Goal: Task Accomplishment & Management: Manage account settings

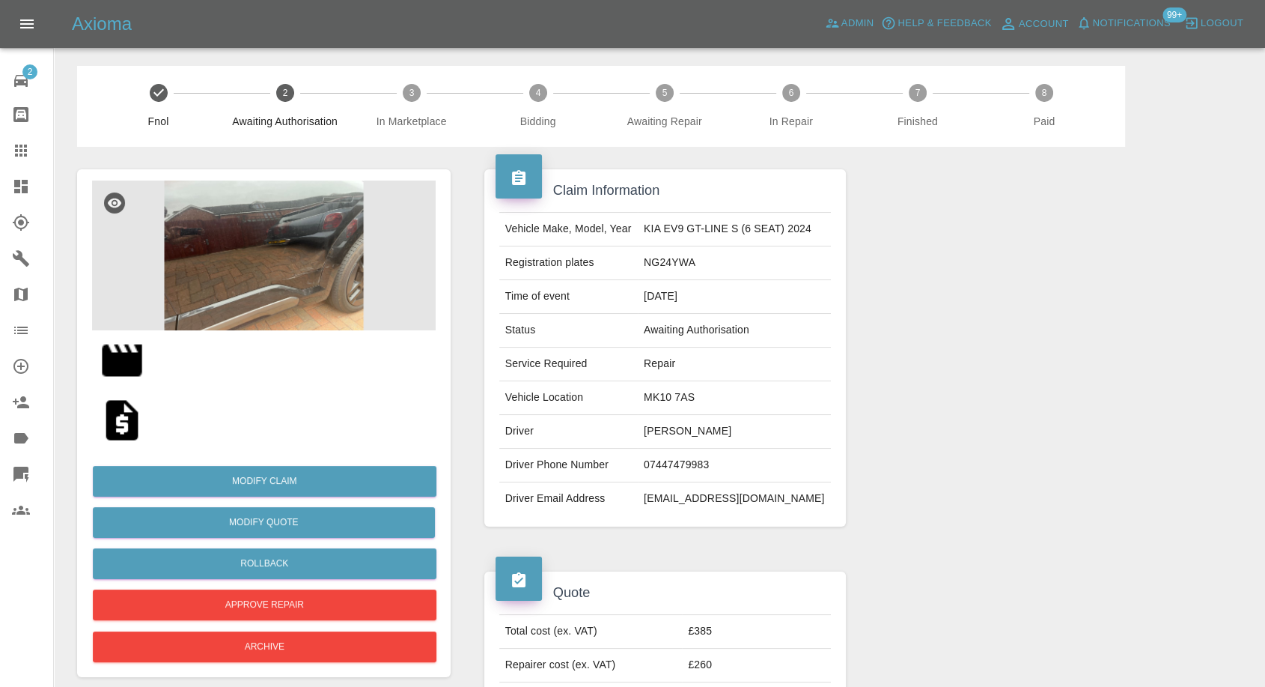
drag, startPoint x: 22, startPoint y: 135, endPoint x: 19, endPoint y: 145, distance: 10.9
click at [22, 135] on link "Claims" at bounding box center [26, 151] width 53 height 36
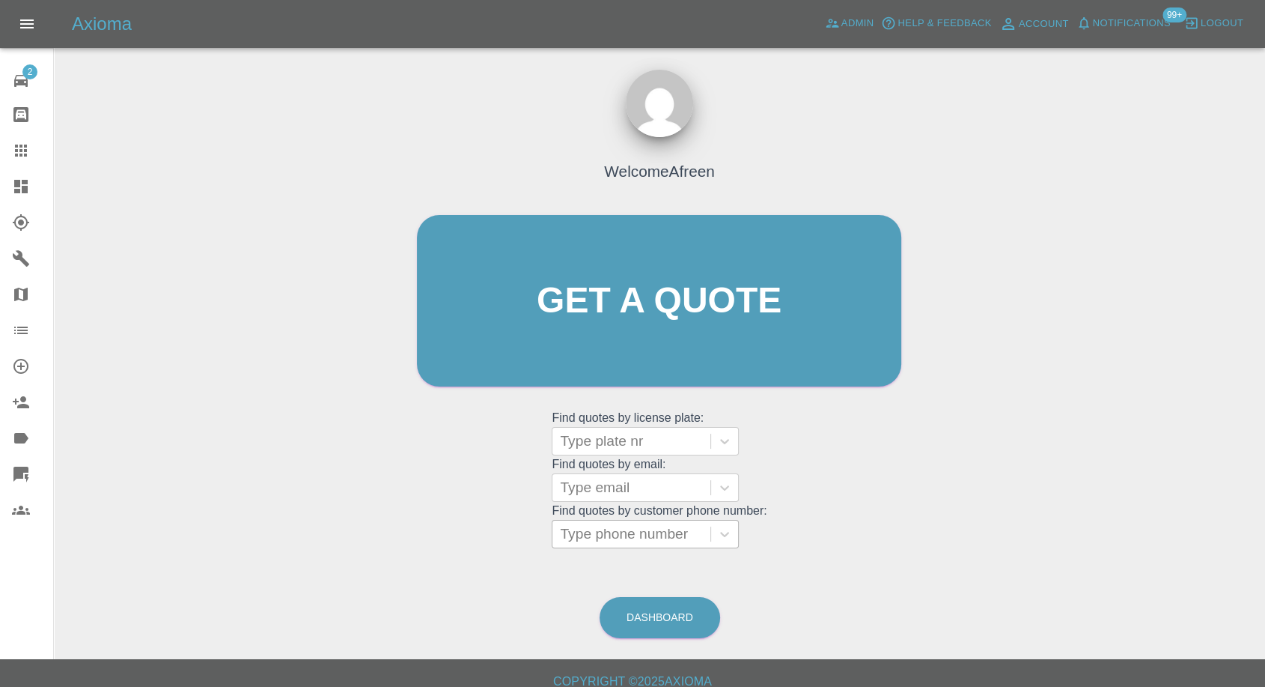
click at [665, 529] on div at bounding box center [631, 533] width 143 height 21
paste input "+447463652600"
type input "+447463652600"
drag, startPoint x: 591, startPoint y: 538, endPoint x: 517, endPoint y: 547, distance: 74.0
click at [517, 547] on div "Welcome Afreen Get a quote Get a quote Find quotes by license plate: Type plate…" at bounding box center [659, 329] width 516 height 452
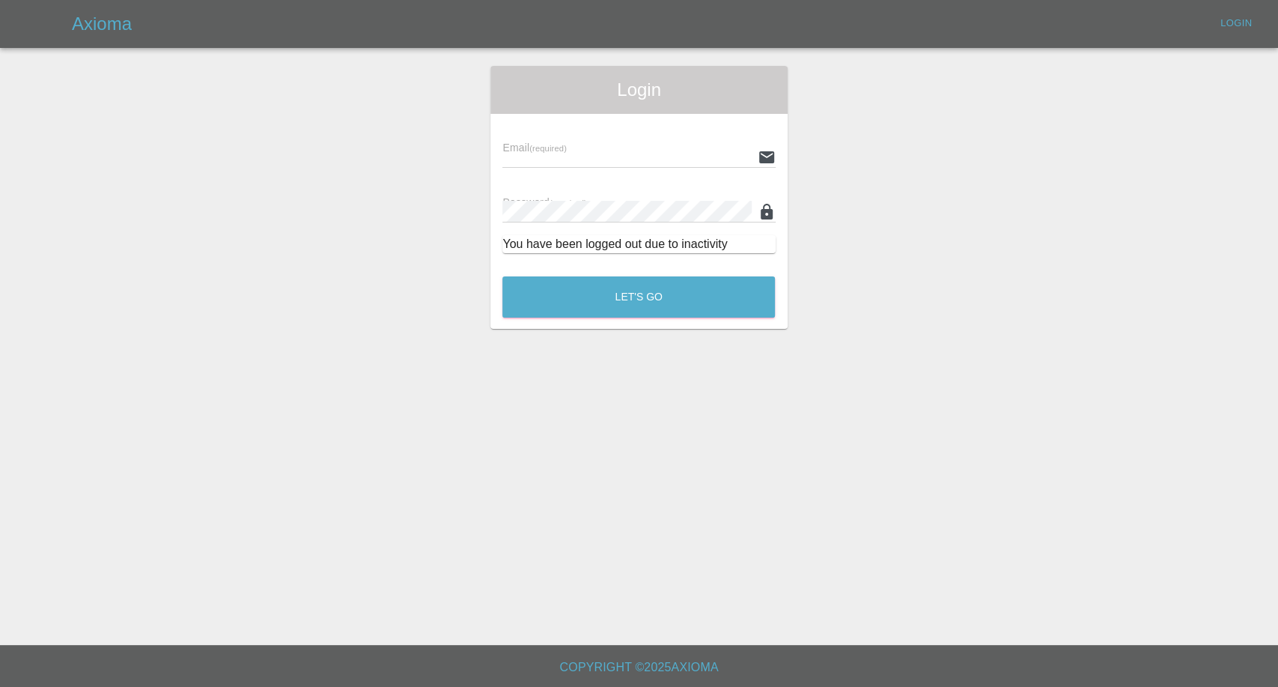
type input "afreen@axioma.co.uk"
click at [710, 296] on button "Let's Go" at bounding box center [638, 296] width 273 height 41
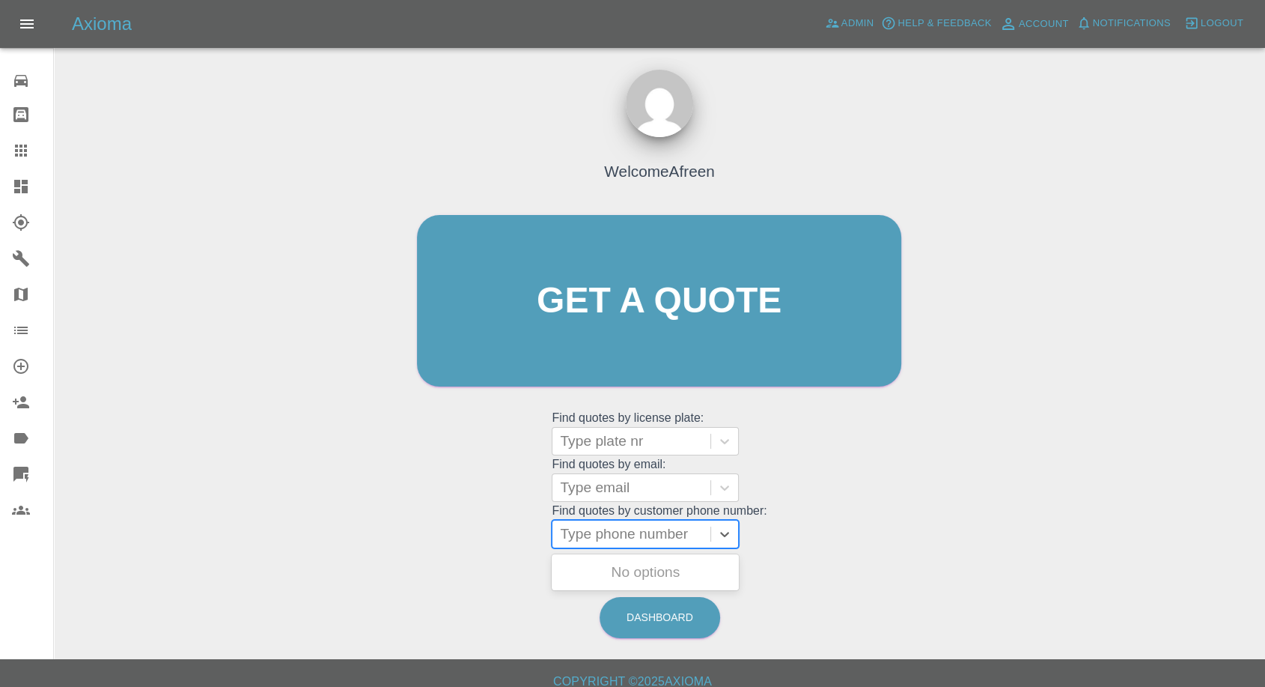
click at [619, 535] on div at bounding box center [631, 533] width 143 height 21
paste input "+447463652600"
drag, startPoint x: 590, startPoint y: 540, endPoint x: 465, endPoint y: 541, distance: 125.0
click at [467, 541] on div "Welcome Afreen Get a quote Get a quote Find quotes by license plate: Type plate…" at bounding box center [659, 329] width 516 height 452
type input "07463652600"
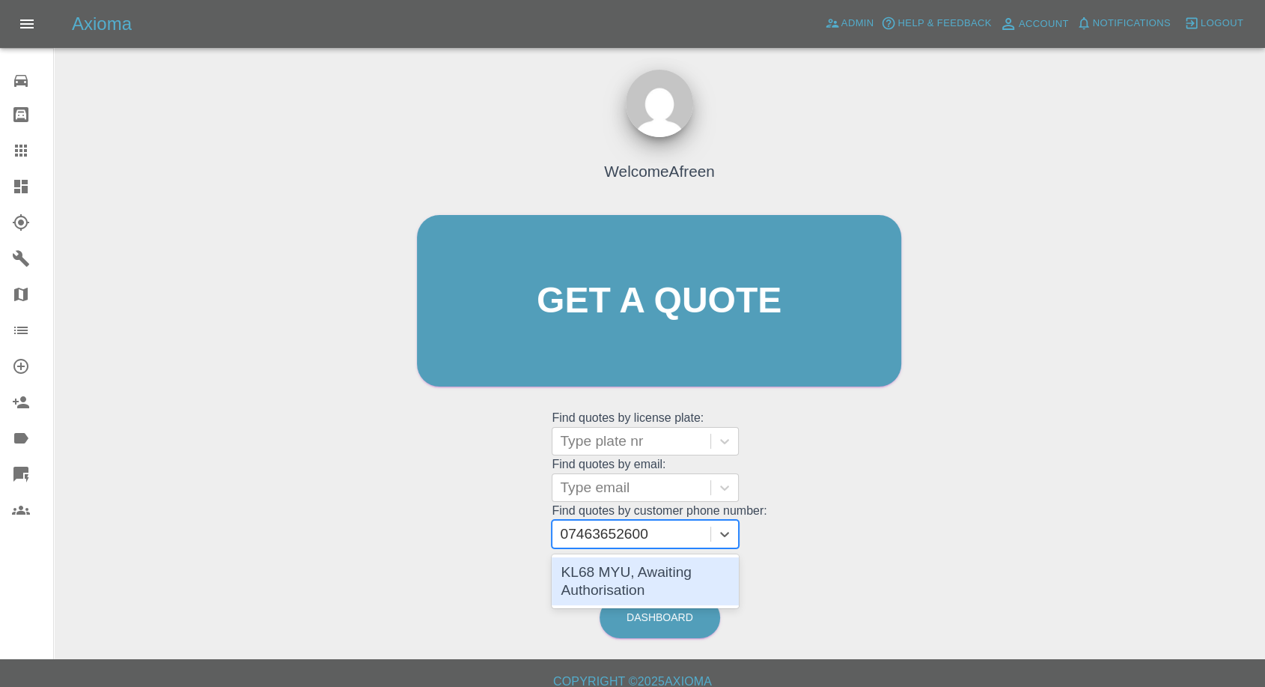
click at [647, 576] on div "KL68 MYU, Awaiting Authorisation" at bounding box center [645, 581] width 187 height 48
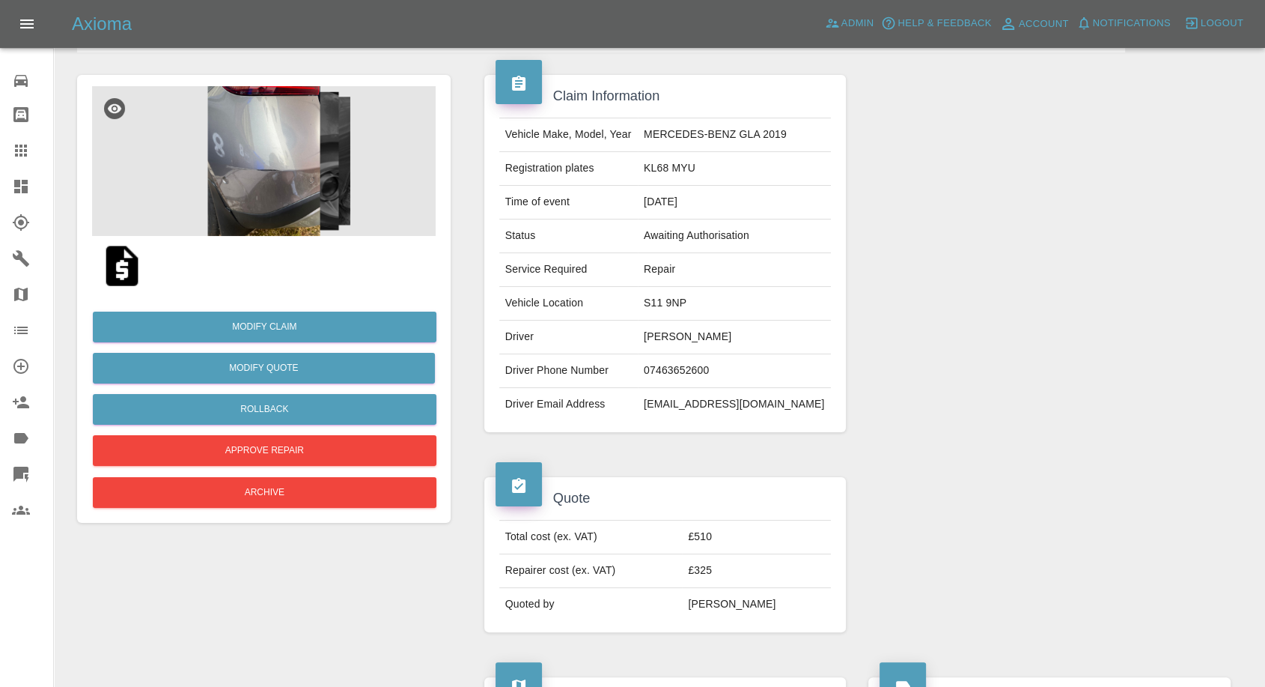
scroll to position [166, 0]
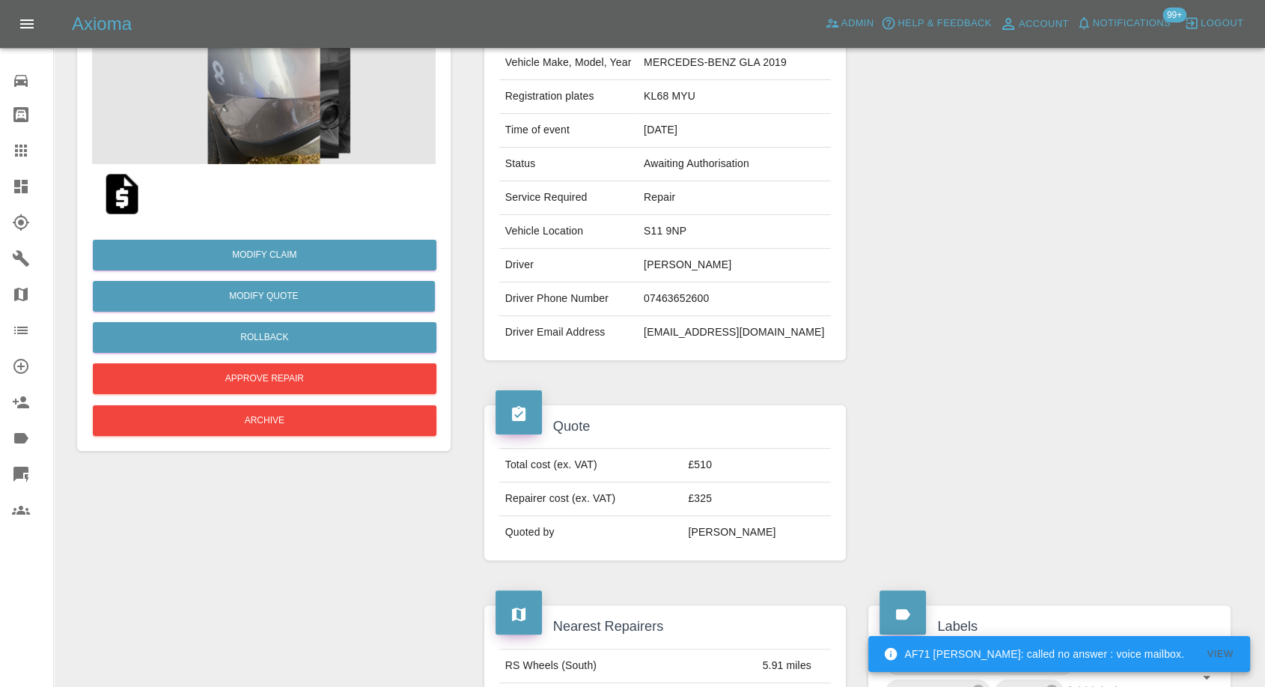
click at [121, 202] on img at bounding box center [122, 194] width 48 height 48
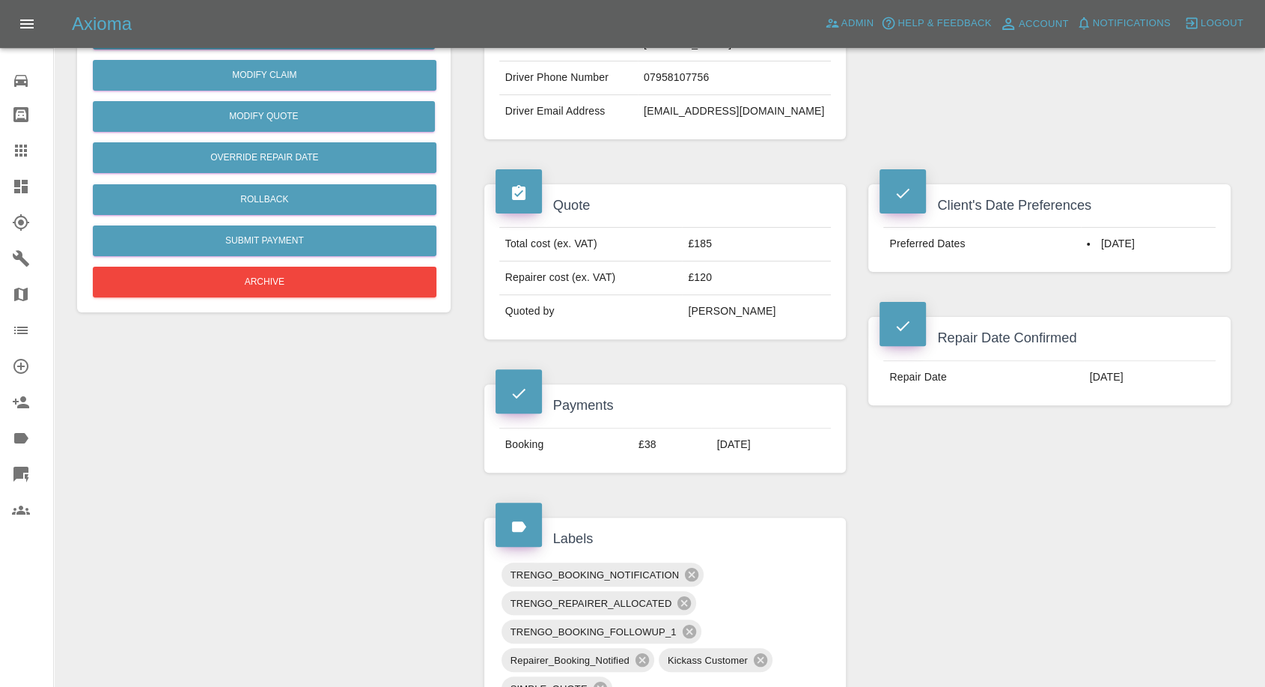
scroll to position [416, 0]
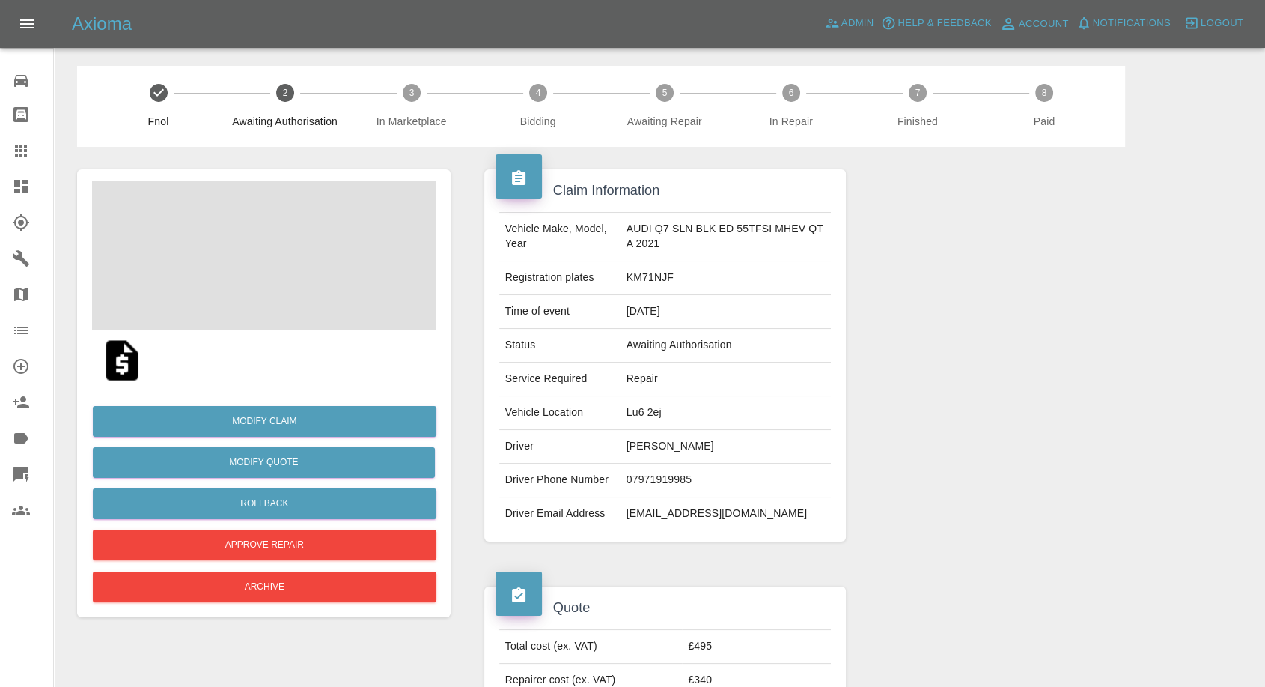
click at [124, 350] on img at bounding box center [122, 360] width 48 height 48
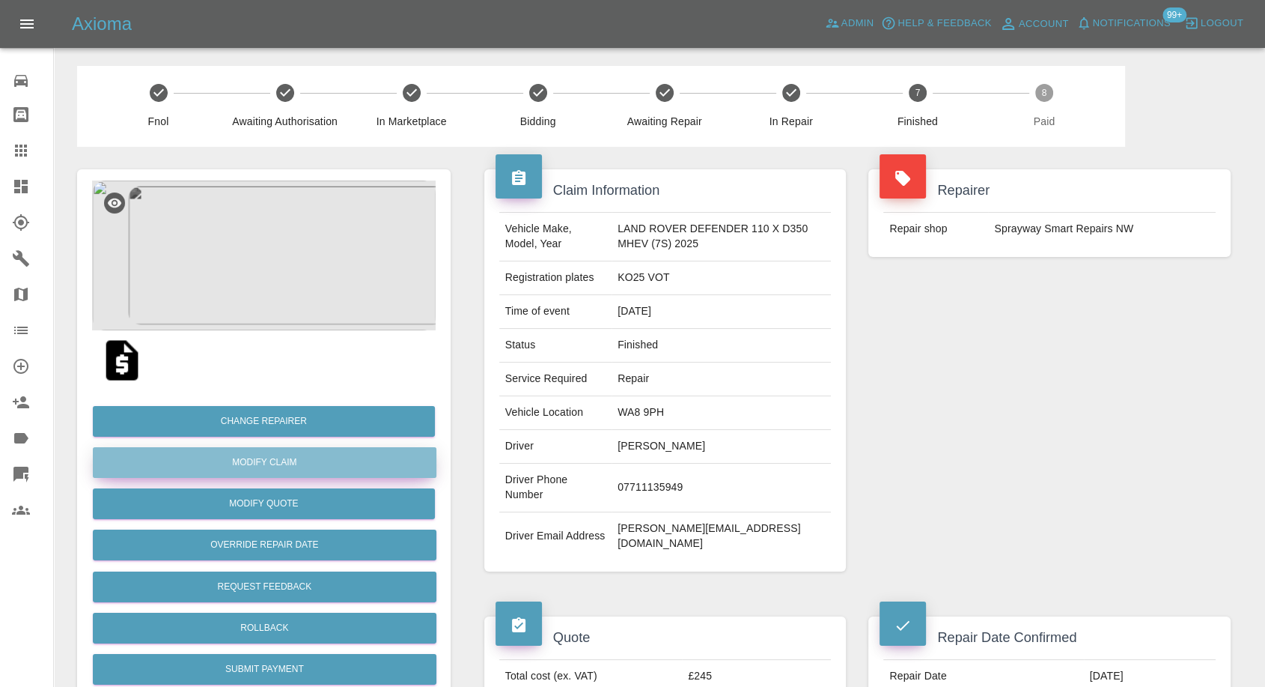
click at [258, 474] on link "Modify Claim" at bounding box center [265, 462] width 344 height 31
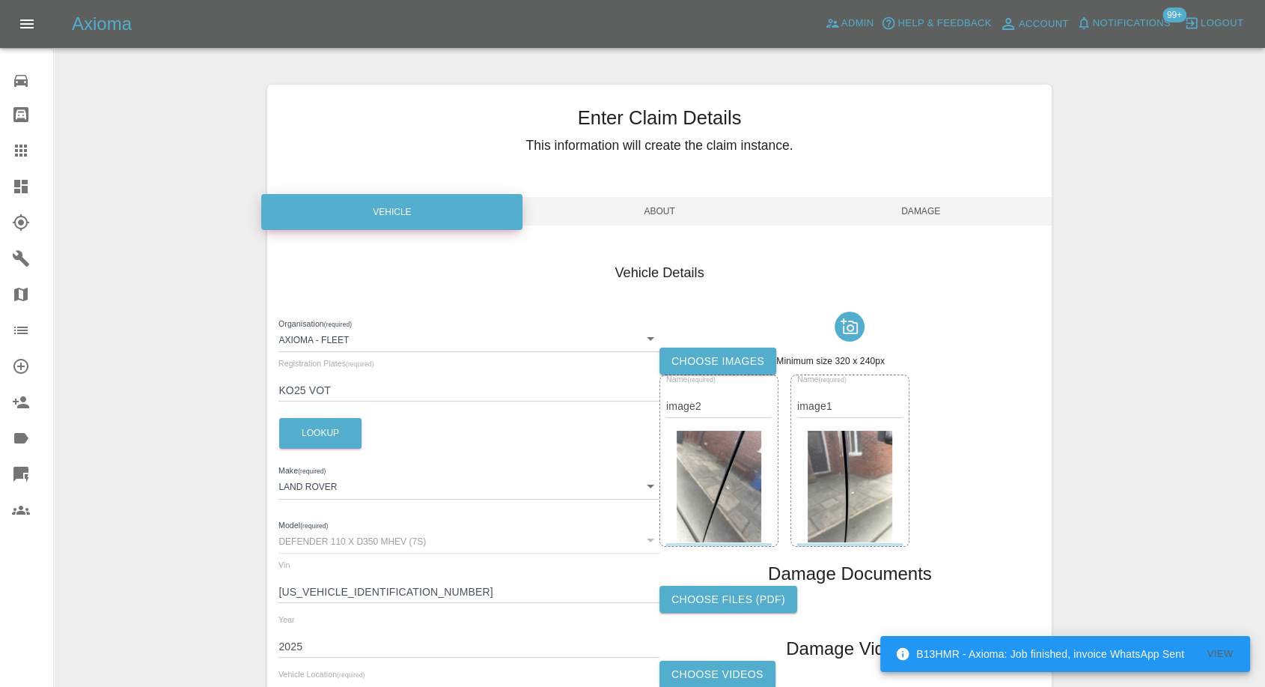
click at [723, 349] on label "Choose images" at bounding box center [718, 361] width 117 height 28
click at [0, 0] on input "Choose images" at bounding box center [0, 0] width 0 height 0
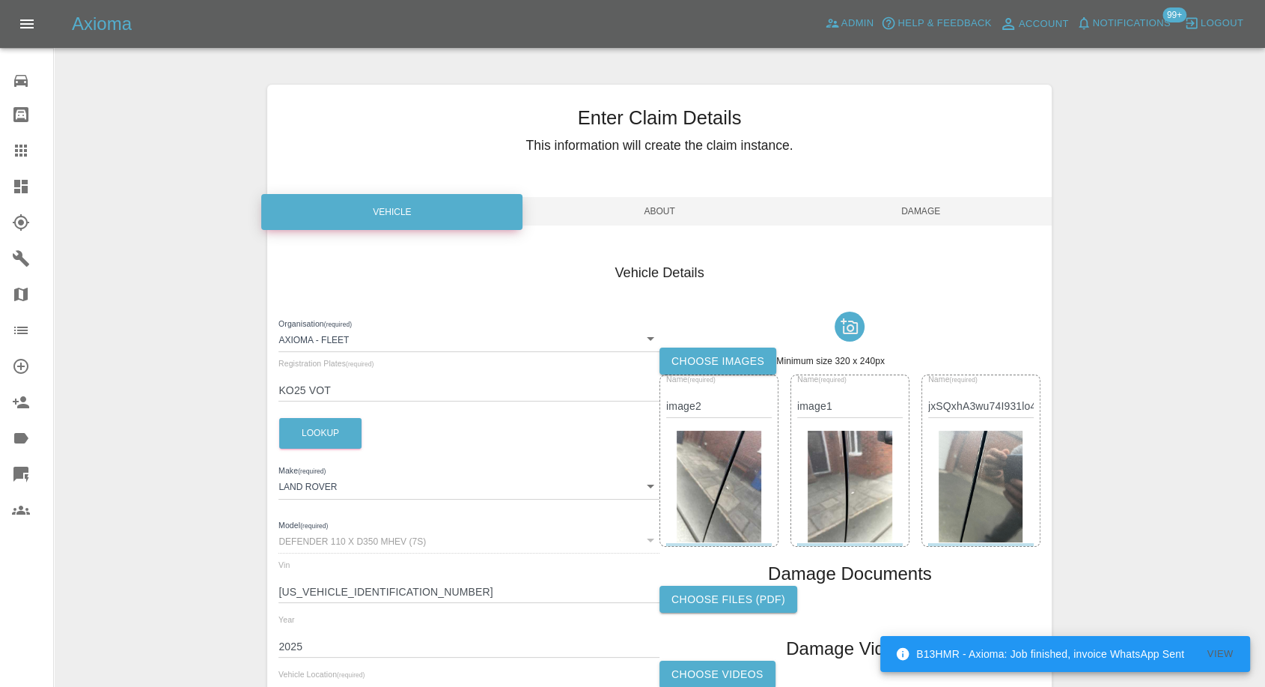
click at [943, 222] on span "Damage" at bounding box center [921, 211] width 261 height 28
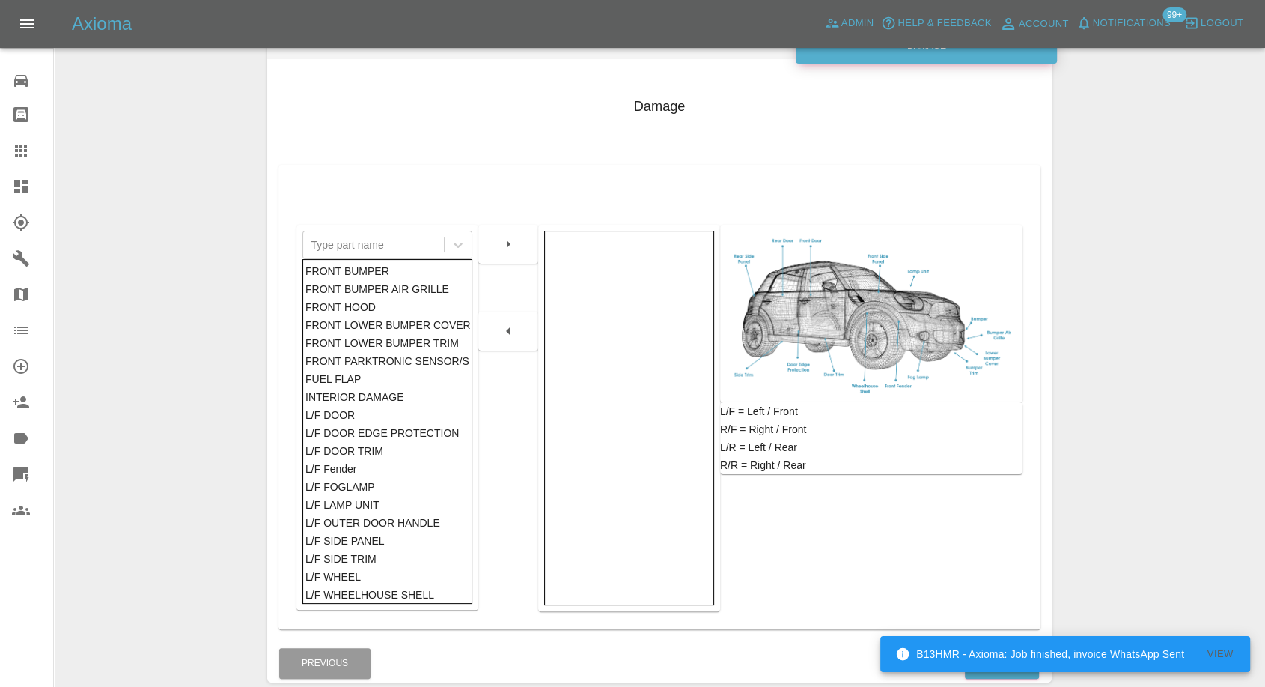
scroll to position [240, 0]
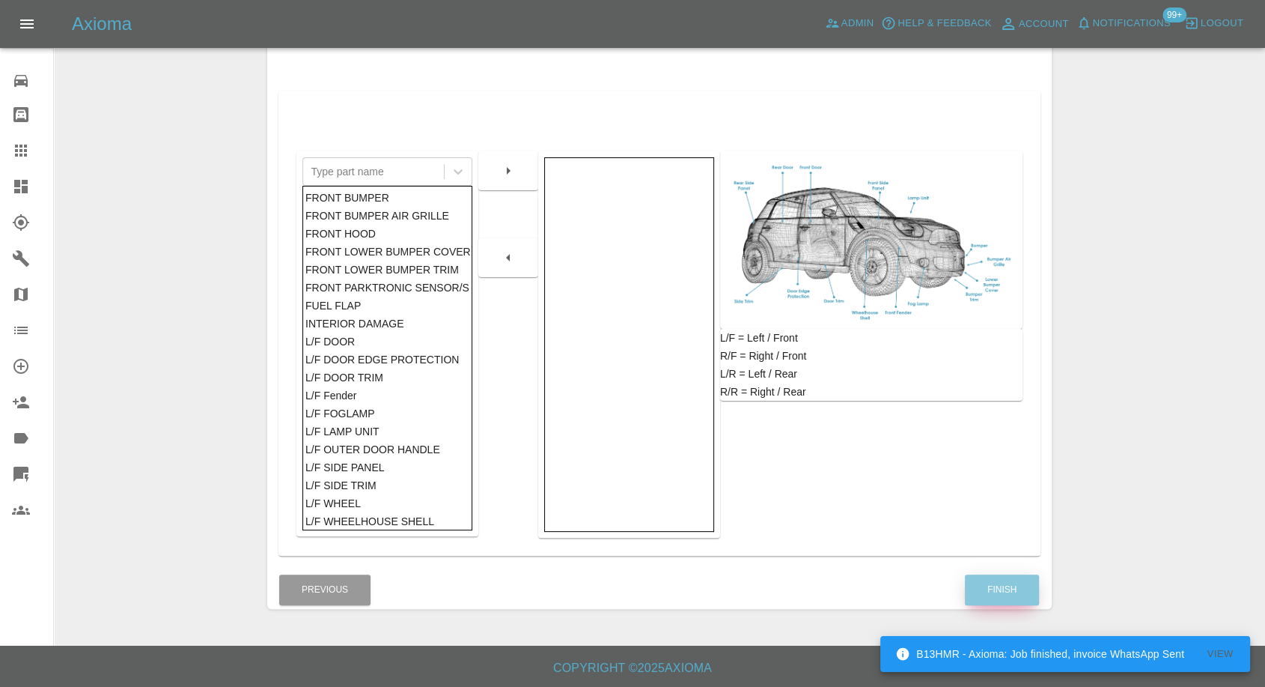
click at [991, 595] on button "Finish" at bounding box center [1002, 589] width 74 height 31
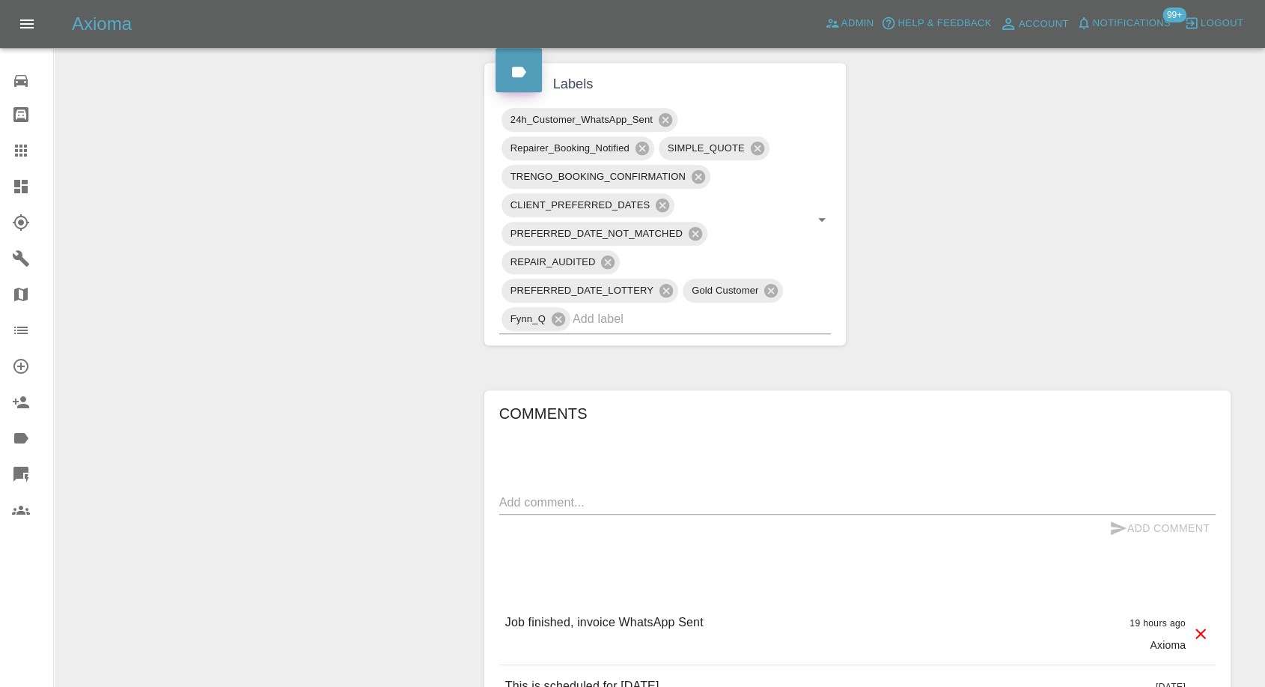
scroll to position [915, 0]
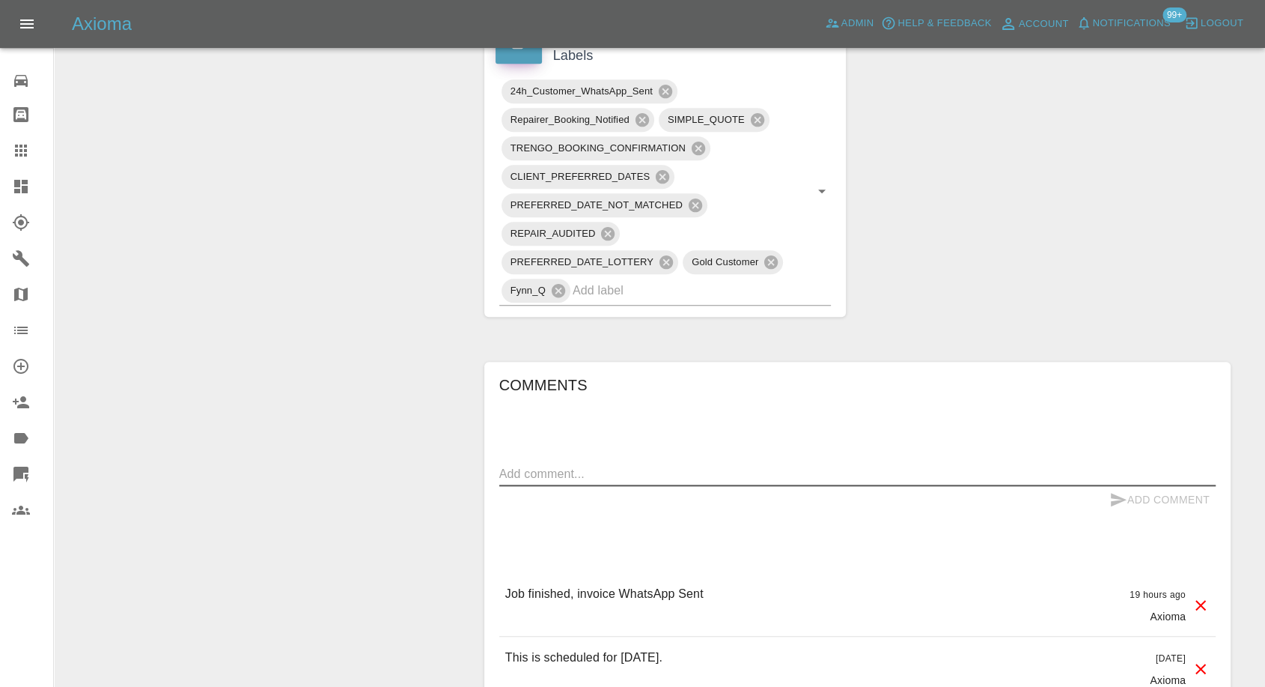
click at [640, 474] on textarea at bounding box center [857, 473] width 717 height 17
paste textarea "Hi Imogen, firstly, the two guys who came today were very polite and profession…"
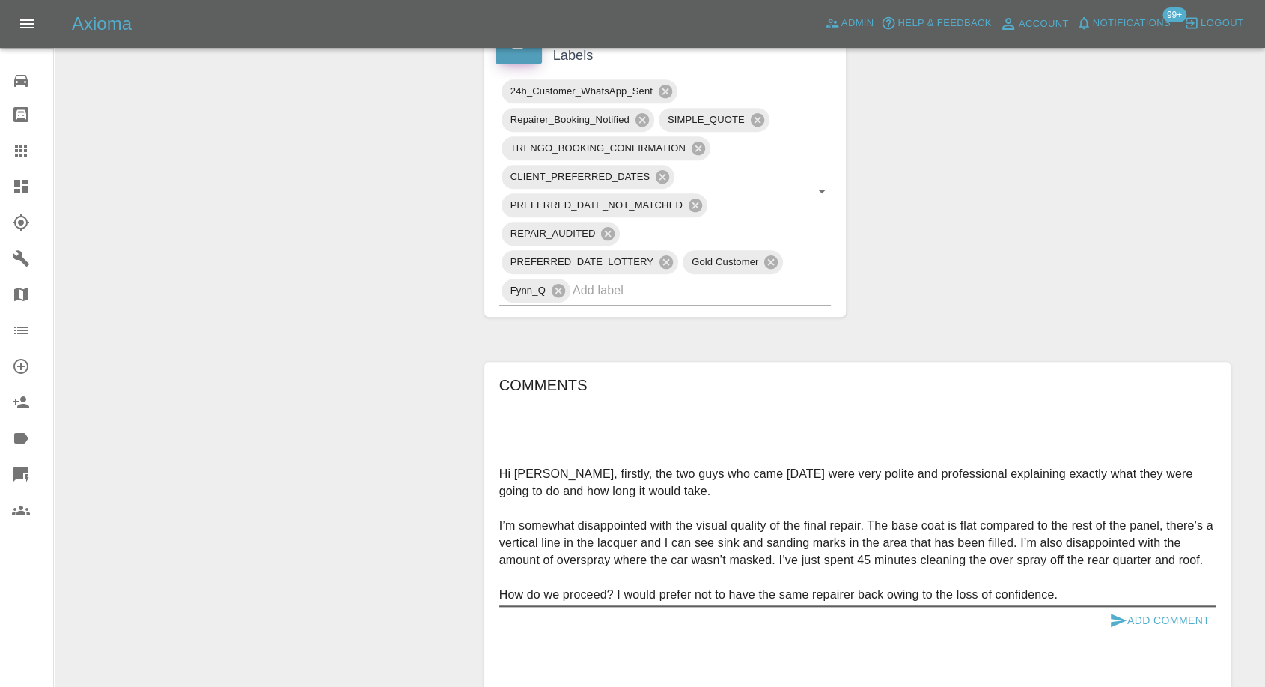
click at [517, 582] on textarea "Hi Imogen, firstly, the two guys who came today were very polite and profession…" at bounding box center [857, 534] width 717 height 138
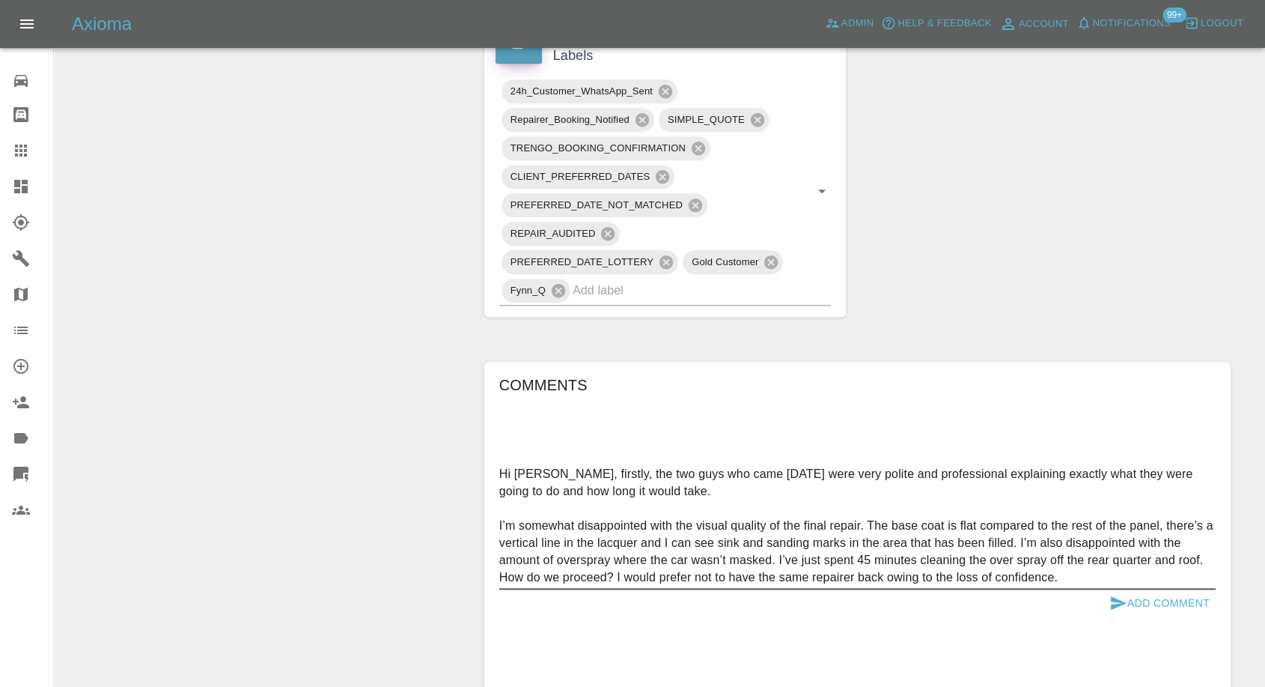
click at [507, 500] on textarea "Hi Imogen, firstly, the two guys who came today were very polite and profession…" at bounding box center [857, 525] width 717 height 121
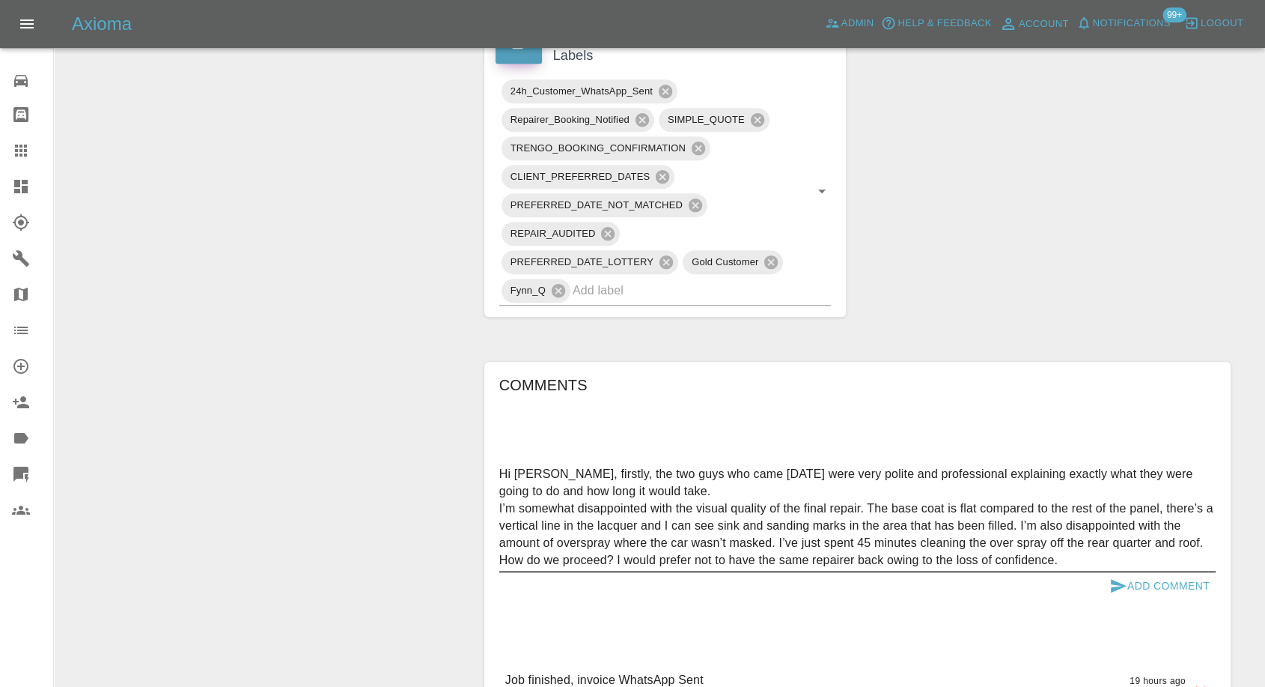
drag, startPoint x: 561, startPoint y: 475, endPoint x: 458, endPoint y: 469, distance: 102.7
click at [458, 469] on div "Change Repairer Modify Claim Modify Quote Override Repair Date Request Feedback…" at bounding box center [659, 167] width 1187 height 1871
click at [1079, 560] on textarea "firstly, the two guys who came today were very polite and professional explaini…" at bounding box center [857, 516] width 717 height 103
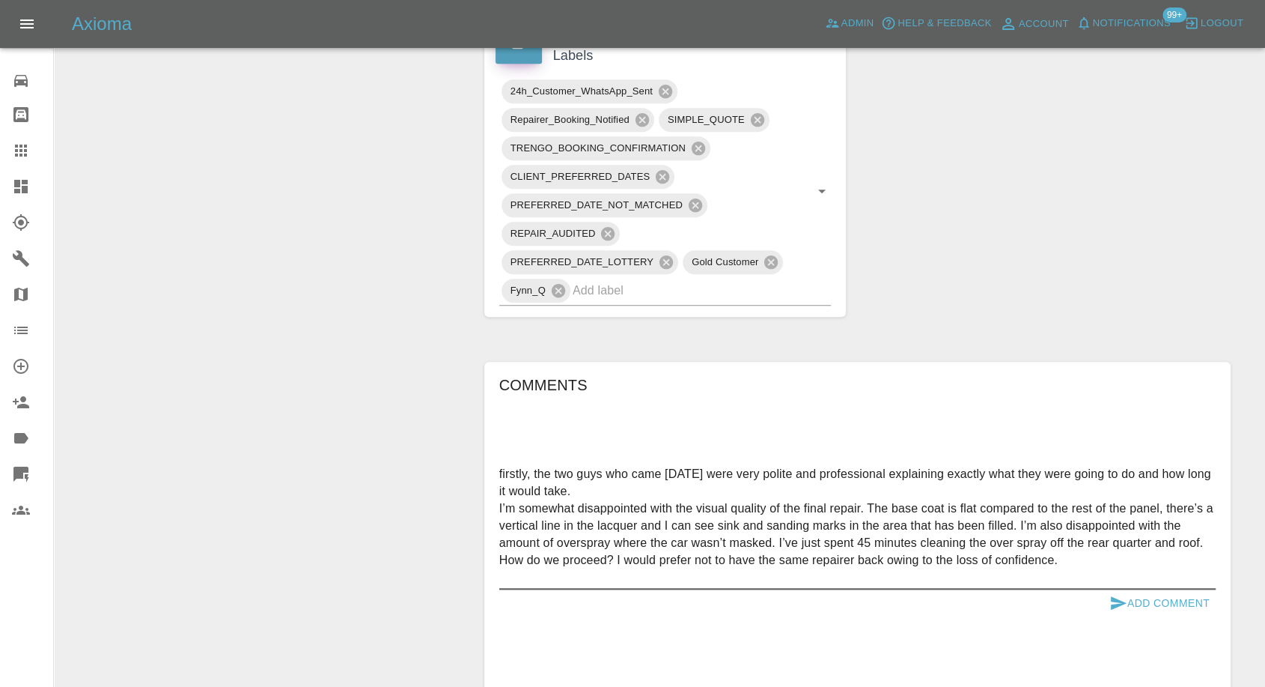
paste textarea "The sanding marks are difficult to pick up in a photo, but the vertical line in…"
type textarea "firstly, the two guys who came today were very polite and professional explaini…"
click at [1120, 602] on icon "submit" at bounding box center [1119, 603] width 18 height 18
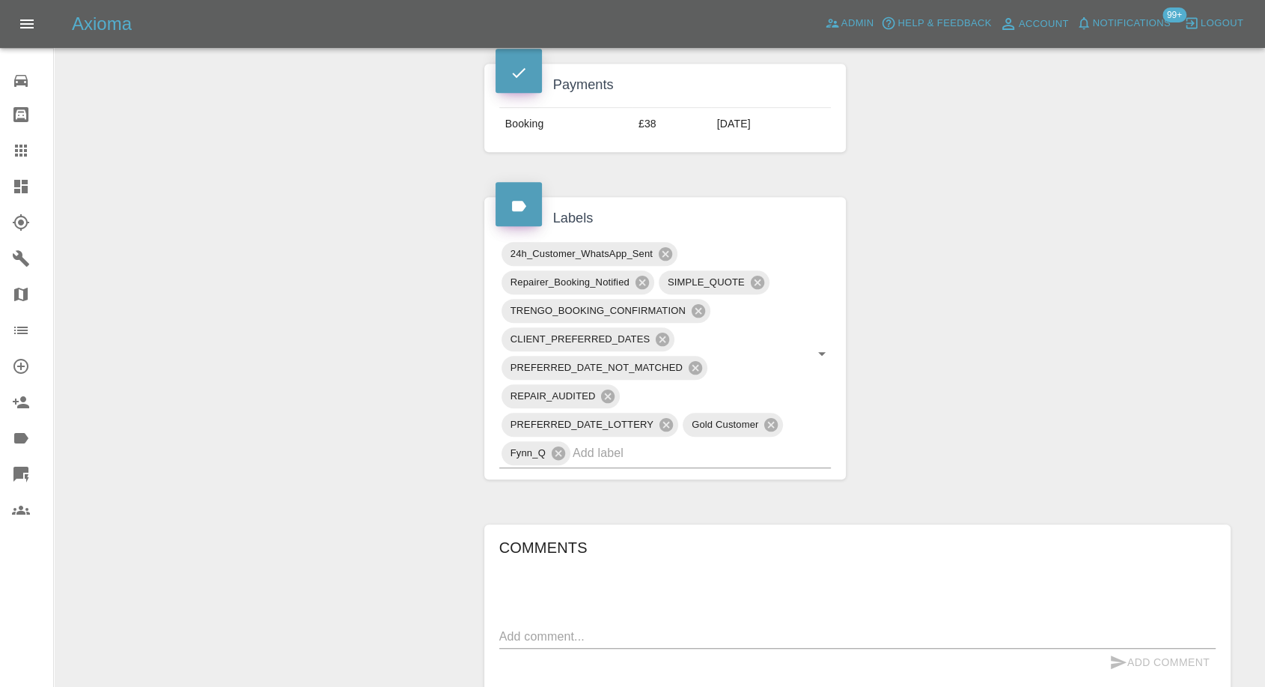
scroll to position [749, 0]
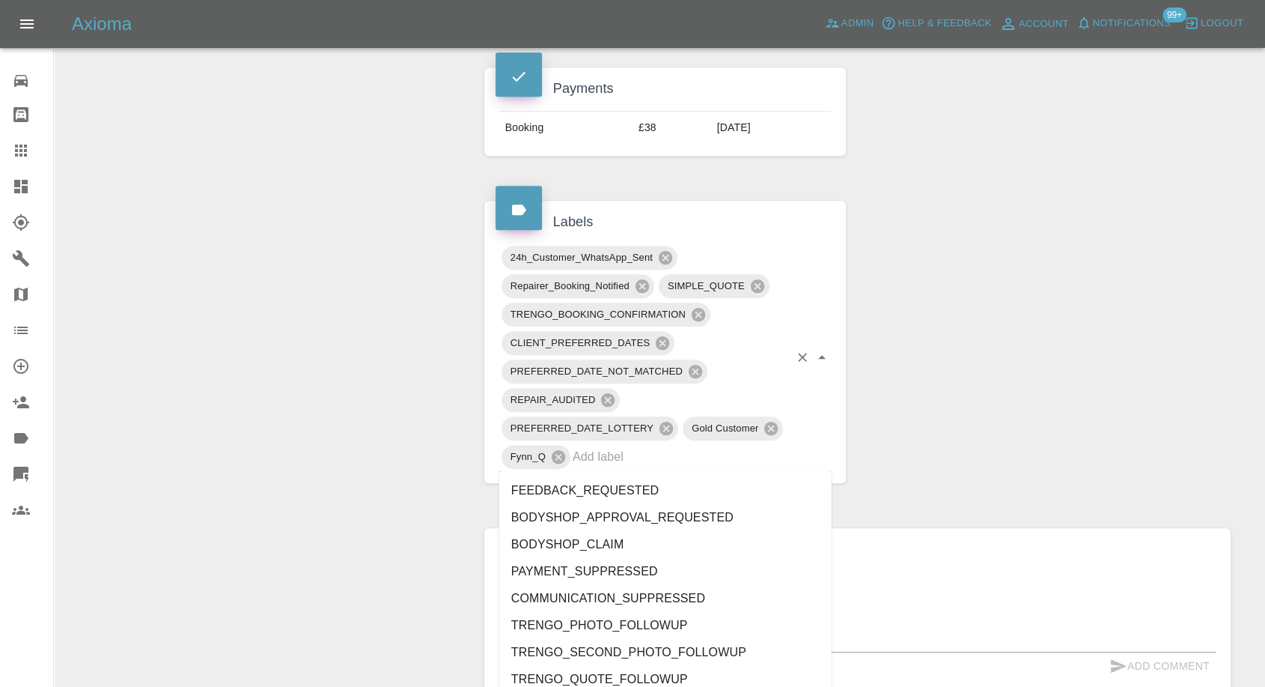
click at [606, 442] on div "24h_Customer_WhatsApp_Sent Repairer_Booking_Notified SIMPLE_QUOTE TRENGO_BOOKIN…" at bounding box center [665, 357] width 332 height 228
type input "rec"
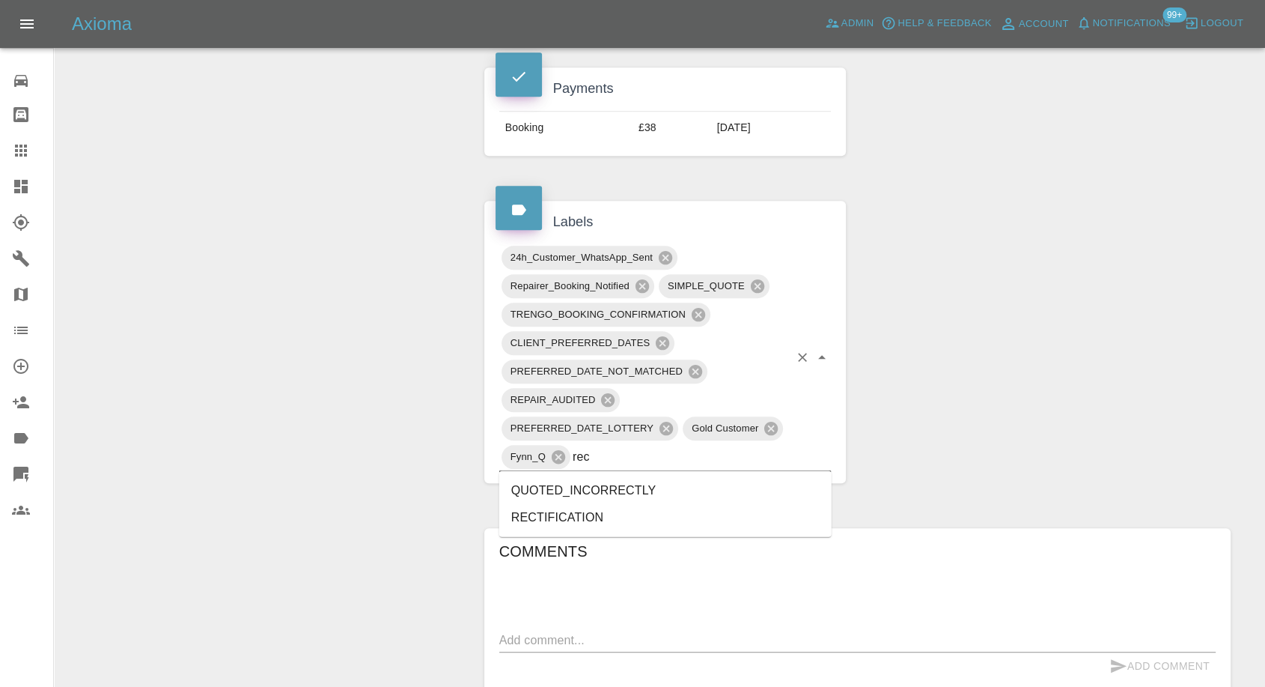
click at [568, 524] on li "RECTIFICATION" at bounding box center [665, 516] width 332 height 27
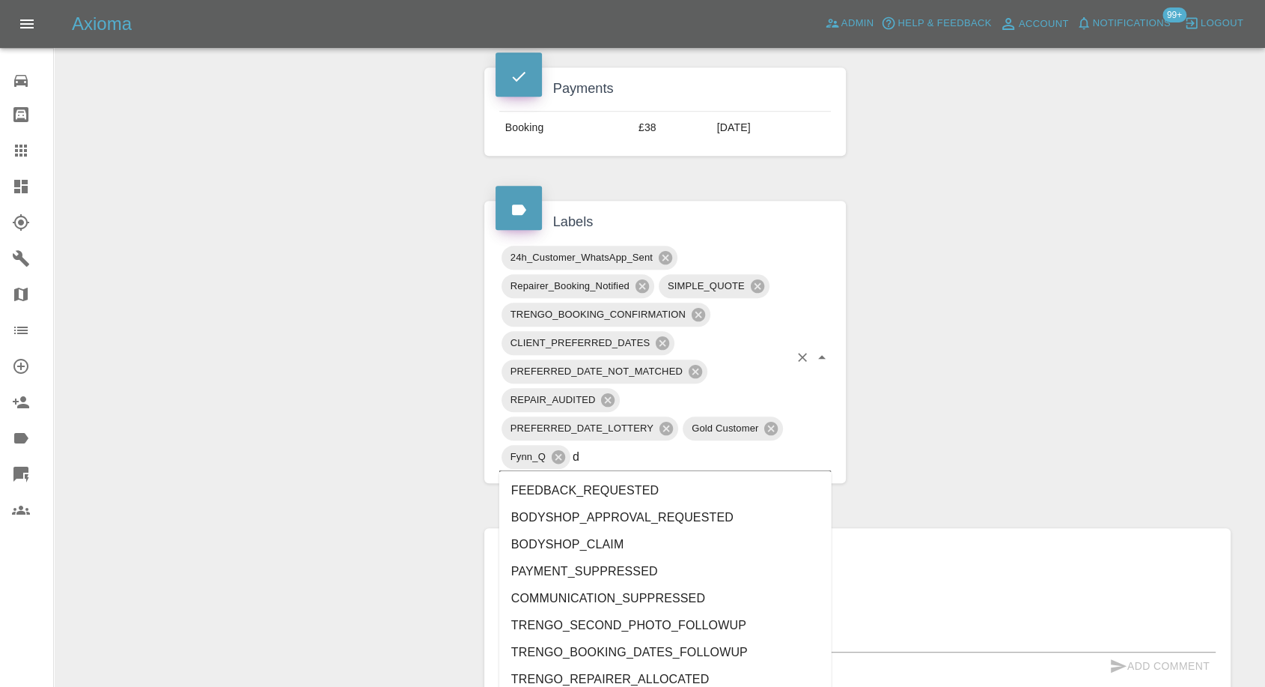
type input "do"
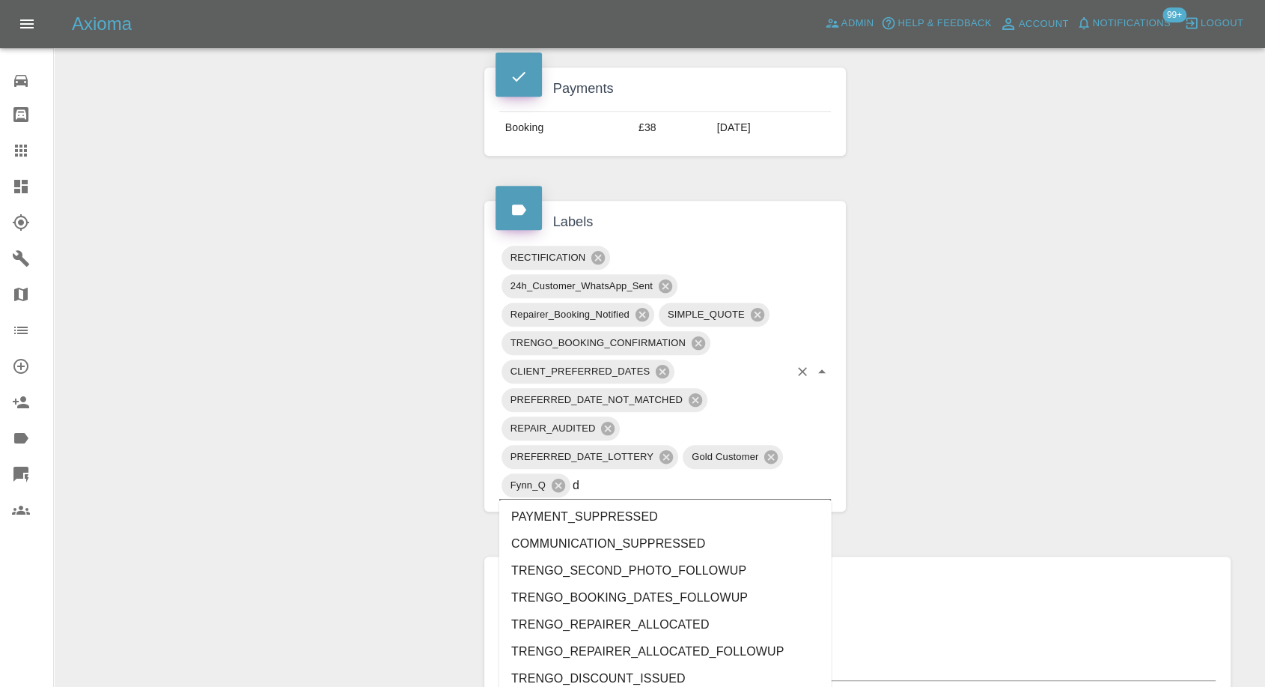
scroll to position [0, 0]
type input "do"
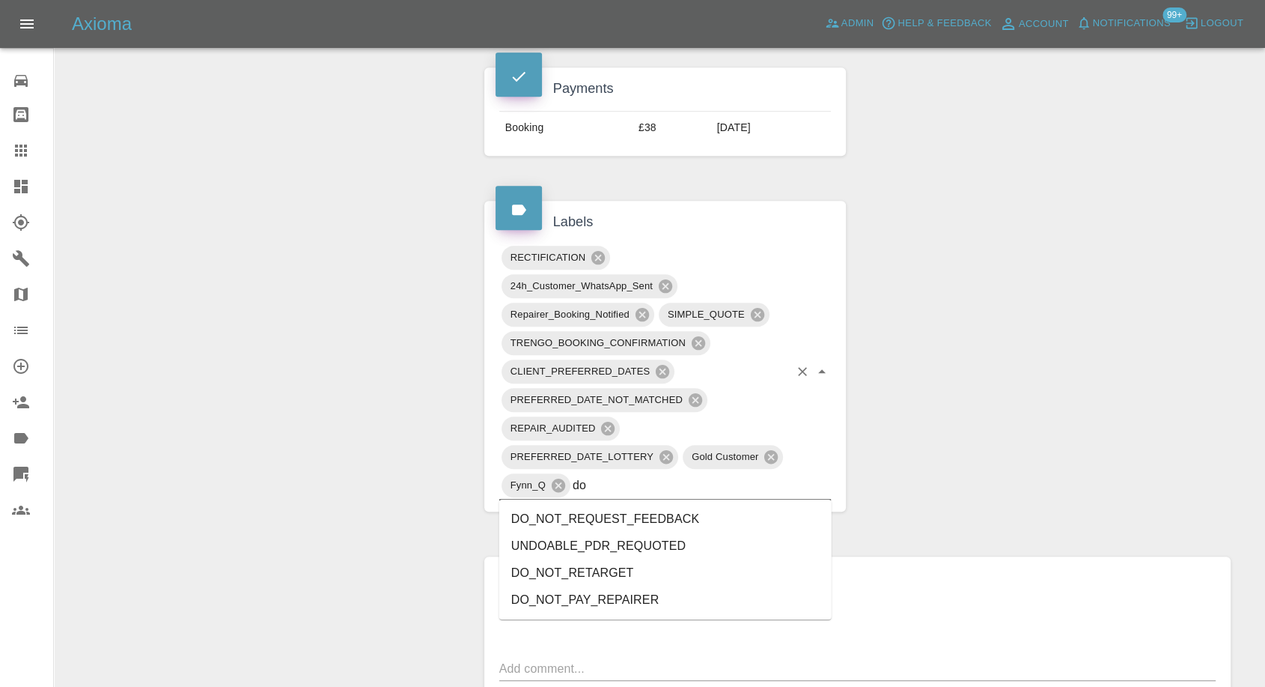
click at [611, 519] on li "DO_NOT_REQUEST_FEEDBACK" at bounding box center [665, 518] width 332 height 27
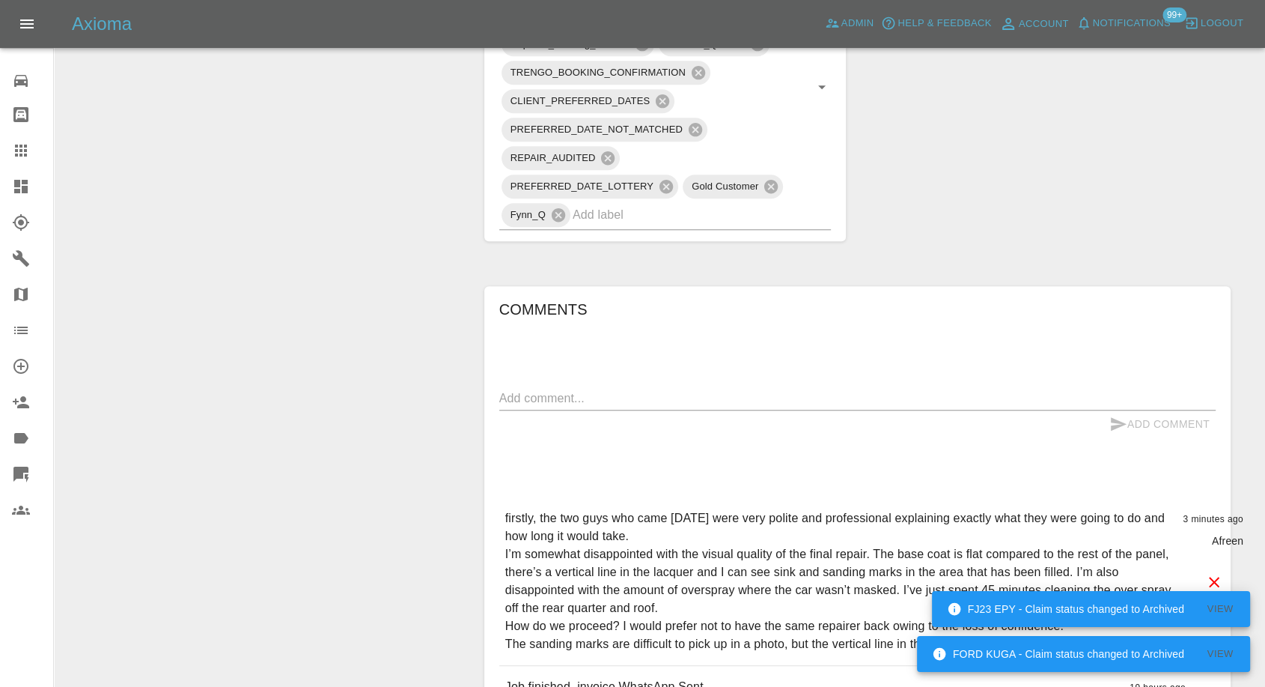
scroll to position [1081, 0]
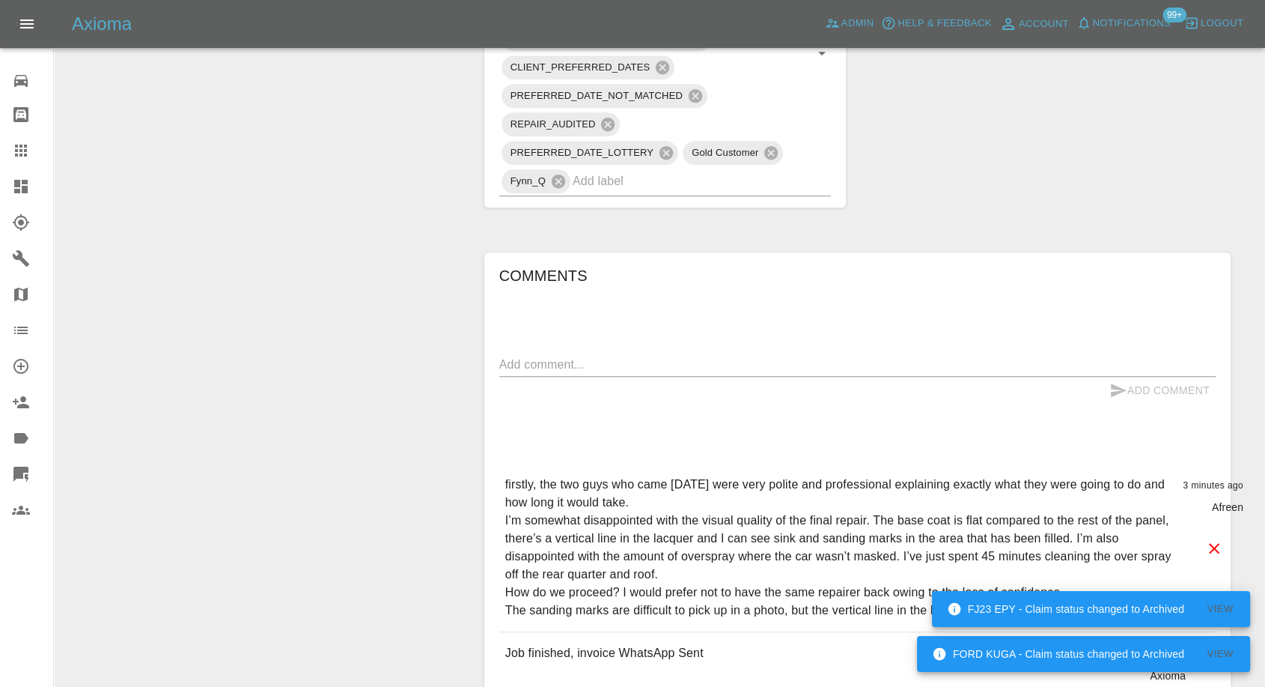
click at [506, 485] on p "firstly, the two guys who came today were very polite and professional explaini…" at bounding box center [838, 547] width 666 height 144
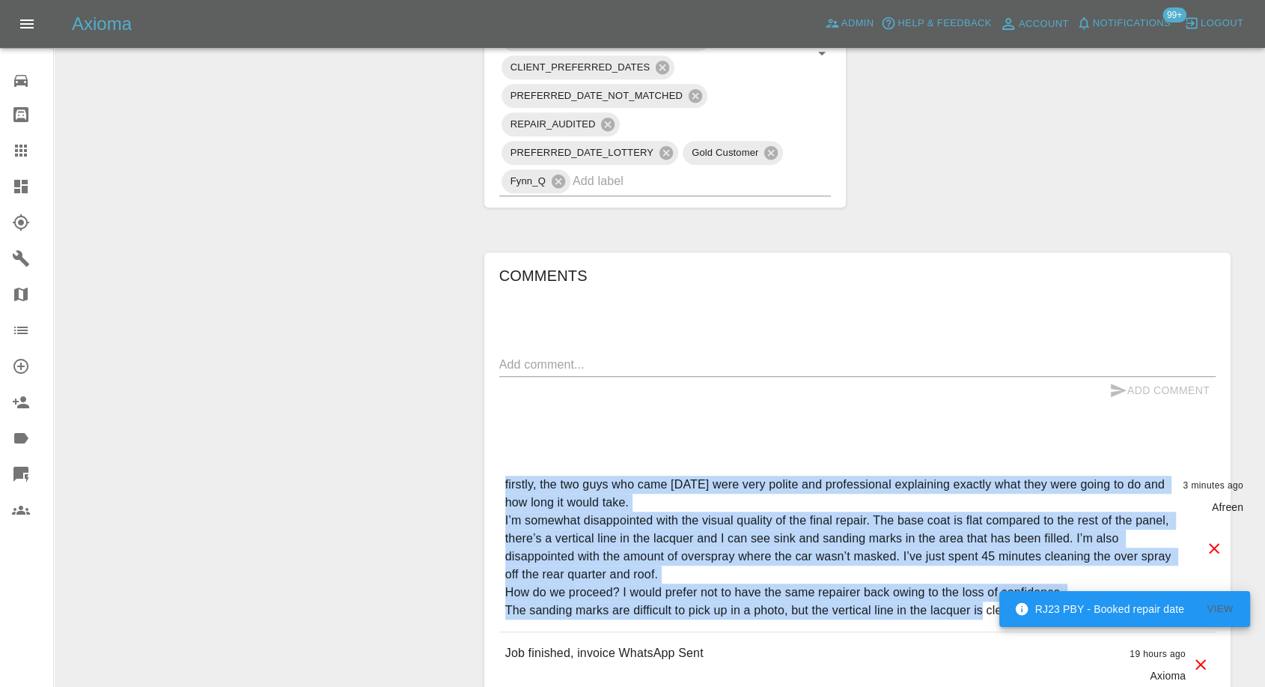
drag, startPoint x: 506, startPoint y: 485, endPoint x: 982, endPoint y: 625, distance: 495.6
click at [982, 625] on div "firstly, the two guys who came today were very polite and professional explaini…" at bounding box center [857, 547] width 717 height 168
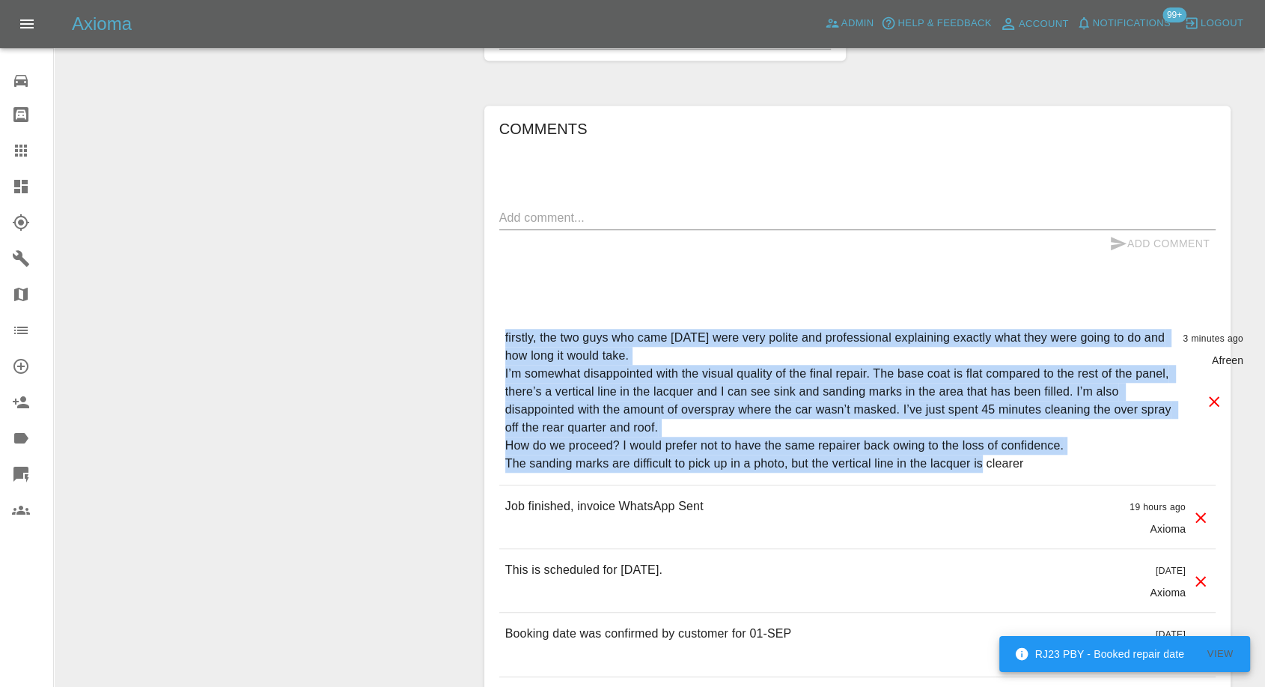
scroll to position [1247, 0]
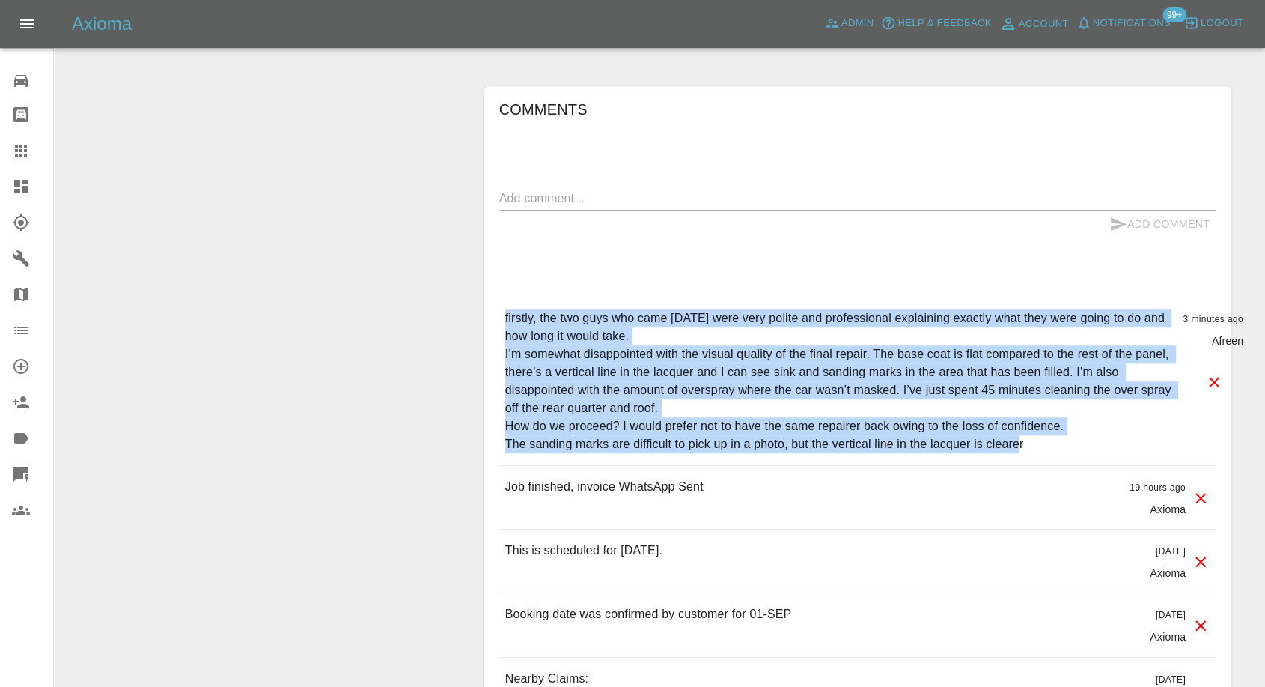
drag, startPoint x: 1024, startPoint y: 448, endPoint x: 474, endPoint y: 323, distance: 564.2
click at [474, 323] on div "Comments x Add Comment firstly, the two guys who came today were very polite an…" at bounding box center [857, 487] width 769 height 846
copy p "firstly, the two guys who came today were very polite and professional explaini…"
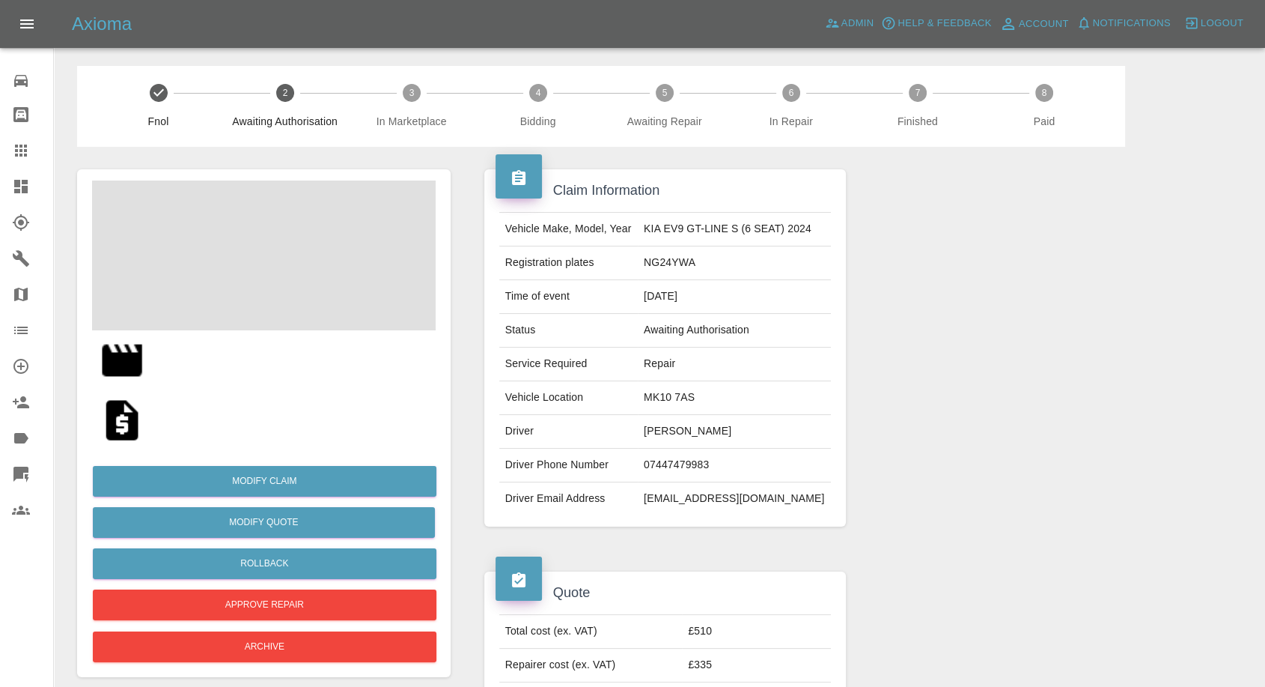
click at [682, 433] on td "[PERSON_NAME]" at bounding box center [734, 432] width 193 height 34
click at [682, 433] on td "Babatunde Adeniyi" at bounding box center [734, 432] width 193 height 34
copy td "Babatunde Adeniyi"
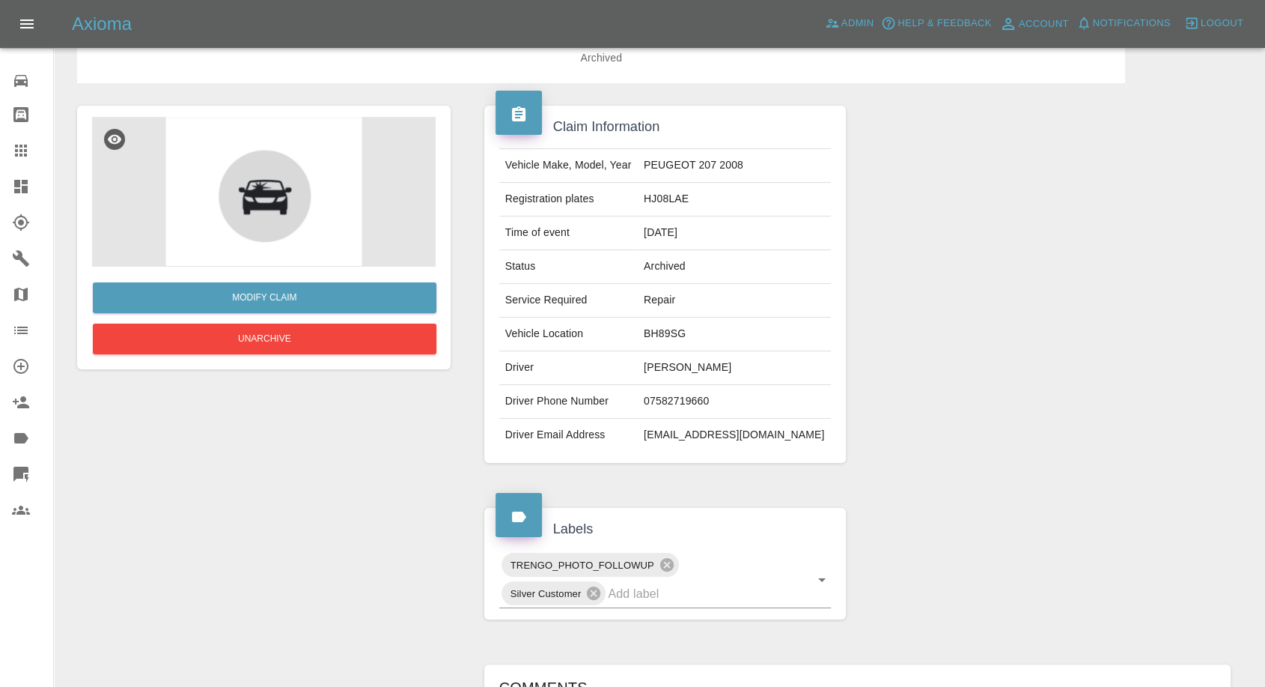
scroll to position [46, 0]
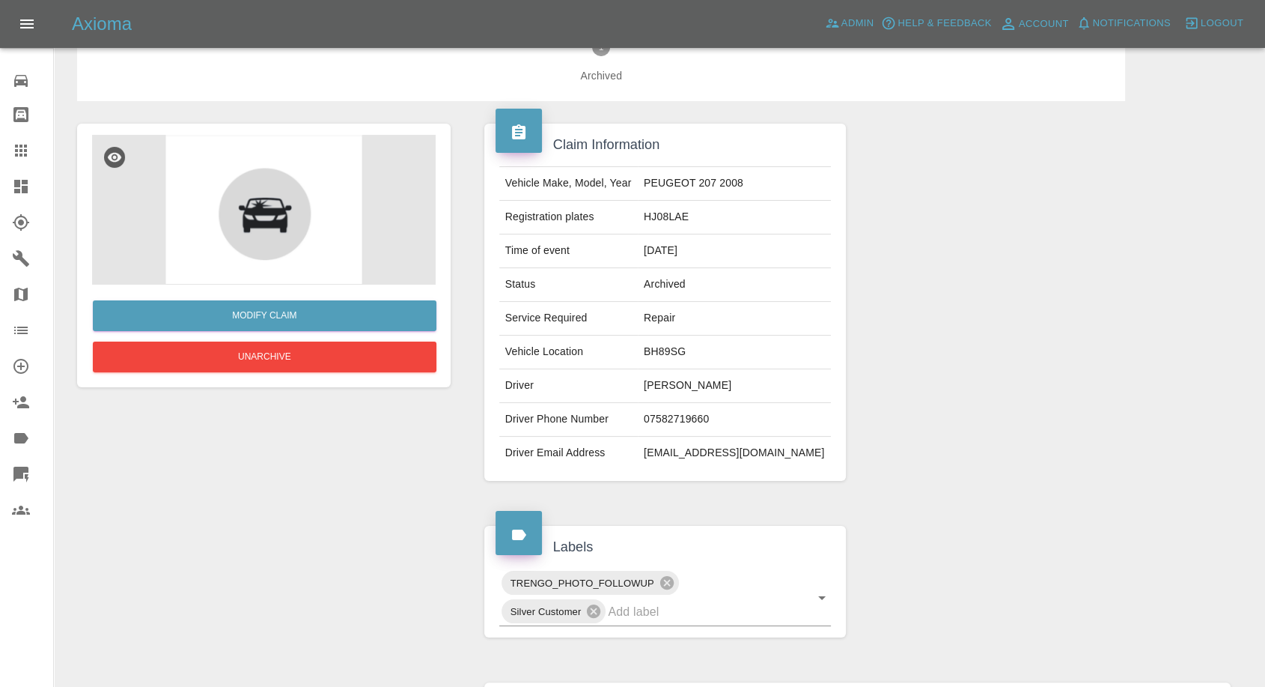
click at [713, 425] on td "07582719660" at bounding box center [734, 420] width 193 height 34
copy td "07582719660"
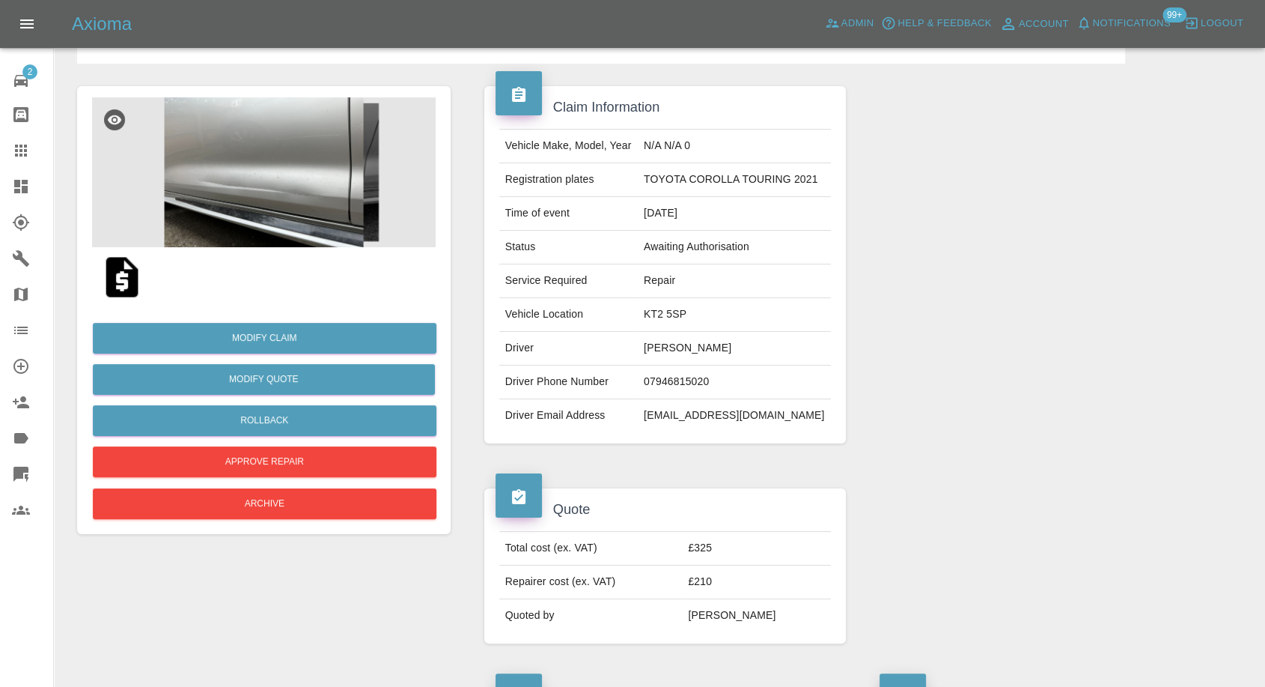
drag, startPoint x: 0, startPoint y: 0, endPoint x: 26, endPoint y: 133, distance: 135.8
click at [26, 133] on link "Claims" at bounding box center [26, 151] width 53 height 36
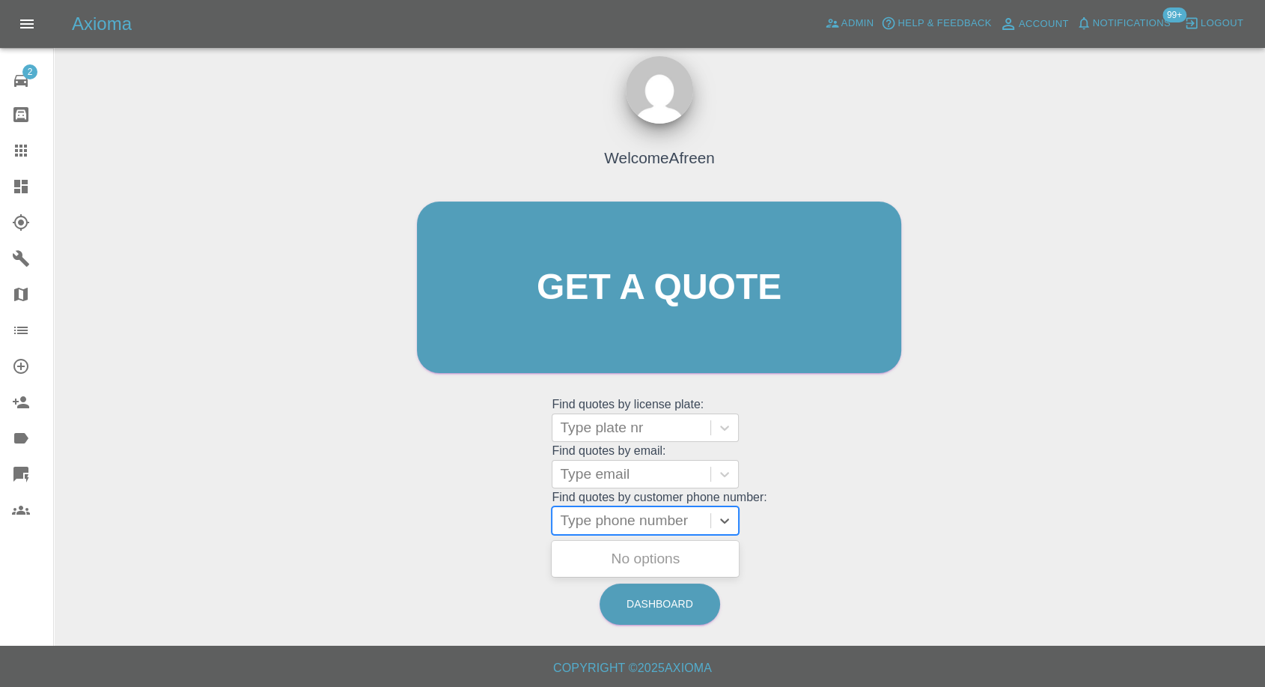
click at [633, 515] on div at bounding box center [631, 520] width 143 height 21
paste input "07582719660"
type input "07582719660"
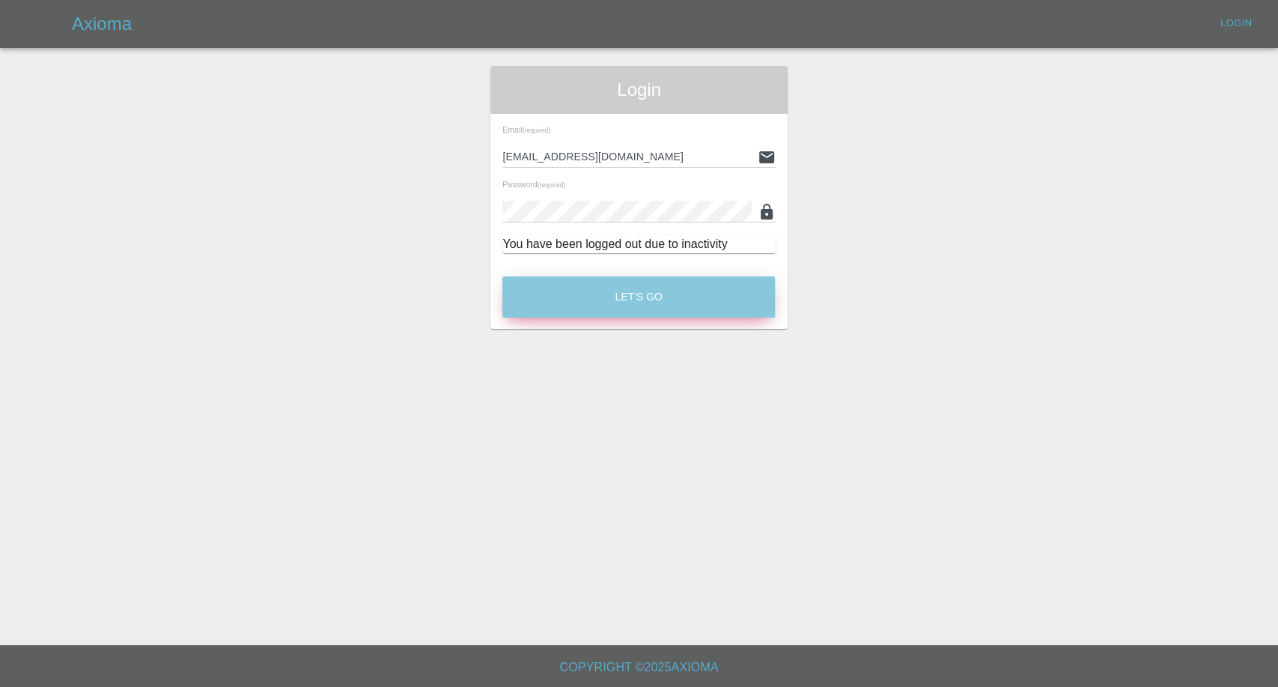
drag, startPoint x: 681, startPoint y: 285, endPoint x: 661, endPoint y: 341, distance: 59.7
click at [681, 286] on button "Let's Go" at bounding box center [638, 296] width 273 height 41
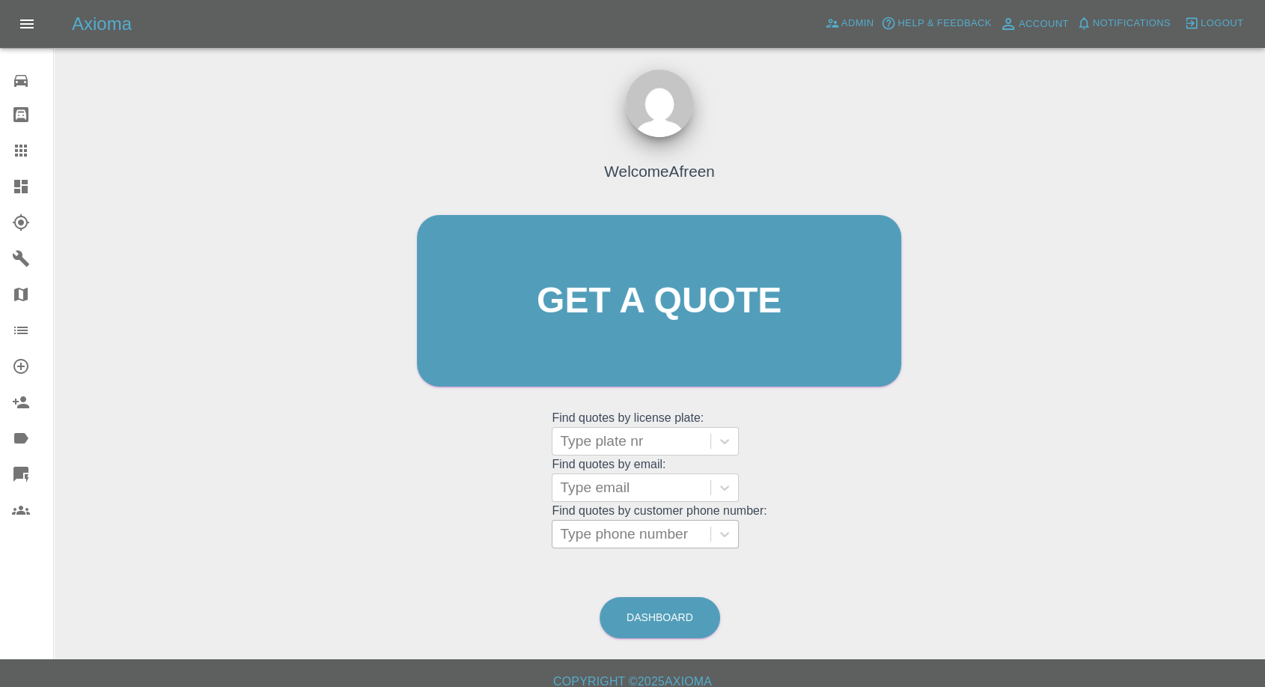
click at [614, 535] on div at bounding box center [631, 533] width 143 height 21
paste input "07582719660"
type input "07582719660"
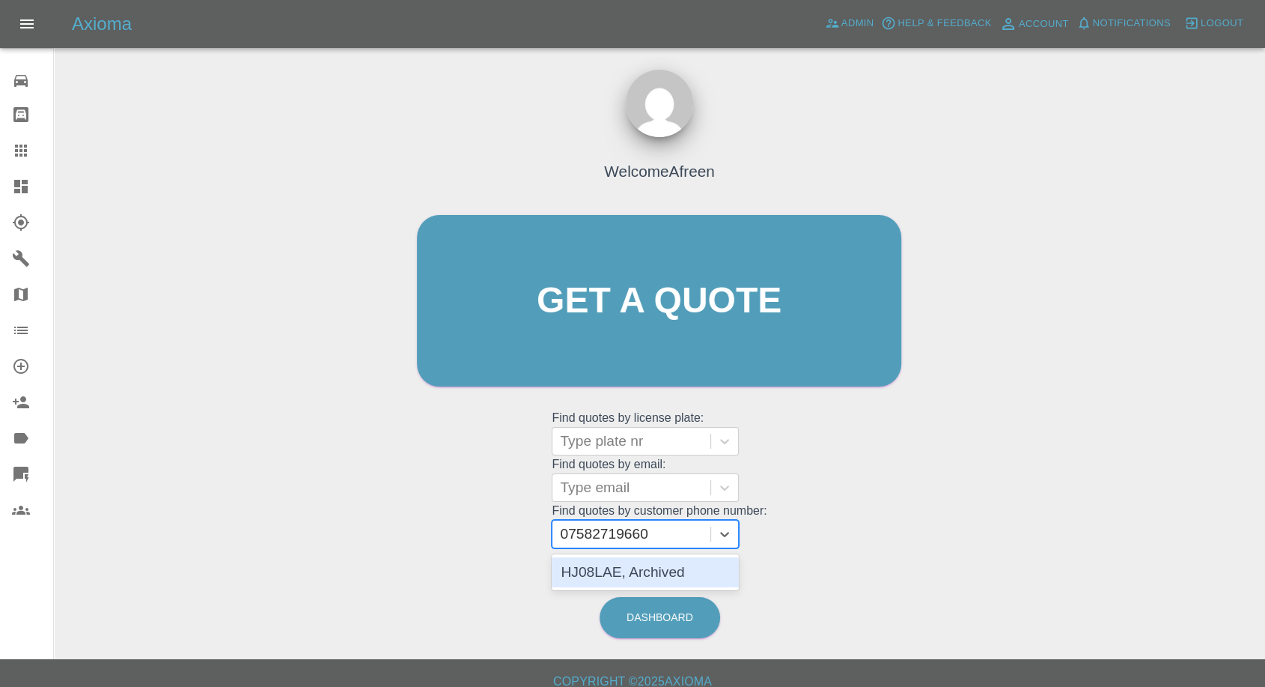
click at [628, 575] on div "HJ08LAE, Archived" at bounding box center [645, 572] width 187 height 30
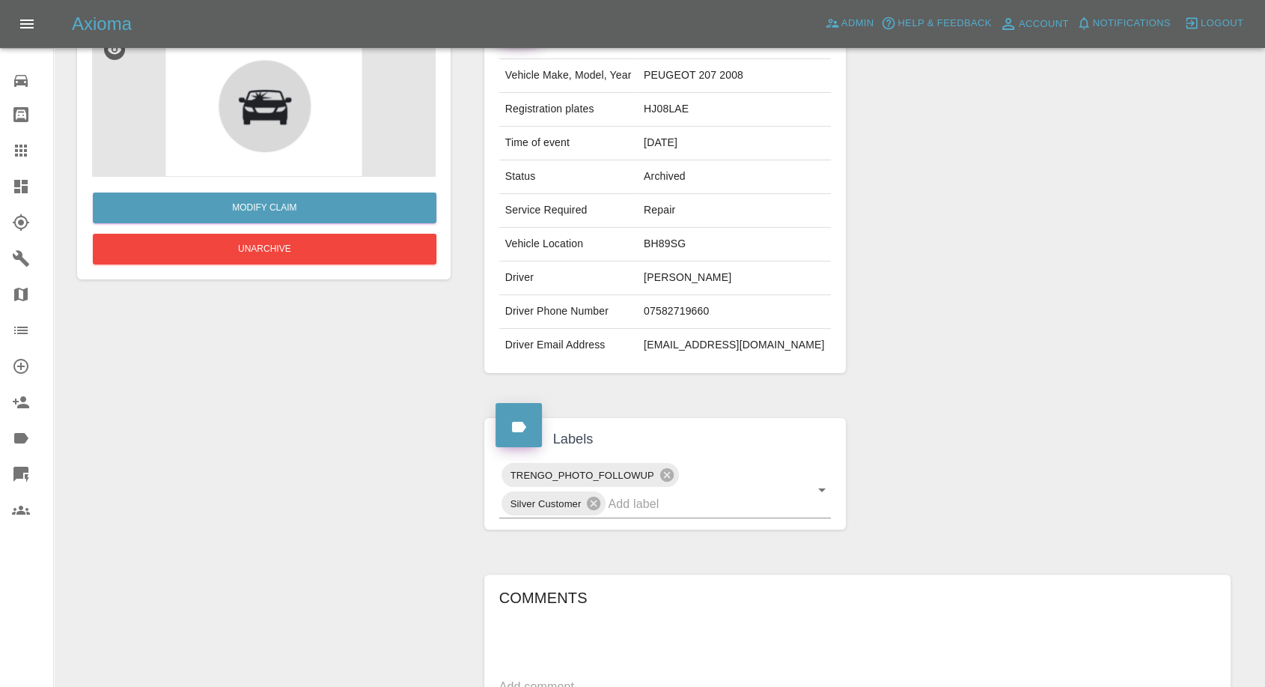
scroll to position [416, 0]
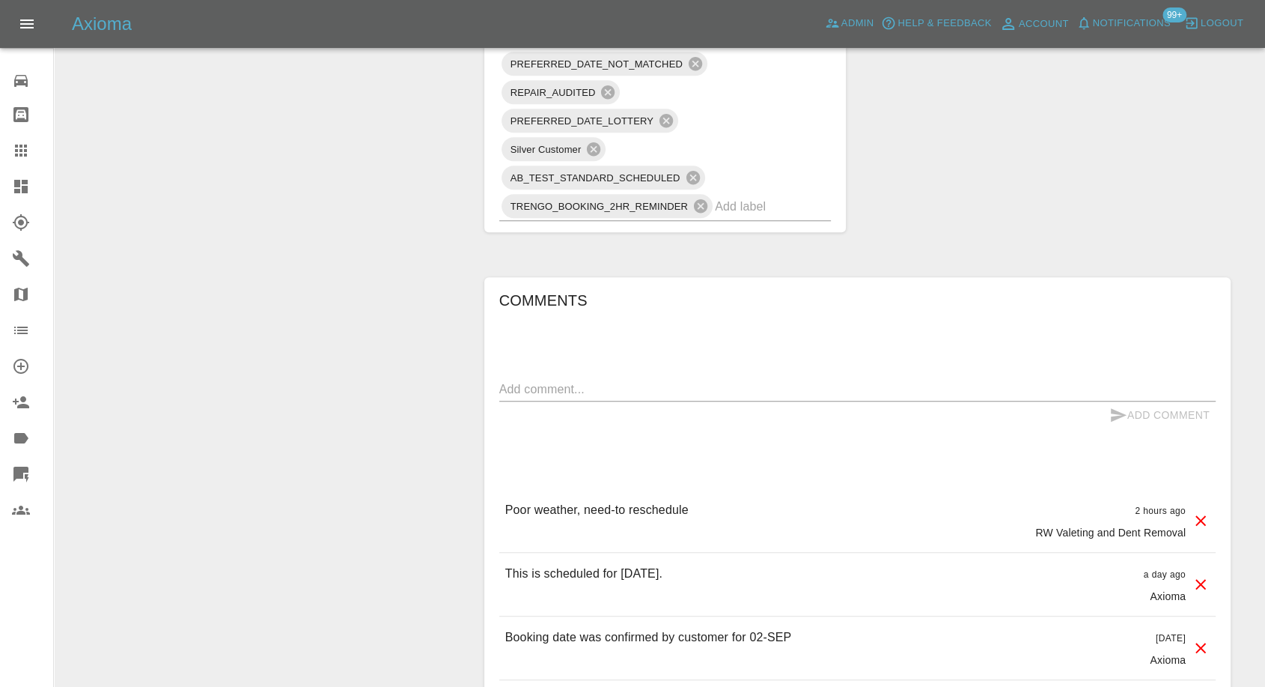
scroll to position [1330, 0]
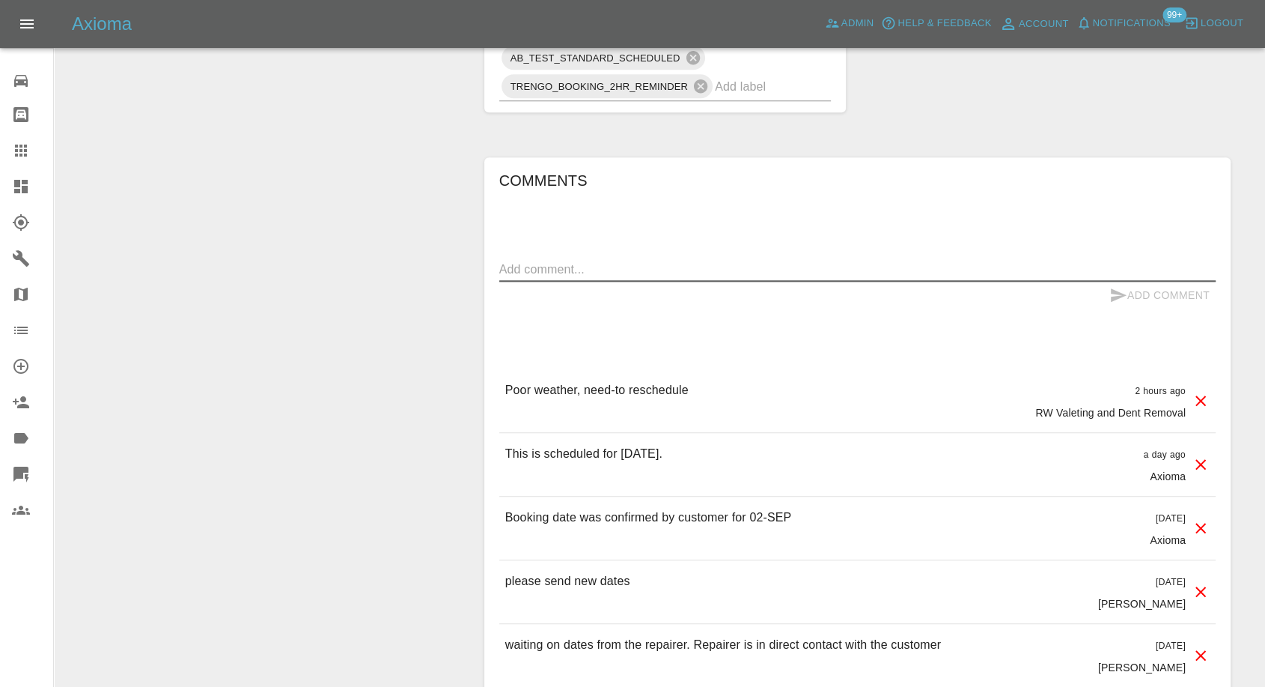
click at [635, 269] on textarea at bounding box center [857, 269] width 717 height 17
paste textarea "We have cancelled tomorrow’s appointment due to bad weather and the fact Richar…"
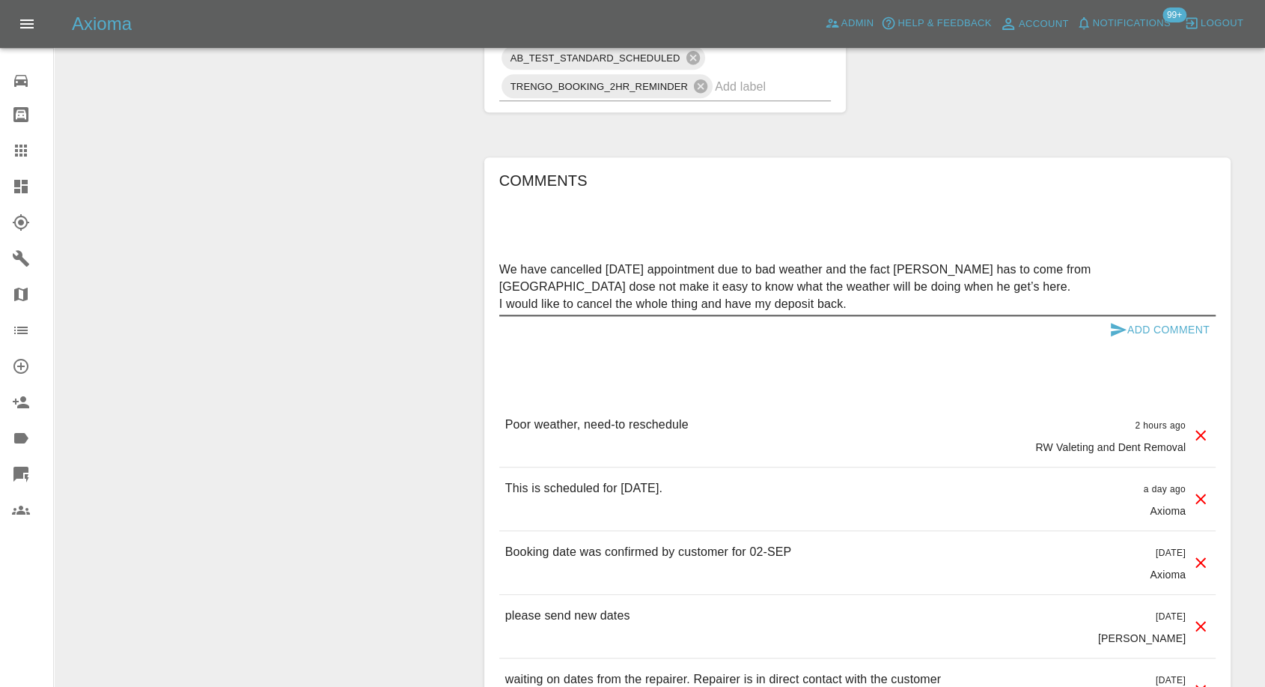
type textarea "We have cancelled tomorrow’s appointment due to bad weather and the fact Richar…"
click at [1114, 332] on icon "submit" at bounding box center [1119, 329] width 16 height 13
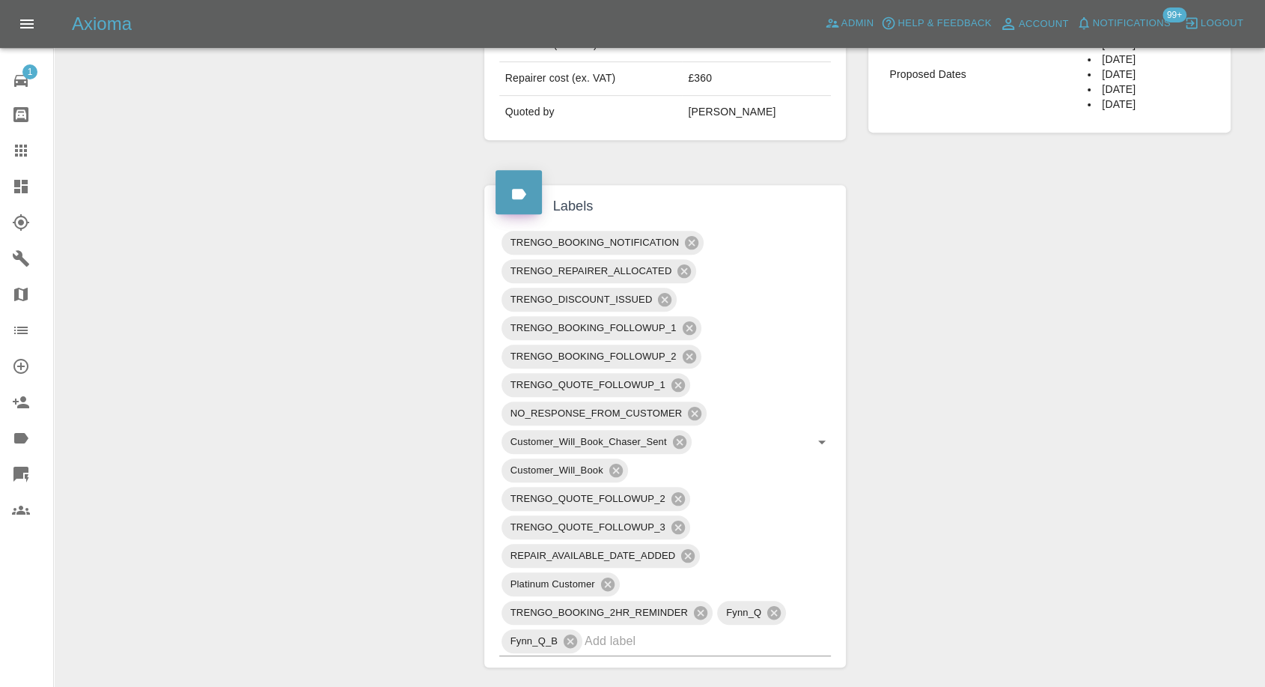
scroll to position [499, 0]
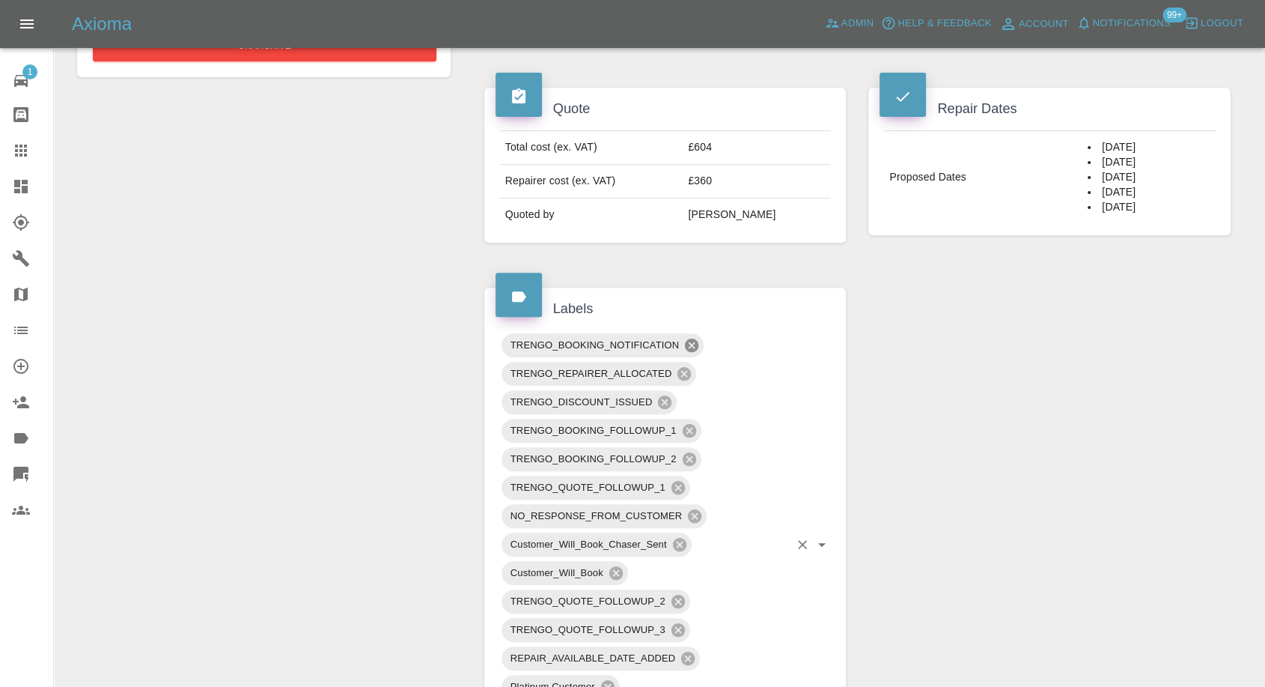
click at [689, 342] on icon at bounding box center [691, 344] width 13 height 13
click at [688, 428] on icon at bounding box center [689, 430] width 16 height 16
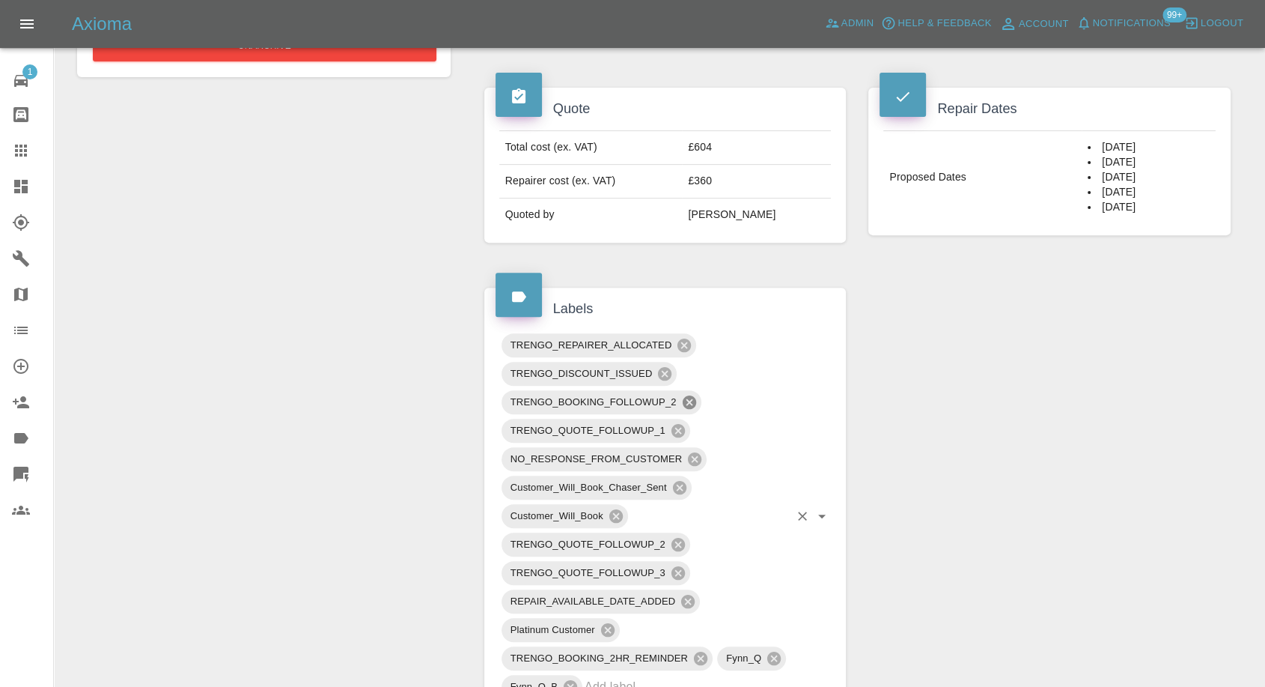
click at [686, 396] on icon at bounding box center [688, 401] width 13 height 13
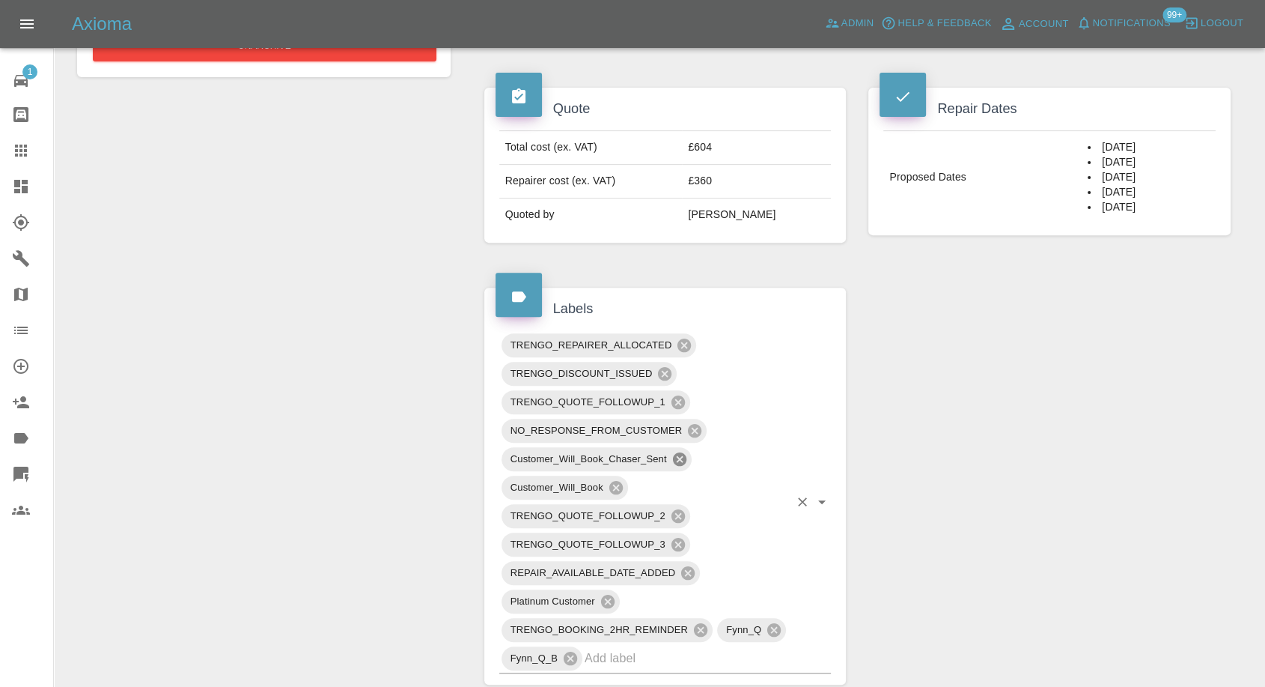
click at [677, 457] on icon at bounding box center [678, 458] width 13 height 13
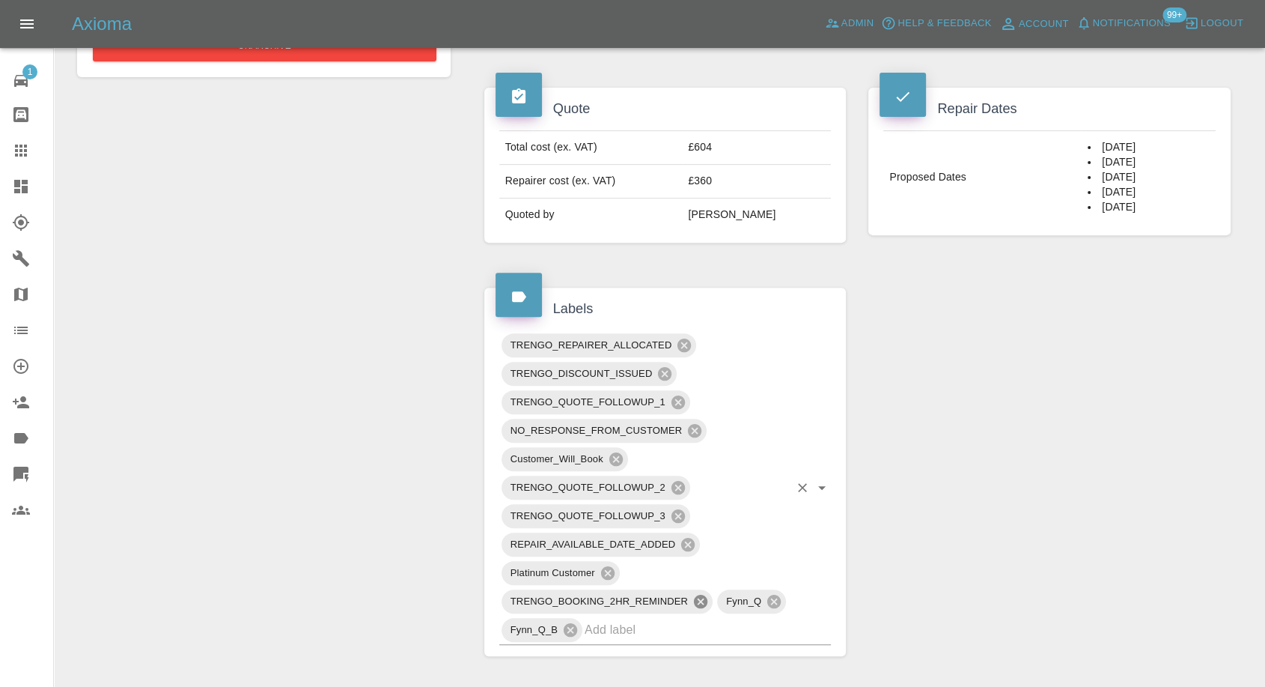
click at [702, 602] on icon at bounding box center [700, 600] width 13 height 13
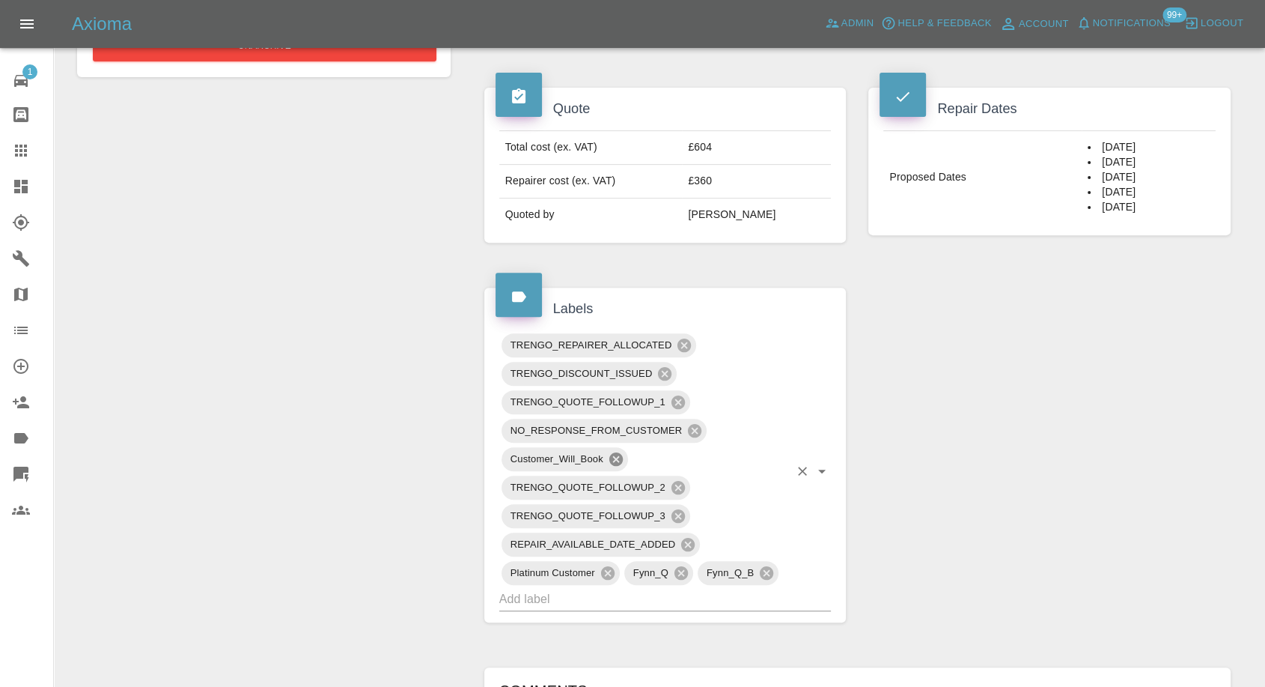
click at [612, 465] on icon at bounding box center [616, 459] width 16 height 16
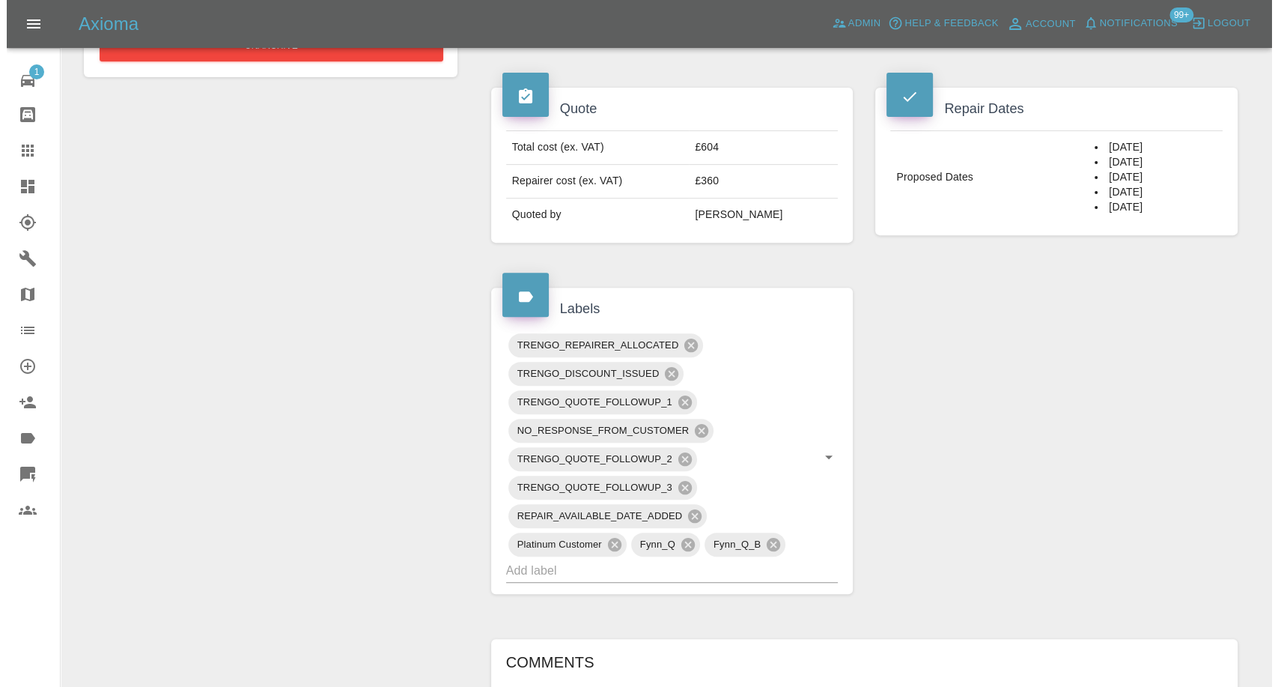
scroll to position [166, 0]
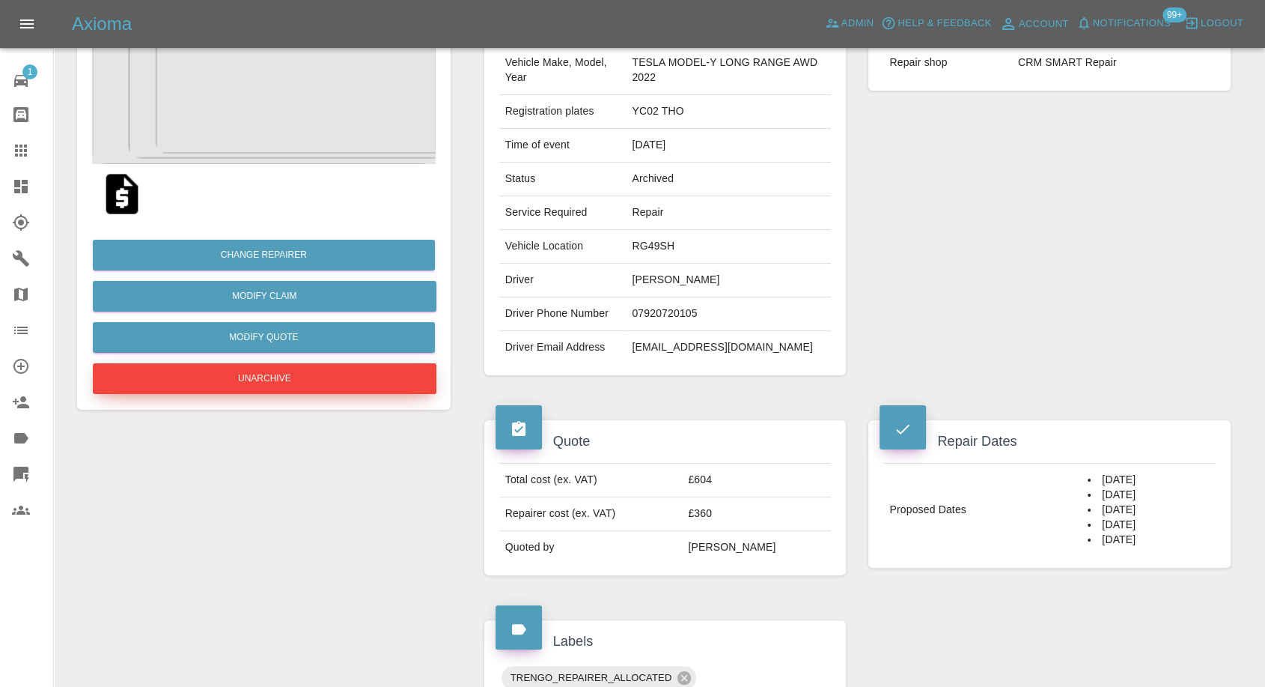
click at [261, 387] on button "Unarchive" at bounding box center [265, 378] width 344 height 31
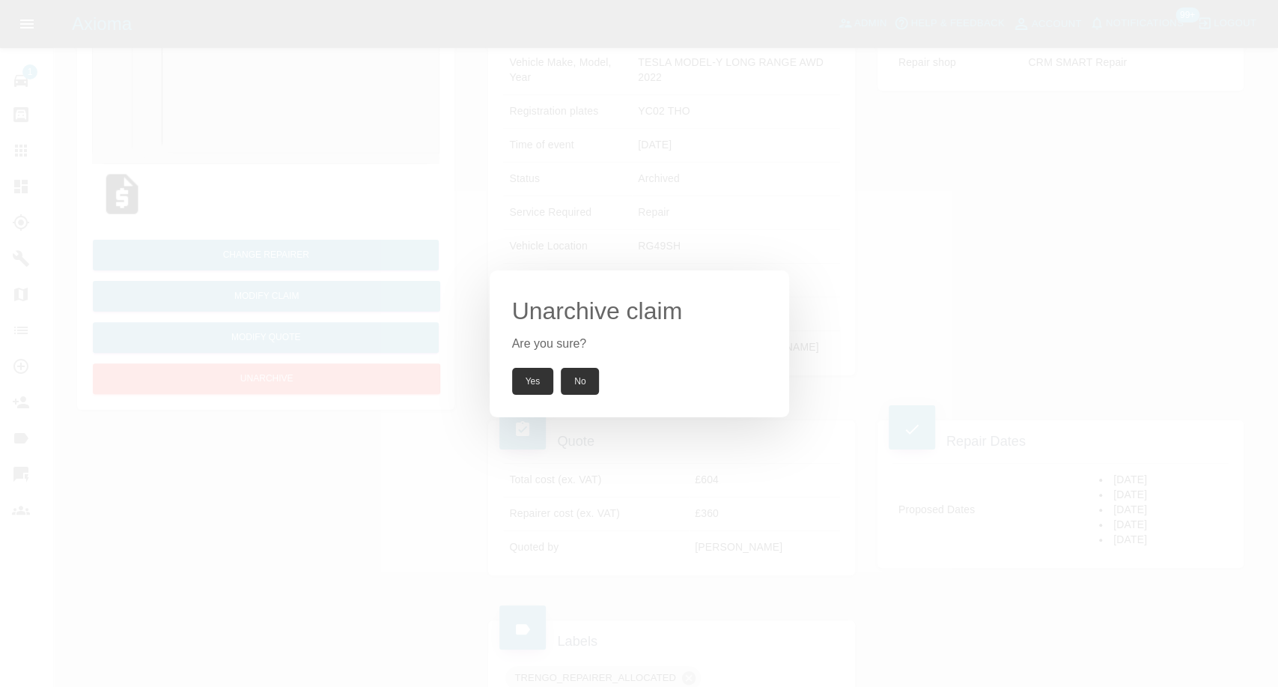
click at [521, 381] on button "Yes" at bounding box center [533, 381] width 42 height 27
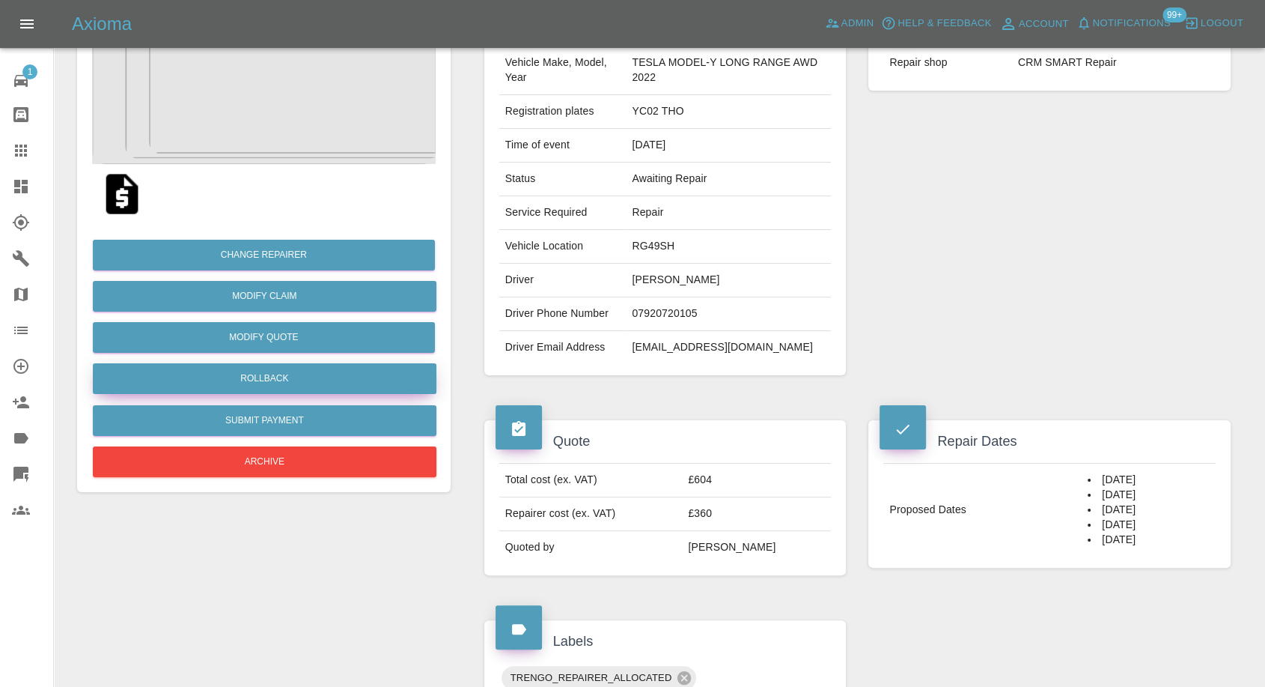
click at [264, 373] on button "Rollback" at bounding box center [265, 378] width 344 height 31
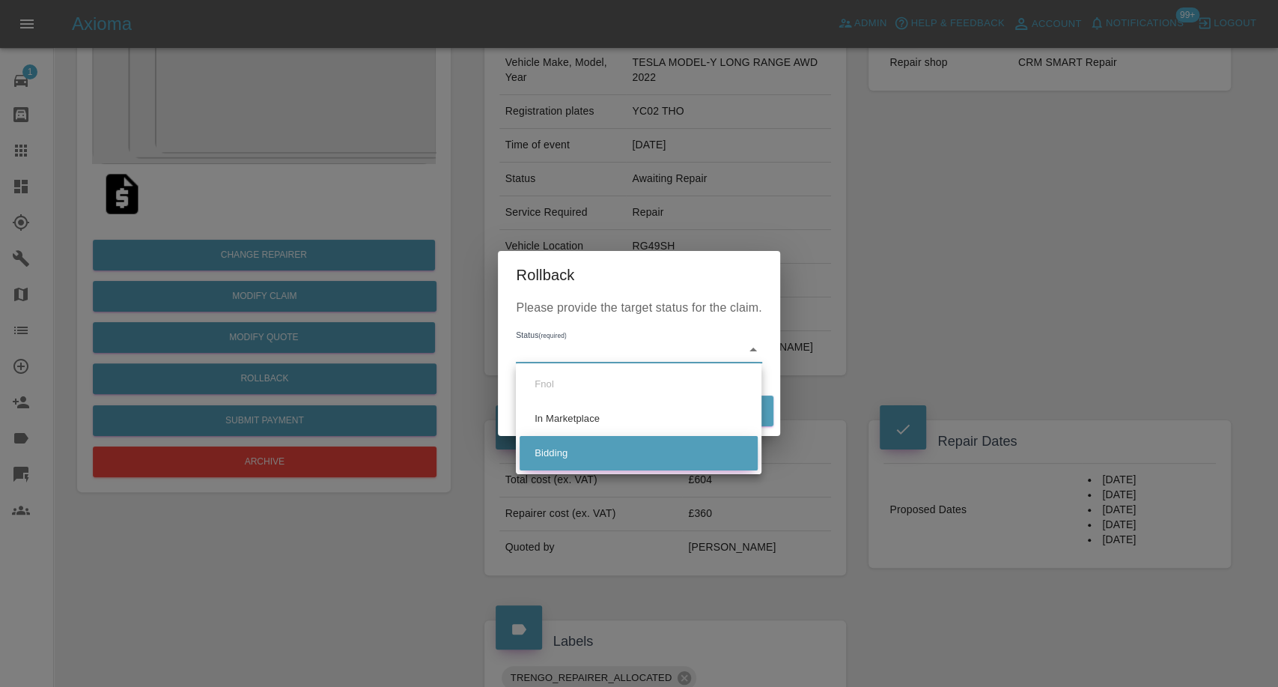
click at [569, 454] on li "Bidding" at bounding box center [639, 453] width 238 height 34
type input "bidding"
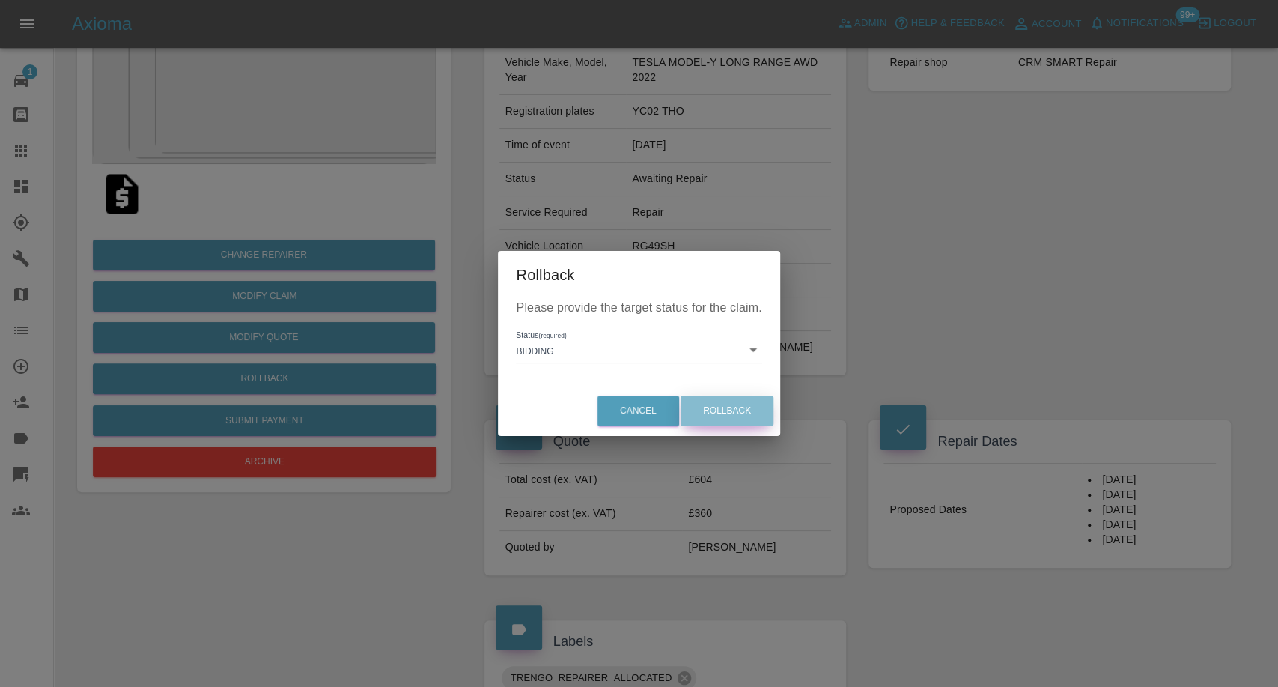
click at [726, 406] on button "Rollback" at bounding box center [727, 410] width 93 height 31
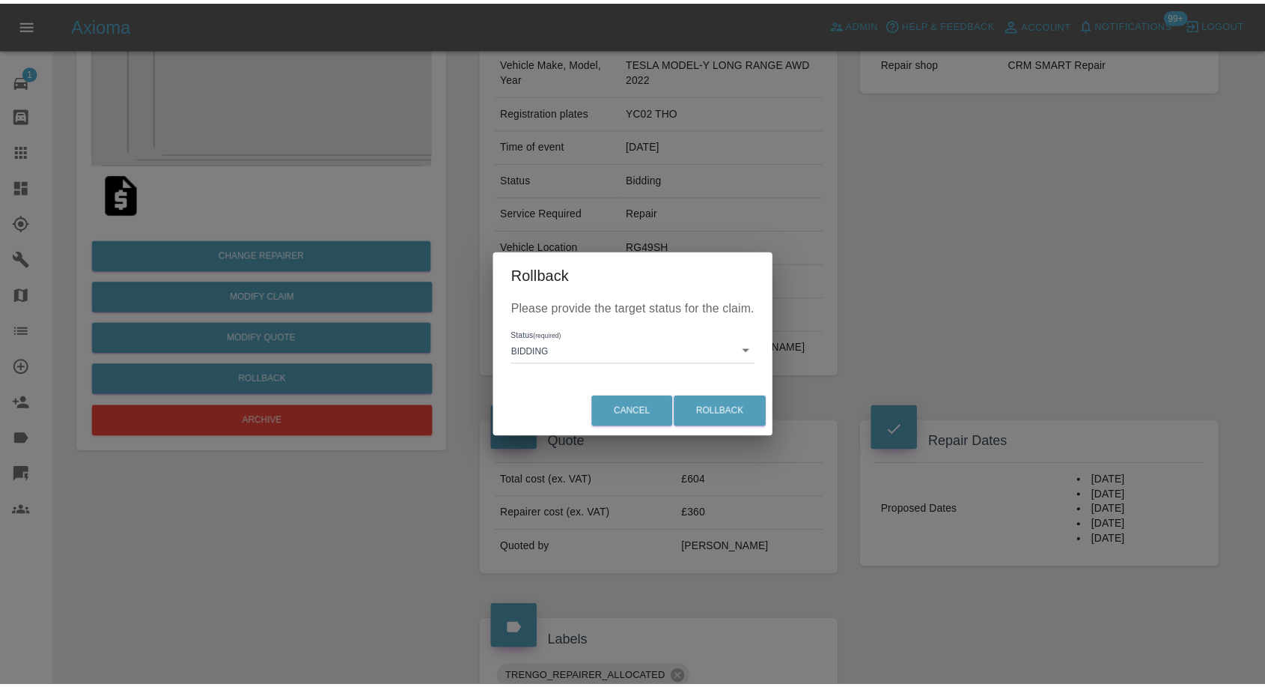
scroll to position [0, 0]
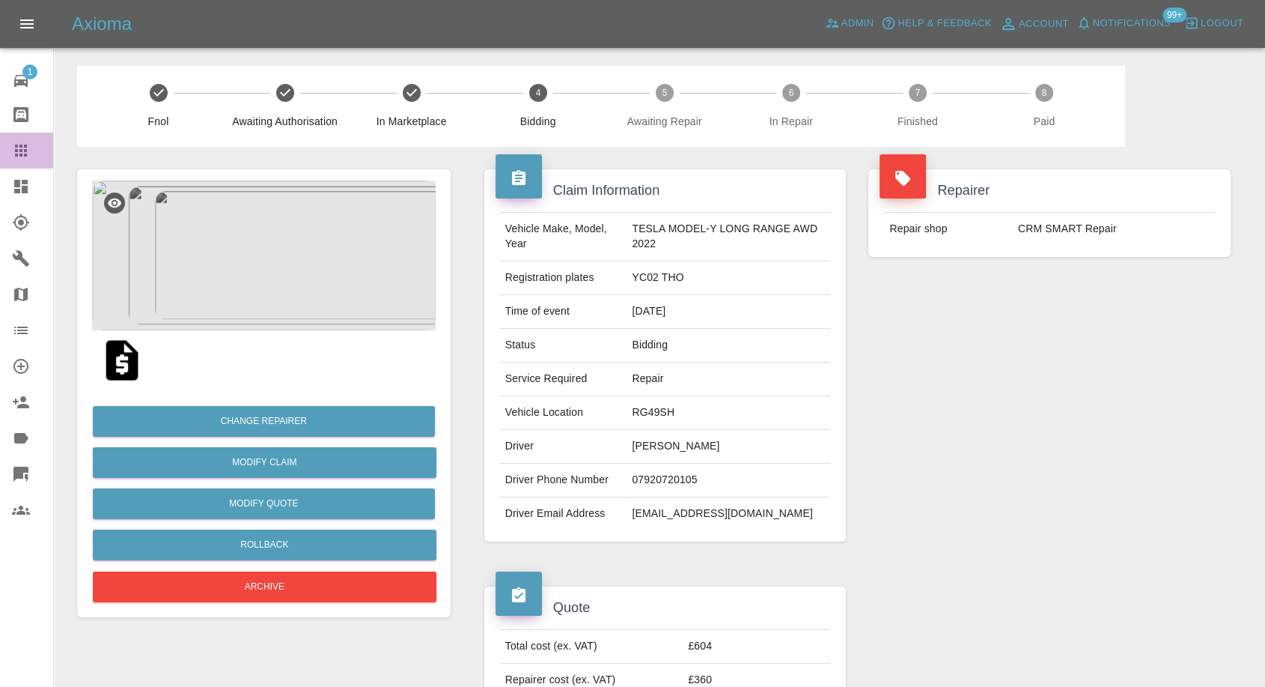
click at [15, 150] on icon at bounding box center [21, 151] width 12 height 12
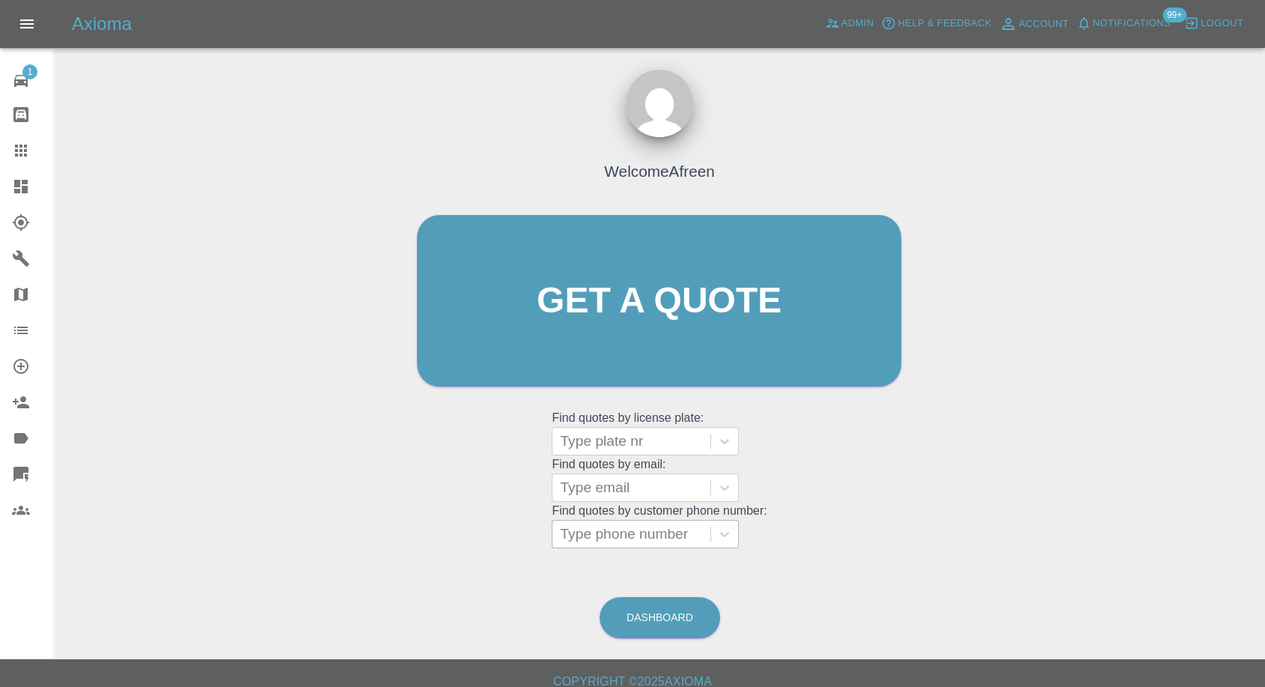
click at [635, 531] on div at bounding box center [631, 533] width 143 height 21
paste input "+447701282579"
drag, startPoint x: 593, startPoint y: 537, endPoint x: 403, endPoint y: 546, distance: 190.4
click at [394, 547] on div "Welcome Afreen Get a quote Get a quote Find quotes by license plate: Type plate…" at bounding box center [659, 372] width 1187 height 538
type input "7701282579"
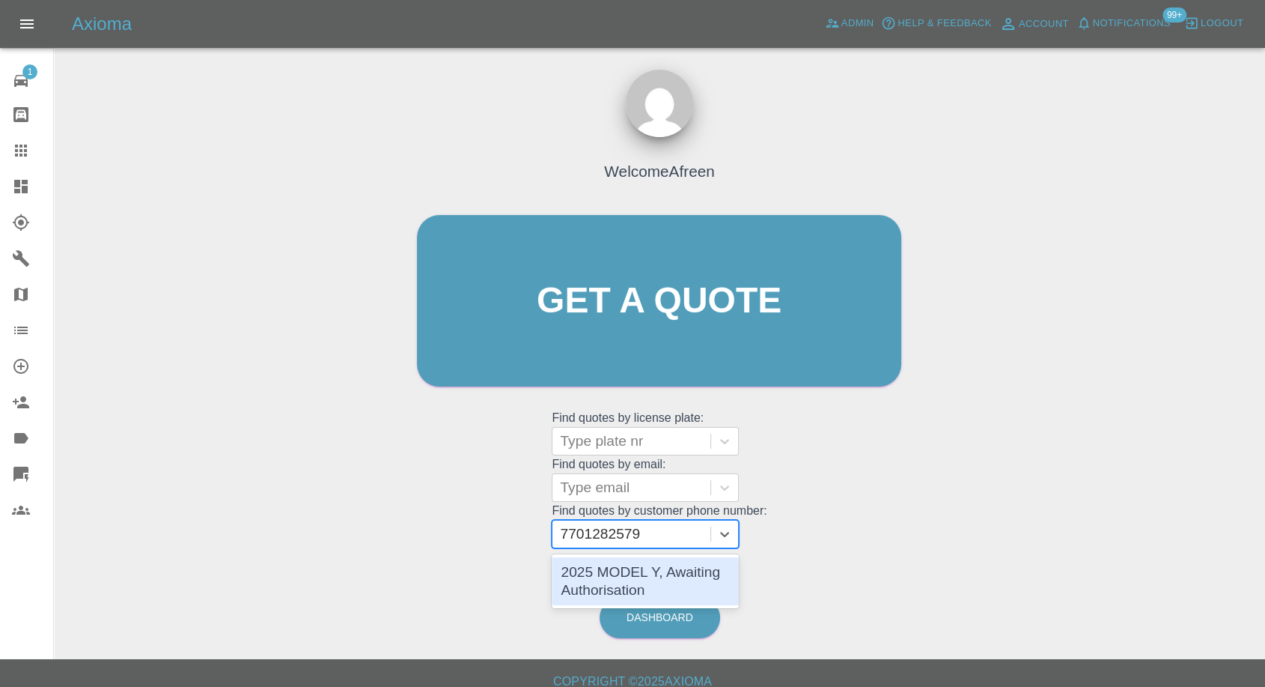
click at [617, 579] on div "2025 MODEL Y, Awaiting Authorisation" at bounding box center [645, 581] width 187 height 48
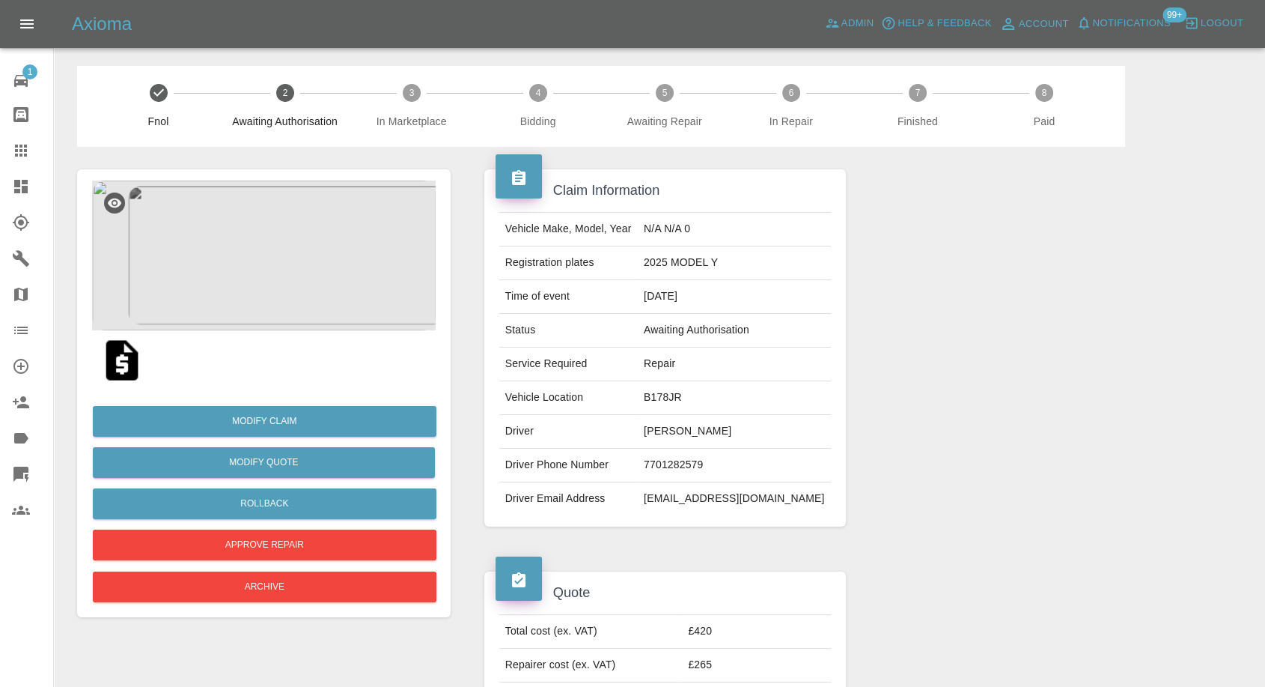
click at [108, 368] on img at bounding box center [122, 360] width 48 height 48
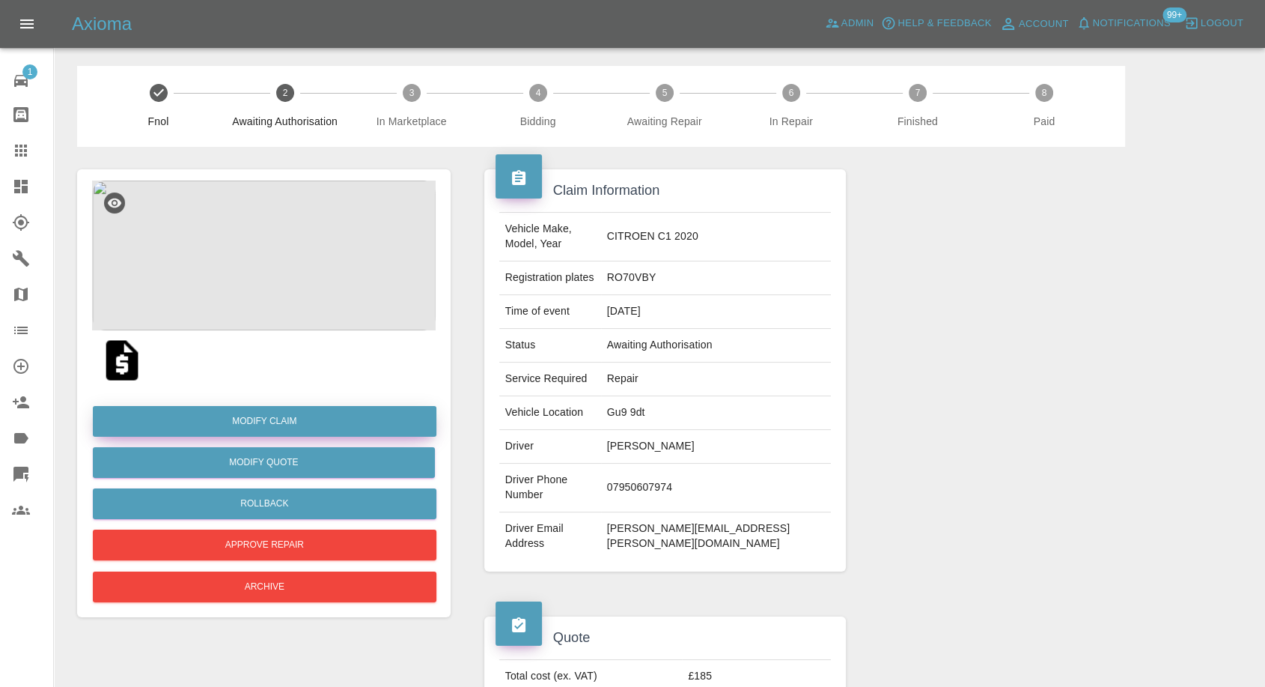
click at [278, 432] on link "Modify Claim" at bounding box center [265, 421] width 344 height 31
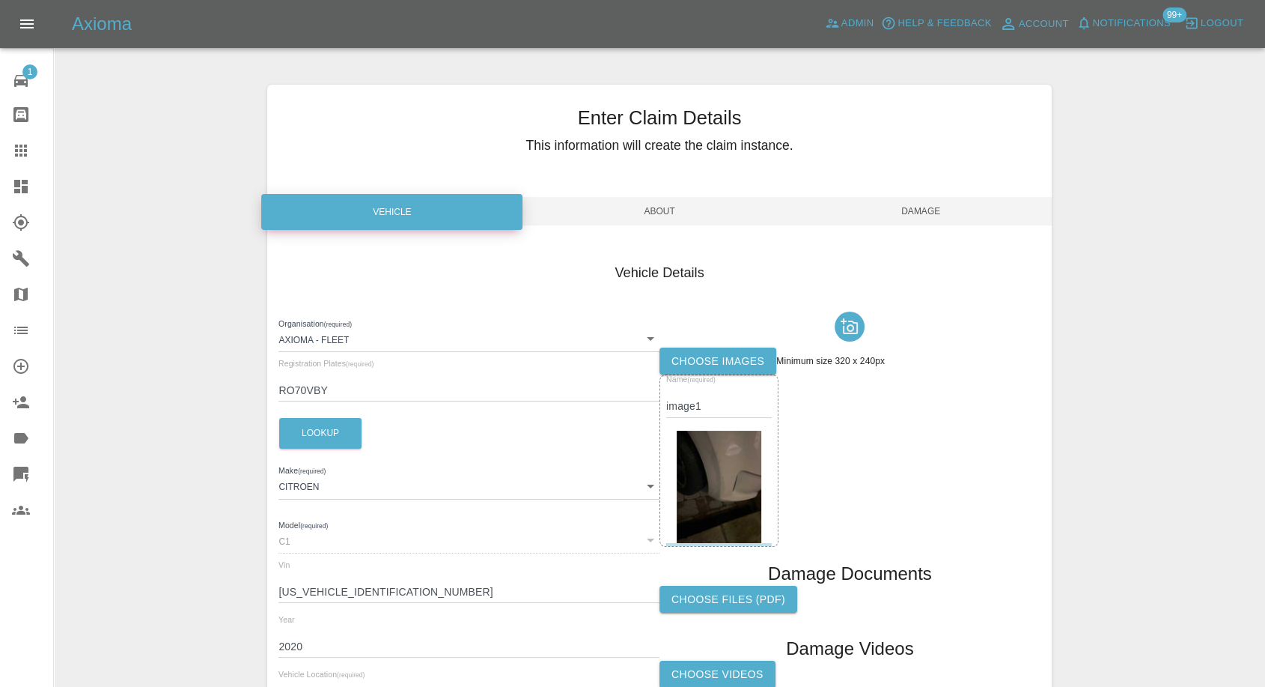
click at [687, 367] on label "Choose images" at bounding box center [718, 361] width 117 height 28
click at [0, 0] on input "Choose images" at bounding box center [0, 0] width 0 height 0
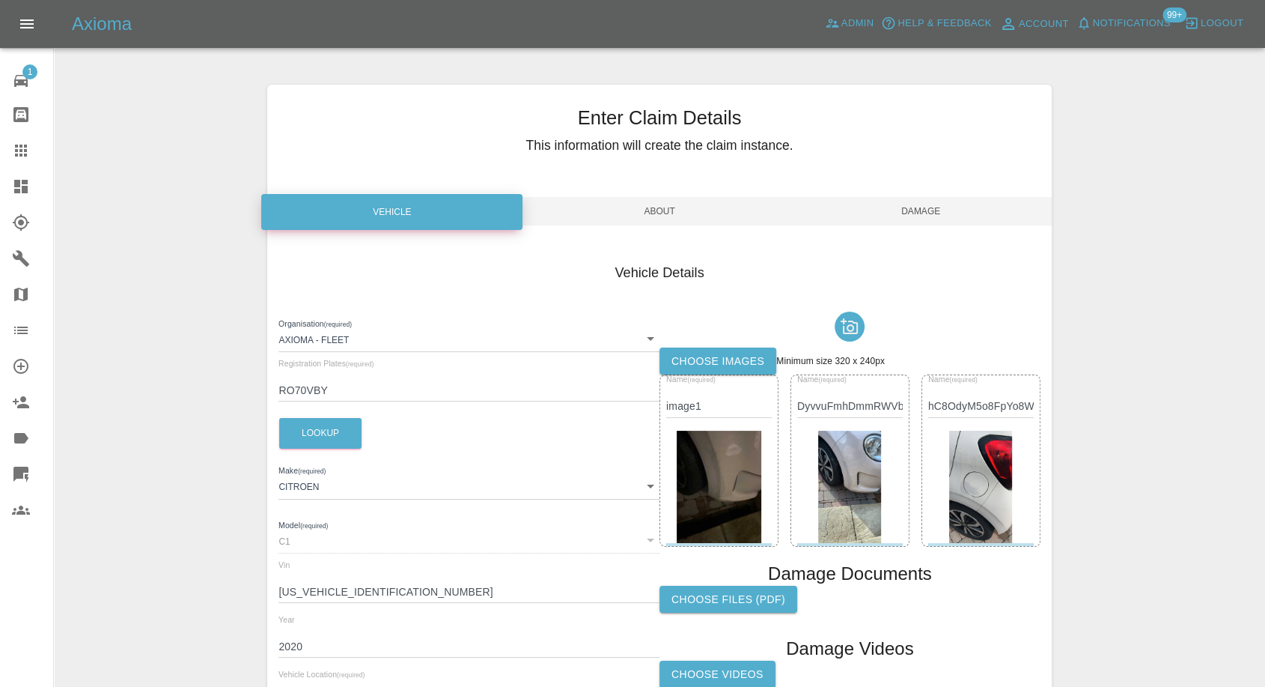
click at [914, 214] on span "Damage" at bounding box center [921, 211] width 261 height 28
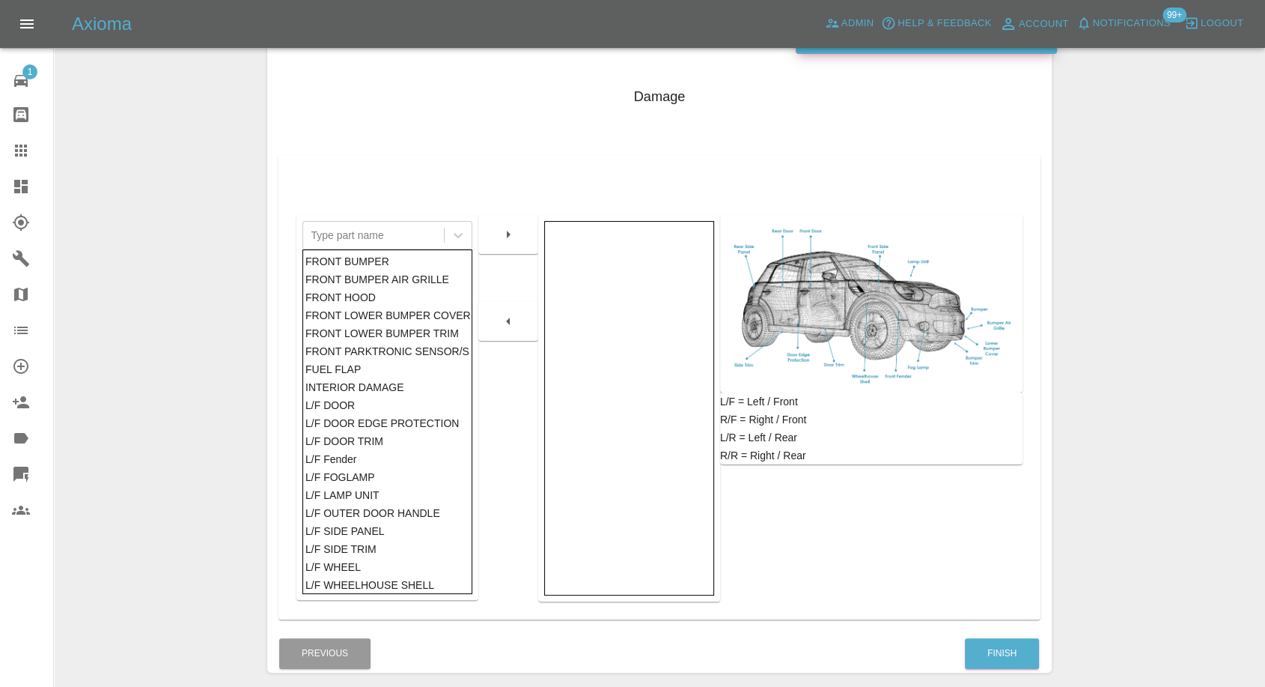
scroll to position [240, 0]
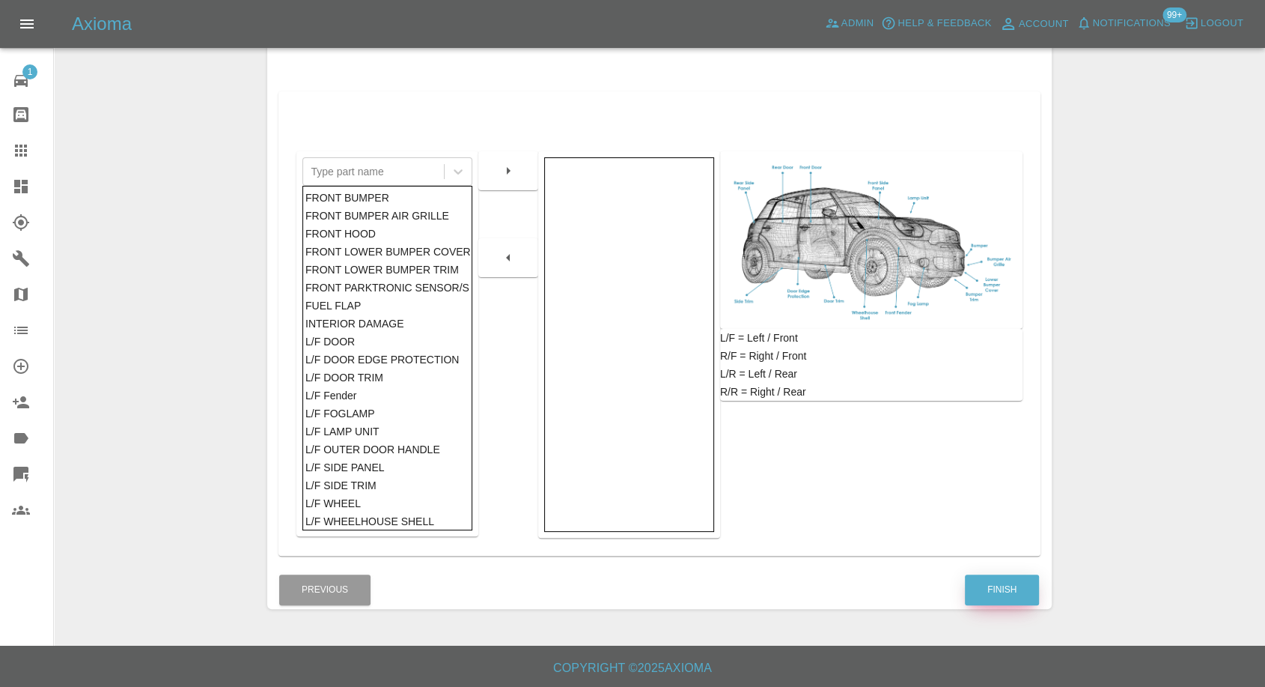
click at [1017, 588] on button "Finish" at bounding box center [1002, 589] width 74 height 31
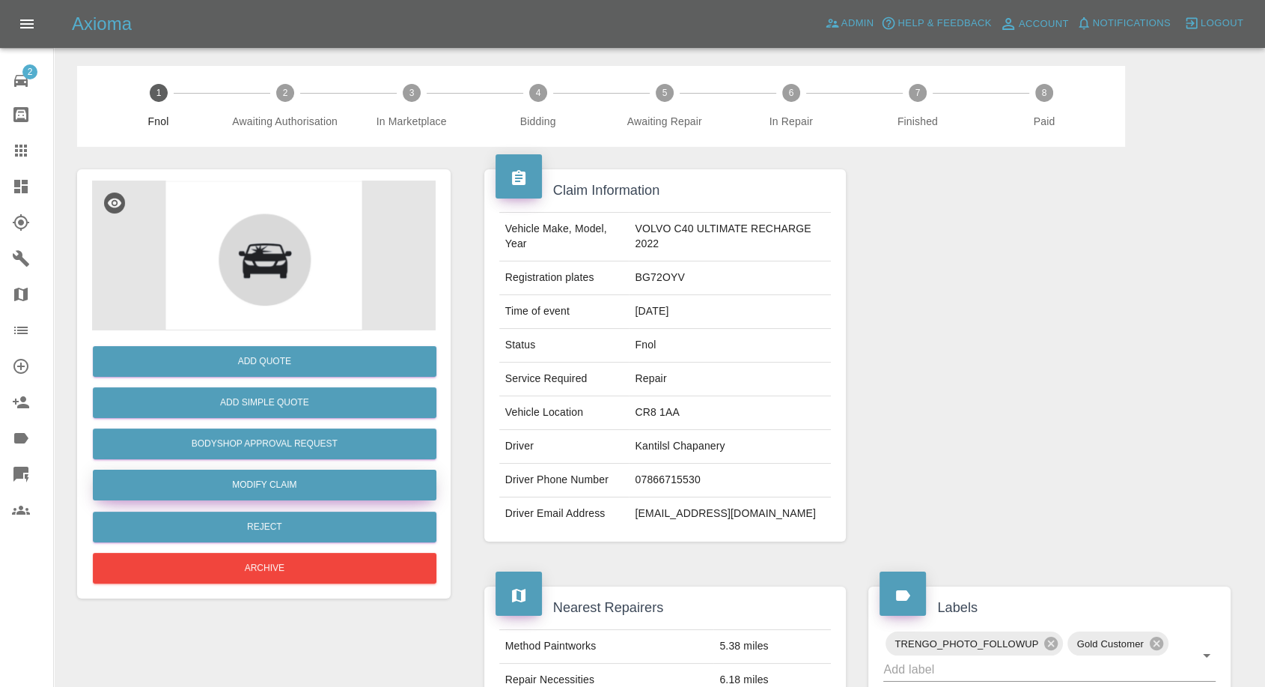
click at [279, 490] on link "Modify Claim" at bounding box center [265, 484] width 344 height 31
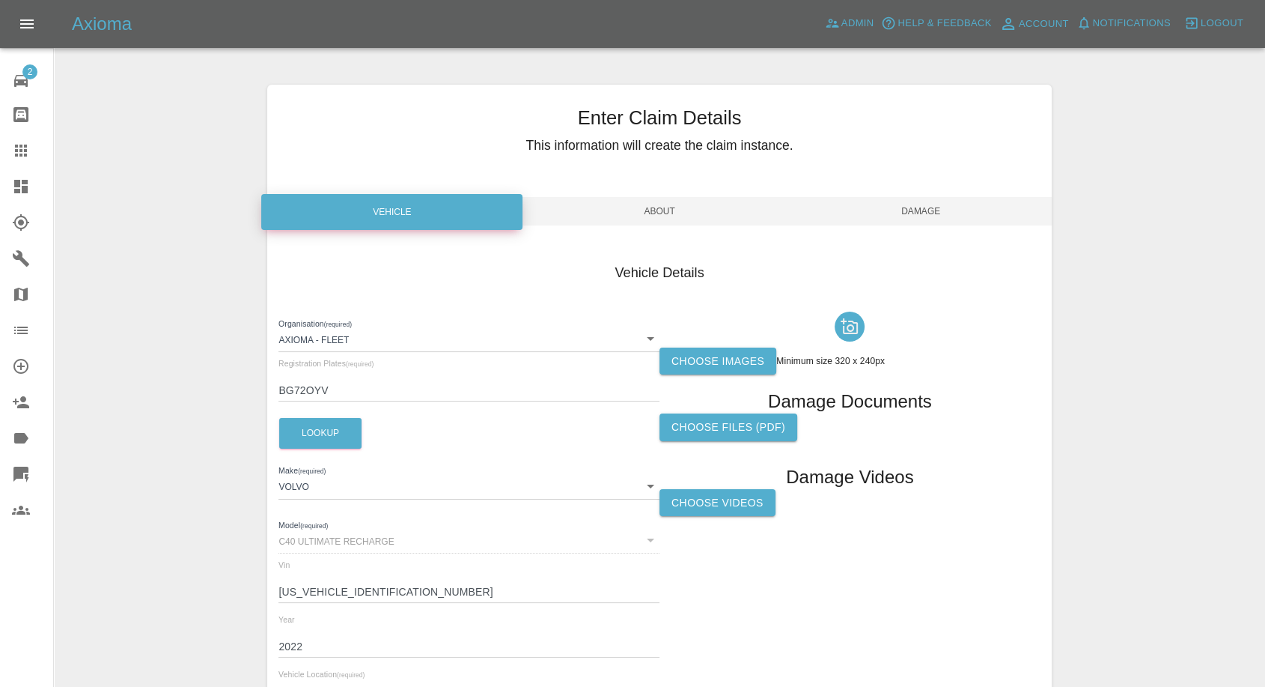
click at [724, 356] on label "Choose images" at bounding box center [718, 361] width 117 height 28
click at [0, 0] on input "Choose images" at bounding box center [0, 0] width 0 height 0
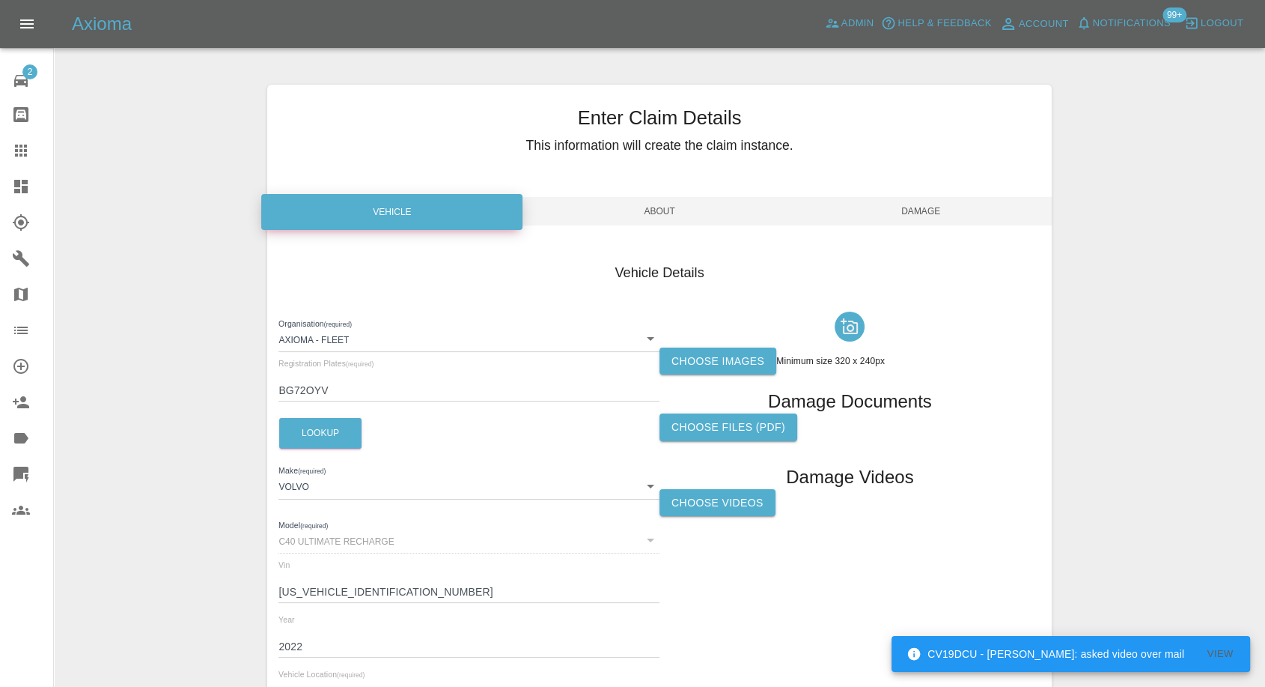
click at [698, 357] on label "Choose images" at bounding box center [718, 361] width 117 height 28
click at [0, 0] on input "Choose images" at bounding box center [0, 0] width 0 height 0
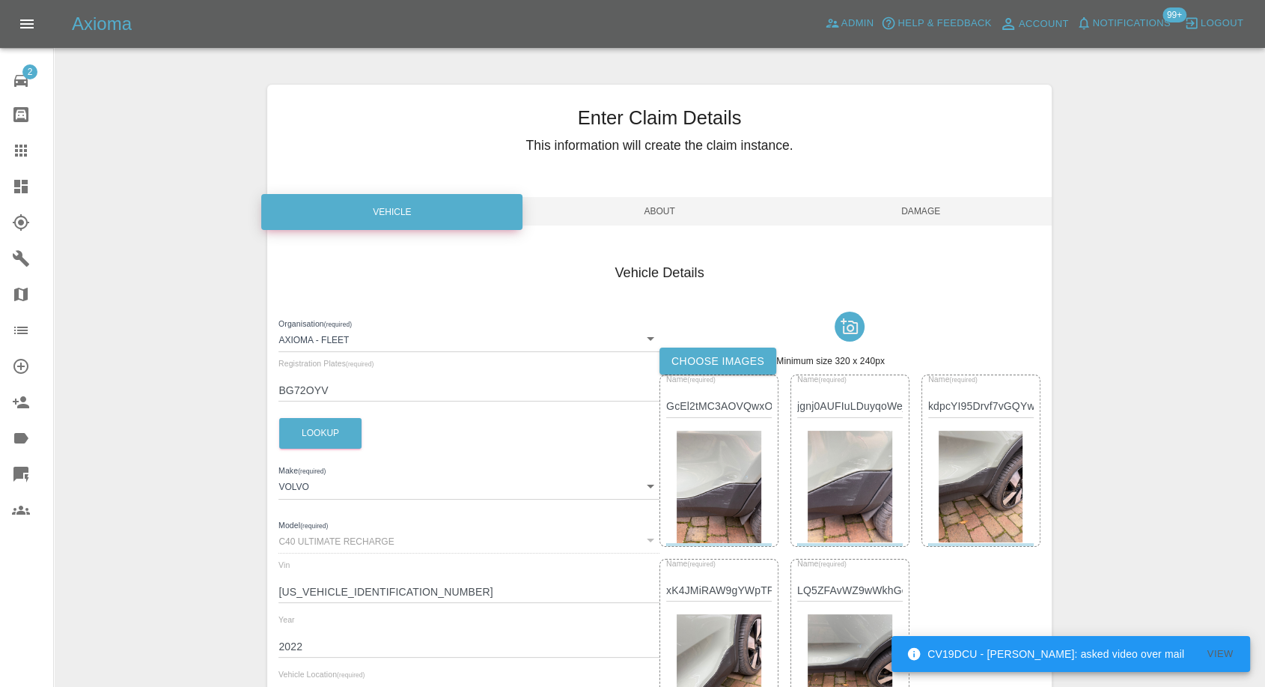
click at [938, 210] on span "Damage" at bounding box center [921, 211] width 261 height 28
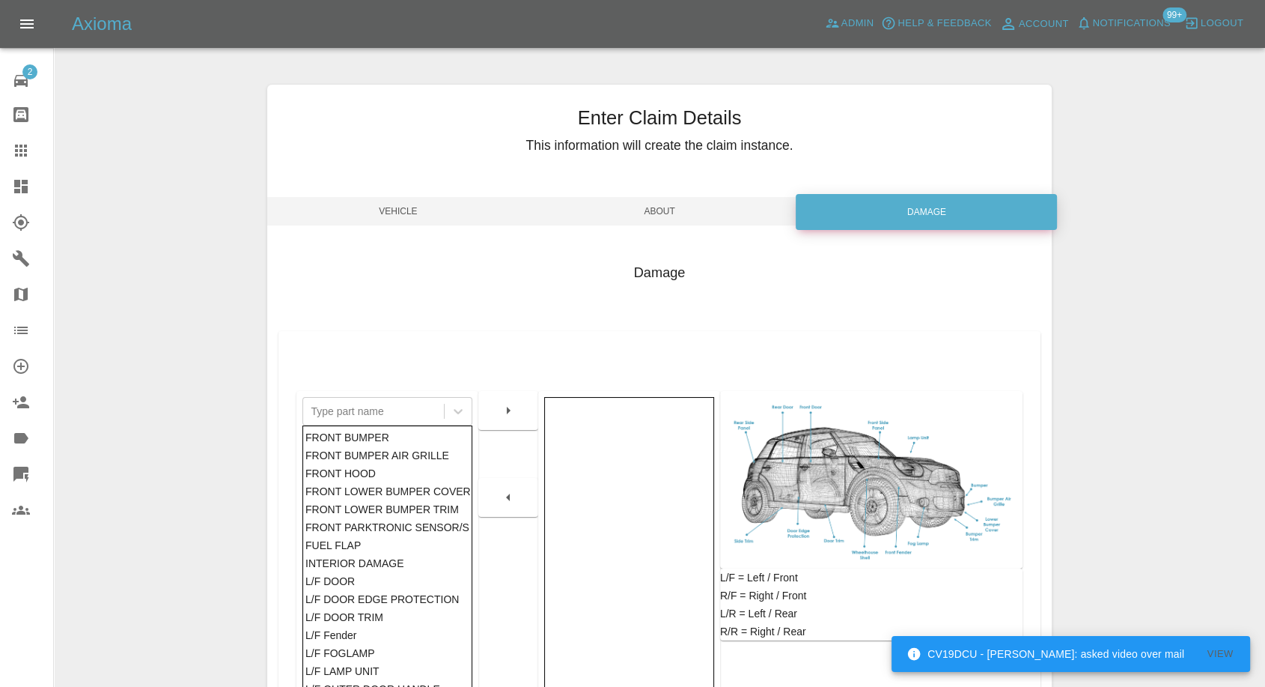
scroll to position [240, 0]
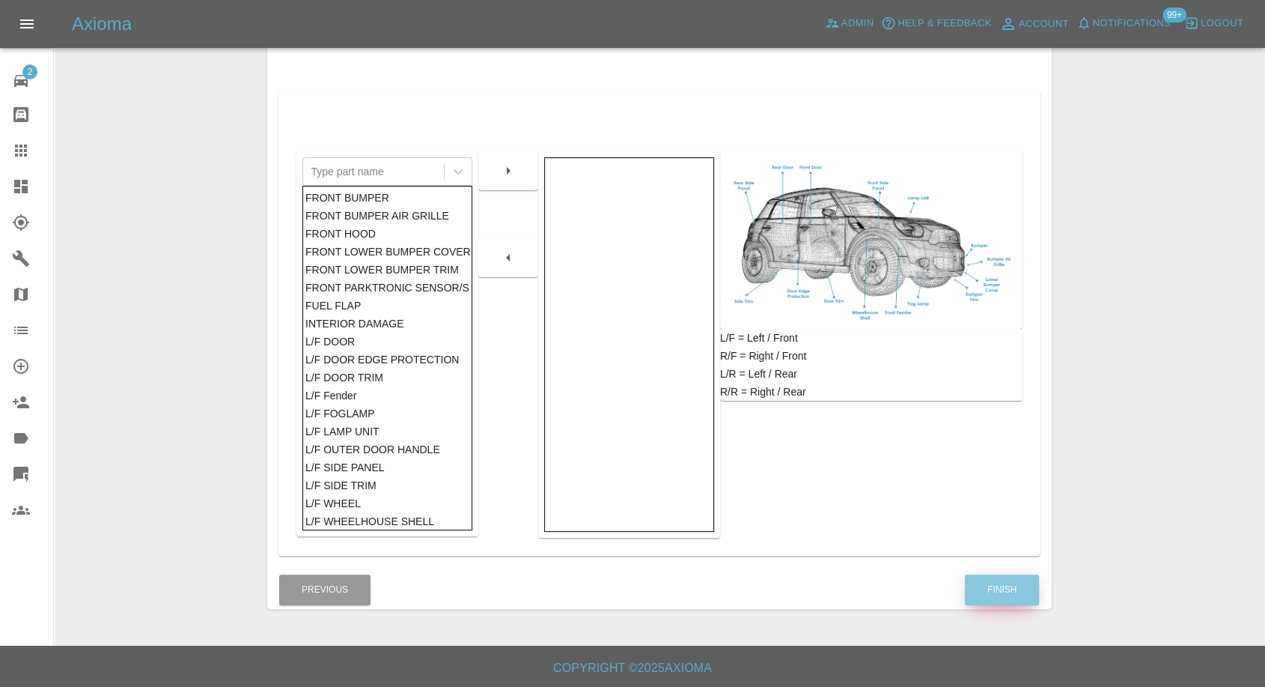
click at [983, 578] on button "Finish" at bounding box center [1002, 589] width 74 height 31
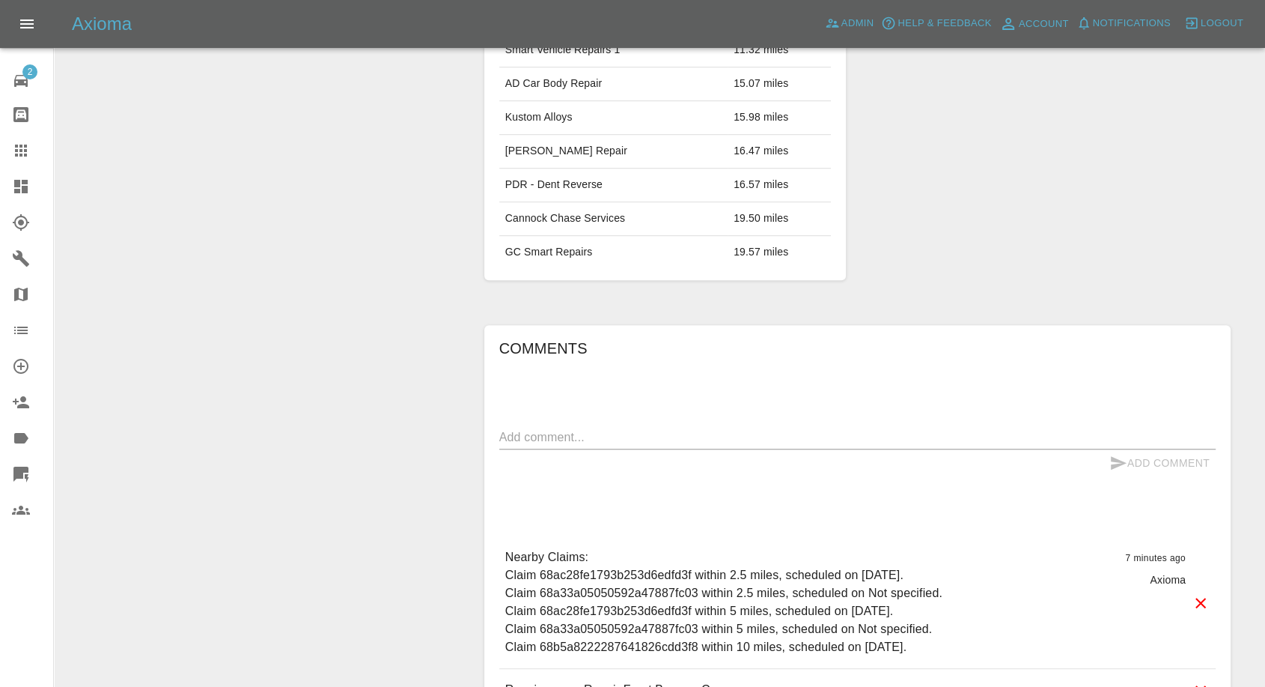
scroll to position [1083, 0]
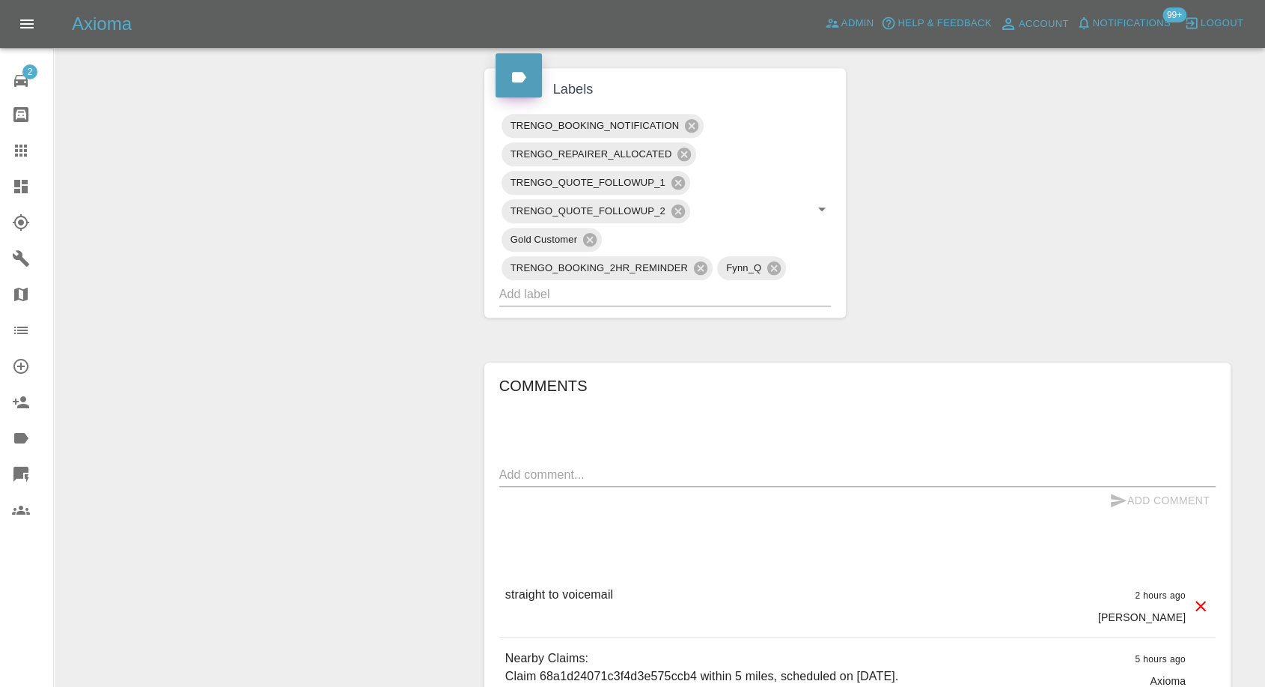
scroll to position [749, 0]
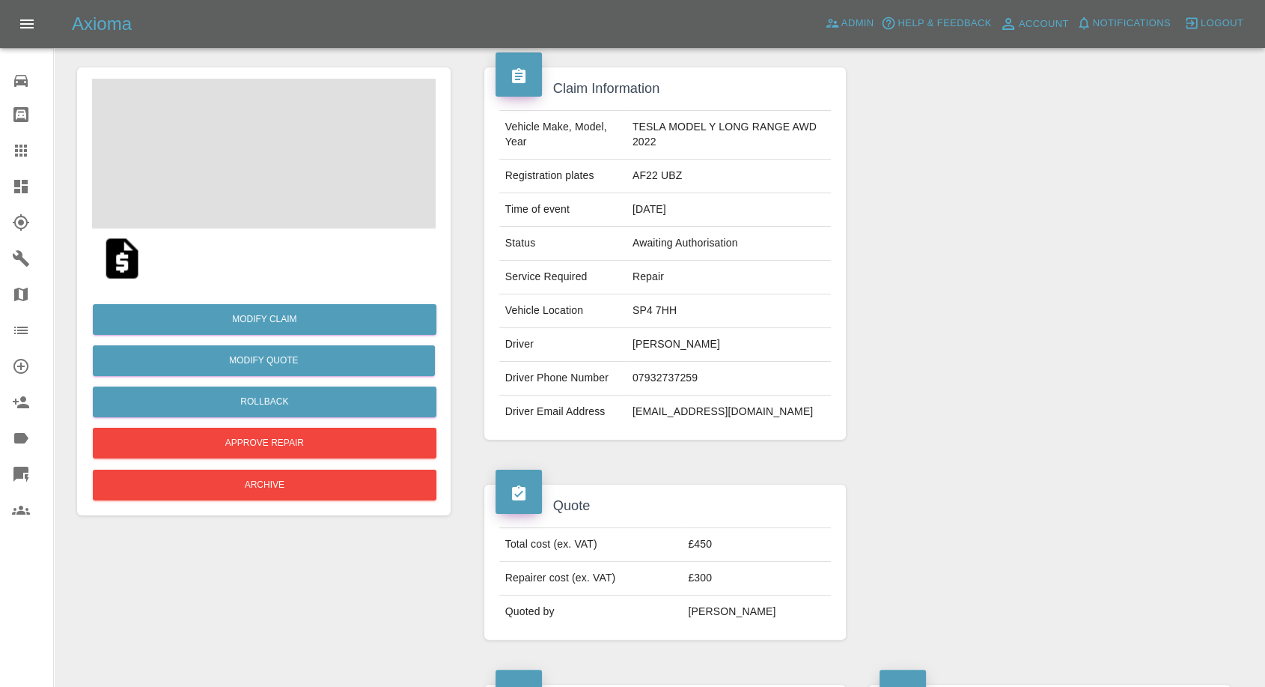
scroll to position [166, 0]
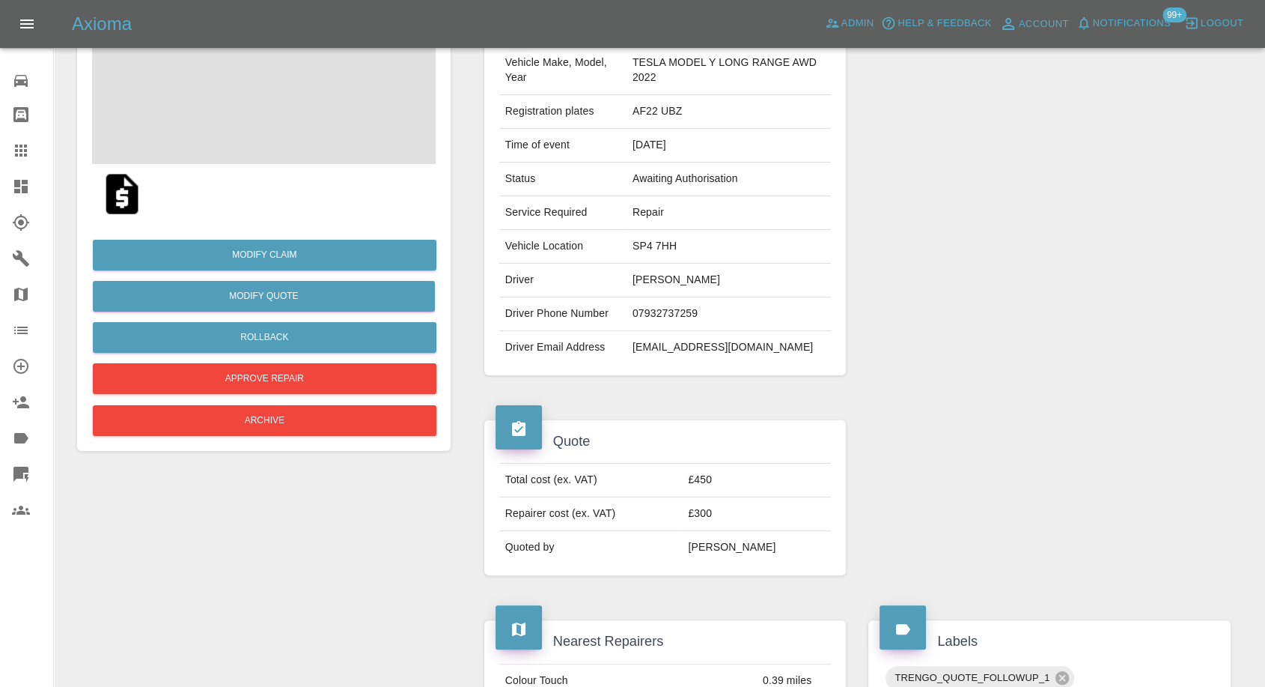
click at [124, 187] on img at bounding box center [122, 194] width 48 height 48
click at [661, 347] on td "hamidaasmat@yahoo.co.uk" at bounding box center [729, 347] width 205 height 33
copy td "hamidaasmat@yahoo.co.uk"
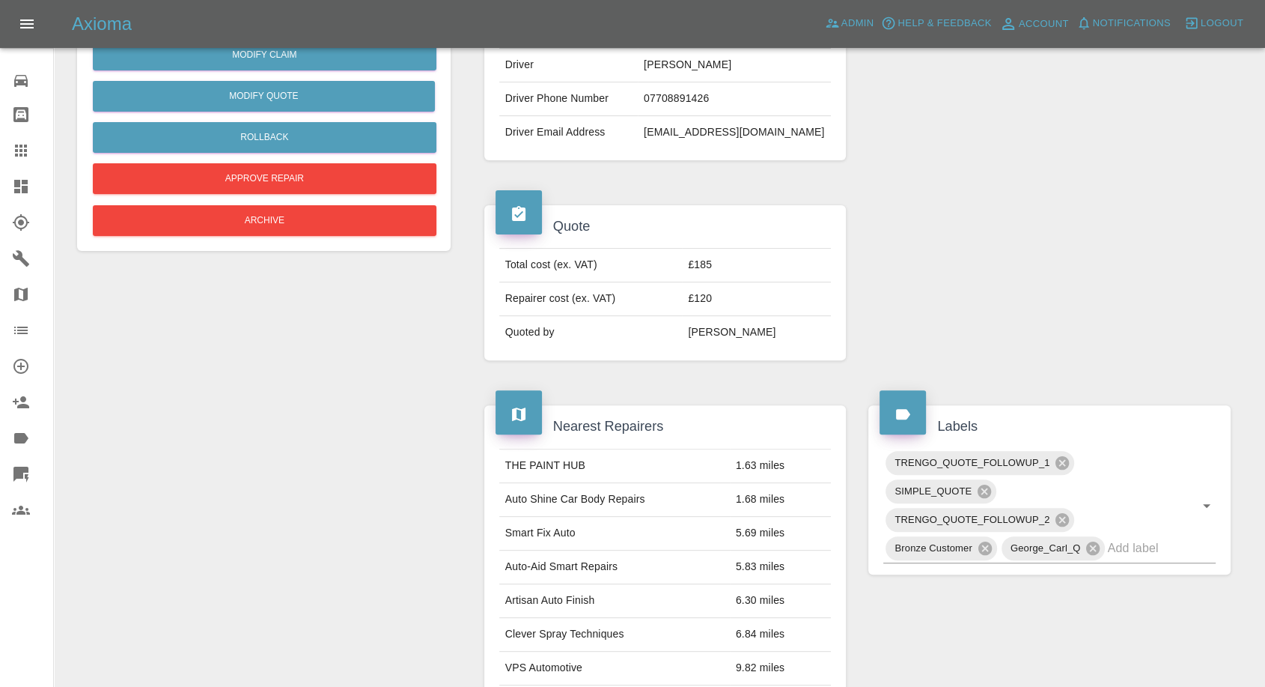
scroll to position [499, 0]
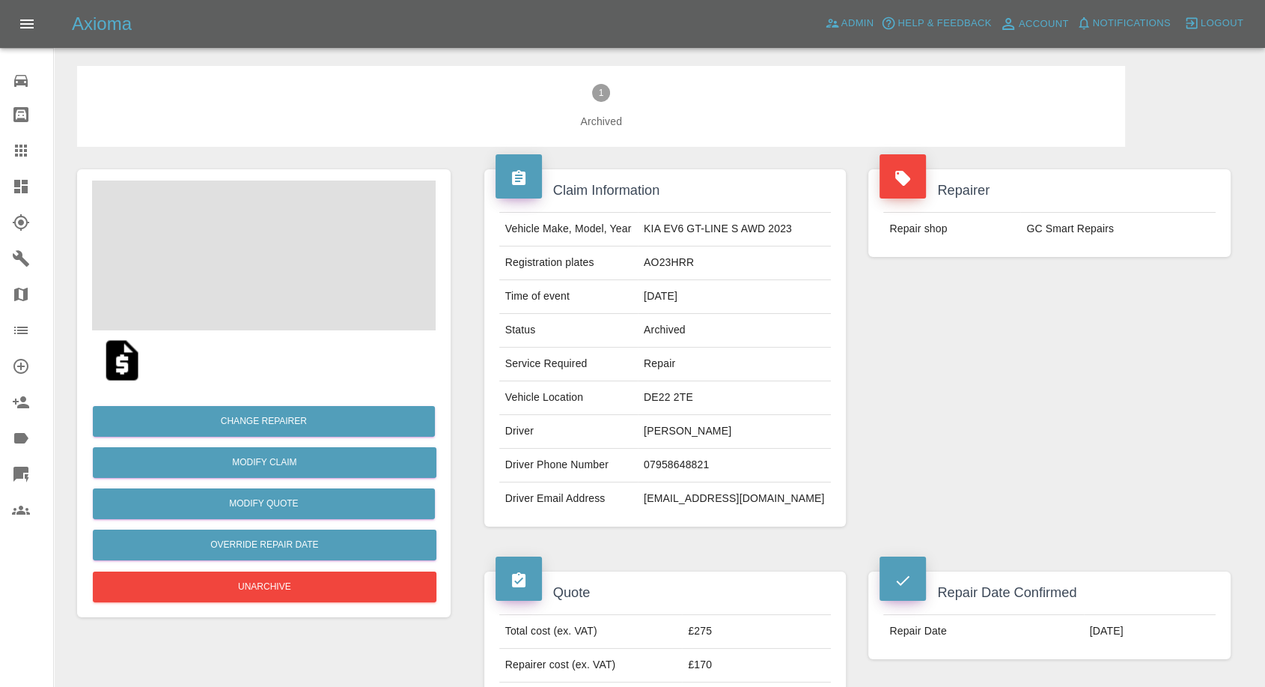
click at [683, 458] on td "07958648821" at bounding box center [734, 465] width 193 height 34
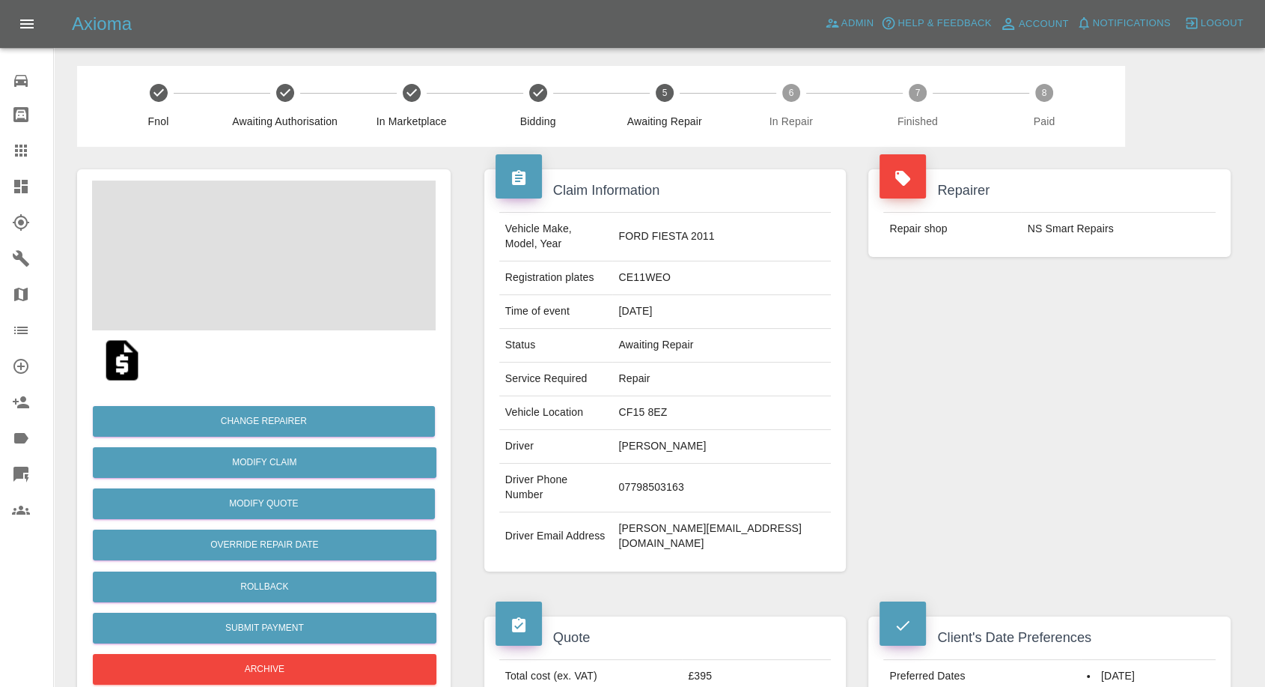
click at [697, 430] on td "Saeid Valivand" at bounding box center [721, 447] width 219 height 34
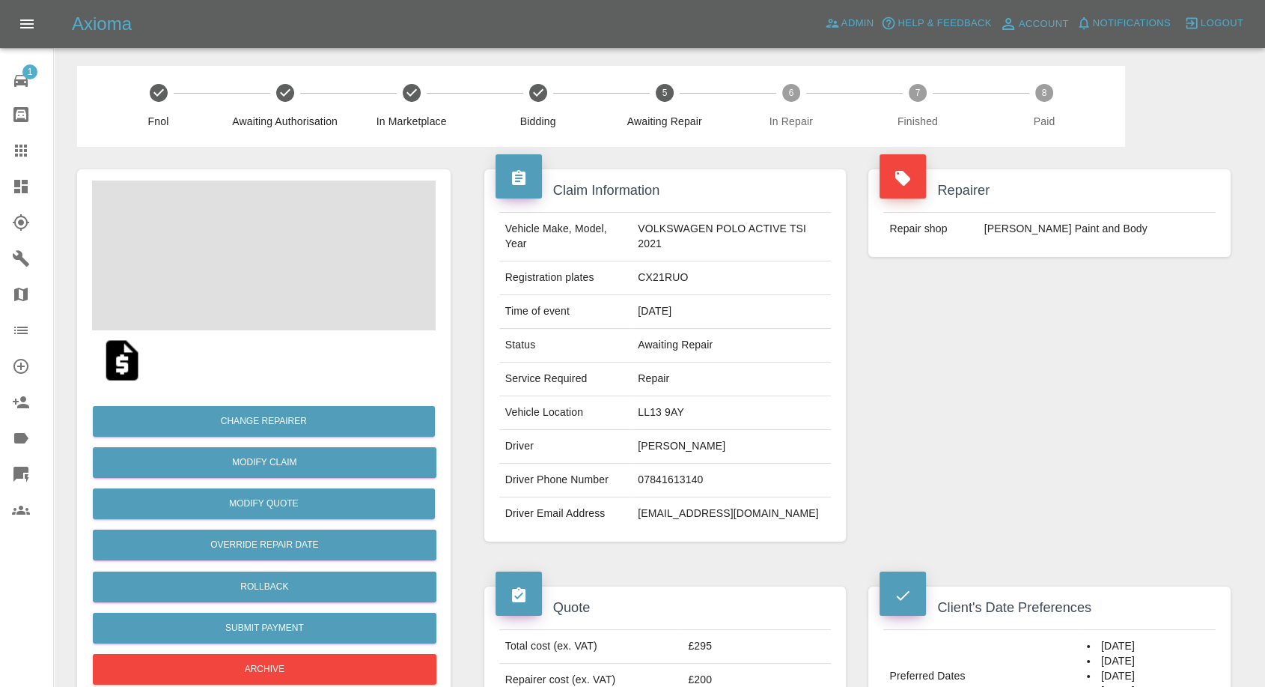
click at [668, 476] on td "07841613140" at bounding box center [731, 480] width 199 height 34
copy td "07841613140"
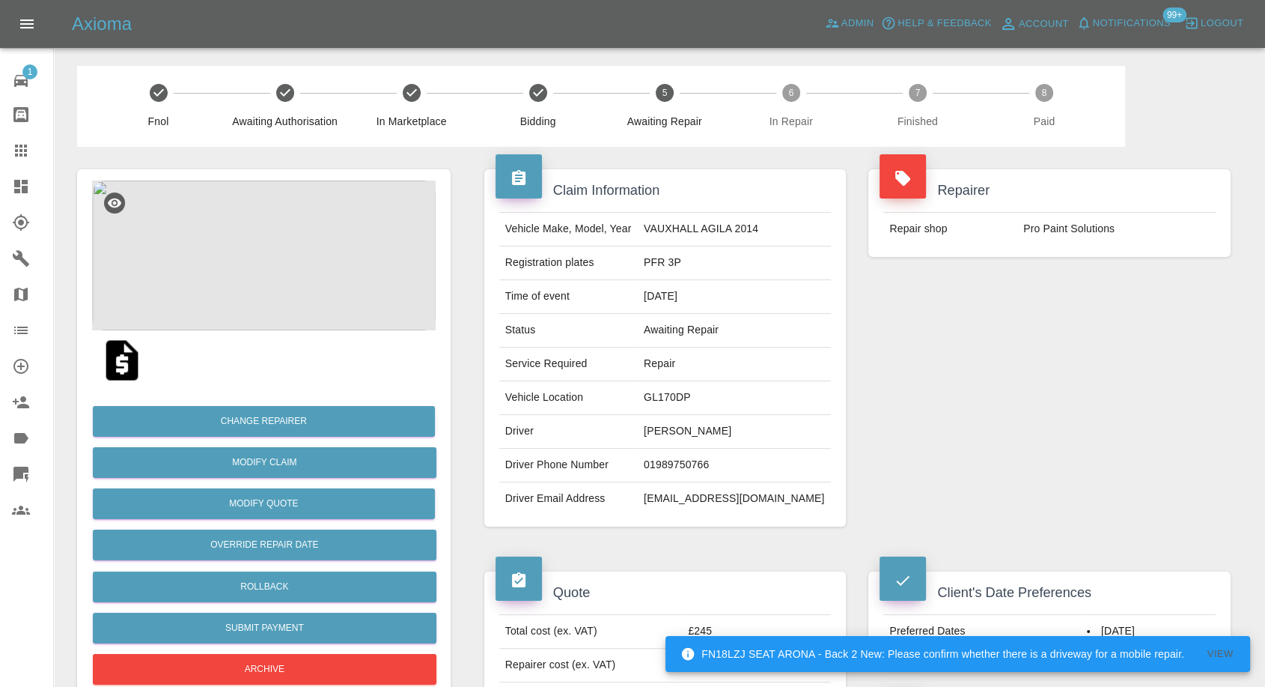
click at [698, 489] on td "pfrbbr@gmail.com" at bounding box center [734, 498] width 193 height 33
copy div "pfrbbr@gmail.com"
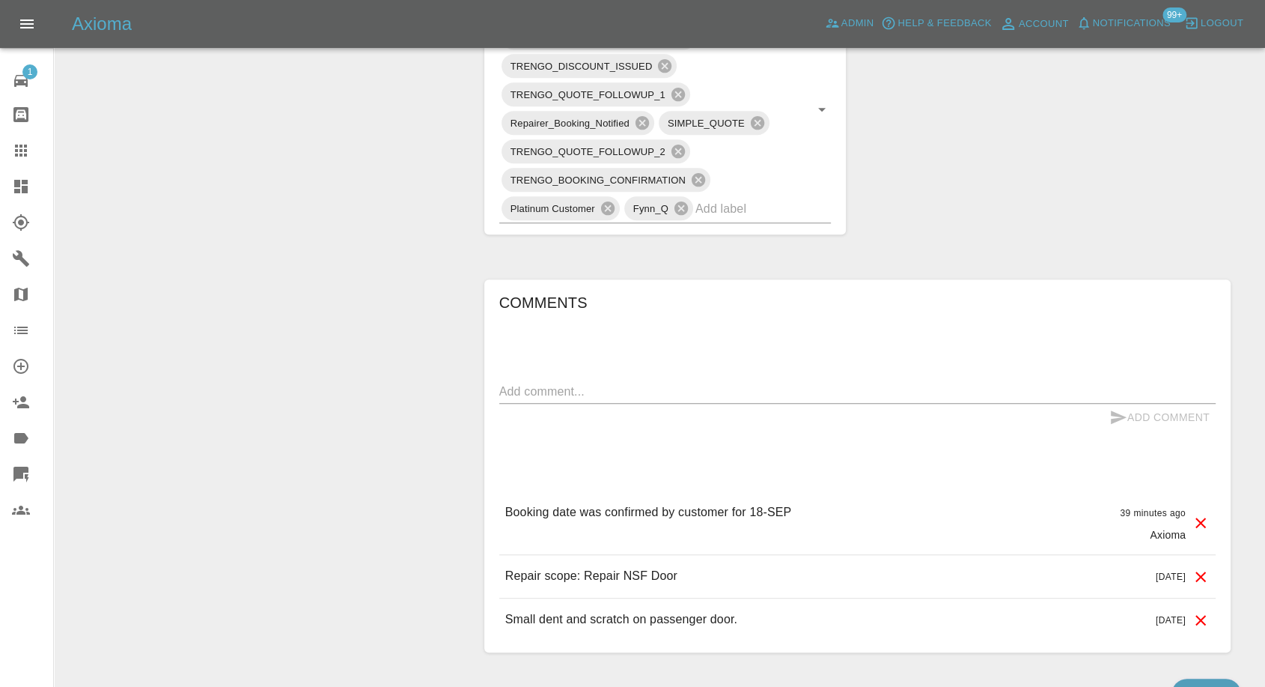
scroll to position [955, 0]
click at [643, 385] on textarea at bounding box center [857, 388] width 717 height 17
paste textarea "at my friends address then please, 2 Manor Way, Blackheath SE3 9EF"
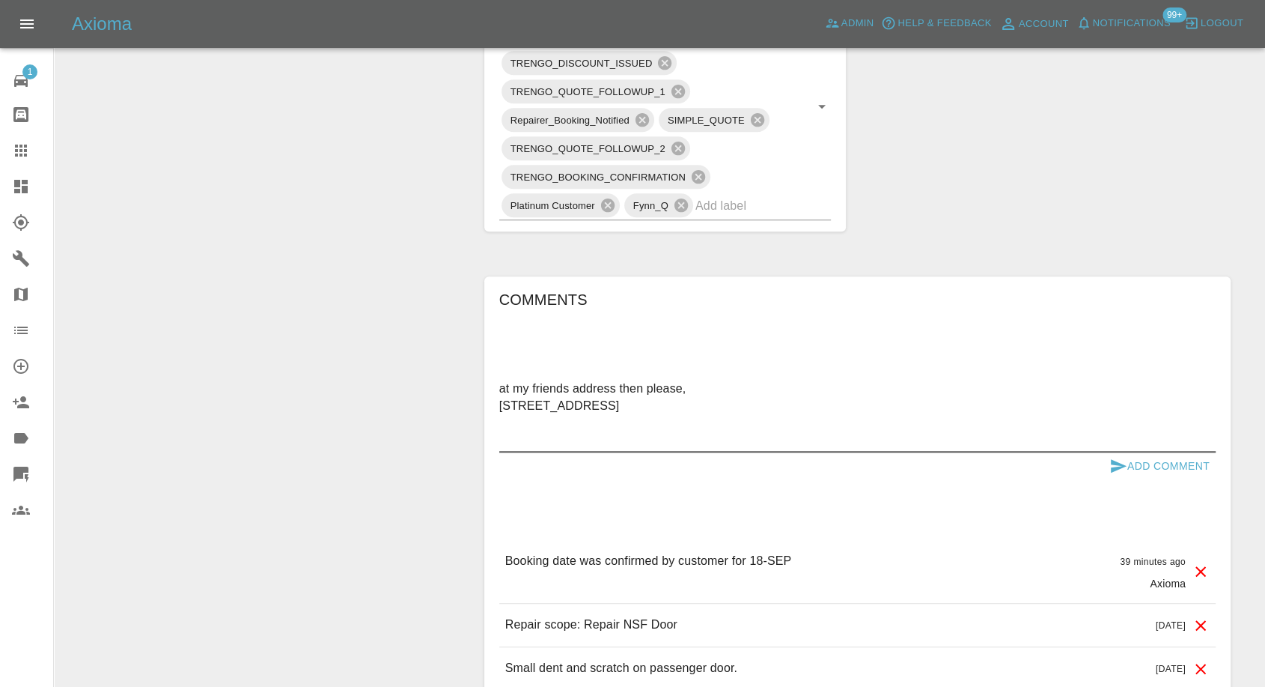
type textarea "at my friends address then please, 2 Manor Way, Blackheath SE3 9EF"
click at [1118, 465] on icon "submit" at bounding box center [1119, 465] width 16 height 13
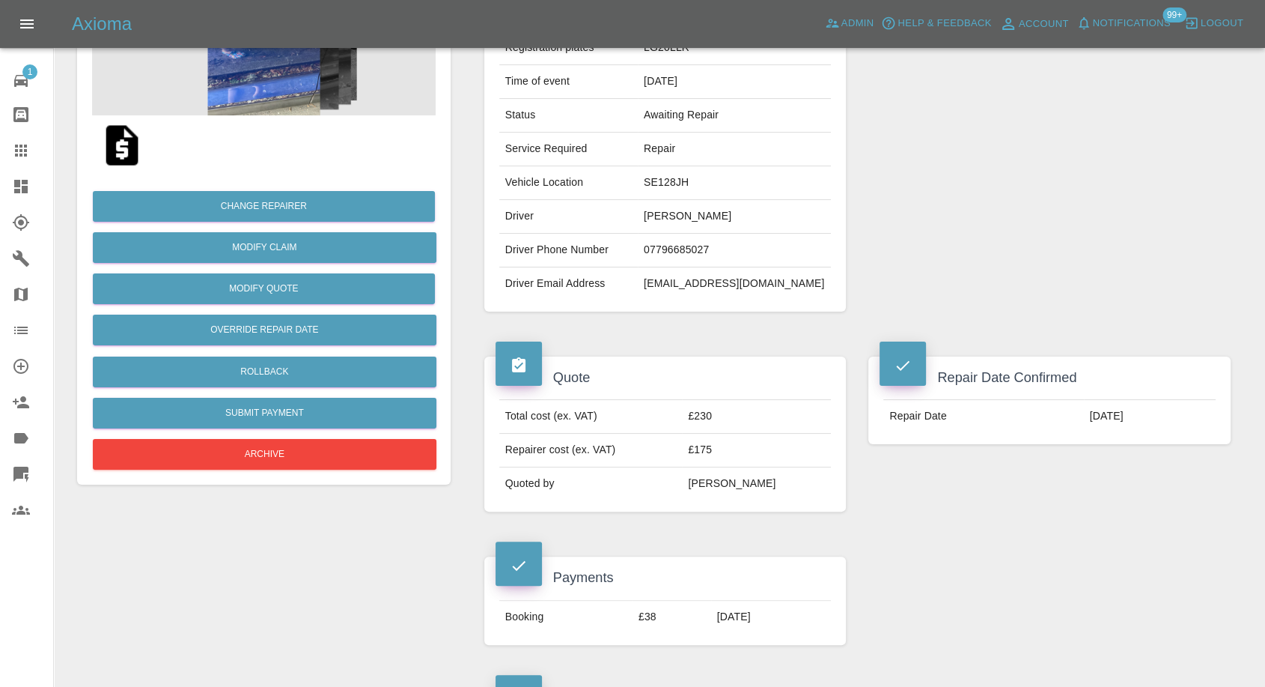
scroll to position [40, 0]
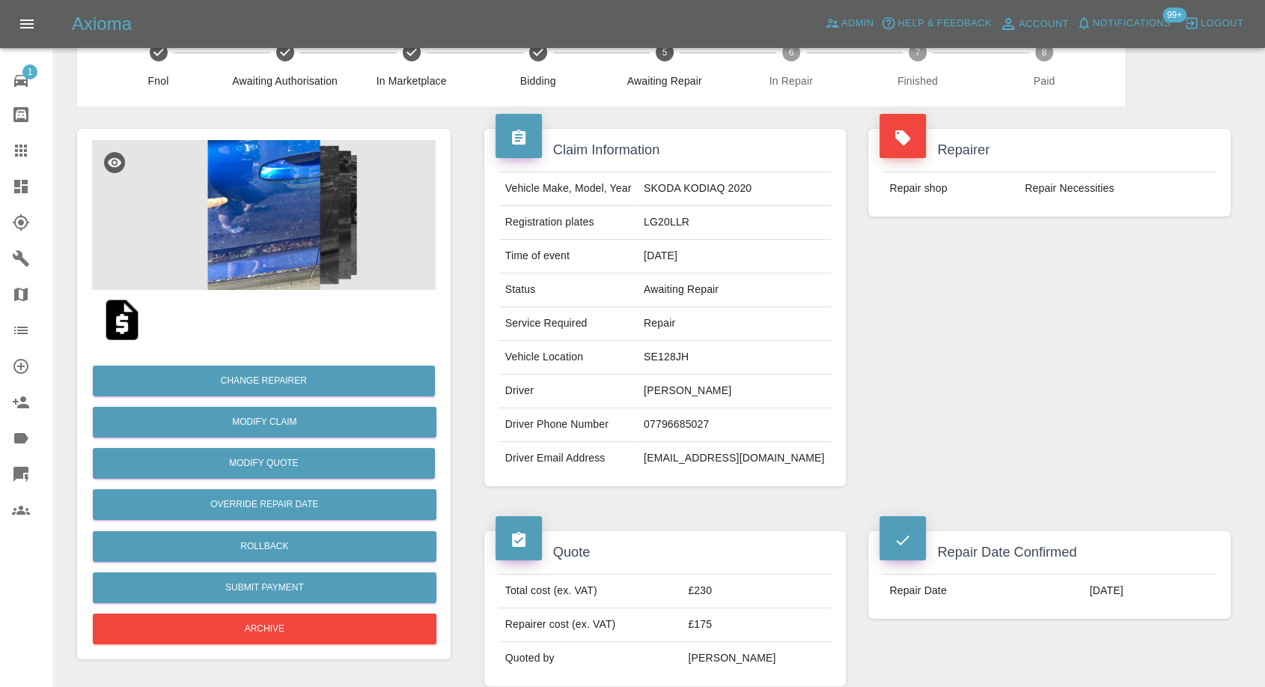
click at [680, 353] on td "SE128JH" at bounding box center [734, 358] width 193 height 34
copy td "SE128JH"
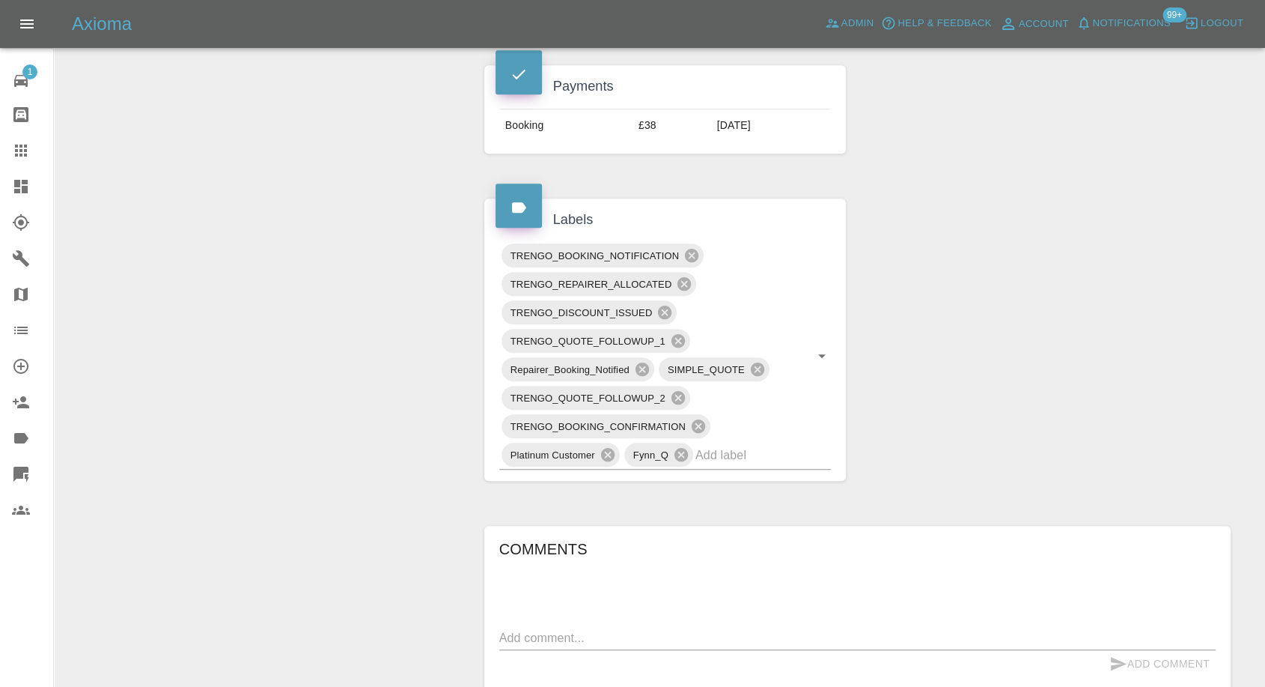
scroll to position [1122, 0]
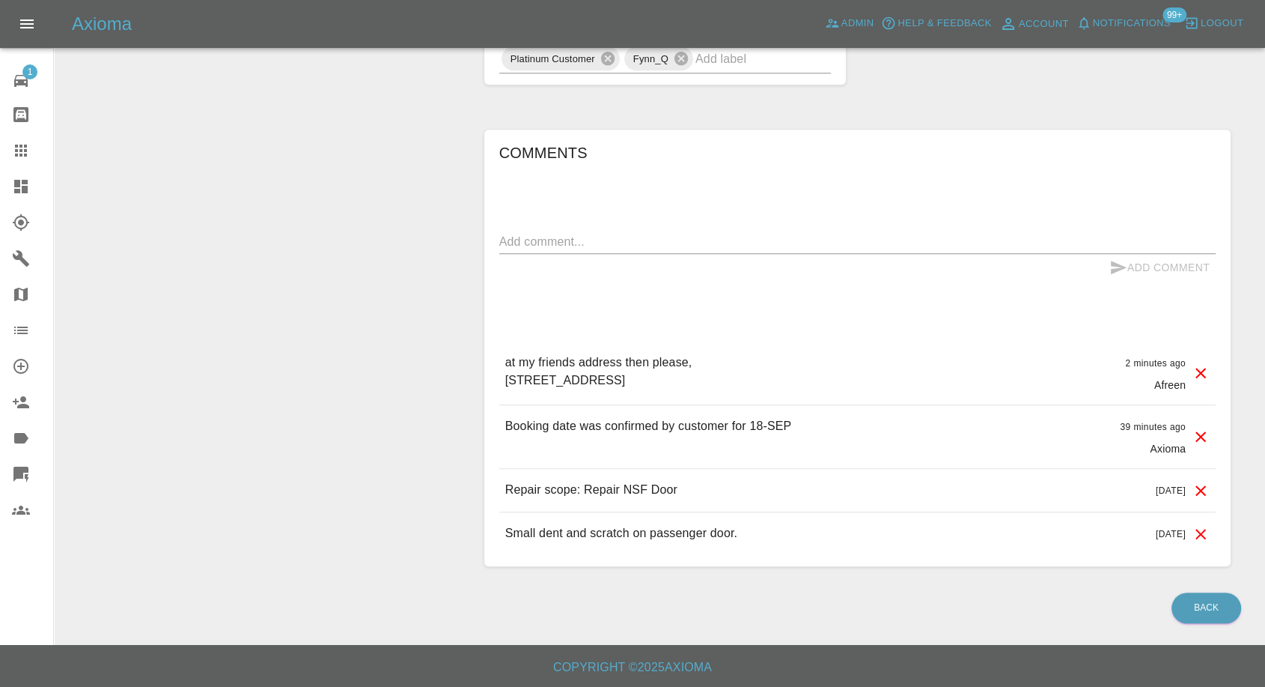
click at [593, 233] on textarea at bounding box center [857, 241] width 717 height 17
paste textarea "SE128JH"
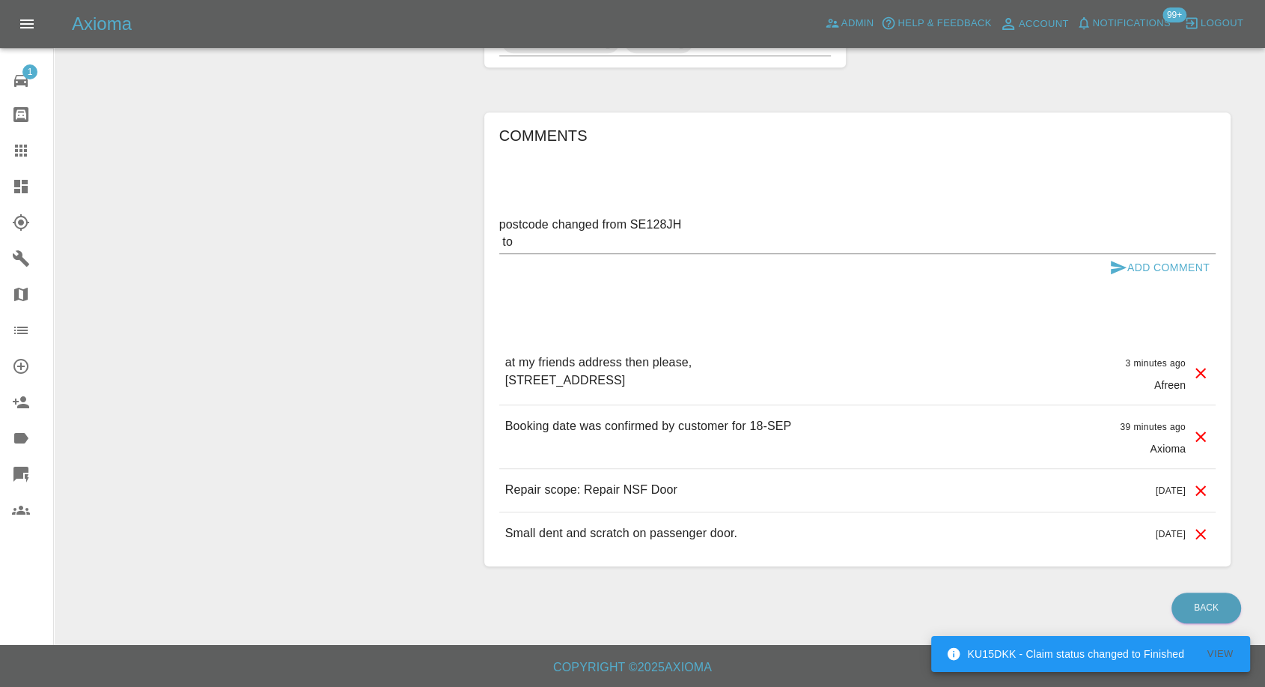
drag, startPoint x: 504, startPoint y: 411, endPoint x: 569, endPoint y: 412, distance: 65.1
click at [569, 389] on p "at my friends address then please, 2 Manor Way, Blackheath SE3 9EF" at bounding box center [598, 371] width 187 height 36
copy p "SE3 9EF"
click at [585, 228] on textarea "postcode changed from SE128JH to" at bounding box center [857, 233] width 717 height 34
click at [564, 238] on textarea "postcode changed from SE128JH to" at bounding box center [857, 233] width 717 height 34
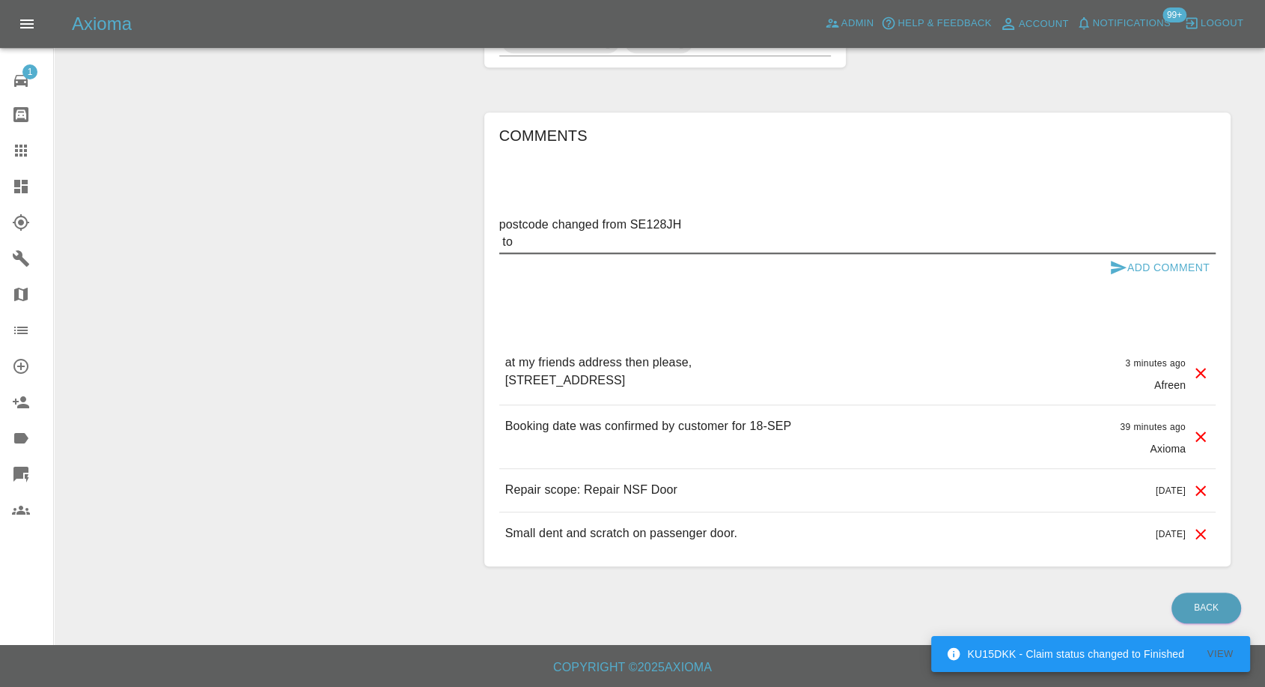
paste textarea "SE3 9EF"
click at [696, 219] on textarea "postcode changed from SE128JH to SE3 9EF" at bounding box center [857, 233] width 717 height 34
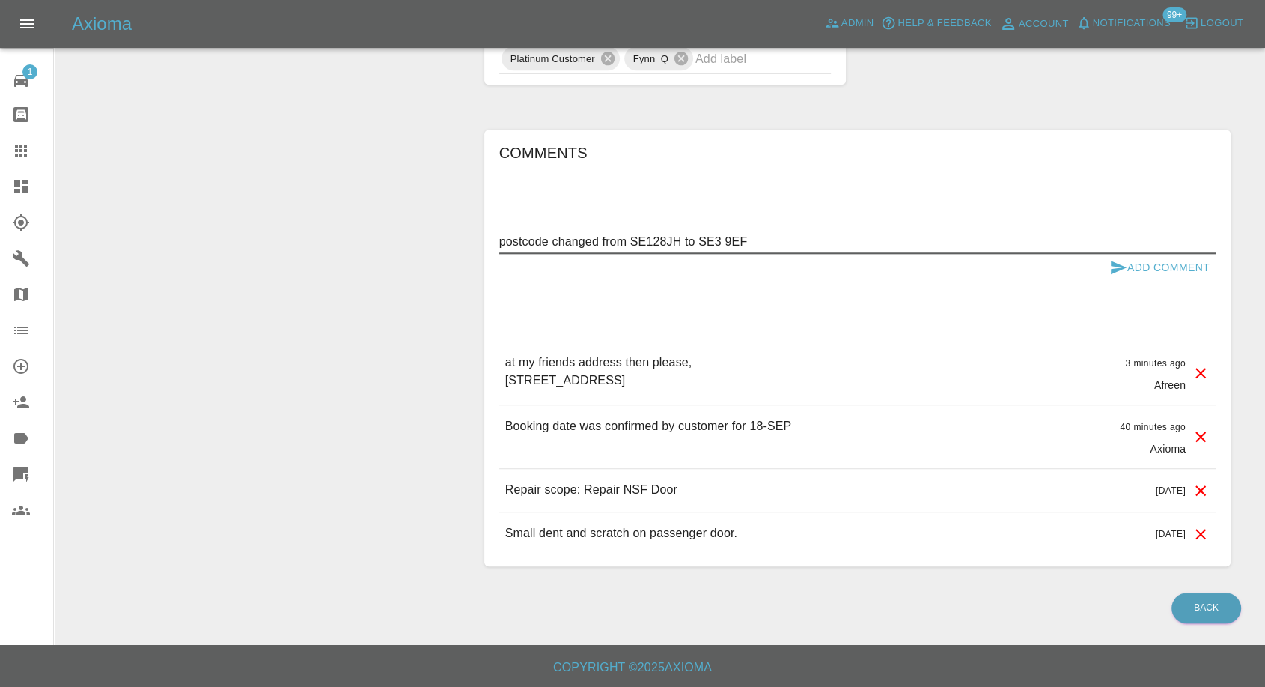
type textarea "postcode changed from SE128JH to SE3 9EF"
click at [1124, 258] on icon "submit" at bounding box center [1119, 267] width 18 height 18
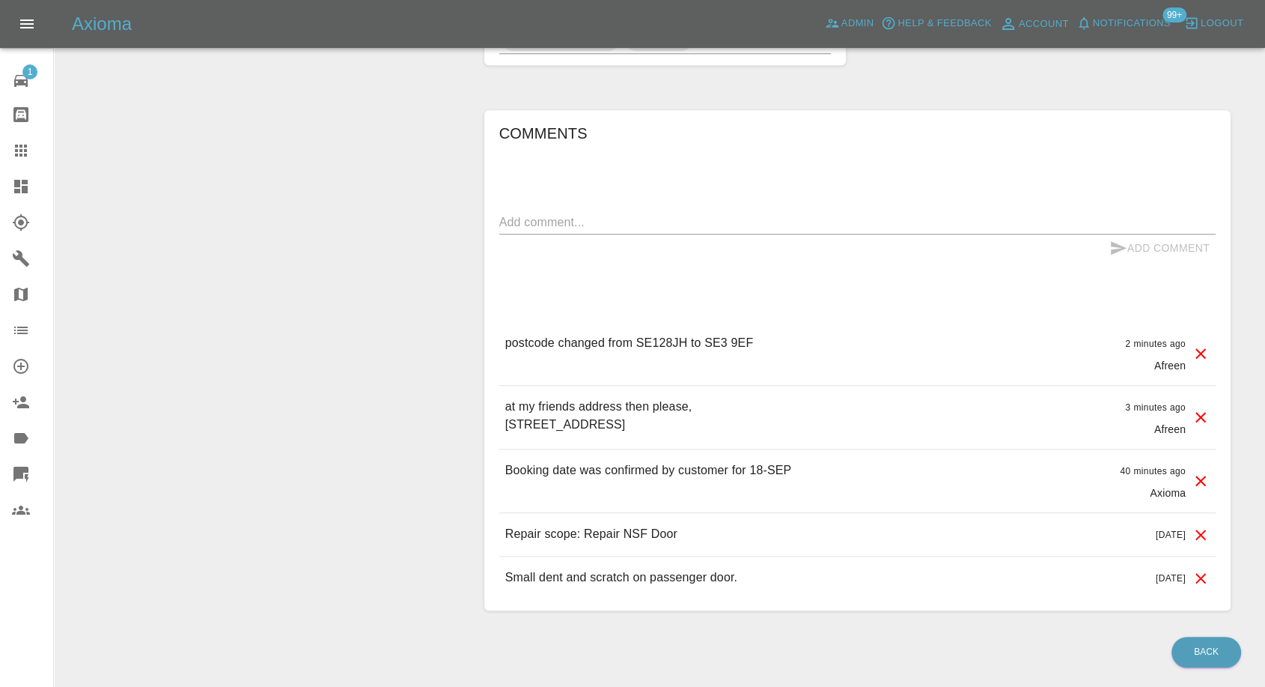
click at [636, 341] on p "postcode changed from SE128JH to SE3 9EF" at bounding box center [629, 343] width 249 height 18
copy p "SE128JH"
click at [723, 334] on p "postcode changed from SE128JH to SE3 9EF" at bounding box center [629, 343] width 249 height 18
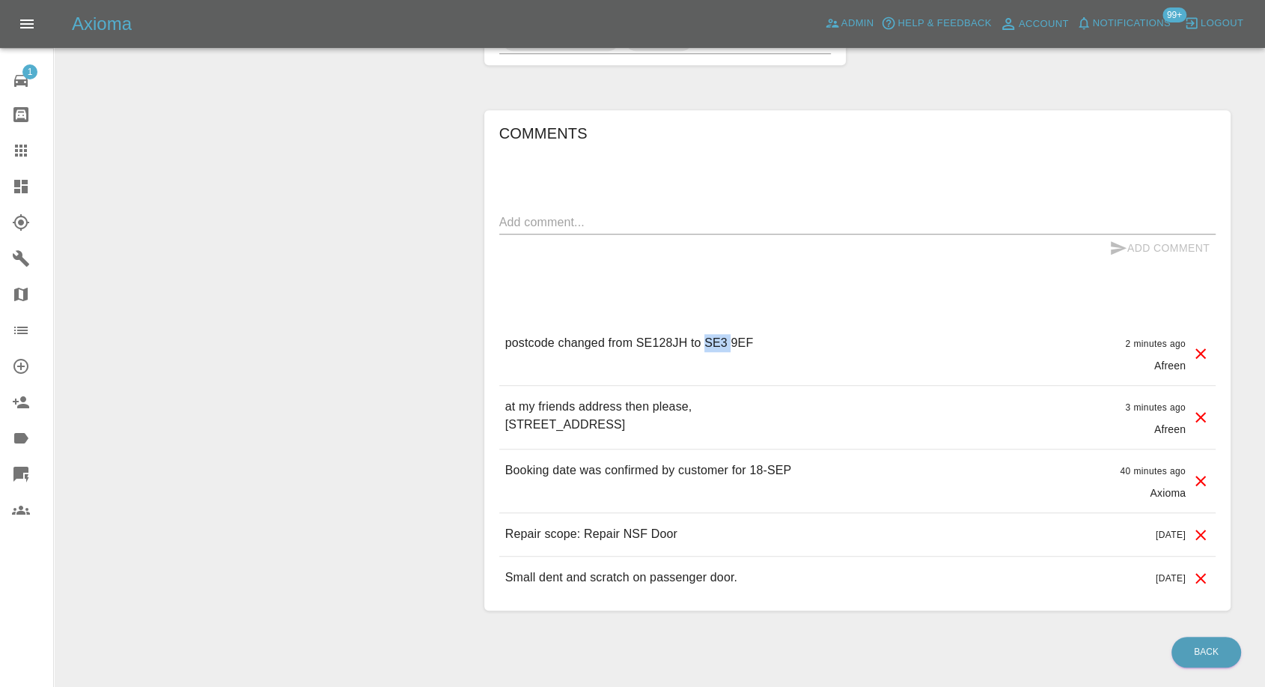
copy p "SE3"
click at [733, 339] on p "postcode changed from SE128JH to SE3 9EF" at bounding box center [629, 343] width 249 height 18
drag, startPoint x: 757, startPoint y: 338, endPoint x: 705, endPoint y: 347, distance: 52.6
click at [705, 347] on div "postcode changed from SE128JH to SE3 9EF 2 minutes ago Afreen" at bounding box center [857, 353] width 717 height 63
copy p "SE3 9EF"
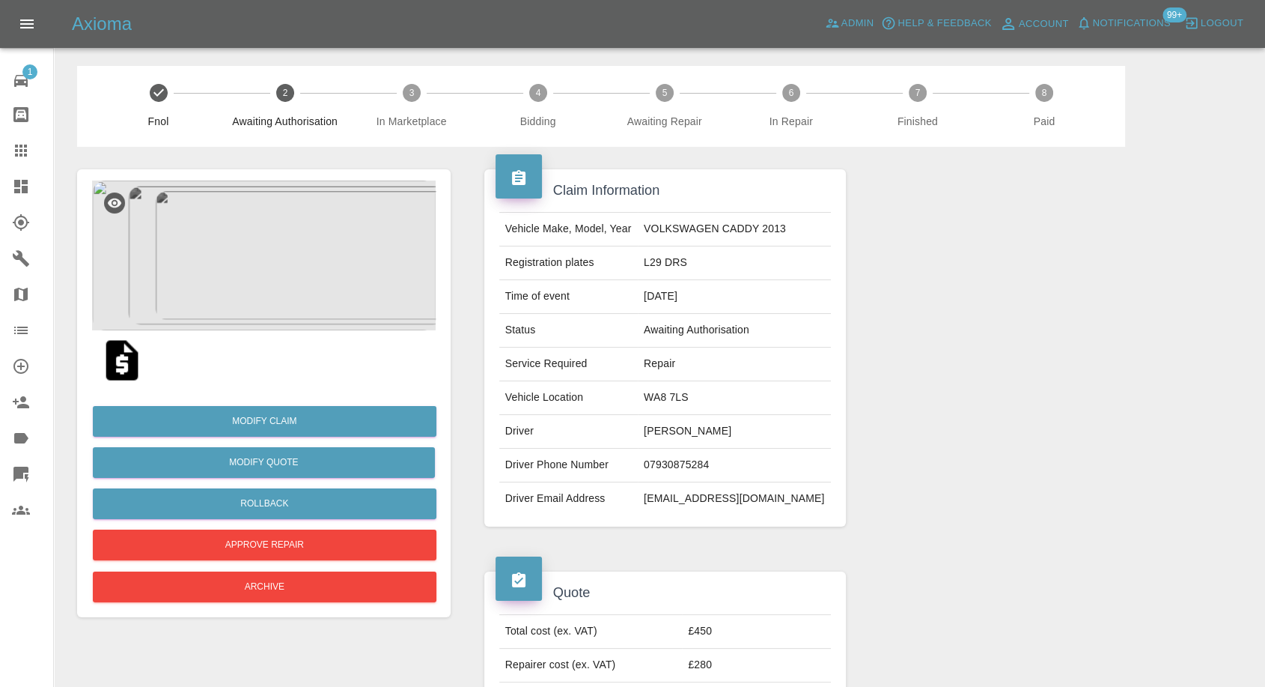
click at [130, 368] on img at bounding box center [122, 360] width 48 height 48
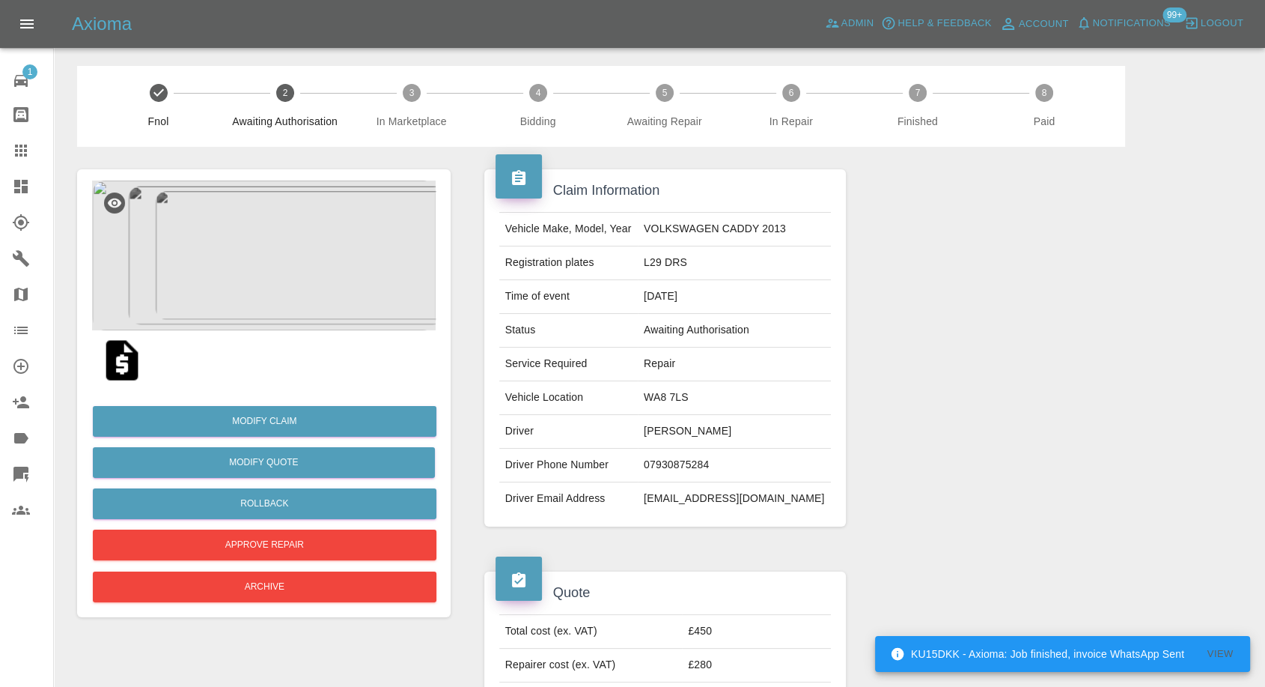
click at [280, 248] on img at bounding box center [264, 255] width 344 height 150
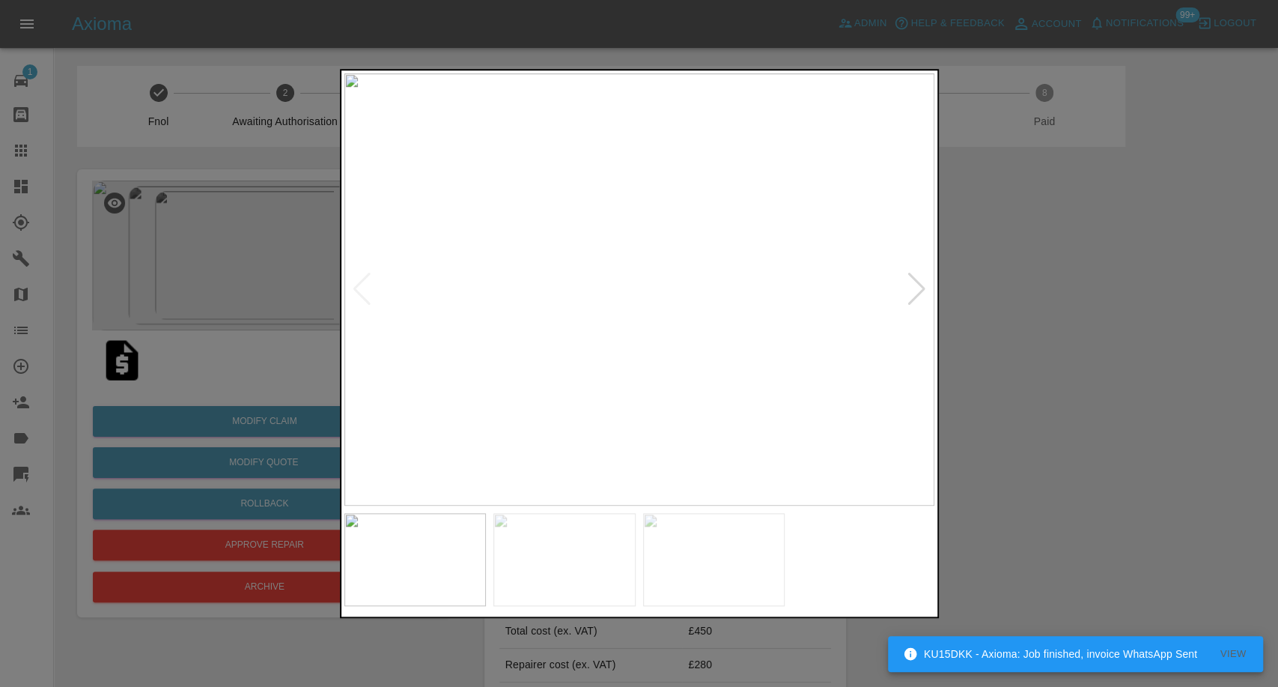
click at [610, 568] on img at bounding box center [564, 559] width 142 height 93
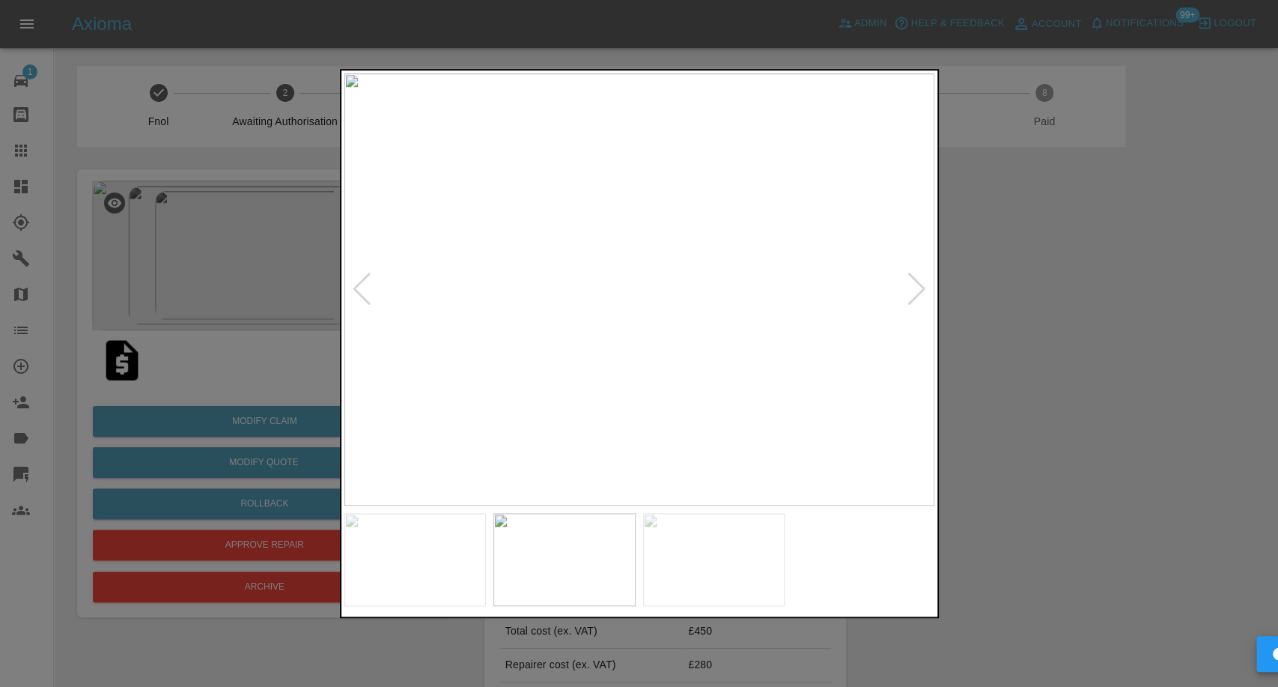
click at [702, 569] on img at bounding box center [714, 559] width 142 height 93
click at [1119, 398] on div at bounding box center [639, 343] width 1278 height 687
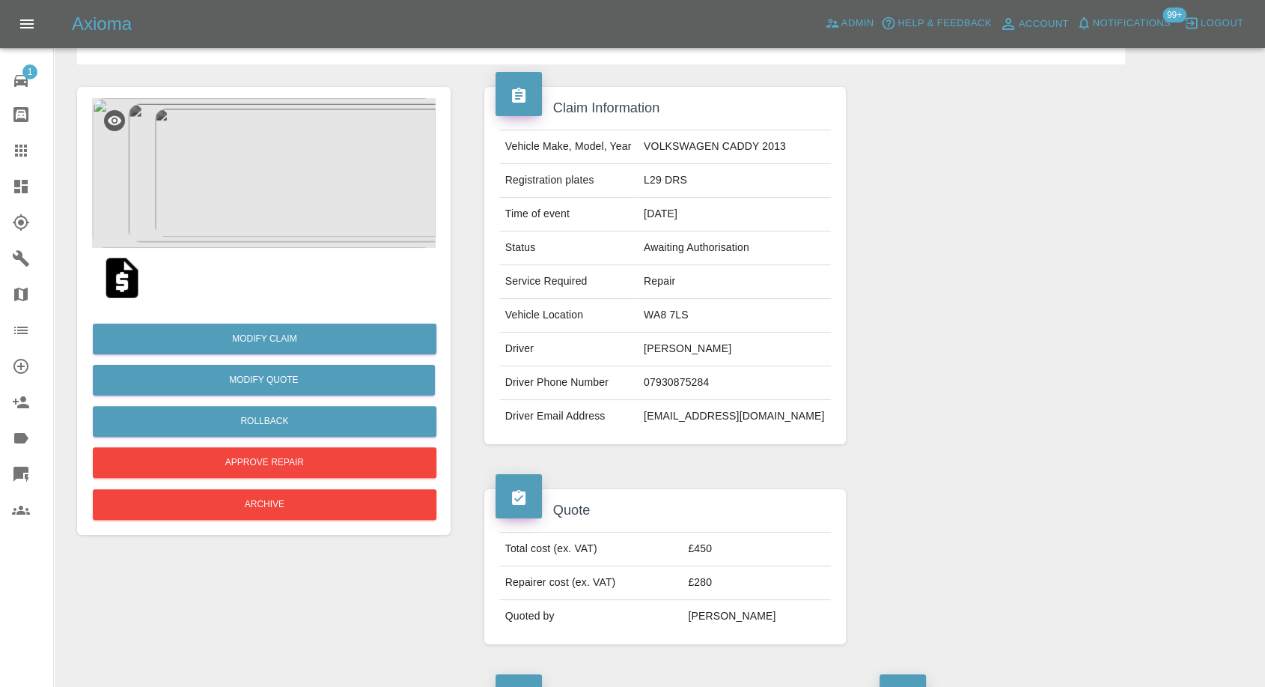
scroll to position [83, 0]
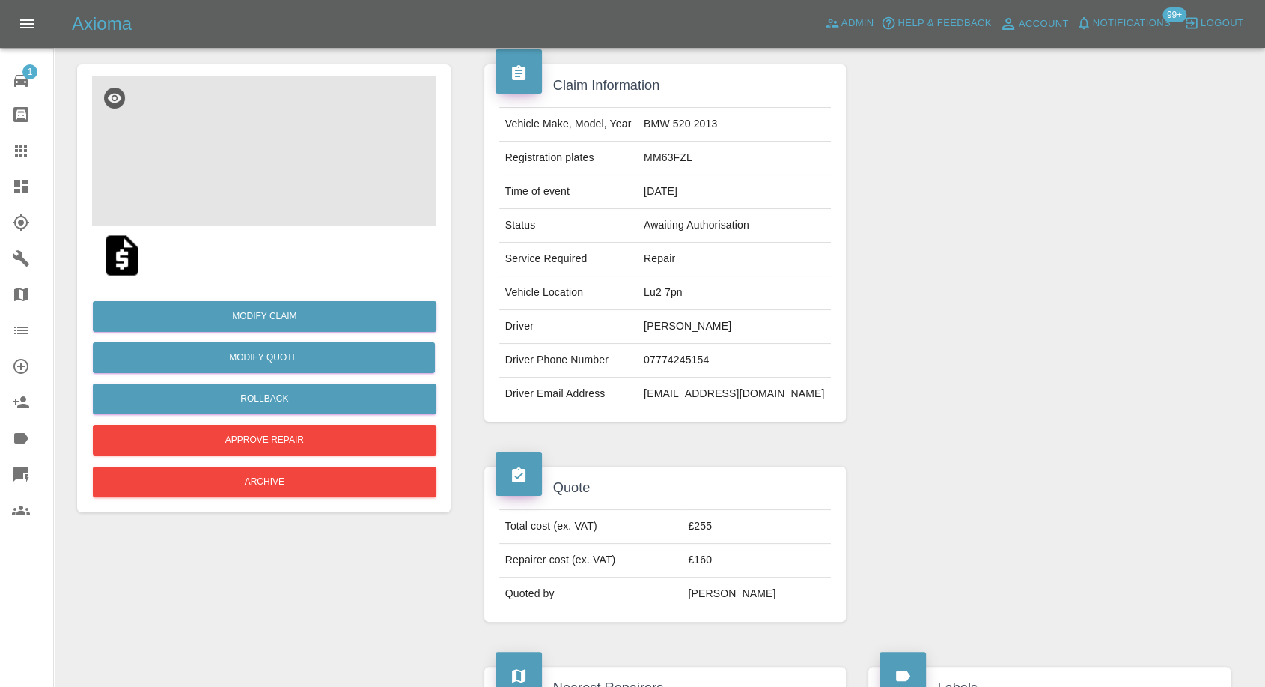
scroll to position [51, 0]
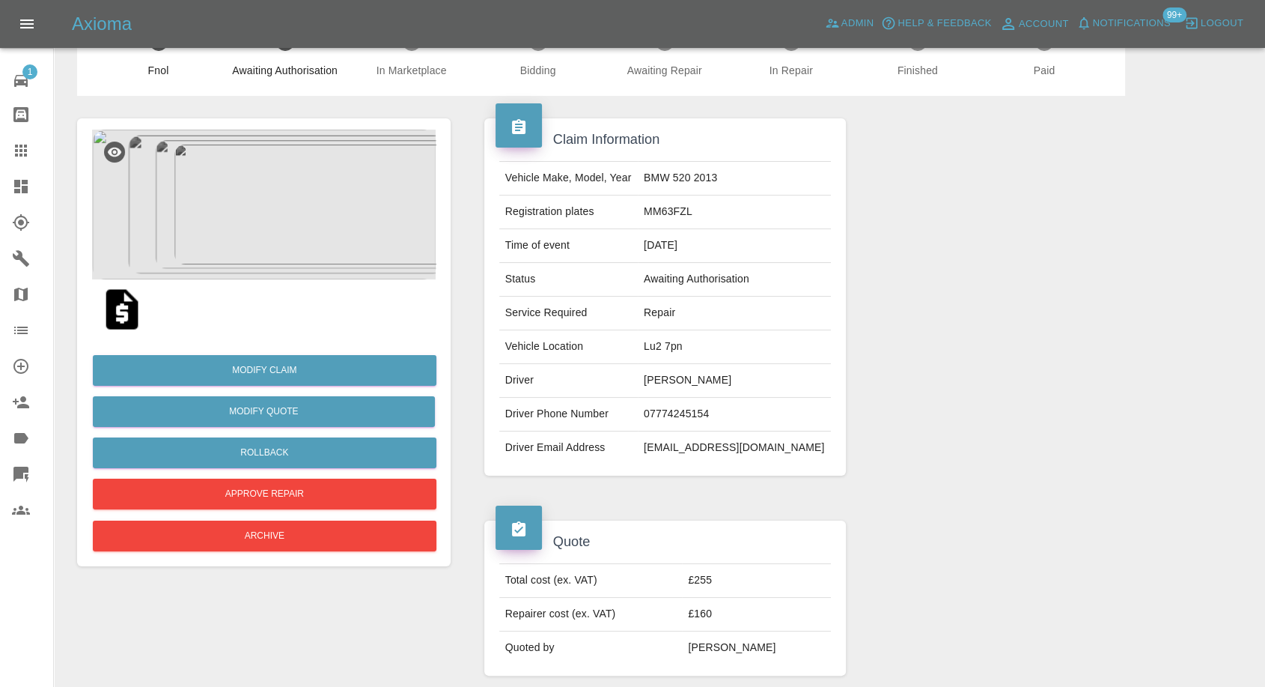
click at [288, 228] on img at bounding box center [264, 205] width 344 height 150
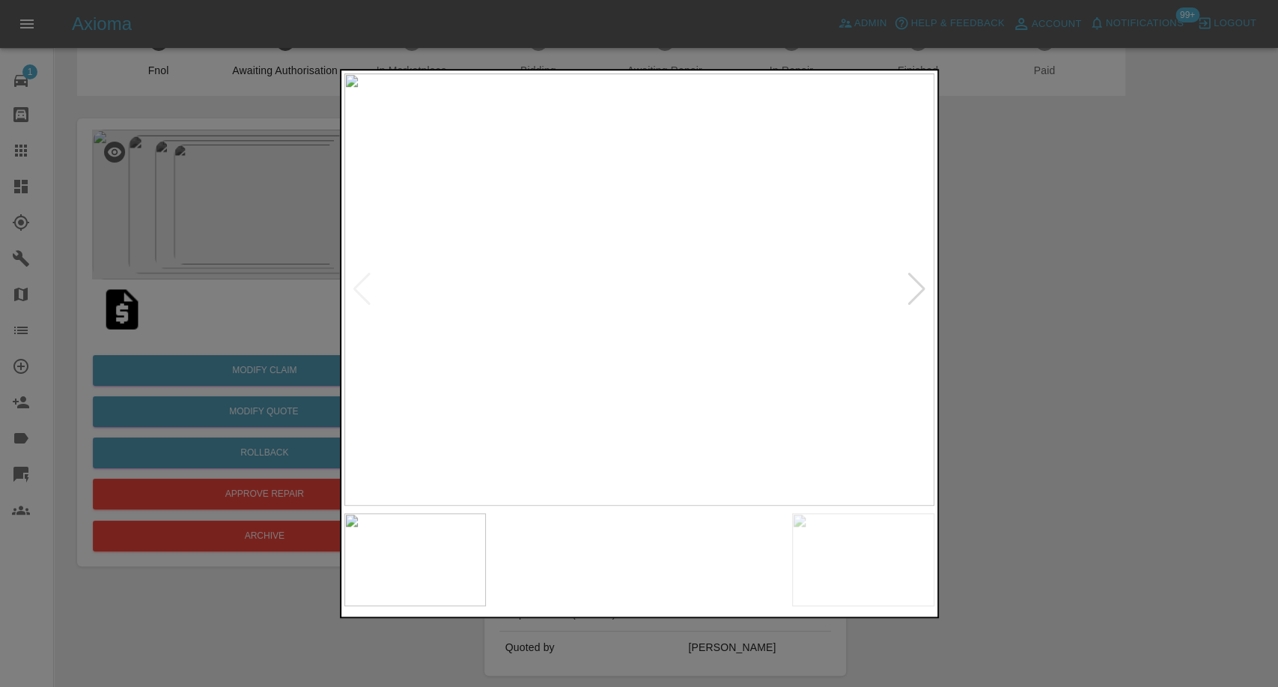
click at [593, 552] on img at bounding box center [564, 559] width 142 height 93
click at [759, 551] on img at bounding box center [714, 559] width 142 height 93
click at [859, 556] on img at bounding box center [863, 559] width 142 height 93
click at [1044, 325] on div at bounding box center [639, 343] width 1278 height 687
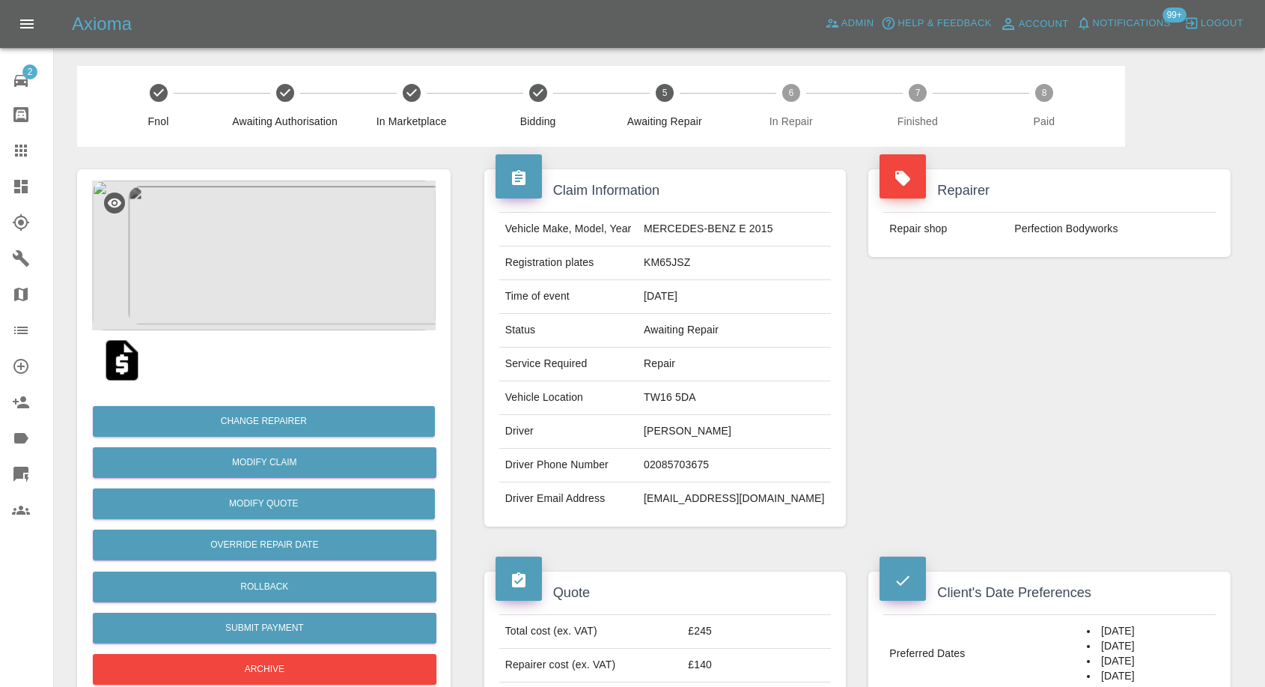
scroll to position [832, 0]
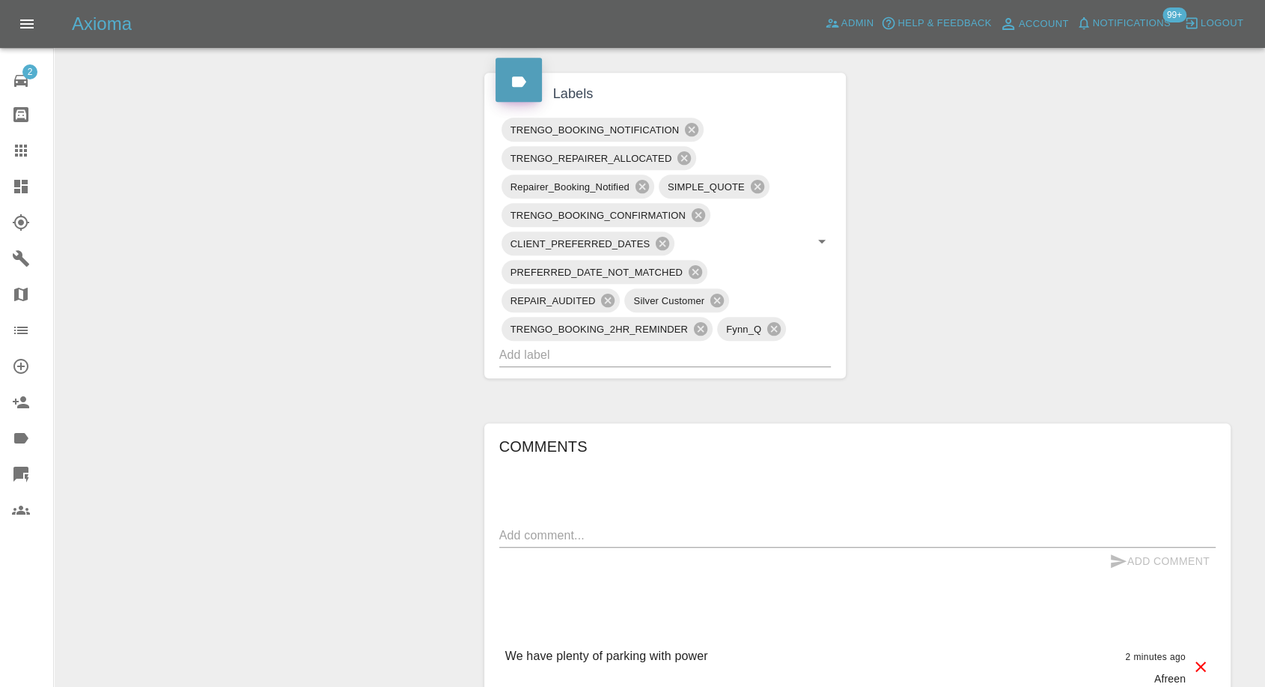
drag, startPoint x: 0, startPoint y: 0, endPoint x: 28, endPoint y: 160, distance: 162.6
click at [28, 160] on link "Claims" at bounding box center [26, 151] width 53 height 36
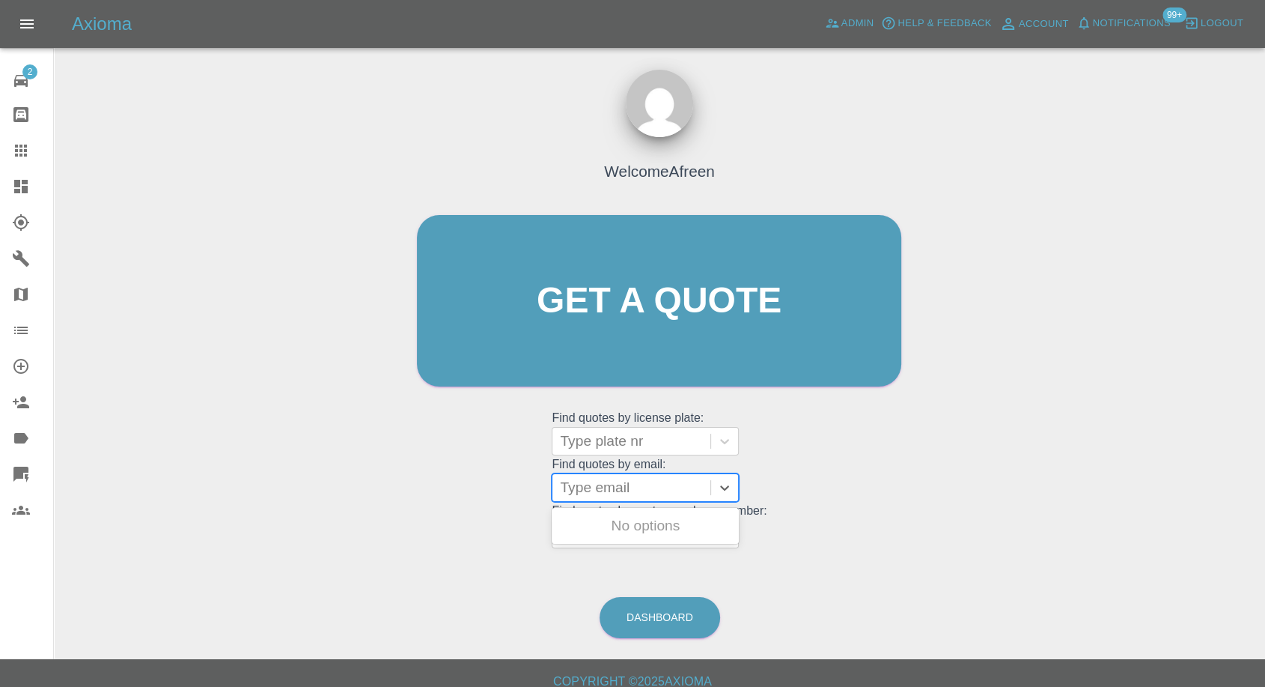
click at [619, 481] on div at bounding box center [631, 487] width 143 height 21
paste input "[EMAIL_ADDRESS][DOMAIN_NAME]"
type input "[EMAIL_ADDRESS][DOMAIN_NAME]"
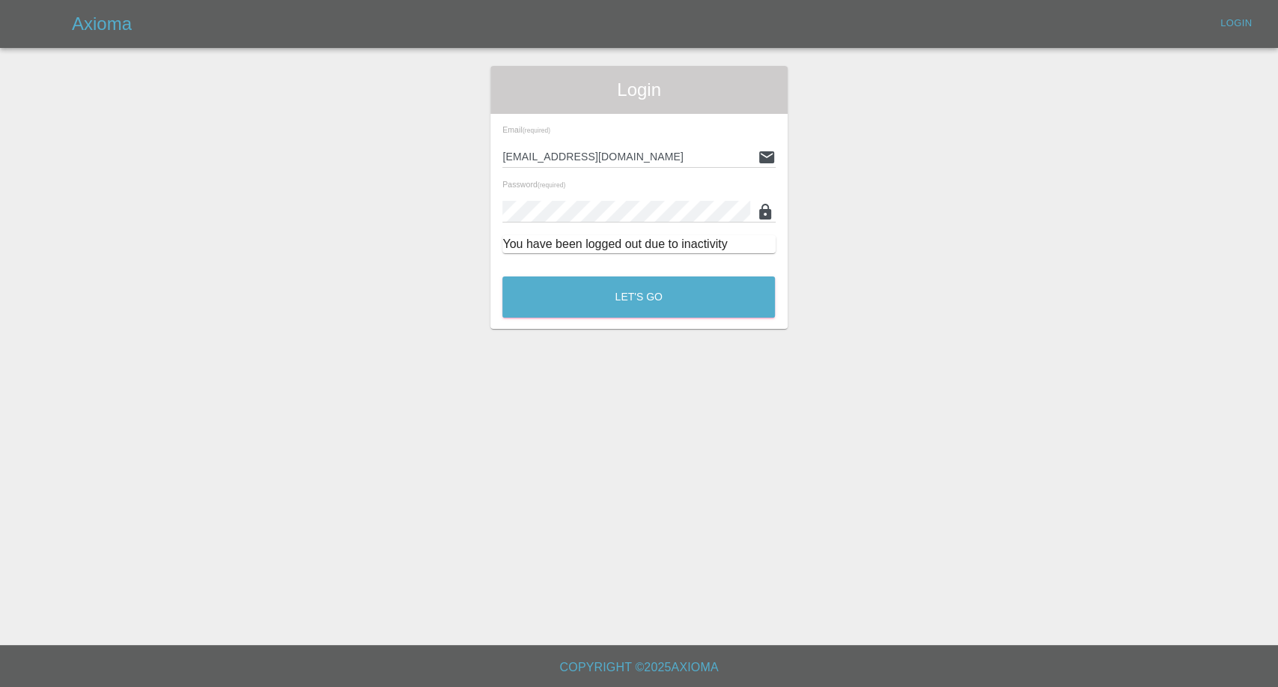
click at [642, 527] on main "Login Email (required) afreen@axioma.co.uk Password (required) You have been lo…" at bounding box center [639, 322] width 1278 height 645
click at [669, 305] on button "Let's Go" at bounding box center [638, 296] width 273 height 41
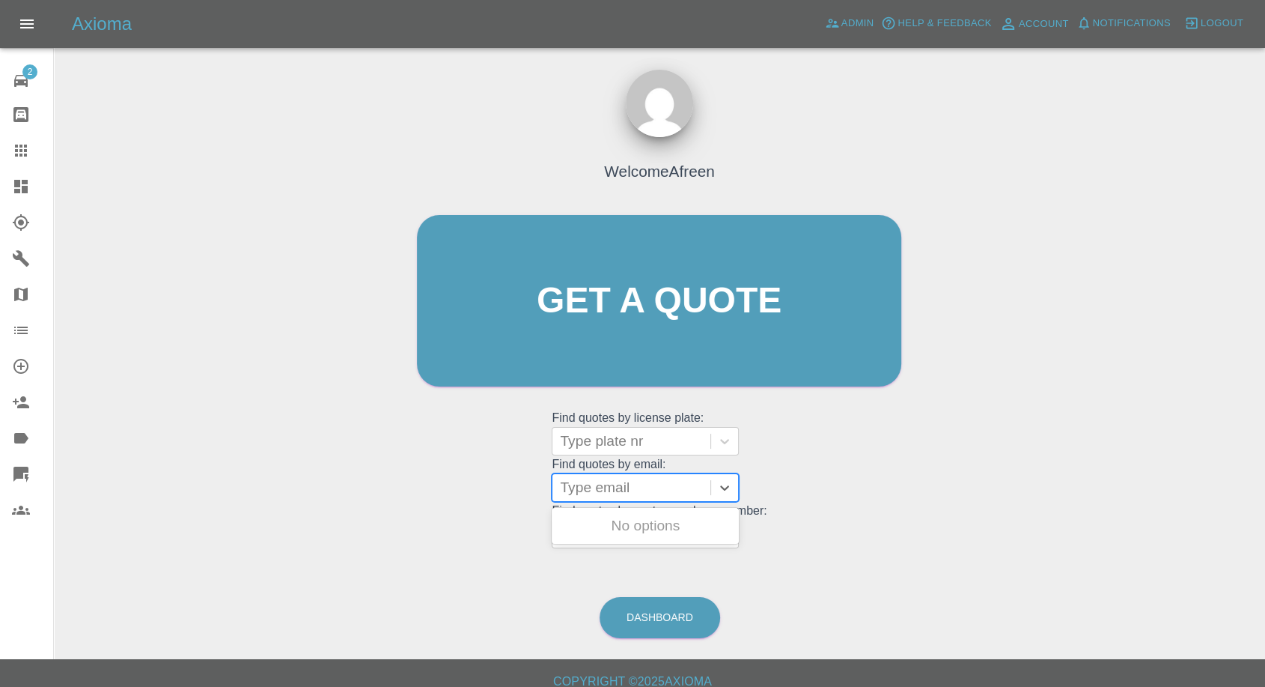
click at [633, 481] on div at bounding box center [631, 487] width 143 height 21
paste input "pfrbbr@gmail.com"
type input "pfrbbr@gmail.com"
click at [670, 520] on div "PFR 3P, Awaiting Repair" at bounding box center [645, 526] width 187 height 30
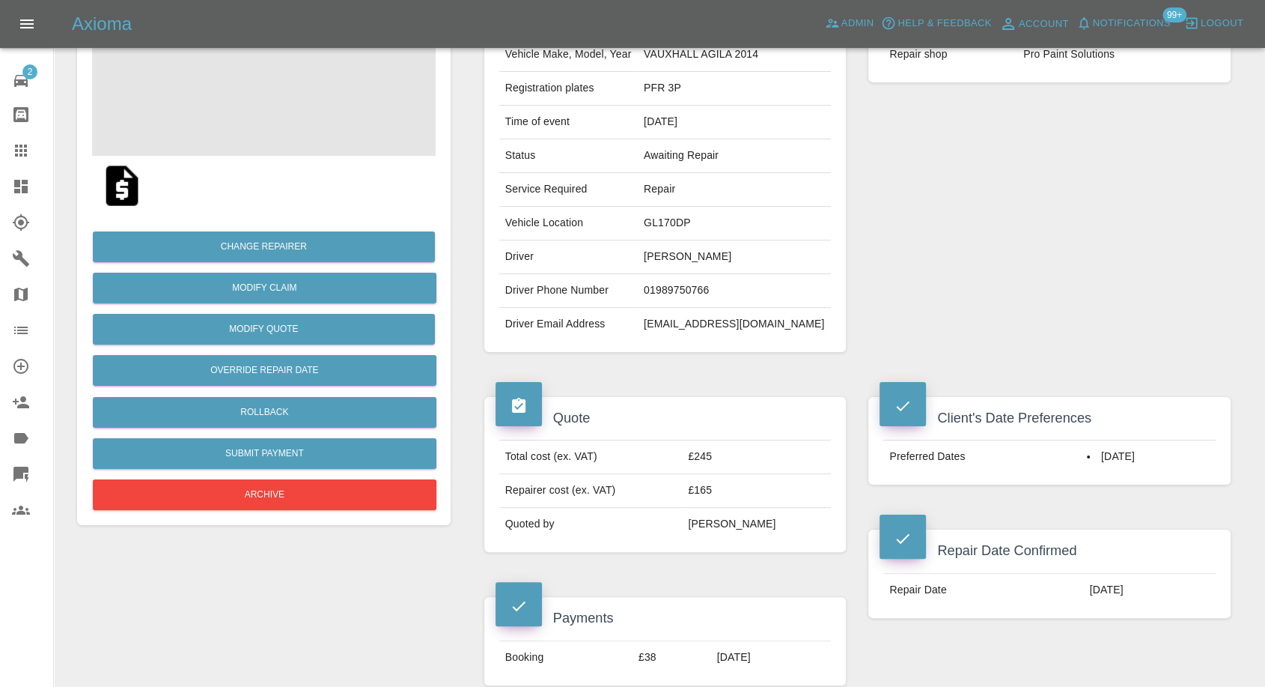
scroll to position [166, 0]
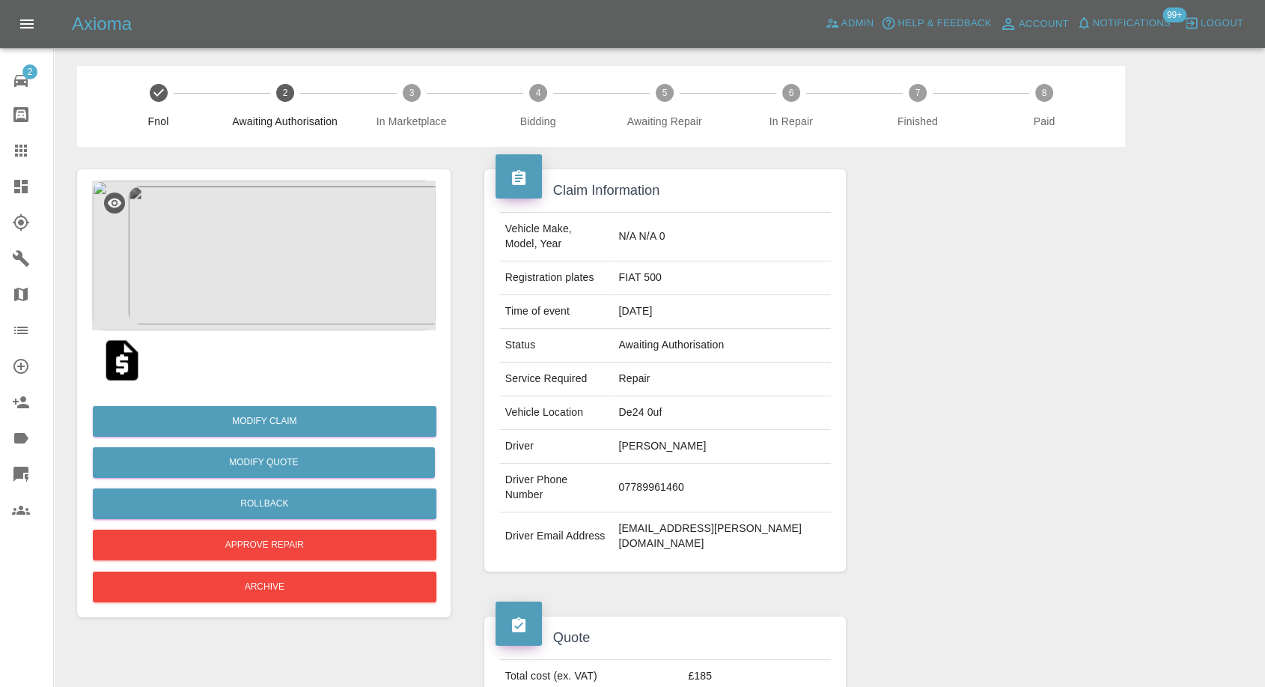
click at [693, 434] on td "Sara Taylor" at bounding box center [721, 447] width 219 height 34
copy td "Sara Taylor"
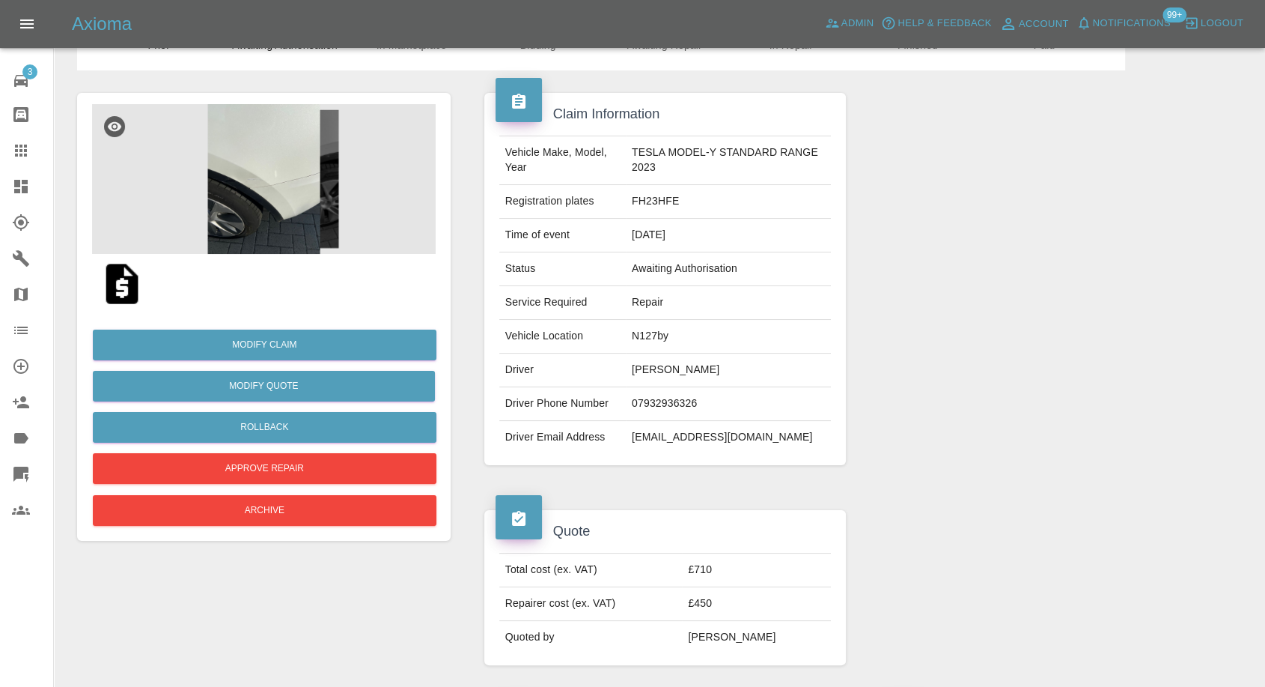
scroll to position [83, 0]
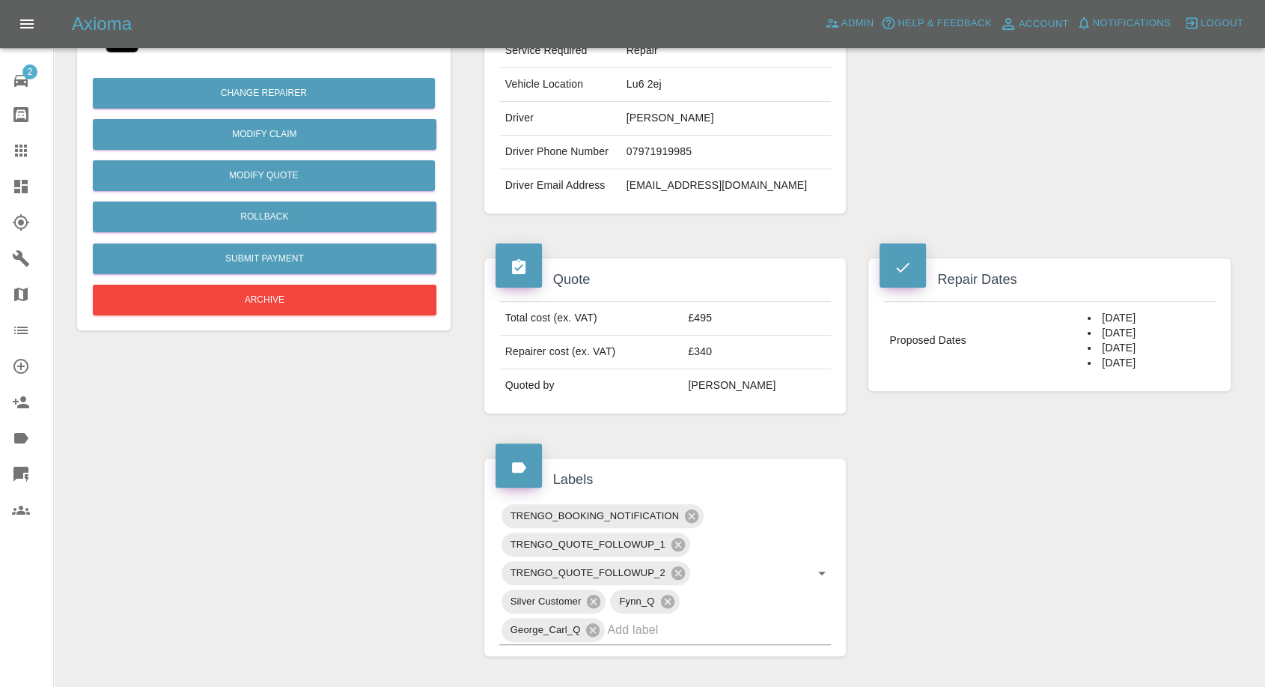
scroll to position [332, 0]
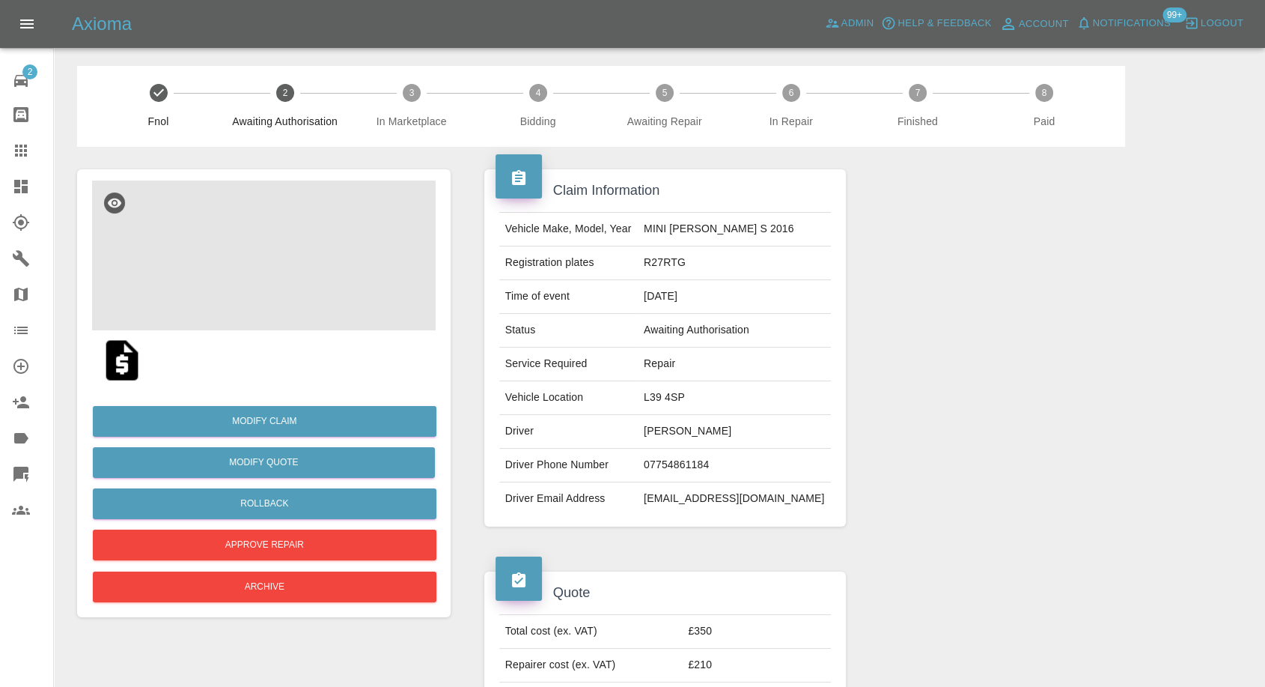
click at [315, 281] on img at bounding box center [264, 255] width 344 height 150
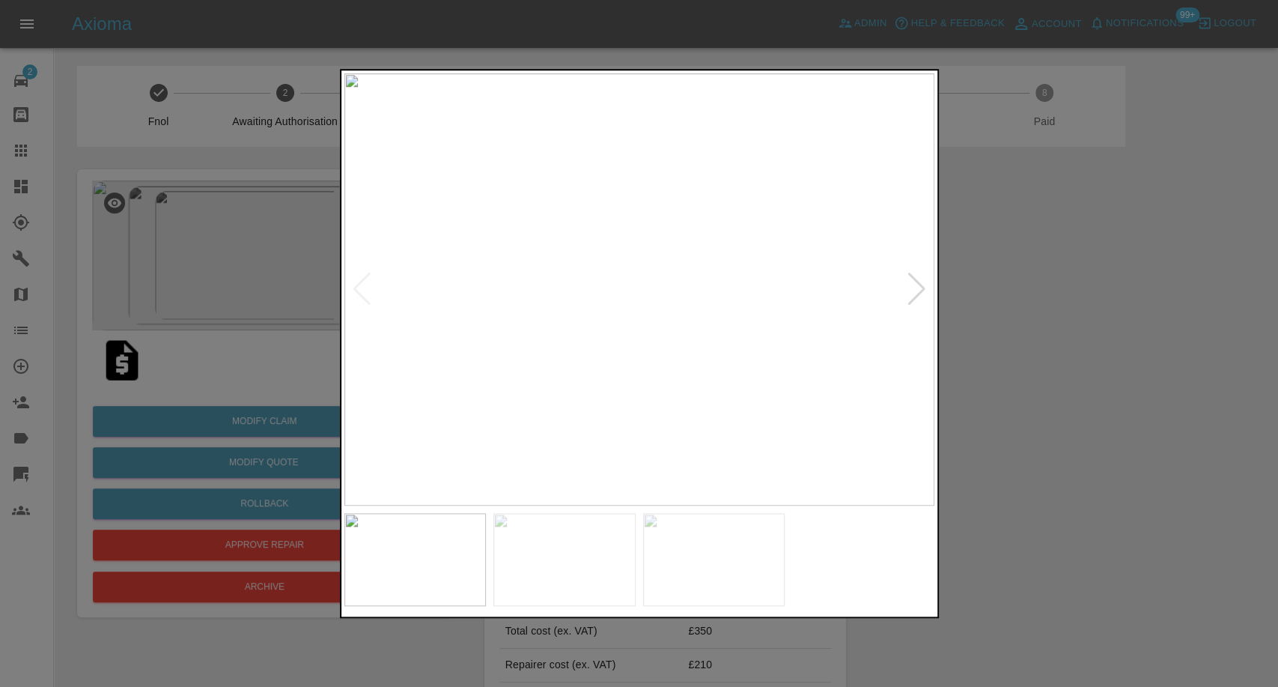
click at [575, 577] on img at bounding box center [564, 559] width 142 height 93
click at [713, 561] on img at bounding box center [714, 559] width 142 height 93
click at [1153, 377] on div at bounding box center [639, 343] width 1278 height 687
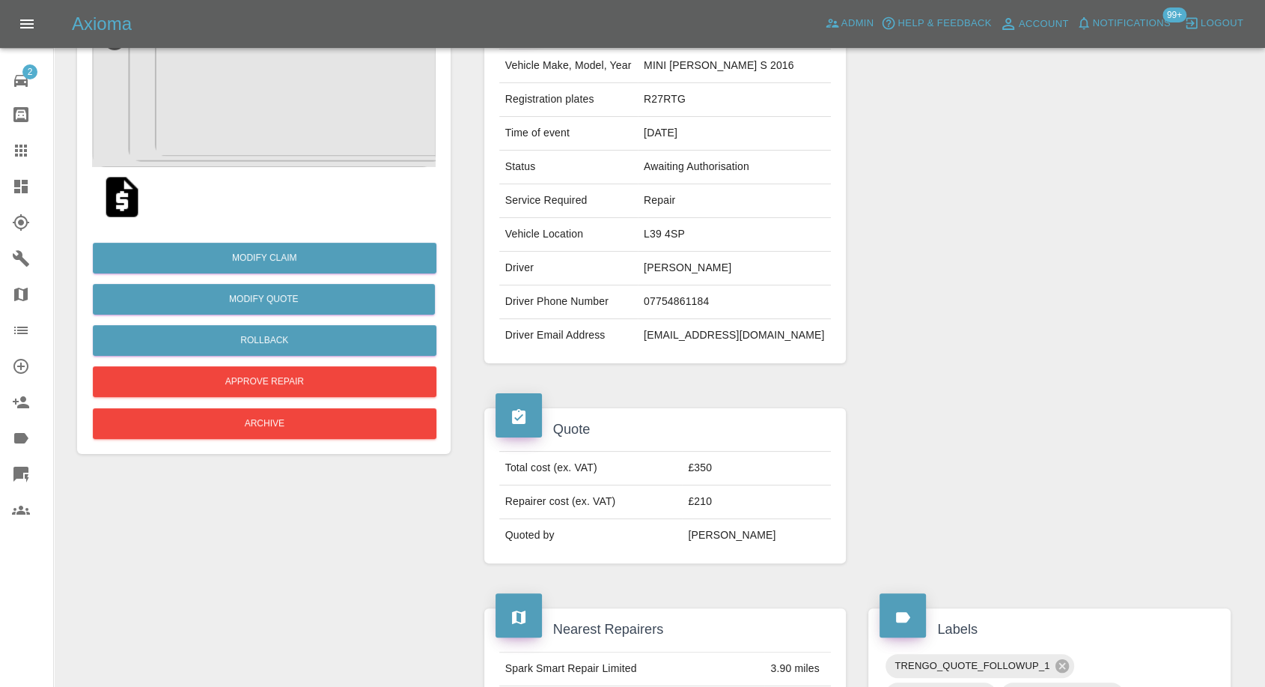
scroll to position [166, 0]
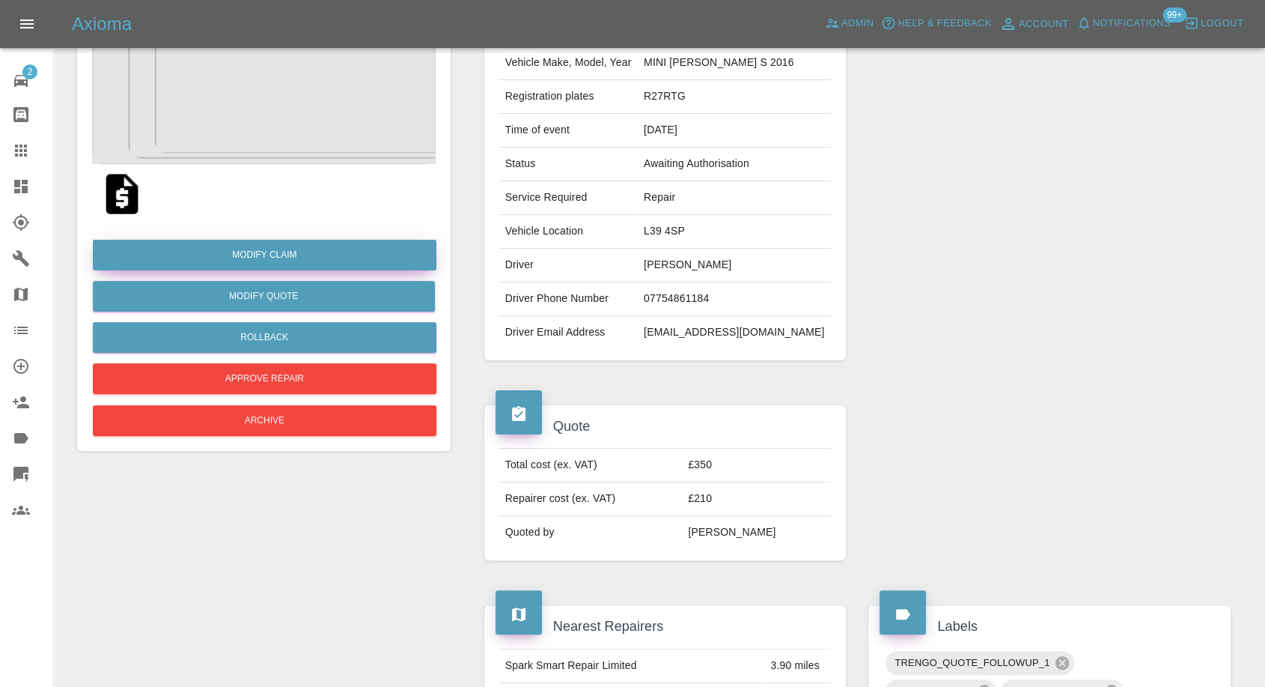
click at [296, 254] on link "Modify Claim" at bounding box center [265, 255] width 344 height 31
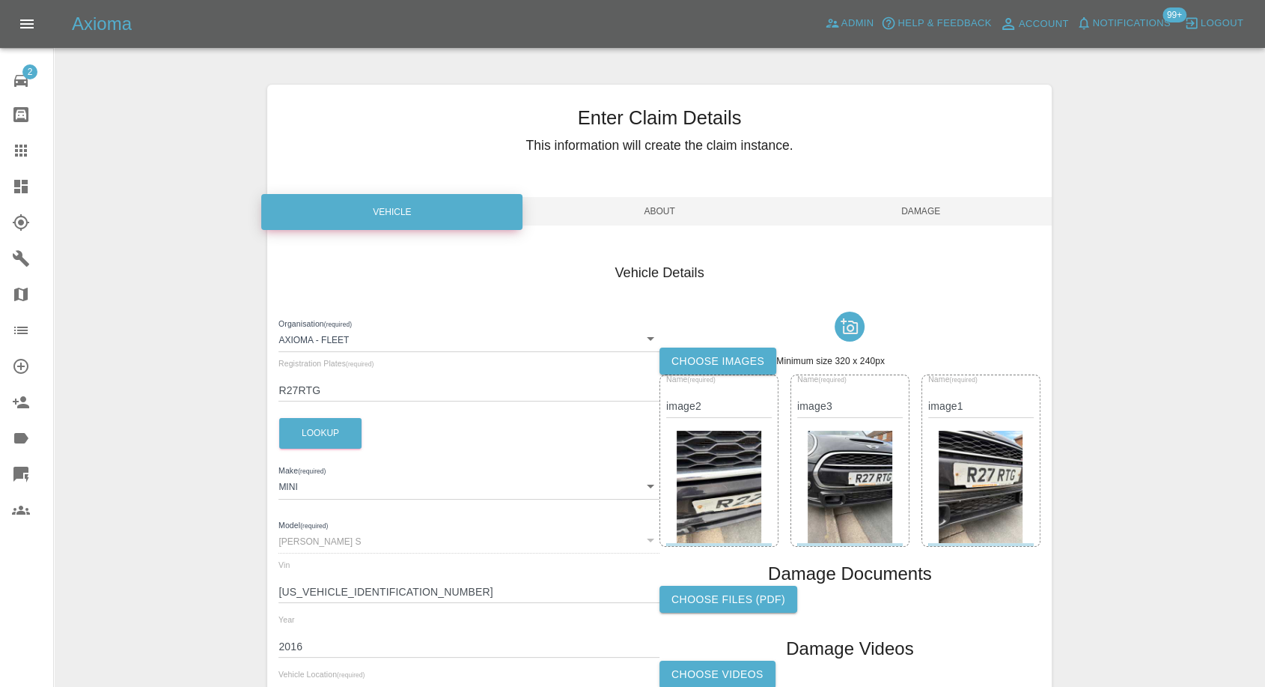
click at [746, 358] on label "Choose images" at bounding box center [718, 361] width 117 height 28
click at [0, 0] on input "Choose images" at bounding box center [0, 0] width 0 height 0
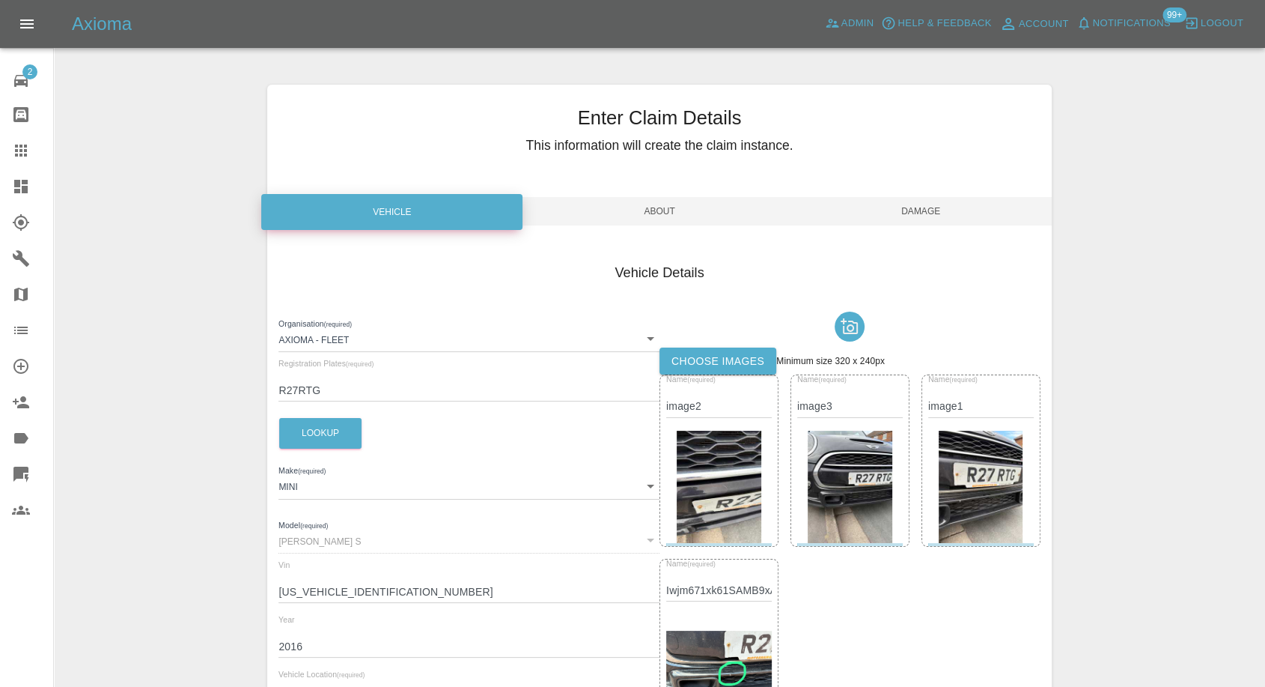
click at [939, 210] on span "Damage" at bounding box center [921, 211] width 261 height 28
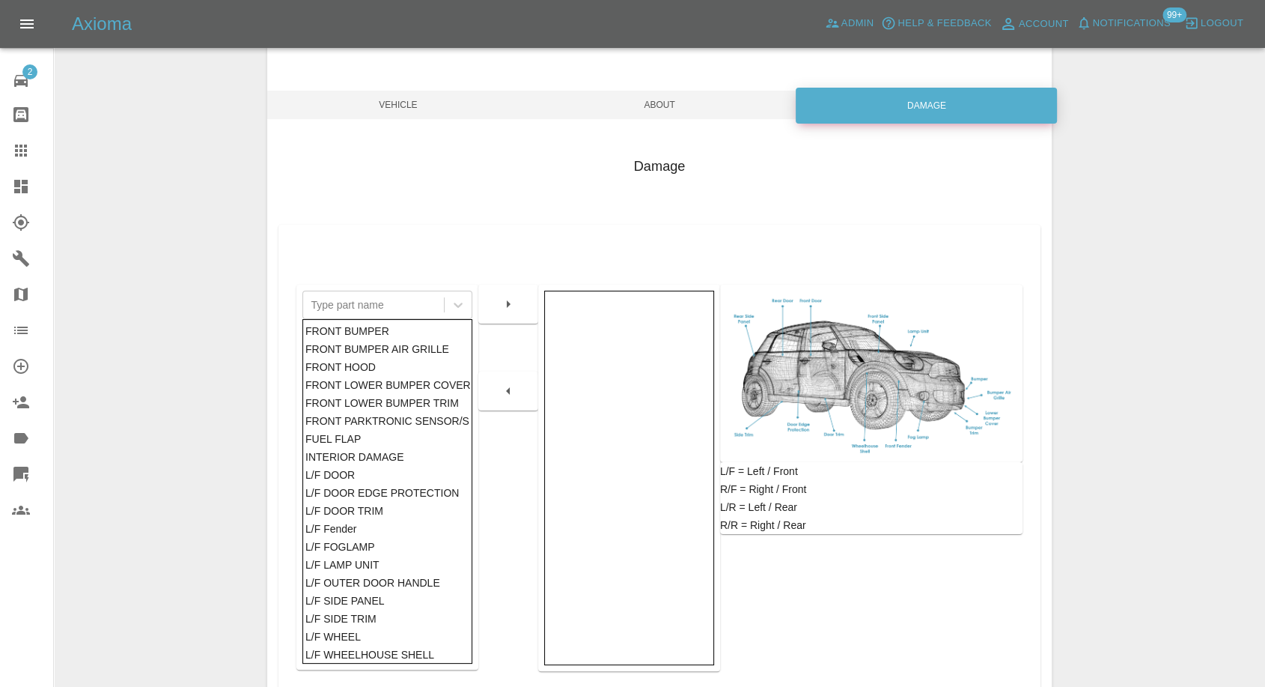
scroll to position [240, 0]
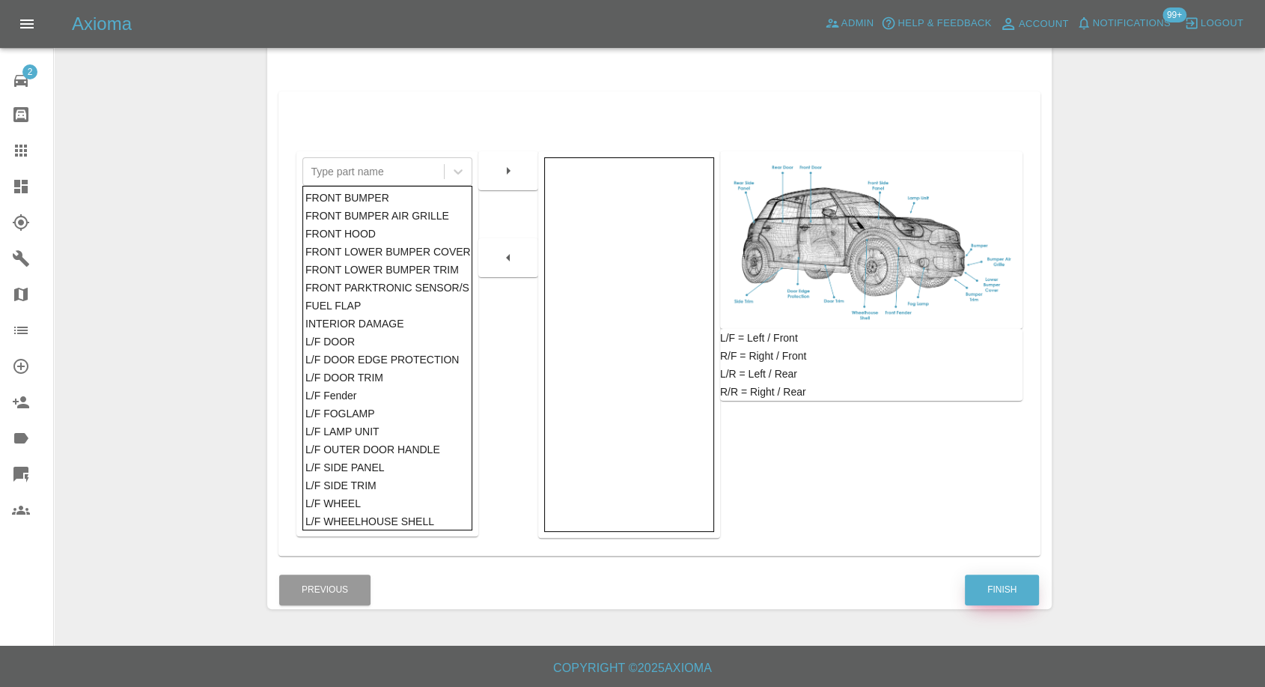
click at [1015, 587] on button "Finish" at bounding box center [1002, 589] width 74 height 31
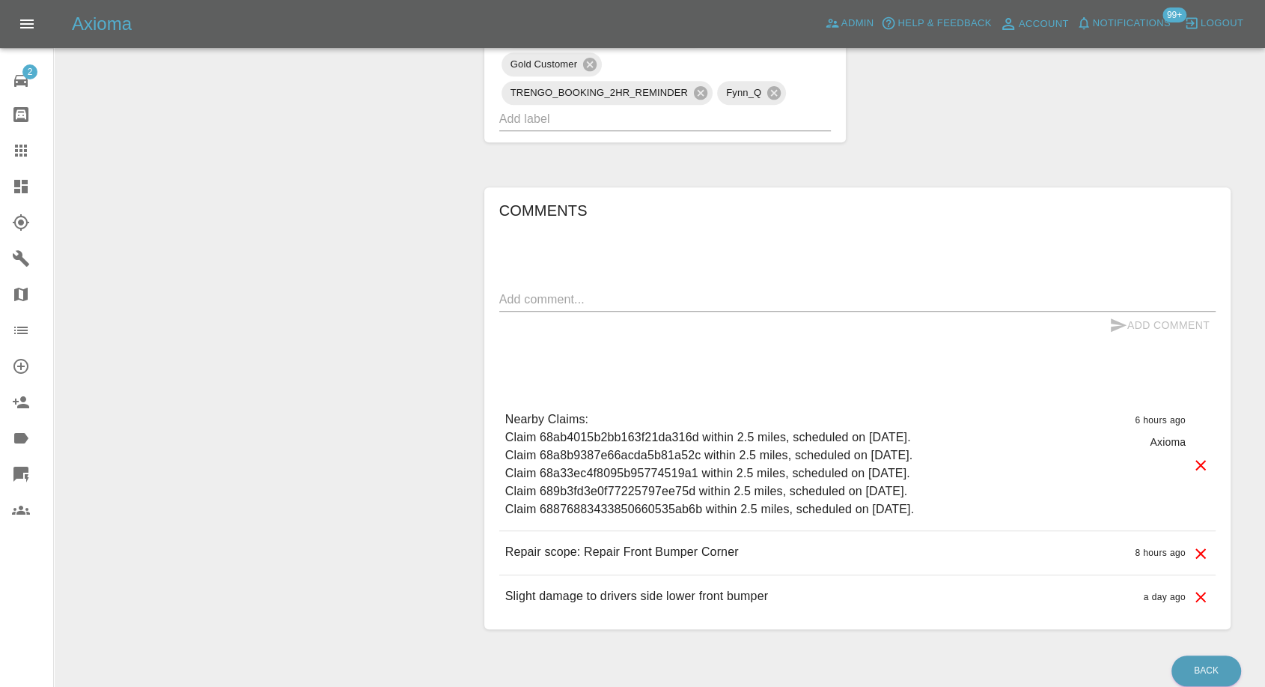
scroll to position [1081, 0]
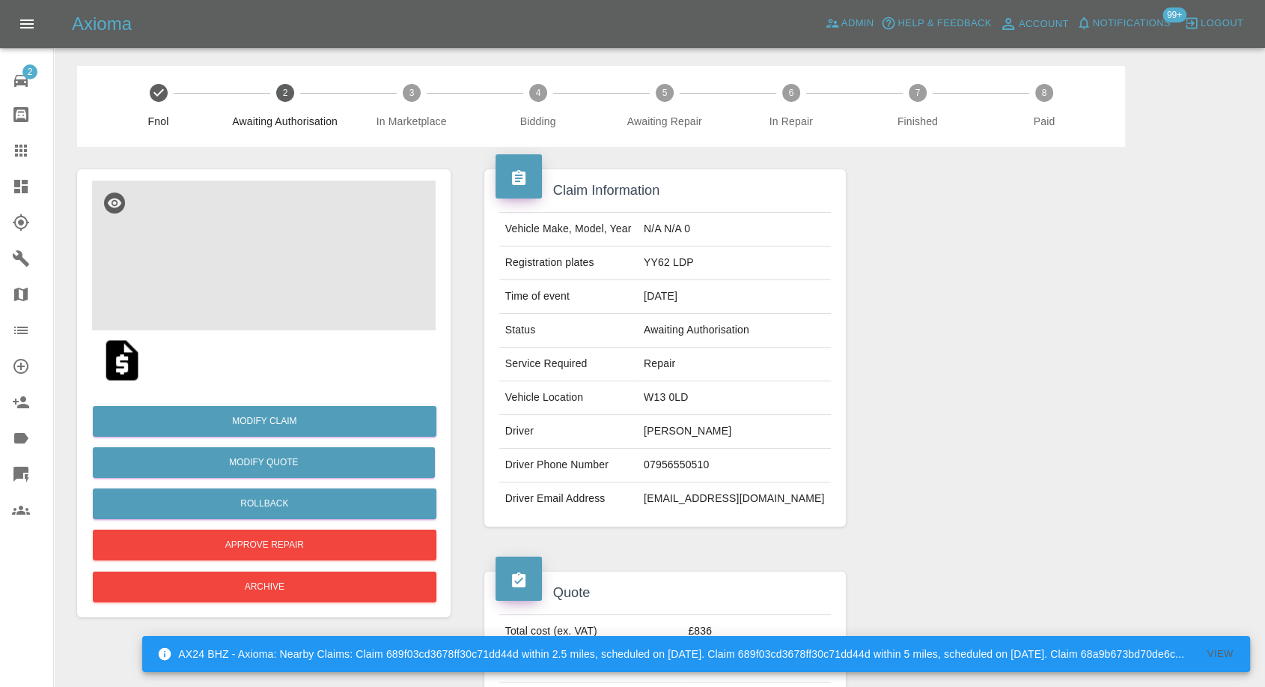
scroll to position [166, 0]
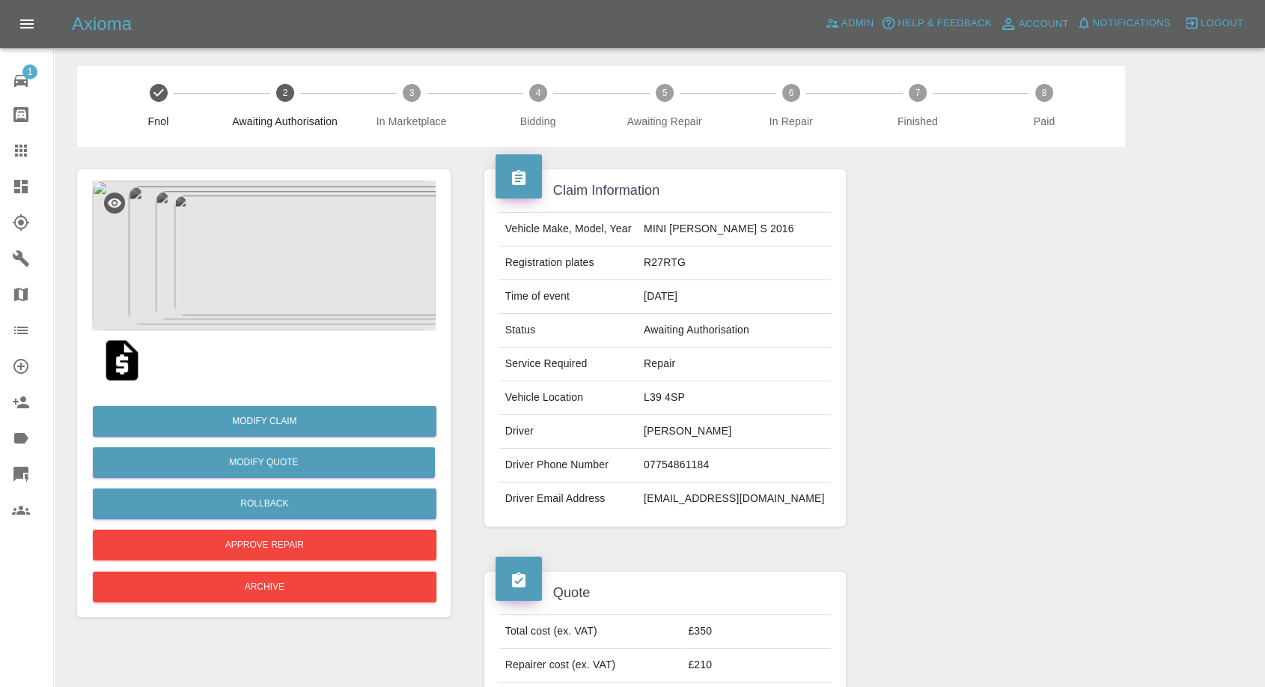
click at [698, 433] on td "Adrian McGillion" at bounding box center [734, 432] width 193 height 34
copy td "Adrian McGillion"
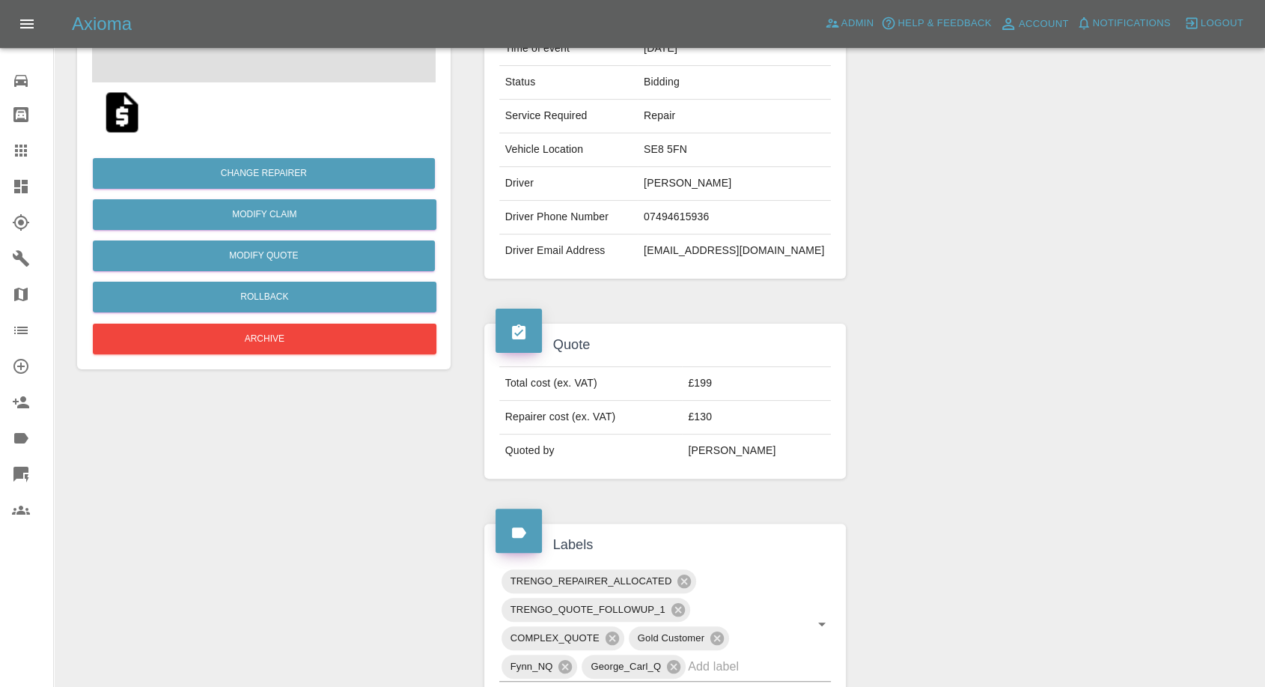
scroll to position [249, 0]
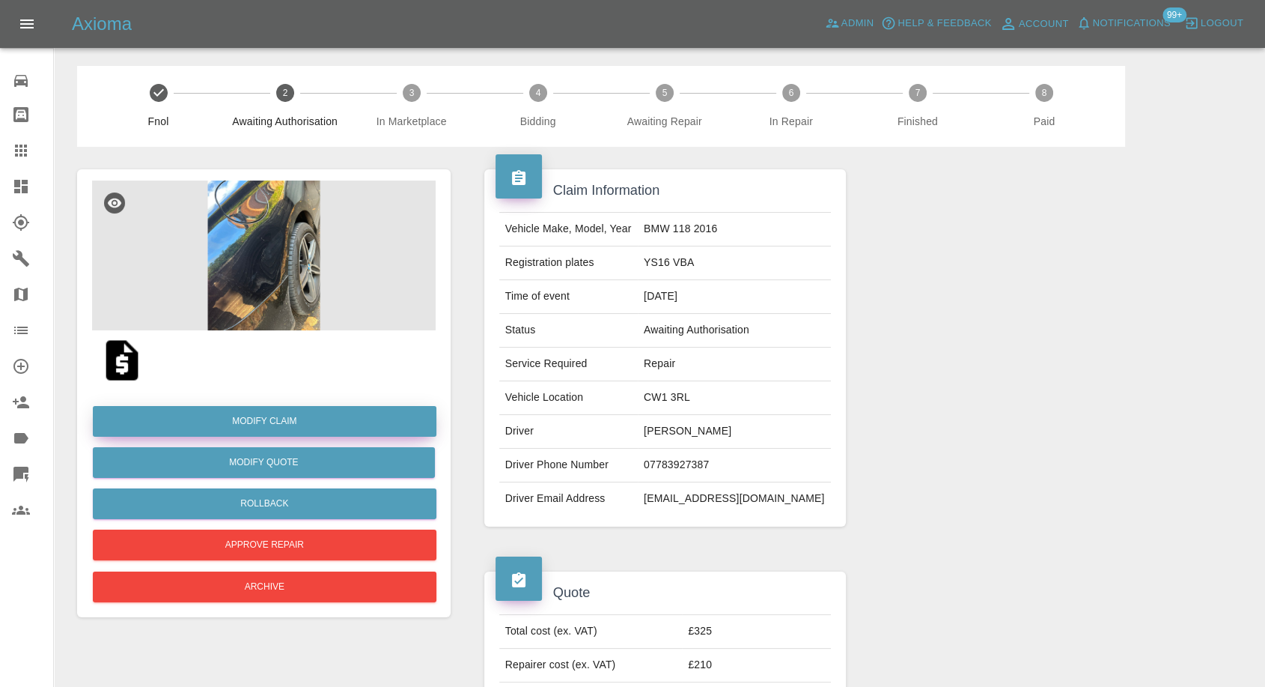
click at [295, 422] on link "Modify Claim" at bounding box center [265, 421] width 344 height 31
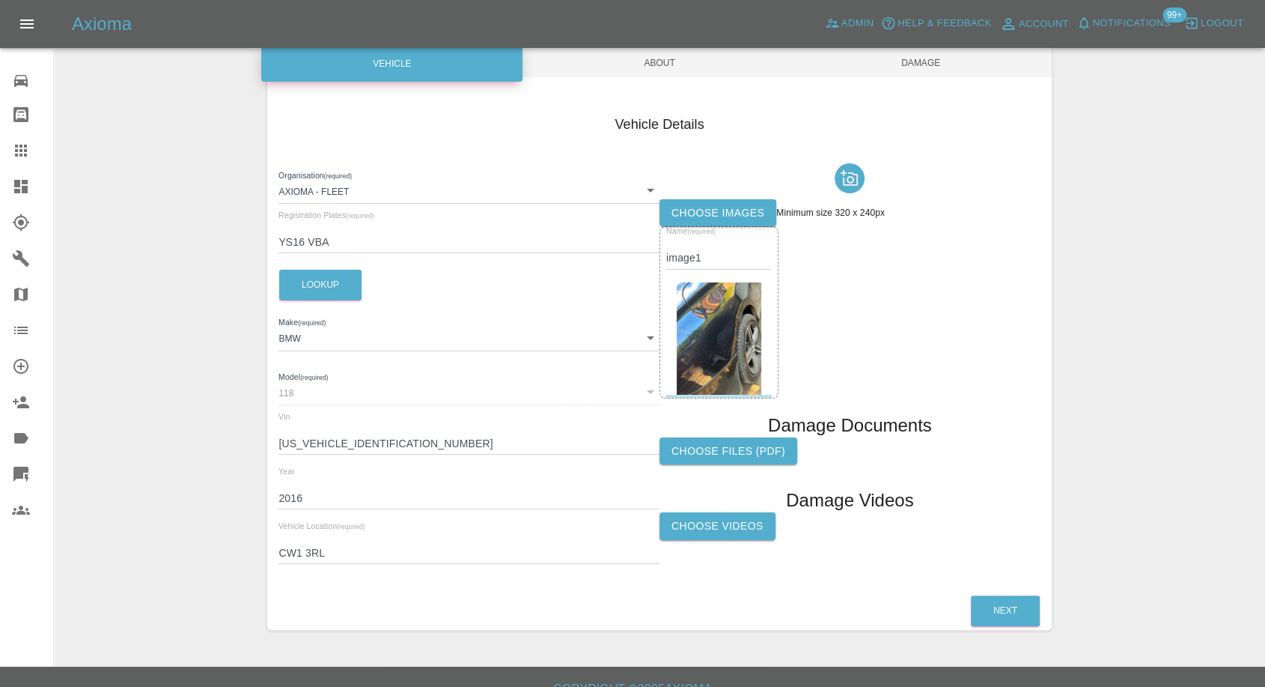
scroll to position [166, 0]
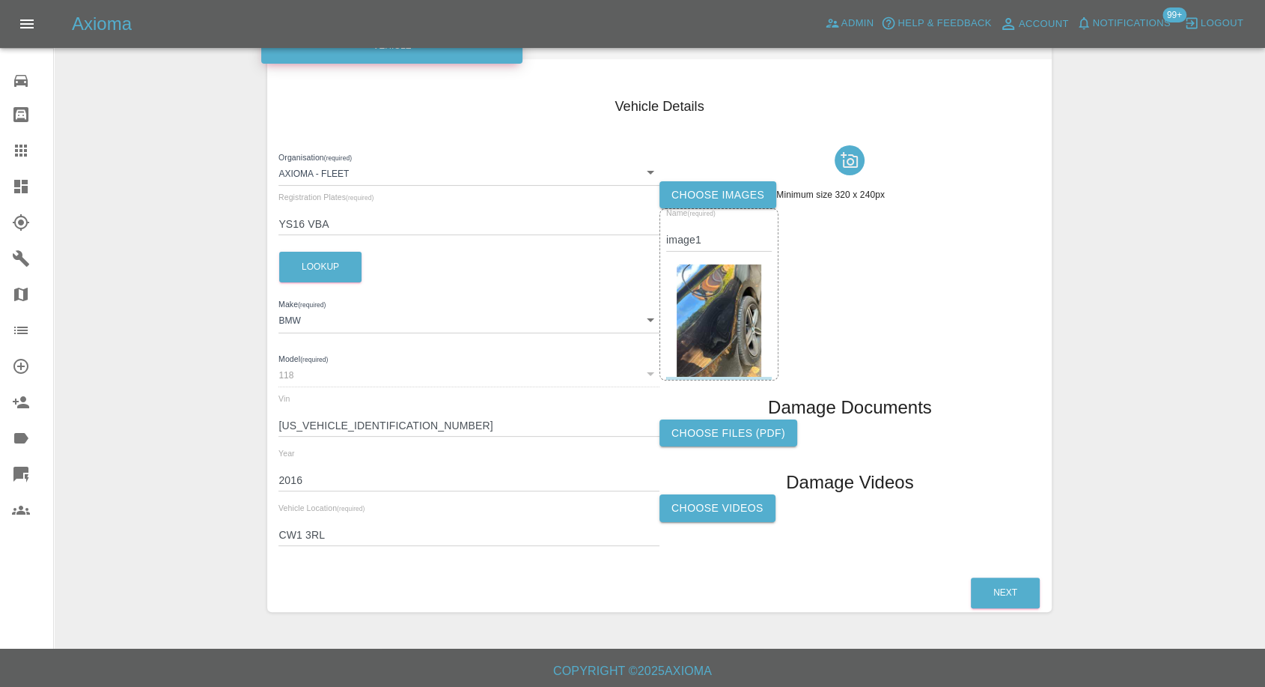
click at [731, 513] on label "Choose Videos" at bounding box center [718, 508] width 116 height 28
click at [0, 0] on input "Choose Videos" at bounding box center [0, 0] width 0 height 0
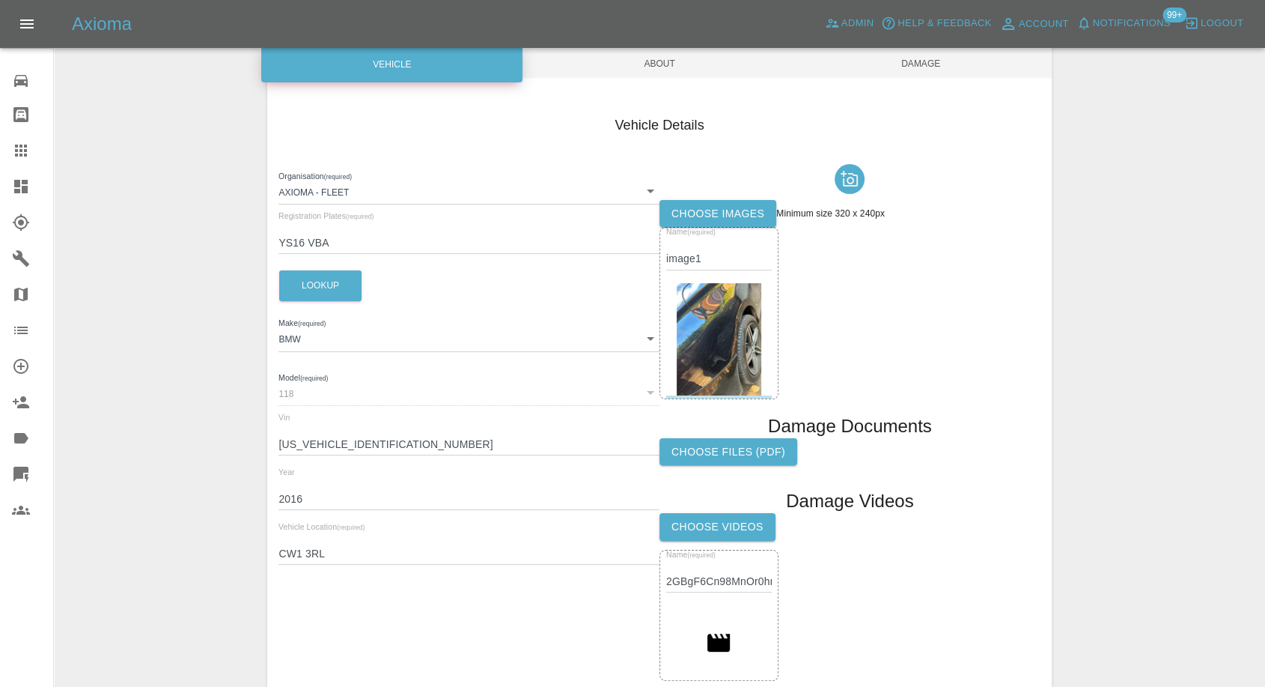
scroll to position [0, 0]
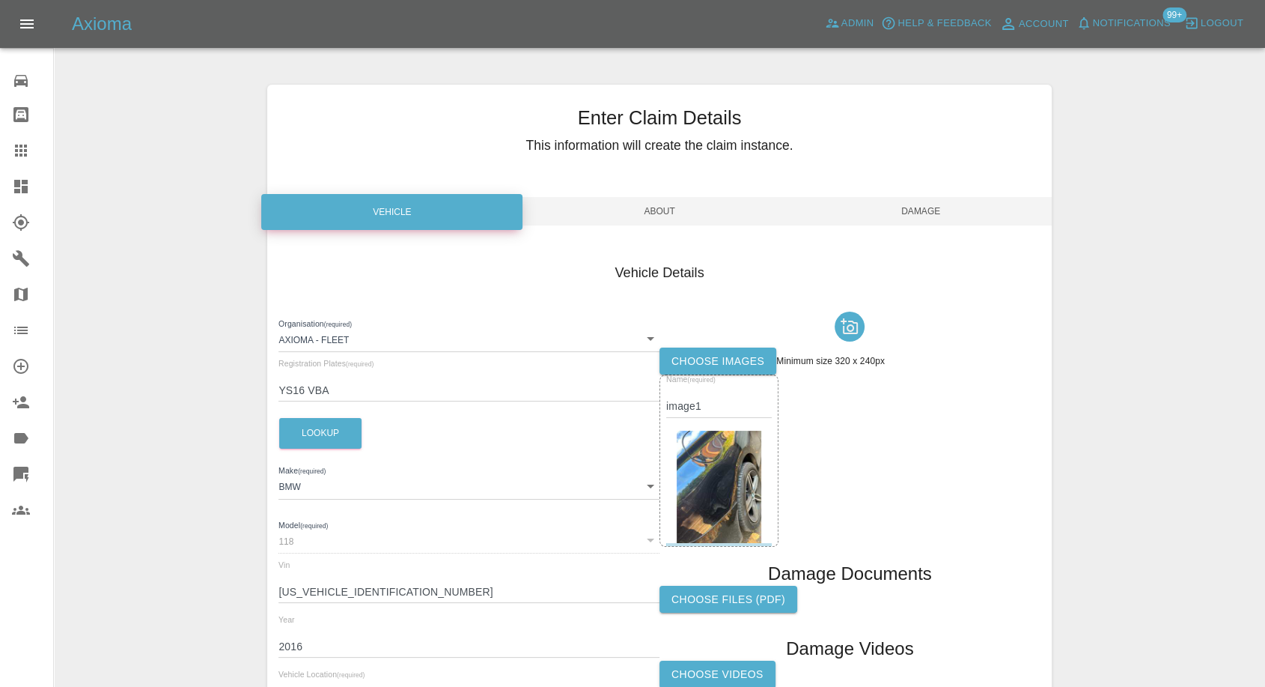
click at [932, 210] on span "Damage" at bounding box center [921, 211] width 261 height 28
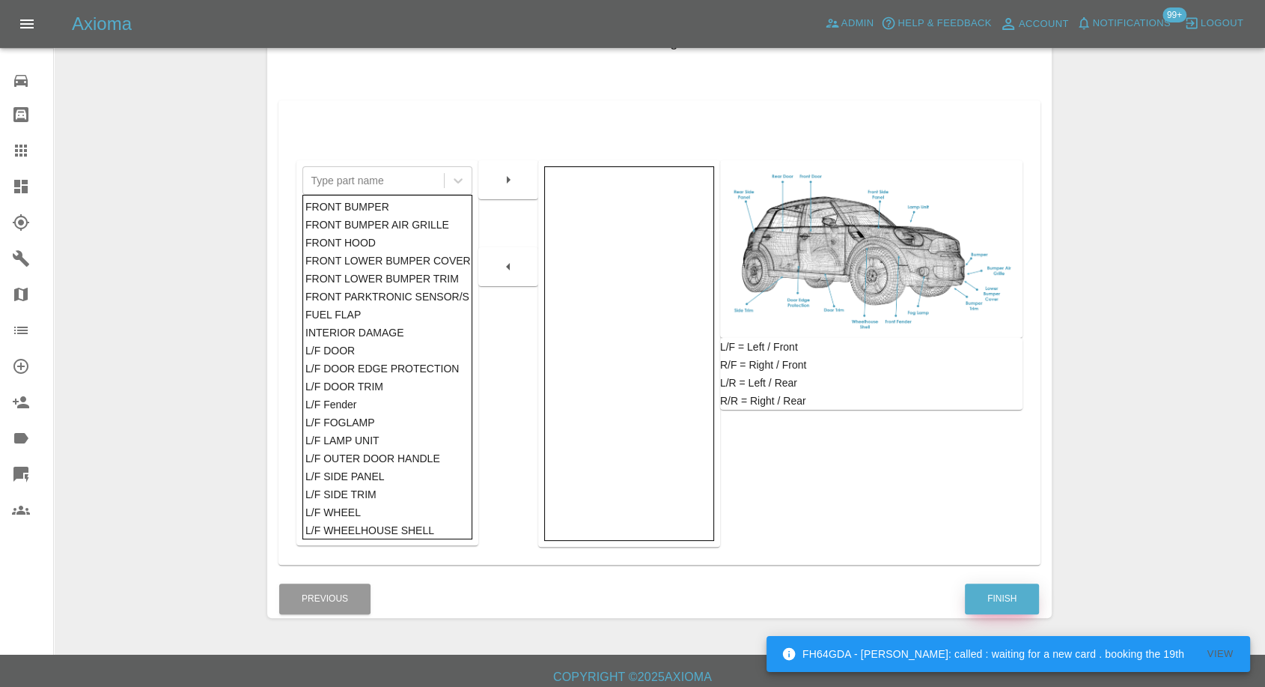
scroll to position [240, 0]
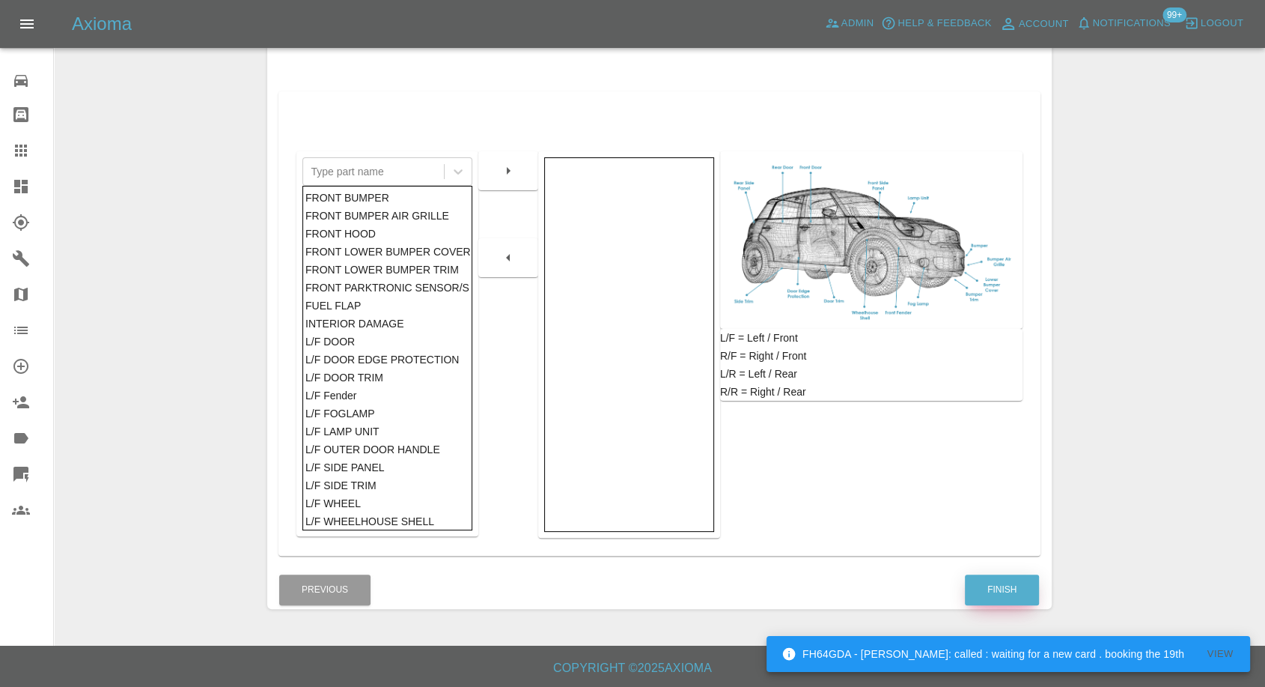
click at [994, 580] on button "Finish" at bounding box center [1002, 589] width 74 height 31
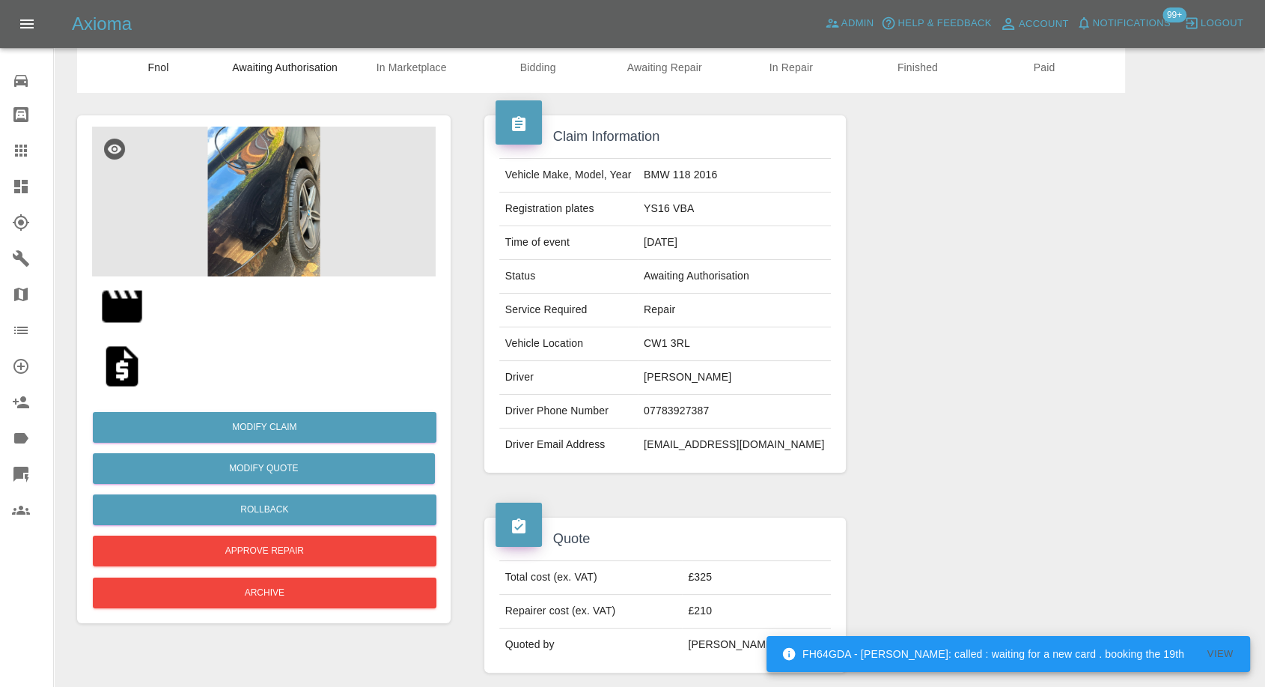
scroll to position [83, 0]
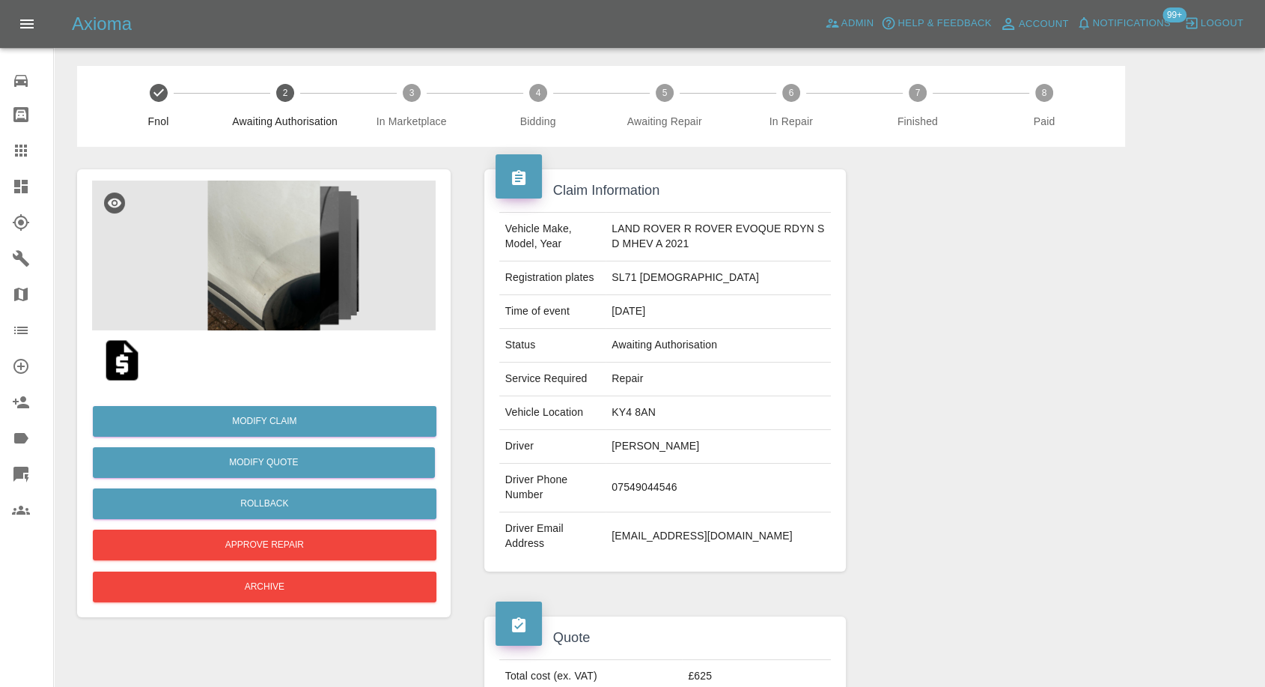
scroll to position [83, 0]
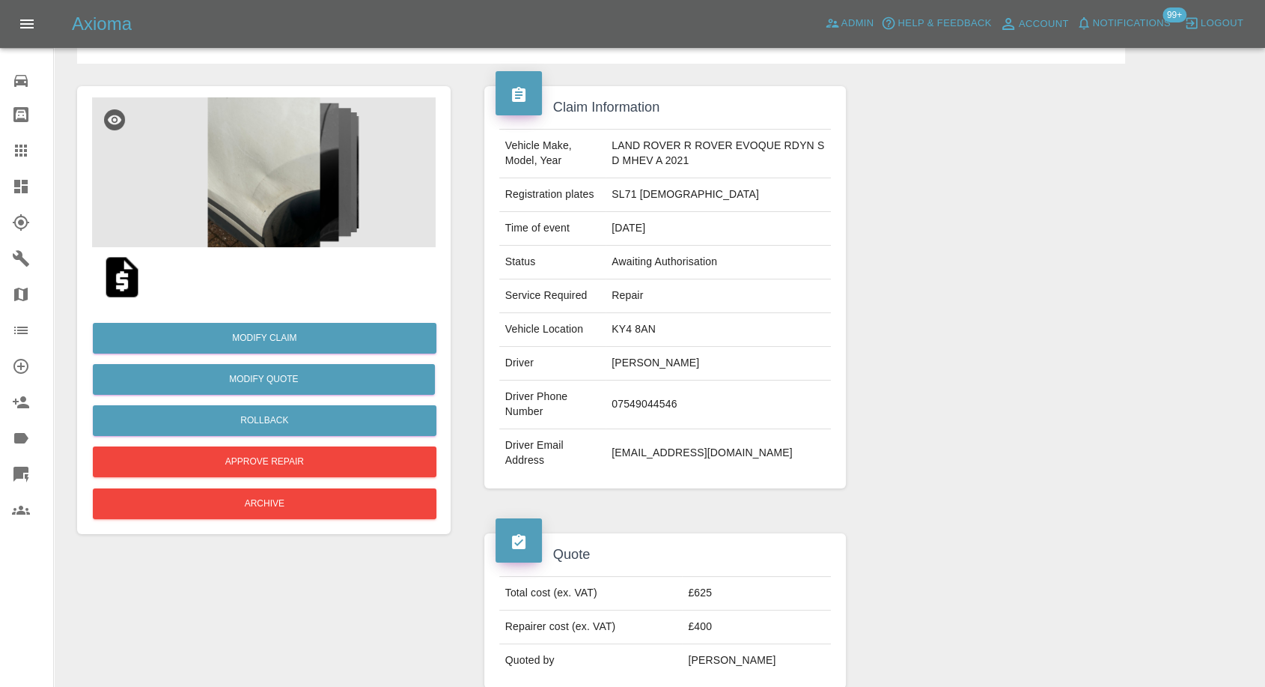
click at [317, 195] on img at bounding box center [264, 172] width 344 height 150
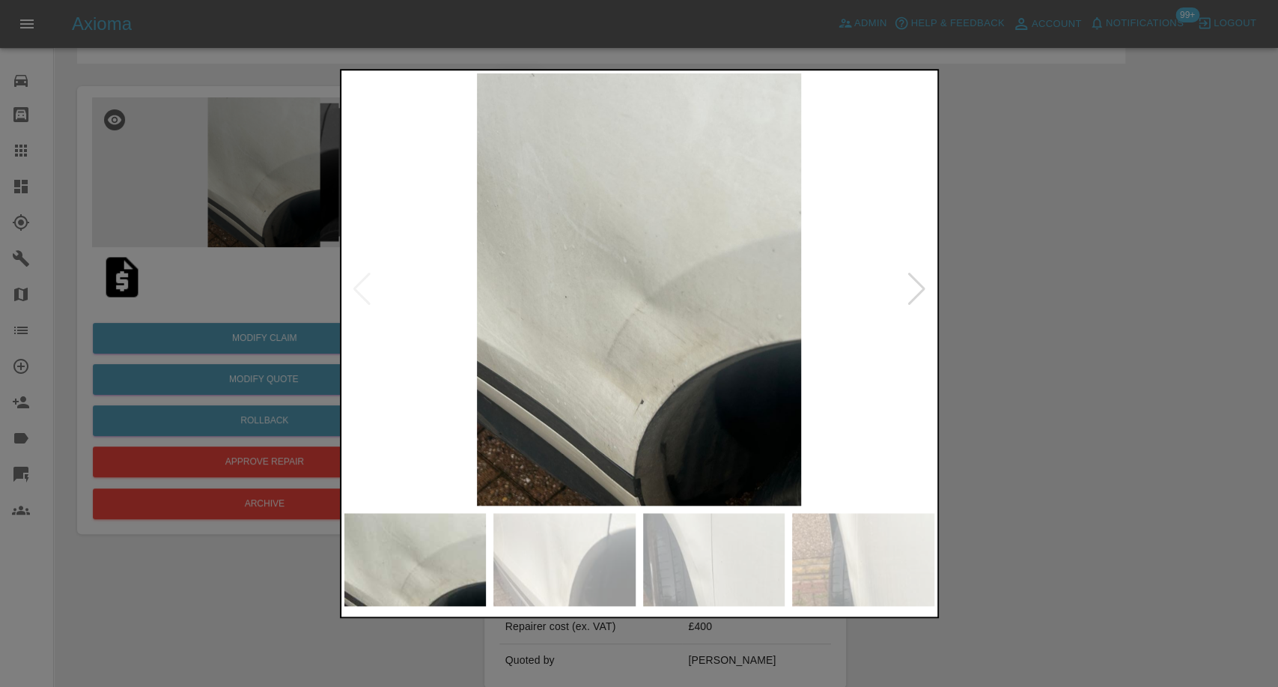
drag, startPoint x: 979, startPoint y: 523, endPoint x: 424, endPoint y: 139, distance: 674.8
click at [979, 522] on div at bounding box center [639, 343] width 1278 height 687
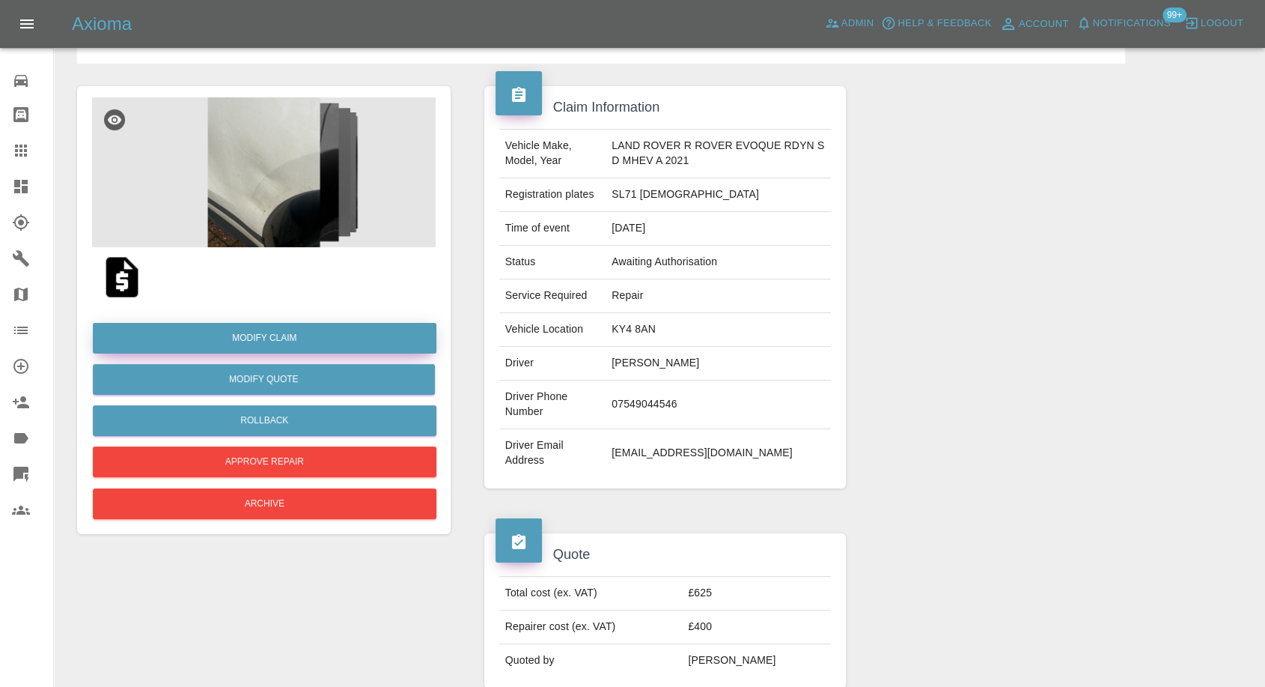
drag, startPoint x: 285, startPoint y: 346, endPoint x: 305, endPoint y: 335, distance: 23.1
click at [285, 346] on link "Modify Claim" at bounding box center [265, 338] width 344 height 31
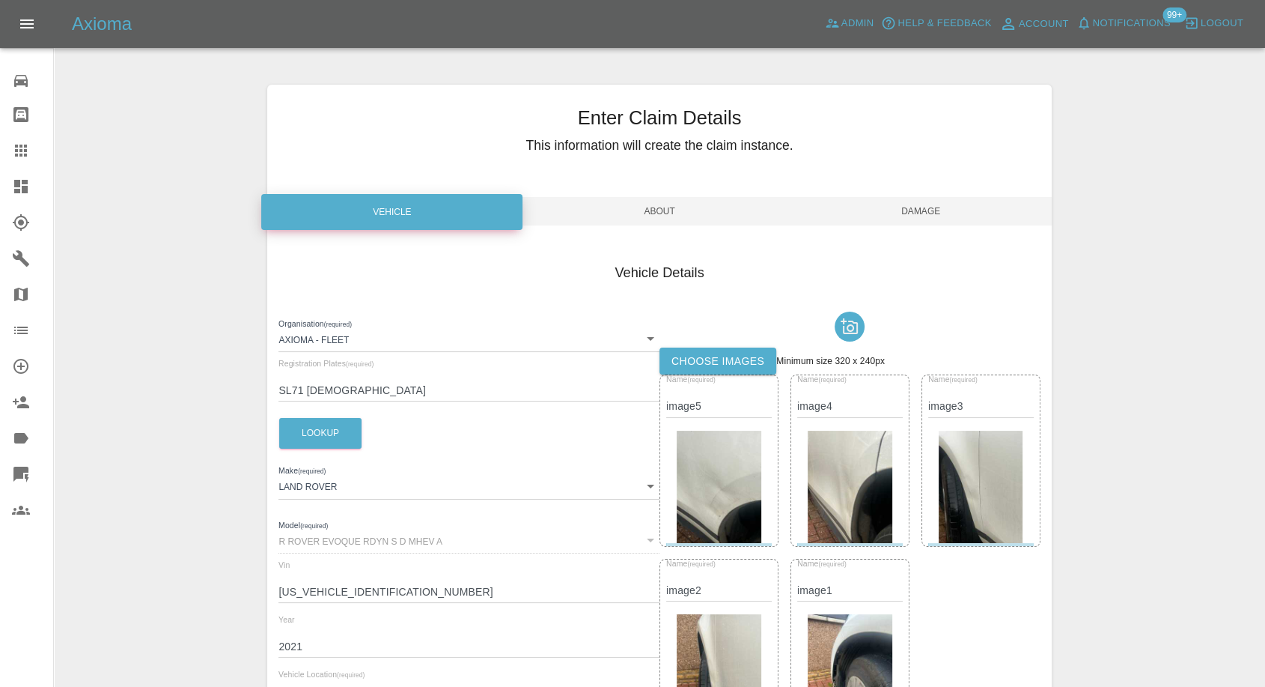
click at [764, 350] on label "Choose images" at bounding box center [718, 361] width 117 height 28
click at [0, 0] on input "Choose images" at bounding box center [0, 0] width 0 height 0
click at [926, 200] on span "Damage" at bounding box center [921, 211] width 261 height 28
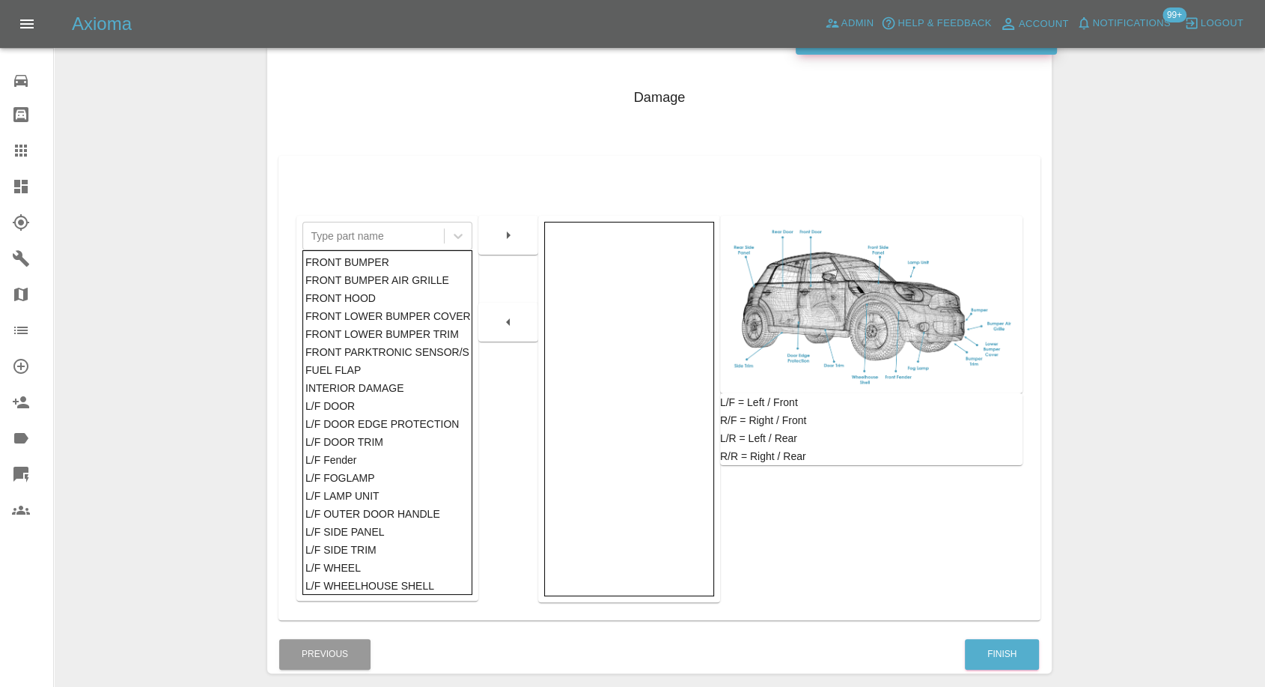
scroll to position [240, 0]
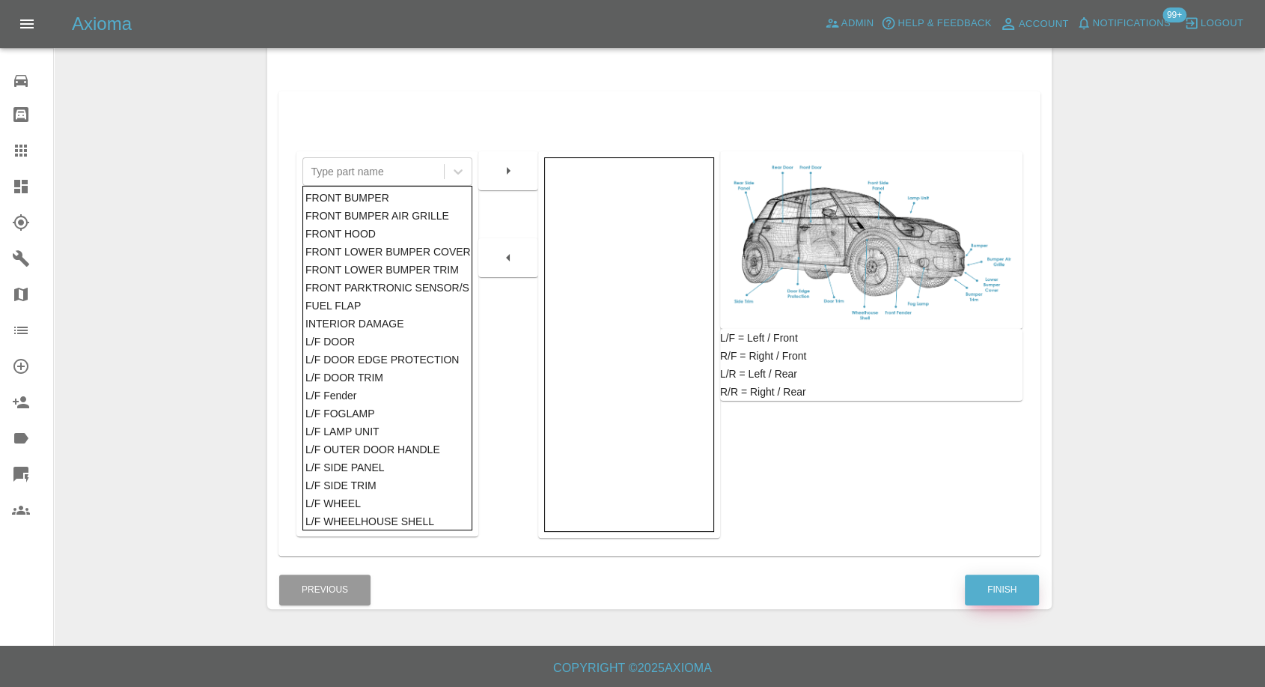
click at [1006, 594] on button "Finish" at bounding box center [1002, 589] width 74 height 31
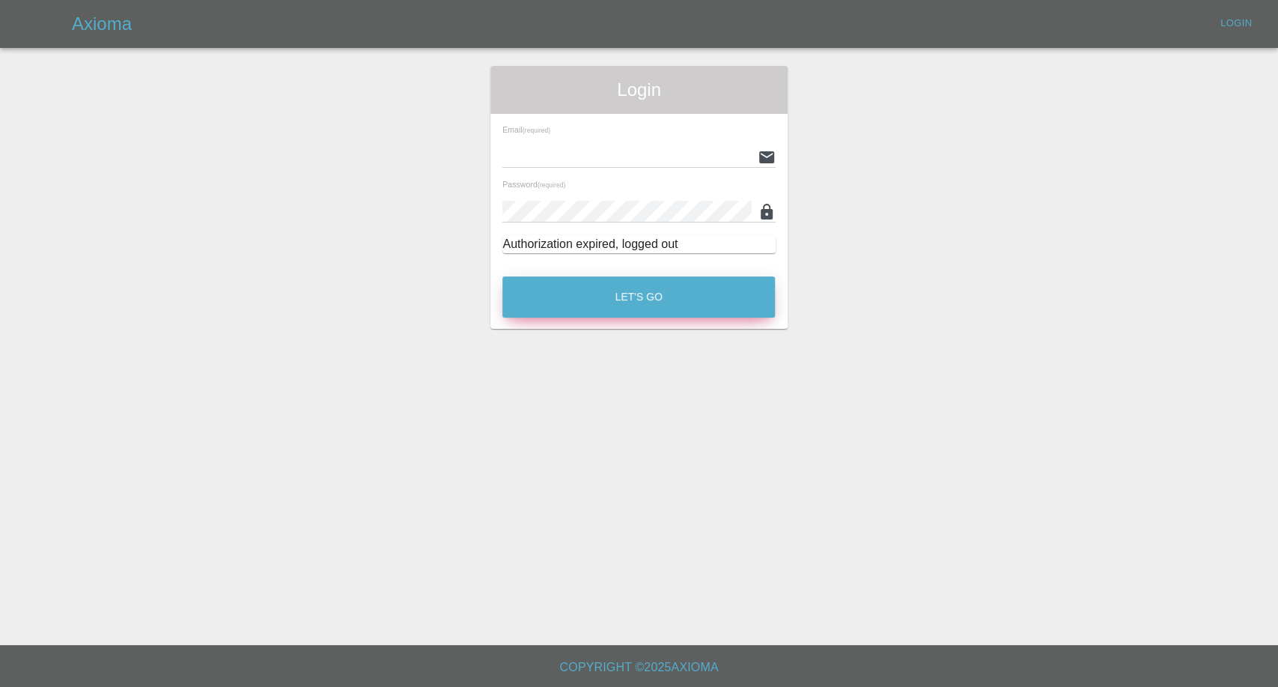
type input "[EMAIL_ADDRESS][DOMAIN_NAME]"
click at [550, 313] on button "Let's Go" at bounding box center [638, 296] width 273 height 41
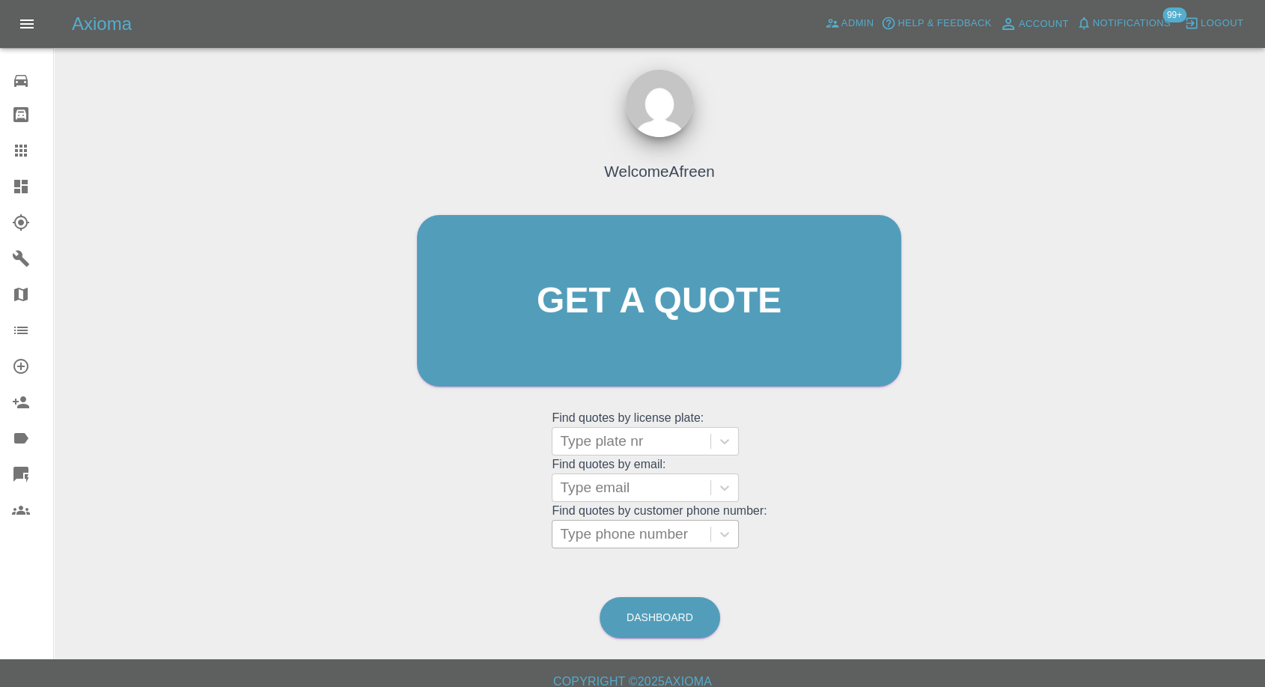
click at [621, 541] on div at bounding box center [631, 533] width 143 height 21
paste input "+447469942599"
drag, startPoint x: 593, startPoint y: 539, endPoint x: 354, endPoint y: 535, distance: 238.9
click at [305, 545] on div "Welcome Afreen Get a quote Get a quote Find quotes by license plate: Type plate…" at bounding box center [659, 372] width 1187 height 538
type input "07469942599"
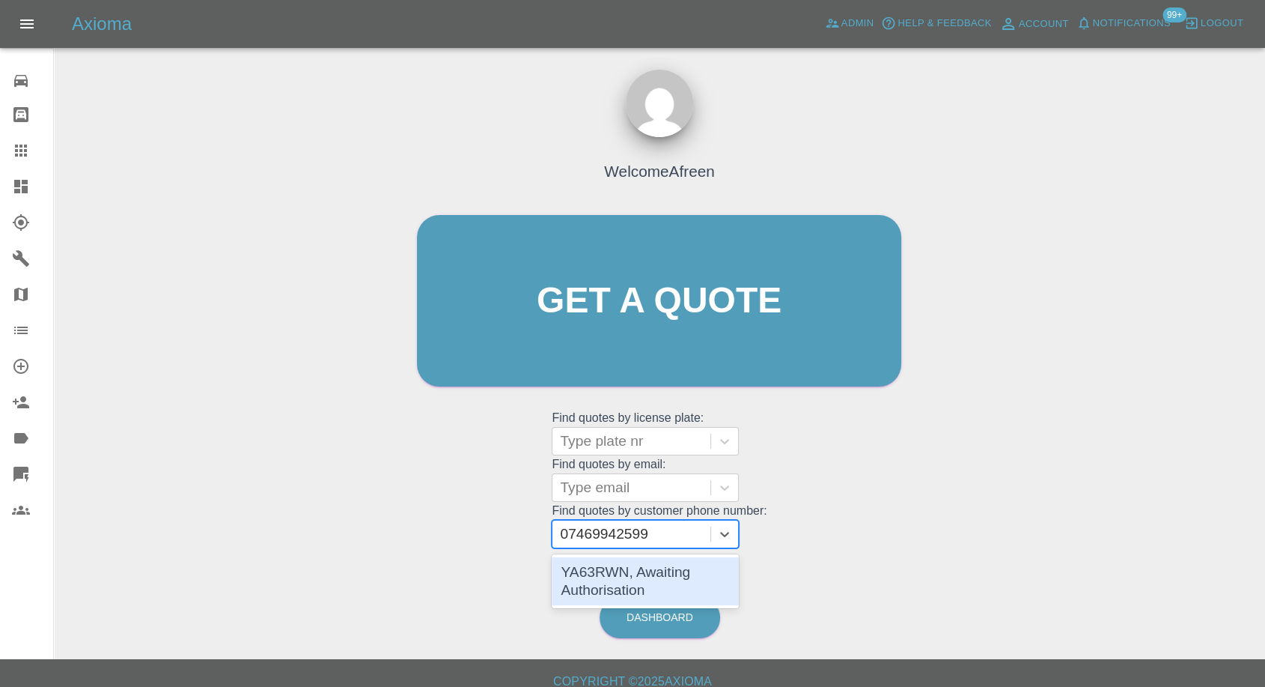
click at [653, 581] on div "YA63RWN, Awaiting Authorisation" at bounding box center [645, 581] width 187 height 48
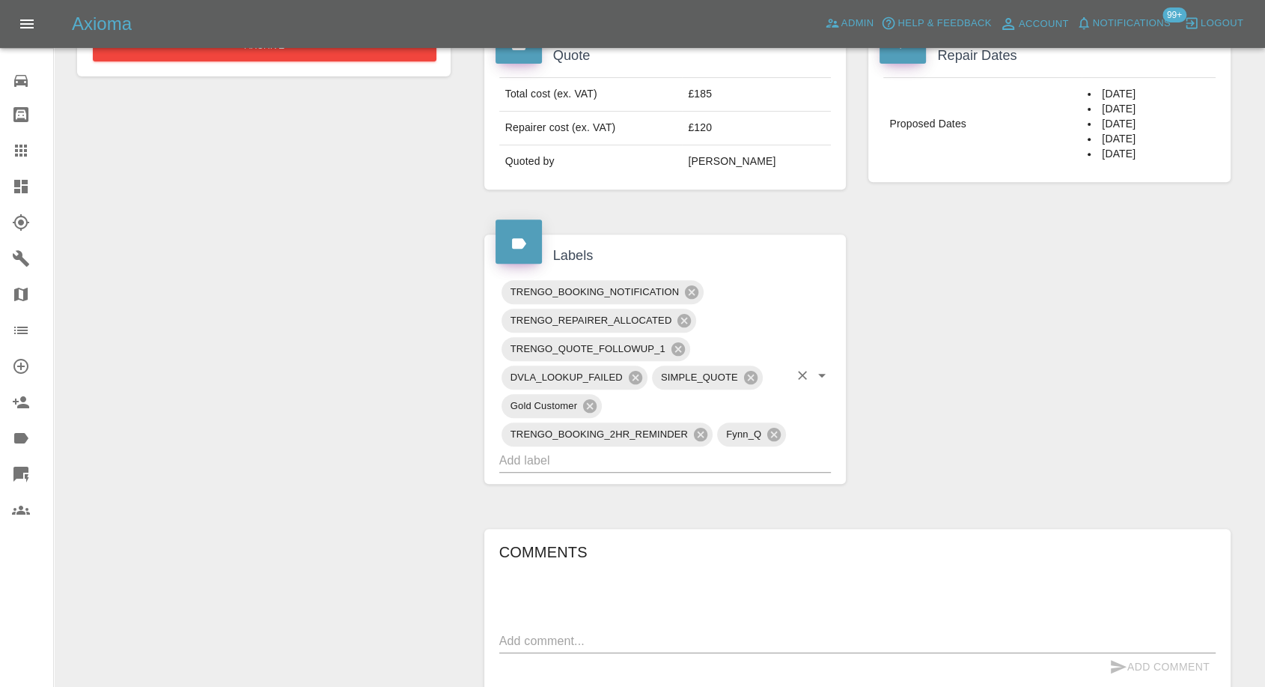
scroll to position [665, 0]
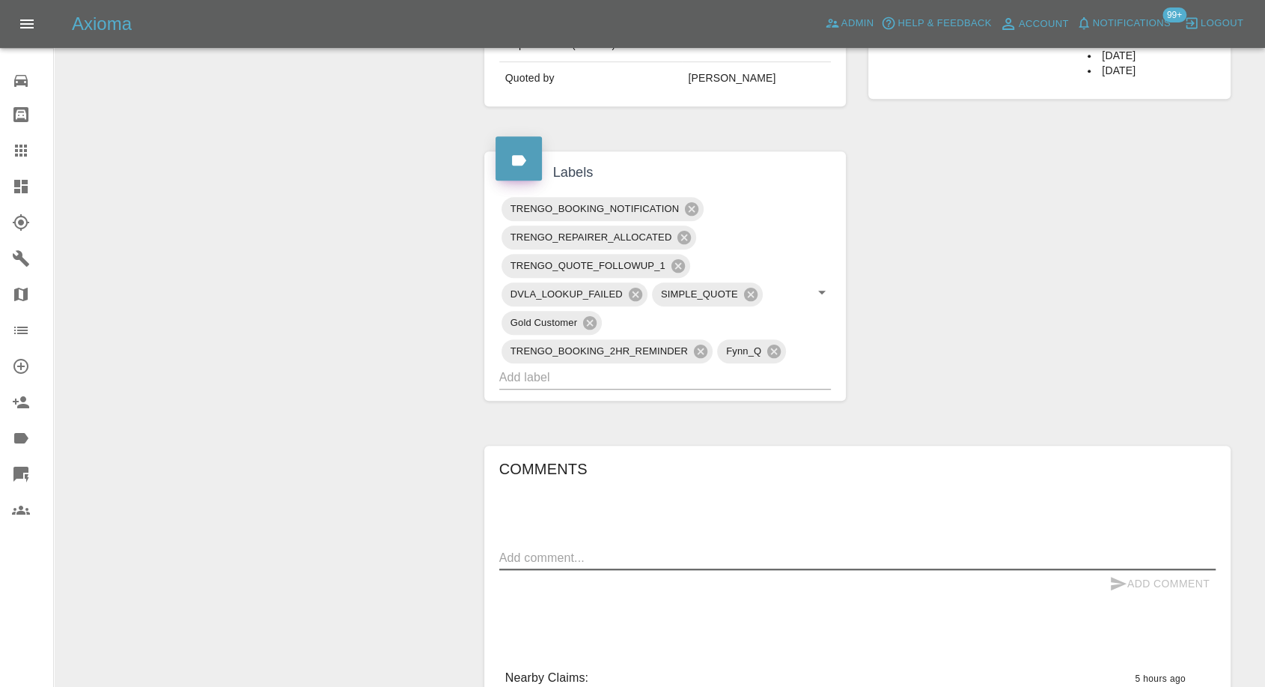
click at [648, 549] on textarea at bounding box center [857, 557] width 717 height 17
paste textarea "Will you please contact [PERSON_NAME] on tel [PHONE_NUMBER] to arrange day and …"
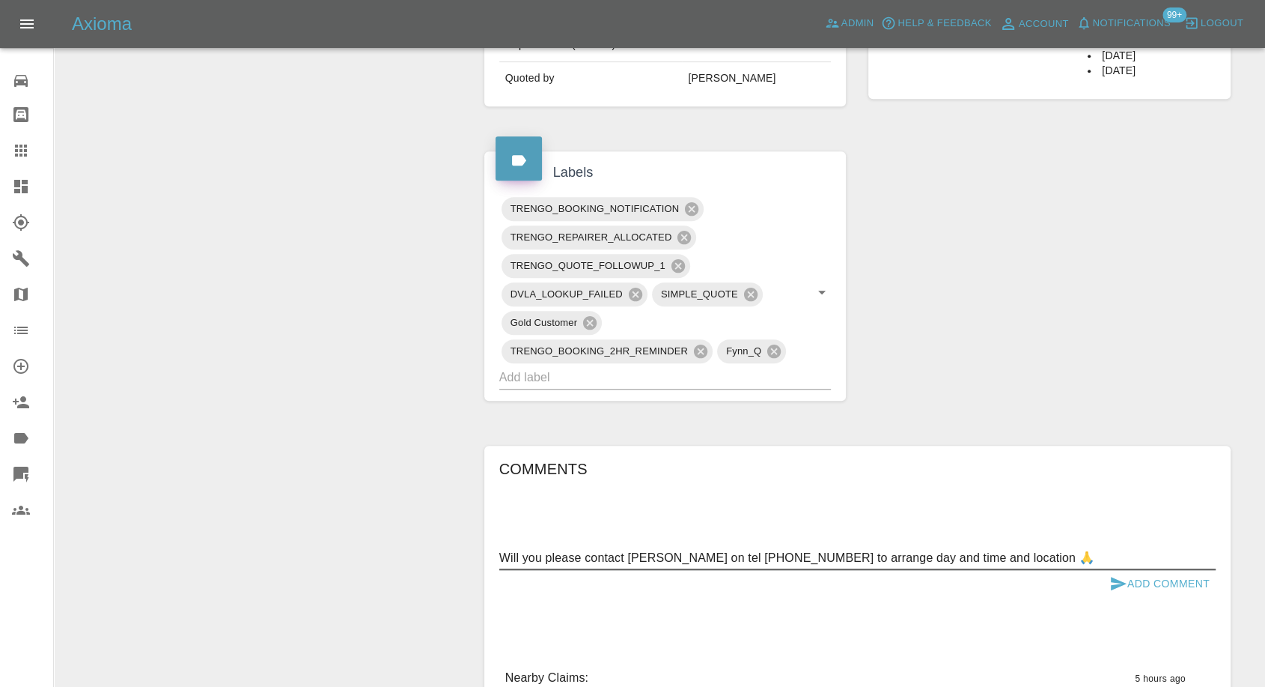
type textarea "Will you please contact [PERSON_NAME] on tel [PHONE_NUMBER] to arrange day and …"
click at [1119, 577] on icon "submit" at bounding box center [1119, 583] width 16 height 13
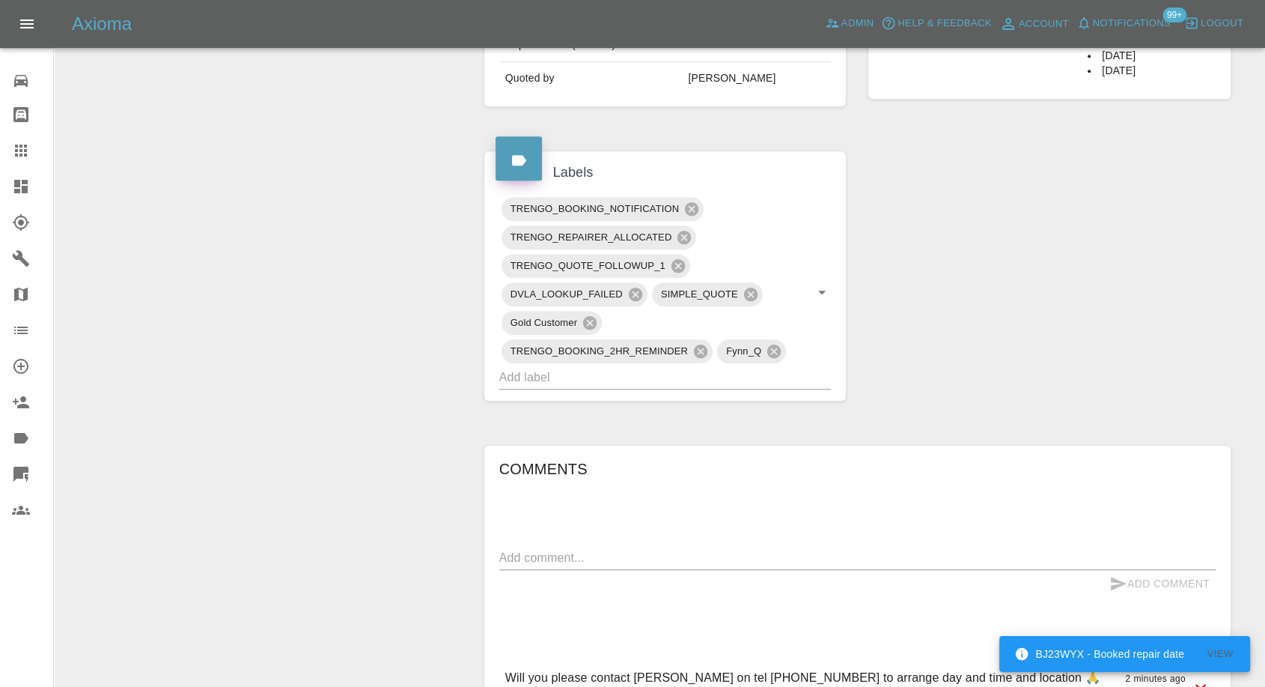
drag, startPoint x: 10, startPoint y: 145, endPoint x: 67, endPoint y: 185, distance: 69.2
click at [10, 145] on link "Claims" at bounding box center [26, 151] width 53 height 36
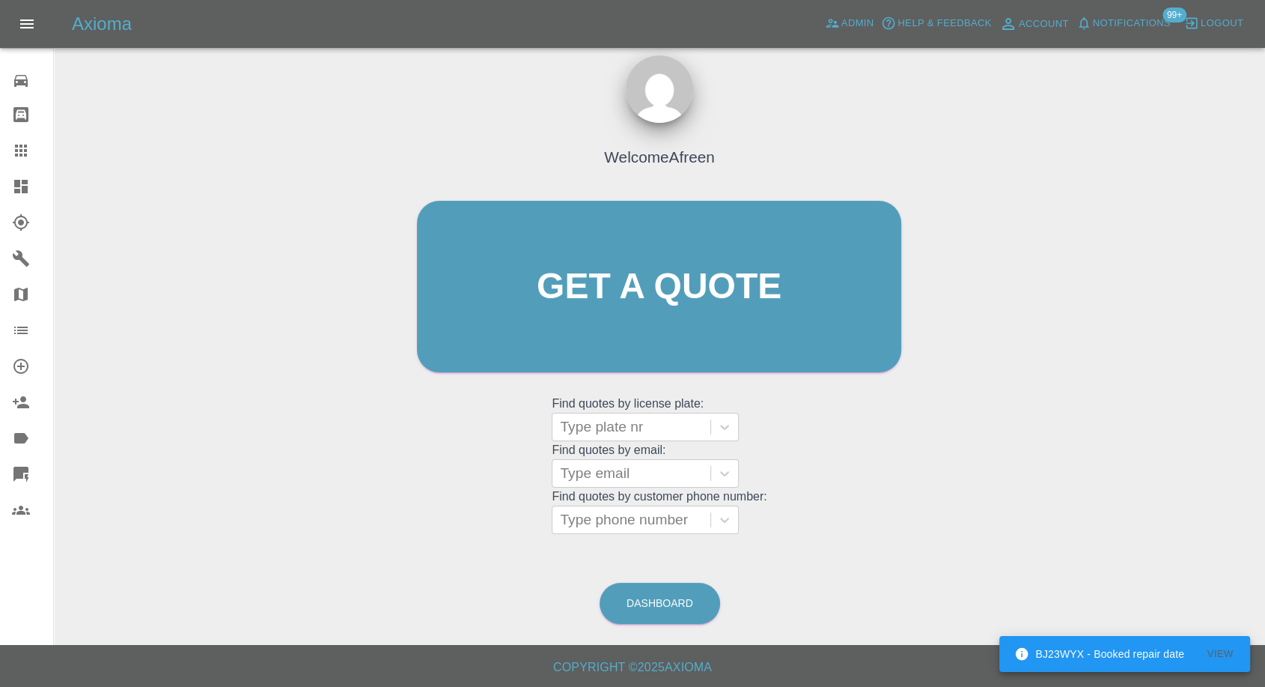
scroll to position [13, 0]
drag, startPoint x: 648, startPoint y: 528, endPoint x: 597, endPoint y: 529, distance: 50.9
click at [647, 528] on div at bounding box center [631, 520] width 143 height 21
paste input "+447761514073"
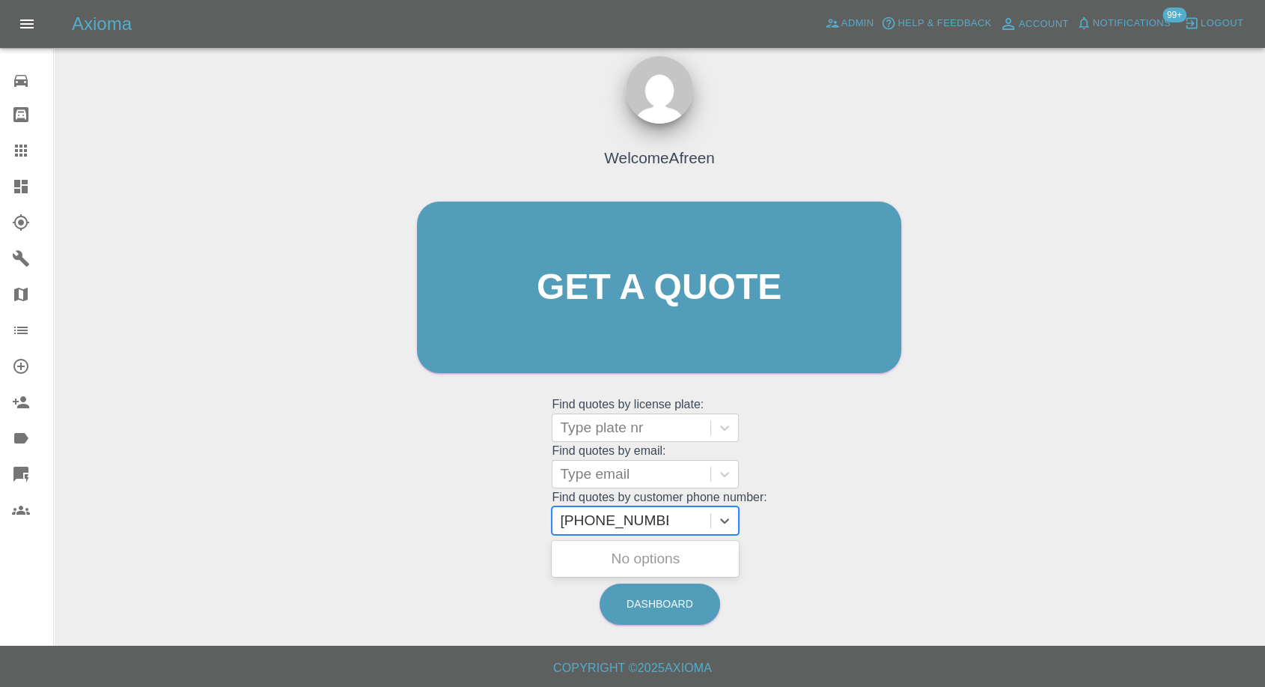
drag, startPoint x: 586, startPoint y: 528, endPoint x: 410, endPoint y: 527, distance: 176.7
click at [410, 527] on div "Welcome Afreen Get a quote Get a quote Find quotes by license plate: Type plate…" at bounding box center [659, 316] width 516 height 452
type input "7761514073"
click at [616, 561] on div "EK10KWY, Awaiting Authorisation" at bounding box center [645, 568] width 187 height 48
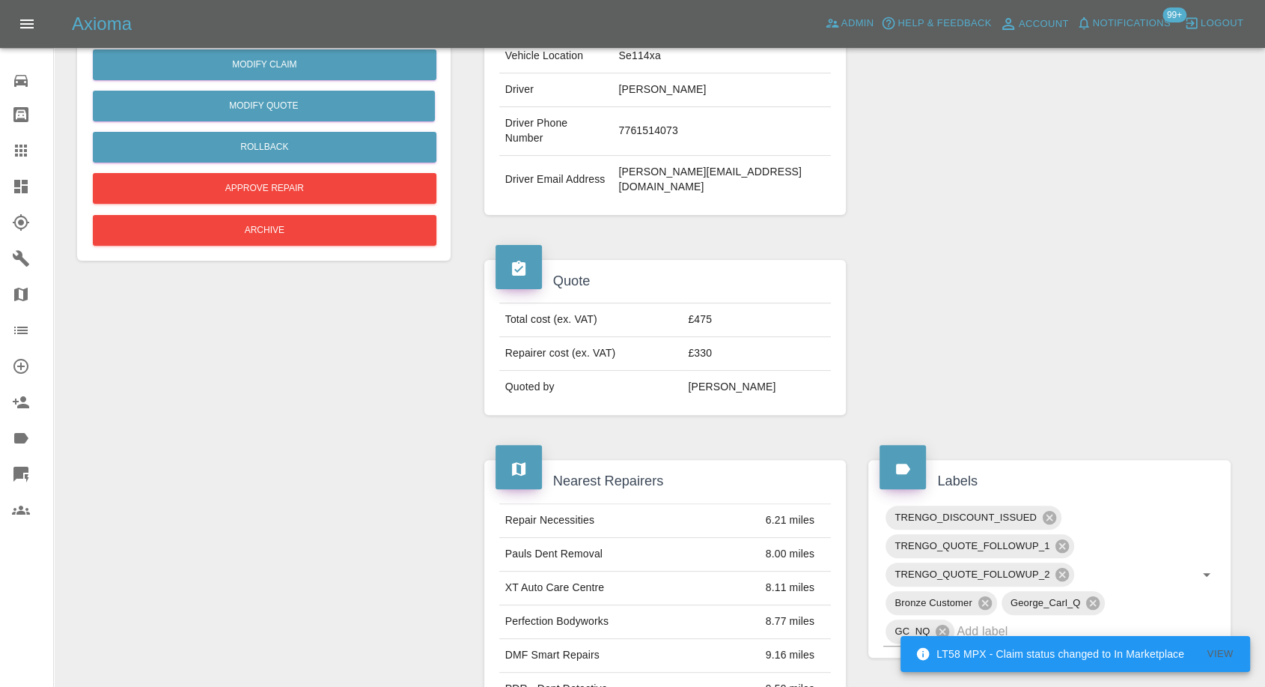
scroll to position [134, 0]
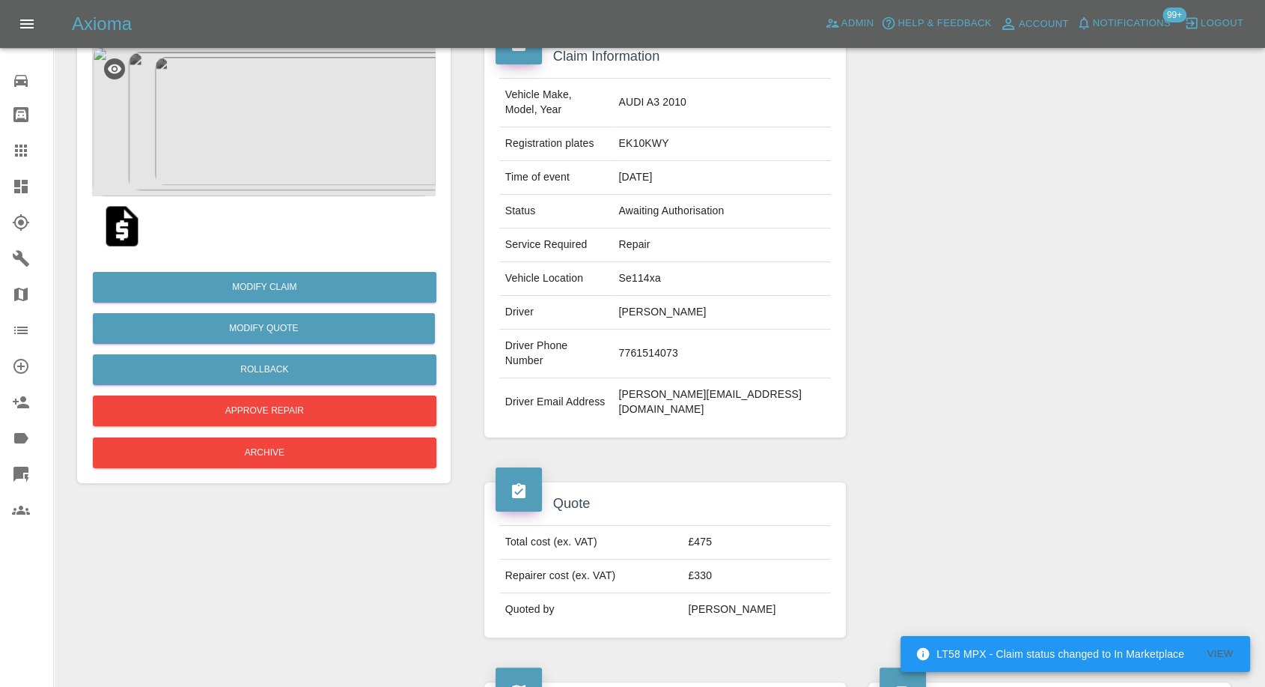
click at [705, 335] on td "7761514073" at bounding box center [721, 353] width 219 height 49
copy td "7761514073"
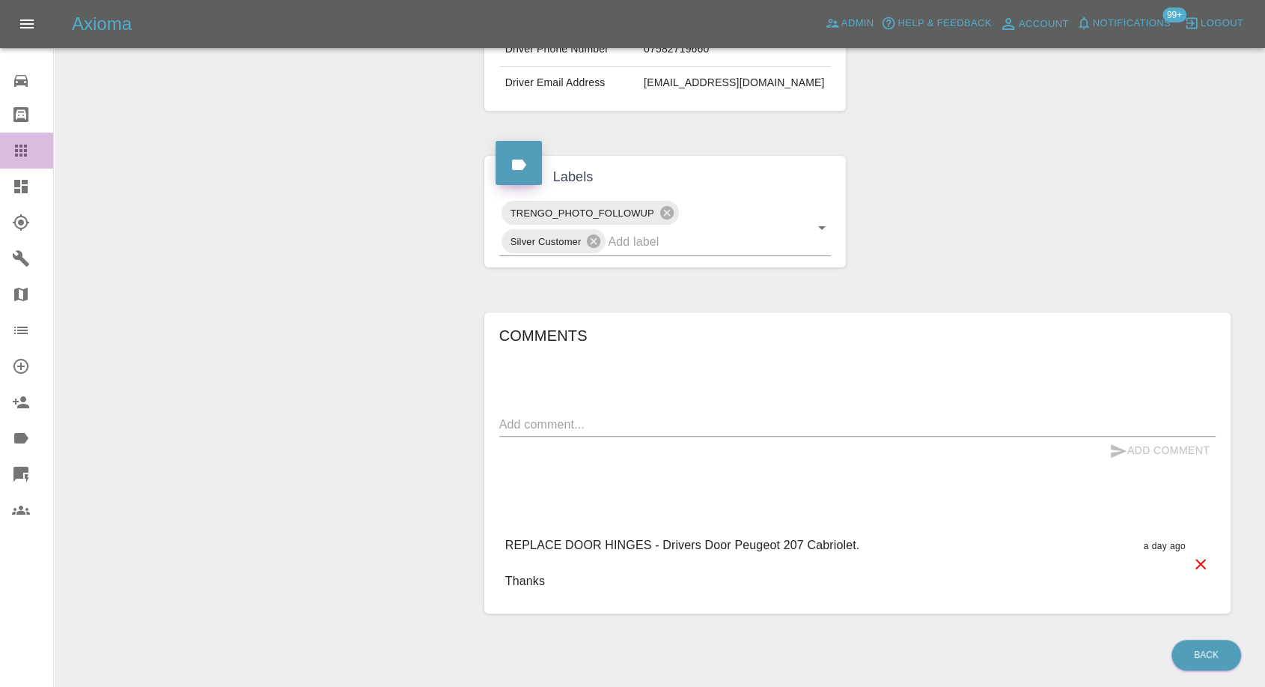
click at [30, 140] on link "Claims" at bounding box center [26, 151] width 53 height 36
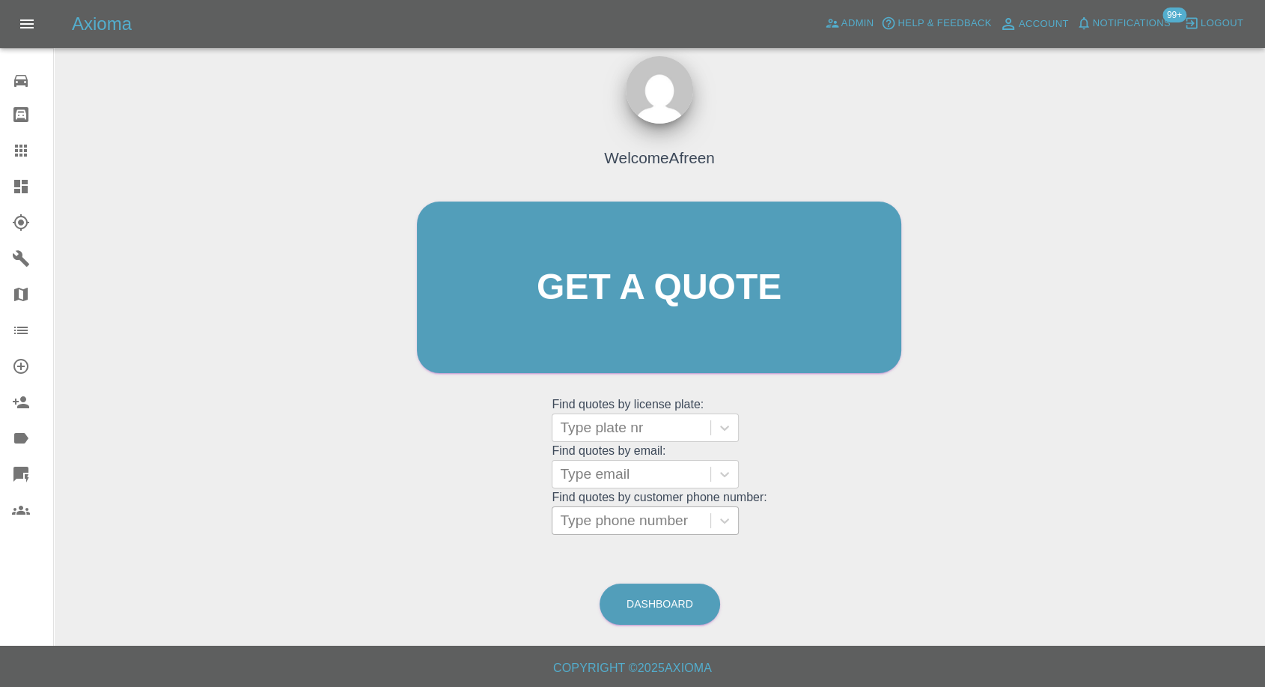
click at [645, 526] on div at bounding box center [631, 520] width 143 height 21
paste input "7761514073"
type input "7761514073"
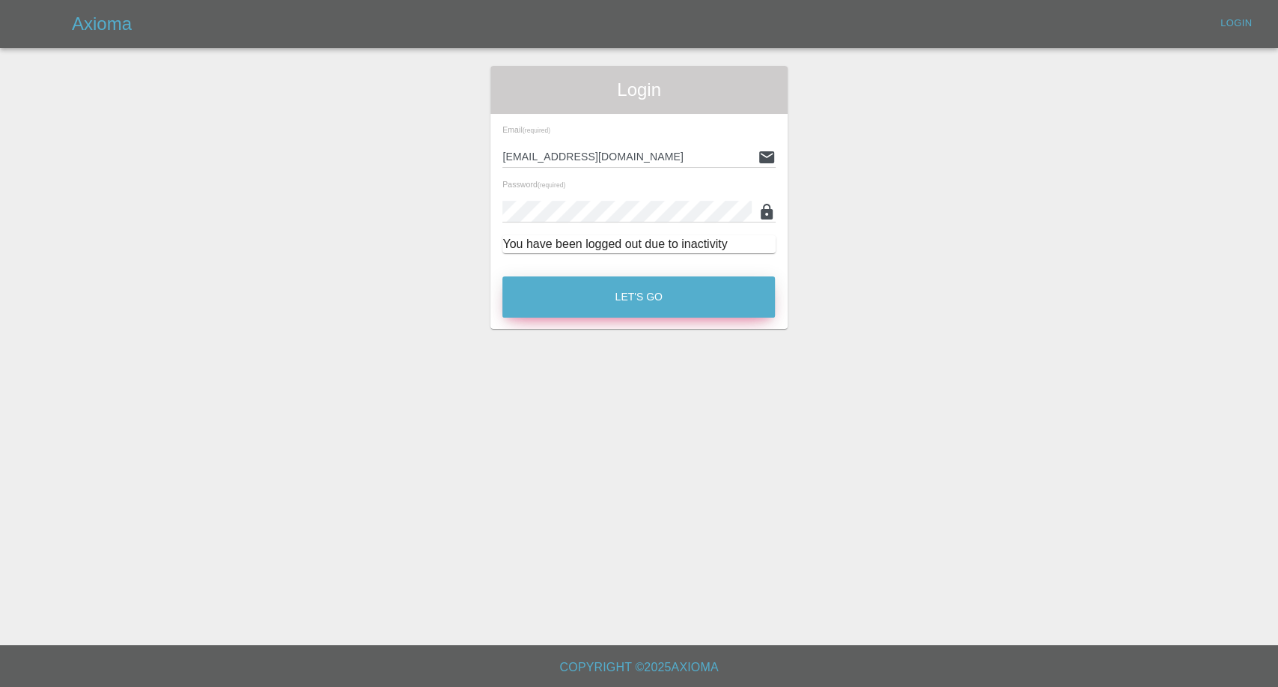
click at [669, 285] on button "Let's Go" at bounding box center [638, 296] width 273 height 41
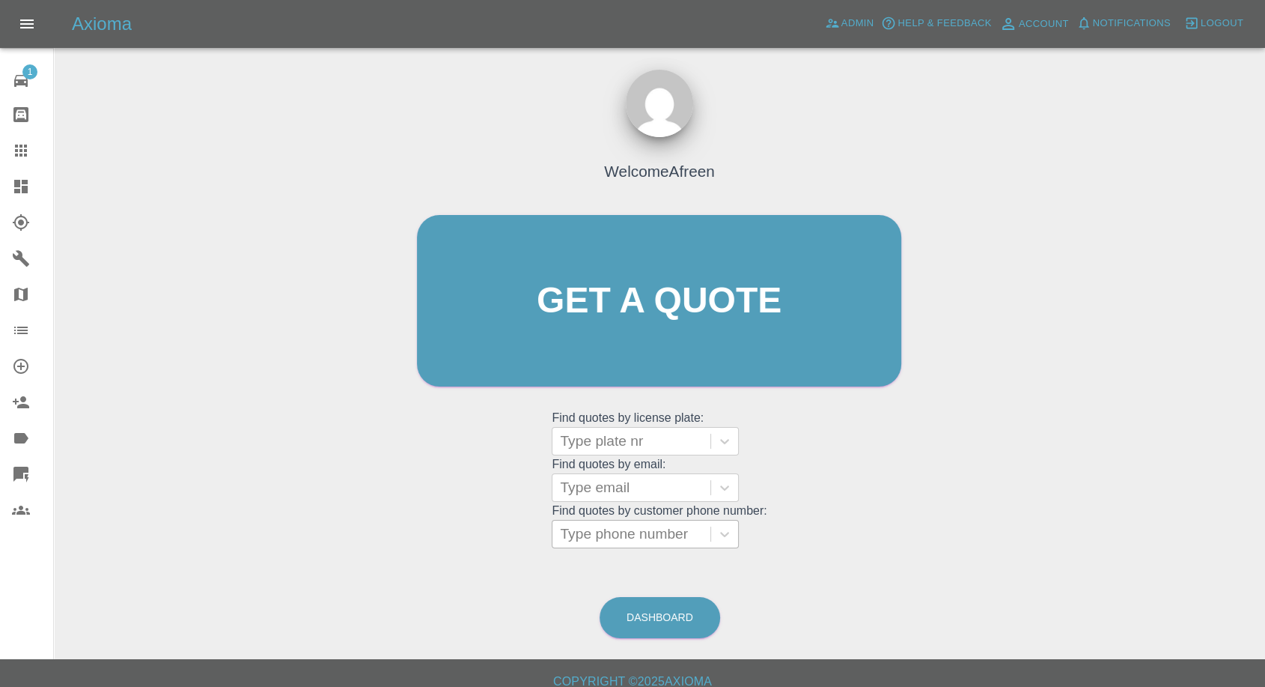
click at [628, 539] on div at bounding box center [631, 533] width 143 height 21
paste input "7761514073"
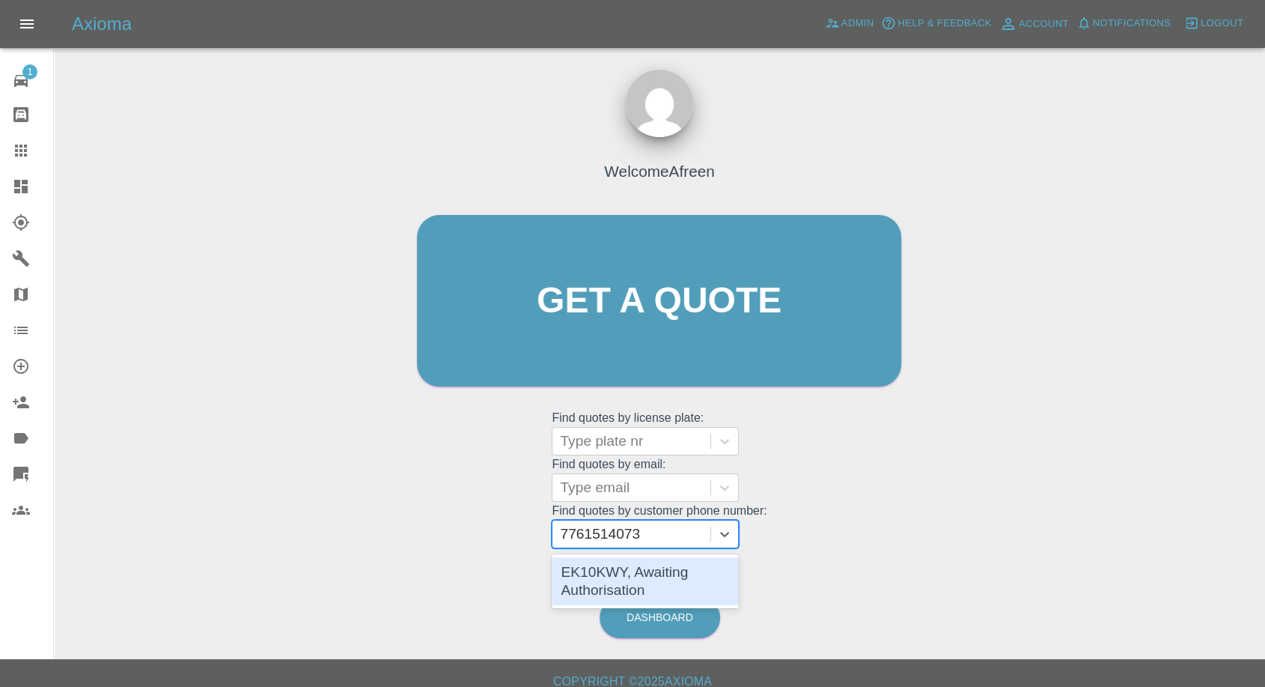
type input "7761514073"
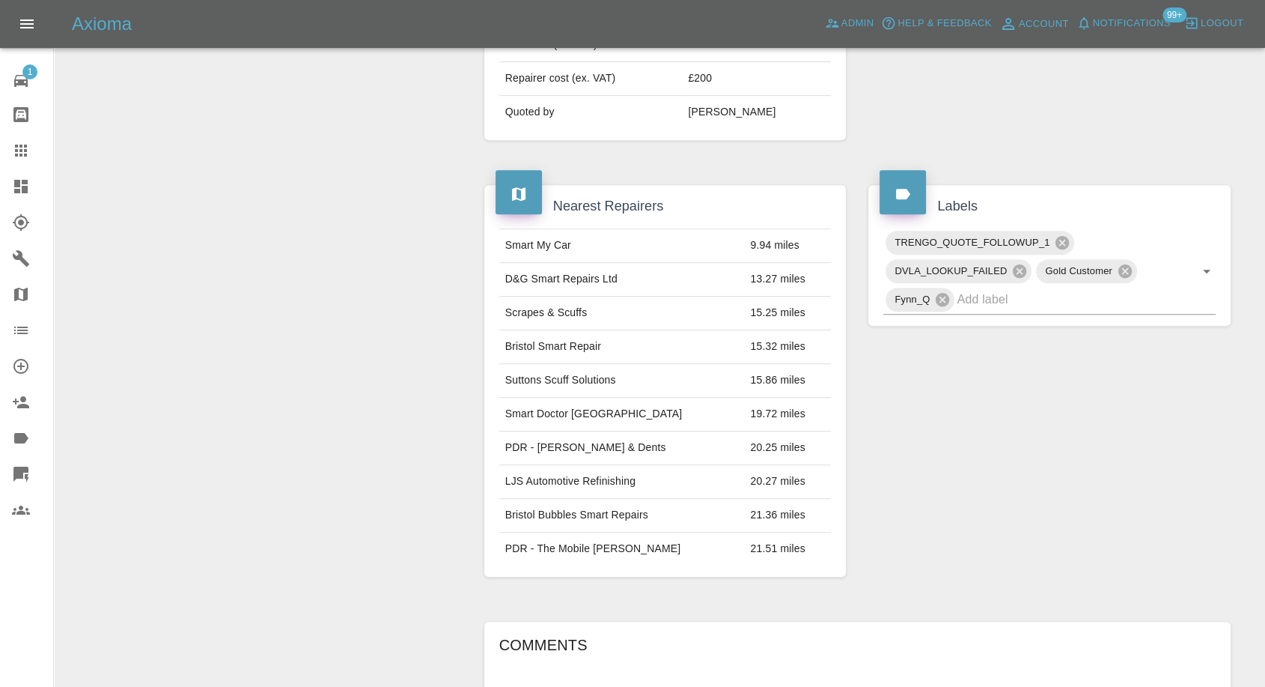
scroll to position [204, 0]
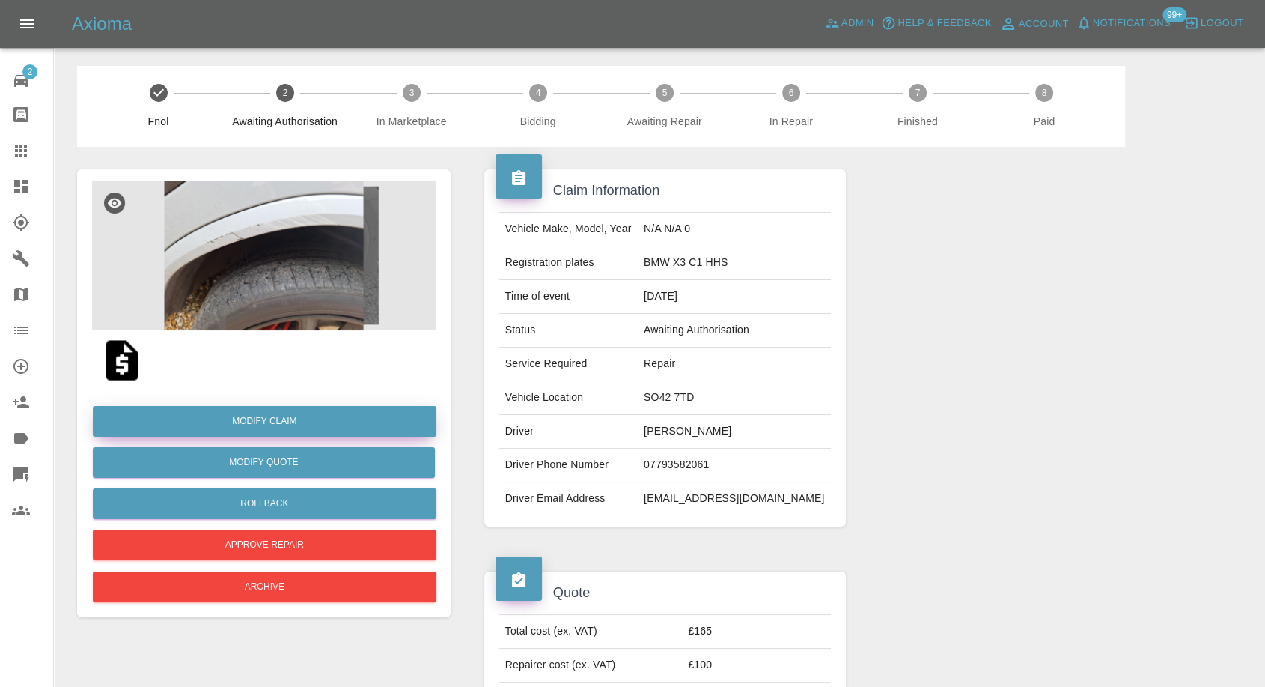
drag, startPoint x: 290, startPoint y: 424, endPoint x: 316, endPoint y: 423, distance: 26.2
click at [290, 424] on link "Modify Claim" at bounding box center [265, 421] width 344 height 31
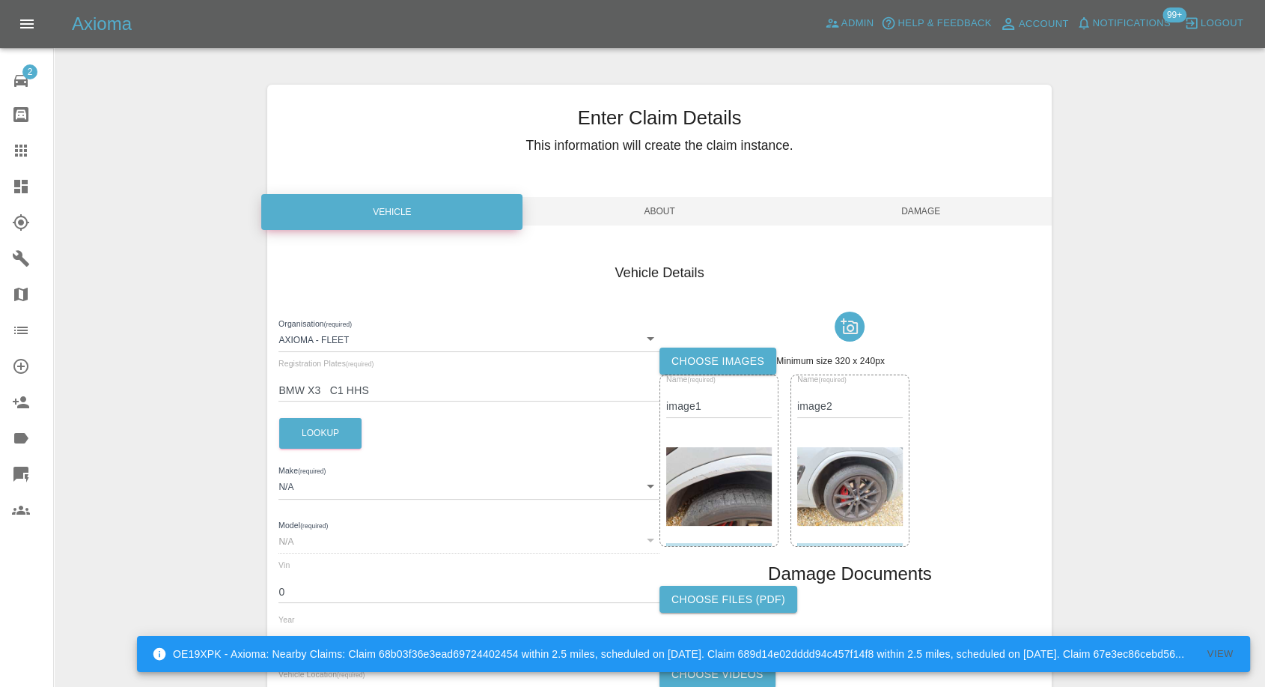
click at [701, 353] on label "Choose images" at bounding box center [718, 361] width 117 height 28
click at [0, 0] on input "Choose images" at bounding box center [0, 0] width 0 height 0
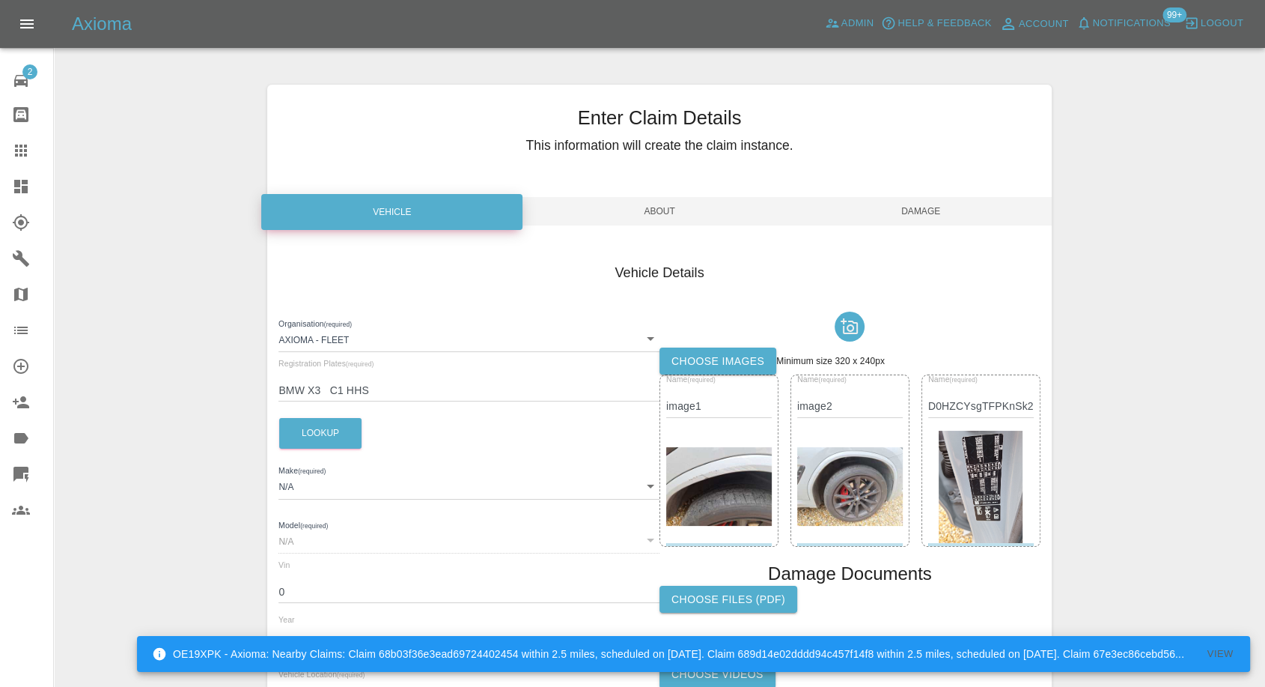
click at [937, 205] on span "Damage" at bounding box center [921, 211] width 261 height 28
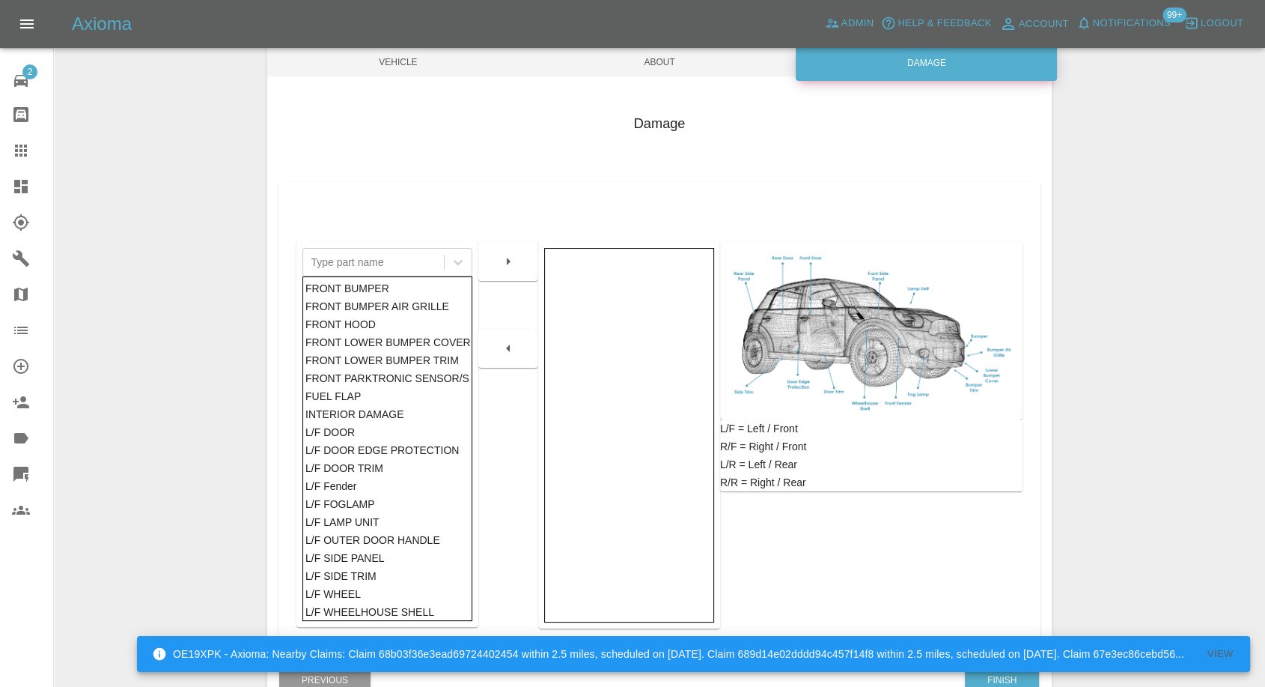
scroll to position [240, 0]
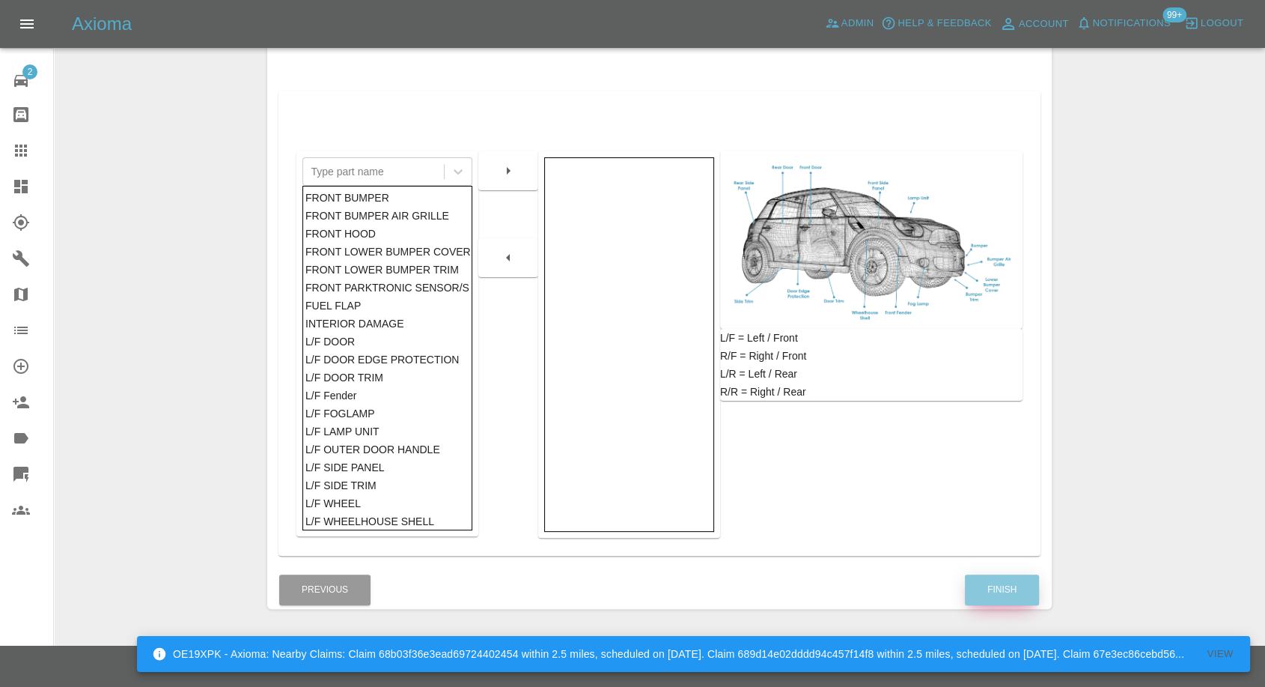
click at [1015, 588] on button "Finish" at bounding box center [1002, 589] width 74 height 31
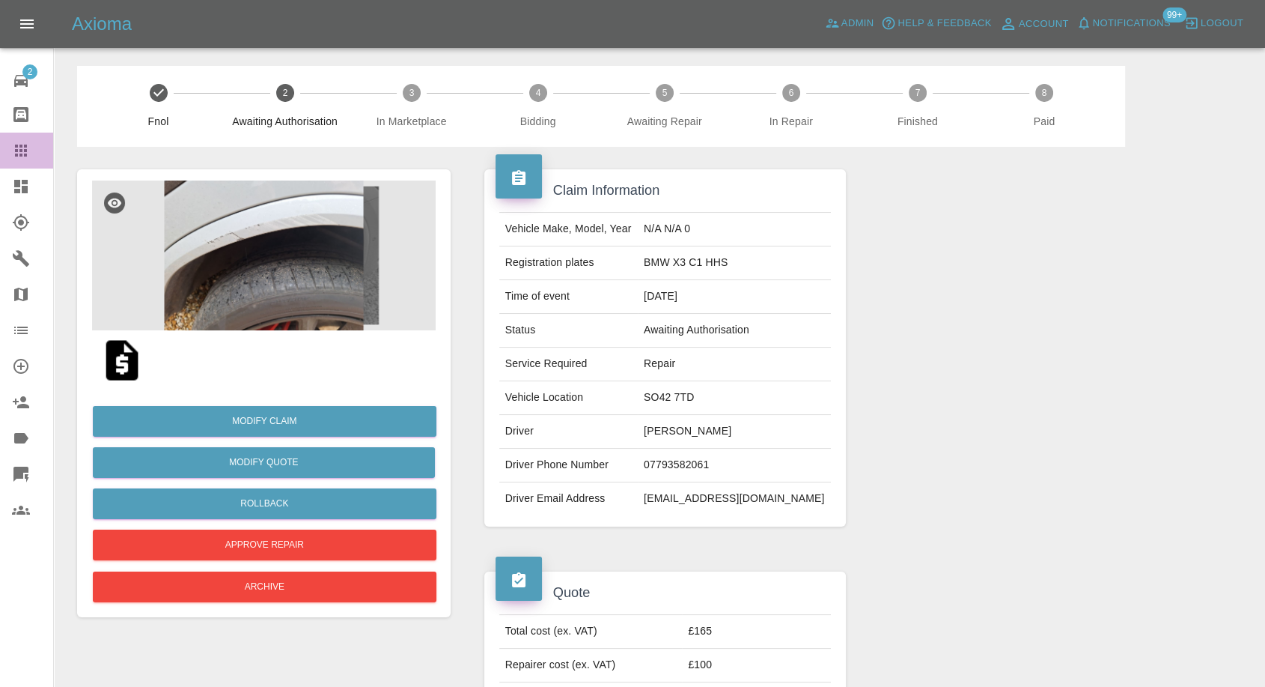
drag, startPoint x: 12, startPoint y: 155, endPoint x: 85, endPoint y: 189, distance: 80.1
click at [12, 155] on icon at bounding box center [21, 151] width 18 height 18
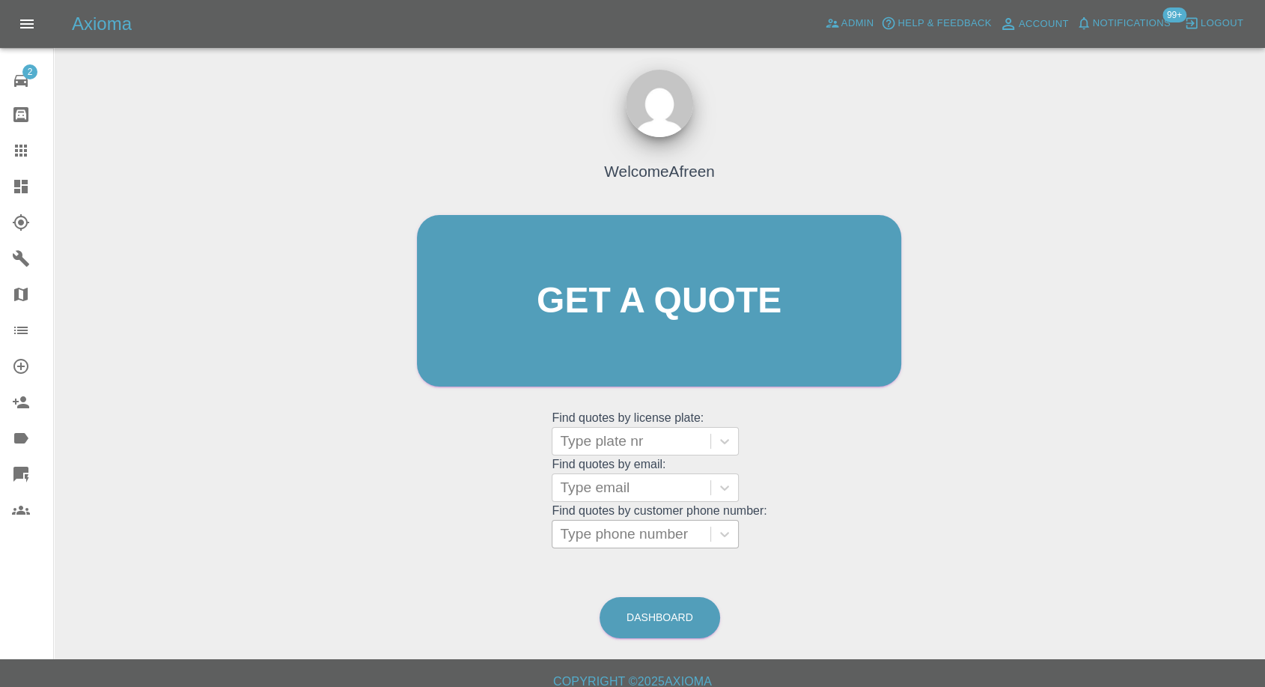
click at [635, 529] on div at bounding box center [631, 533] width 143 height 21
paste input "+447399214835"
drag, startPoint x: 590, startPoint y: 536, endPoint x: 446, endPoint y: 536, distance: 143.8
click at [447, 536] on div "Welcome Afreen Get a quote Get a quote Find quotes by license plate: Type plate…" at bounding box center [659, 329] width 516 height 452
type input "7399214835"
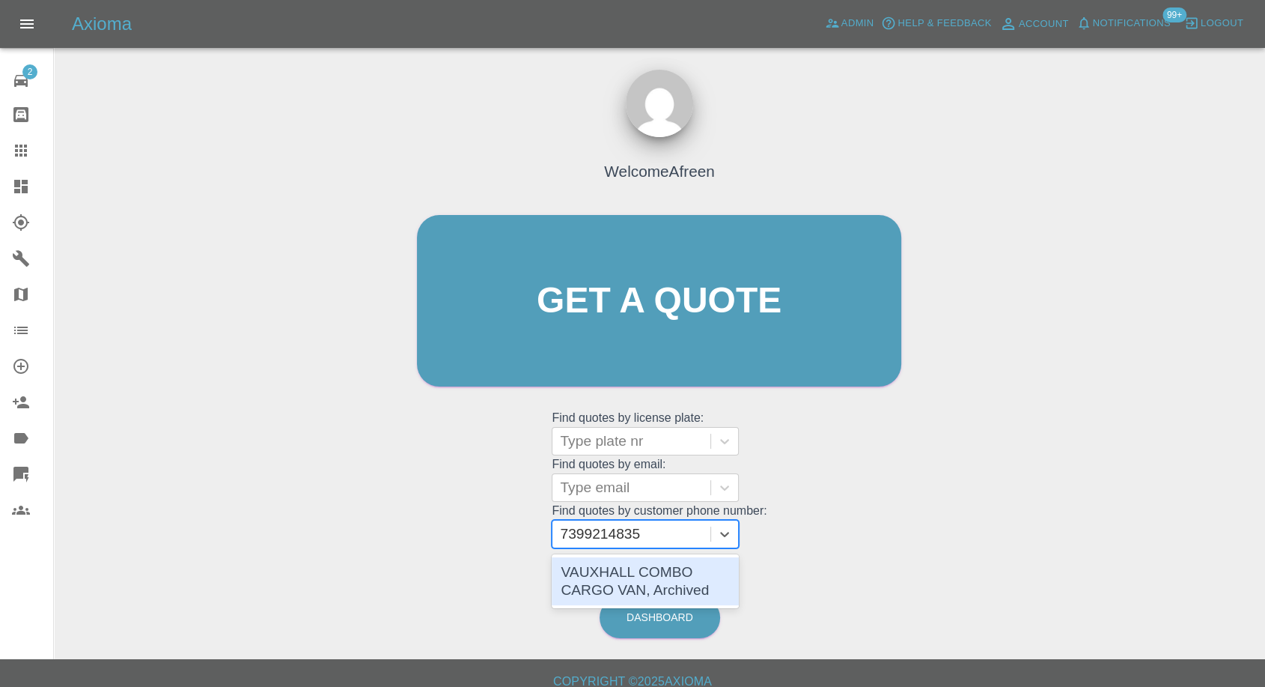
click at [656, 593] on div "VAUXHALL COMBO CARGO VAN, Archived" at bounding box center [645, 581] width 187 height 48
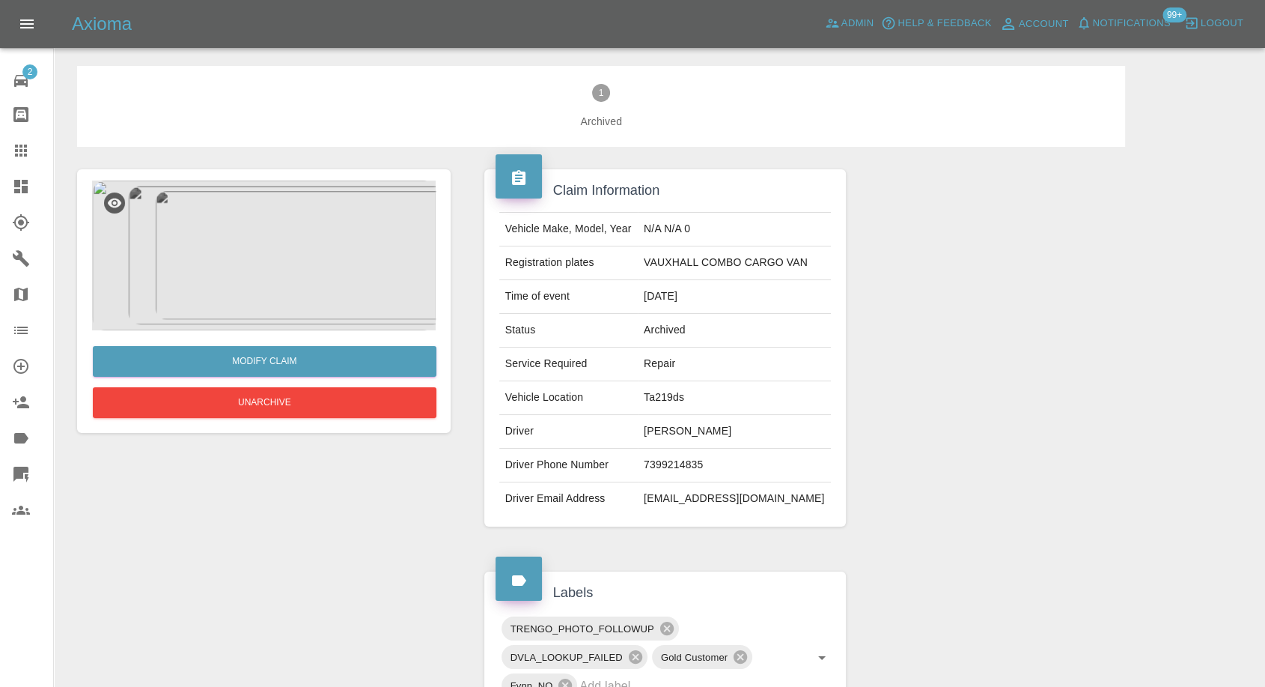
click at [273, 279] on img at bounding box center [264, 255] width 344 height 150
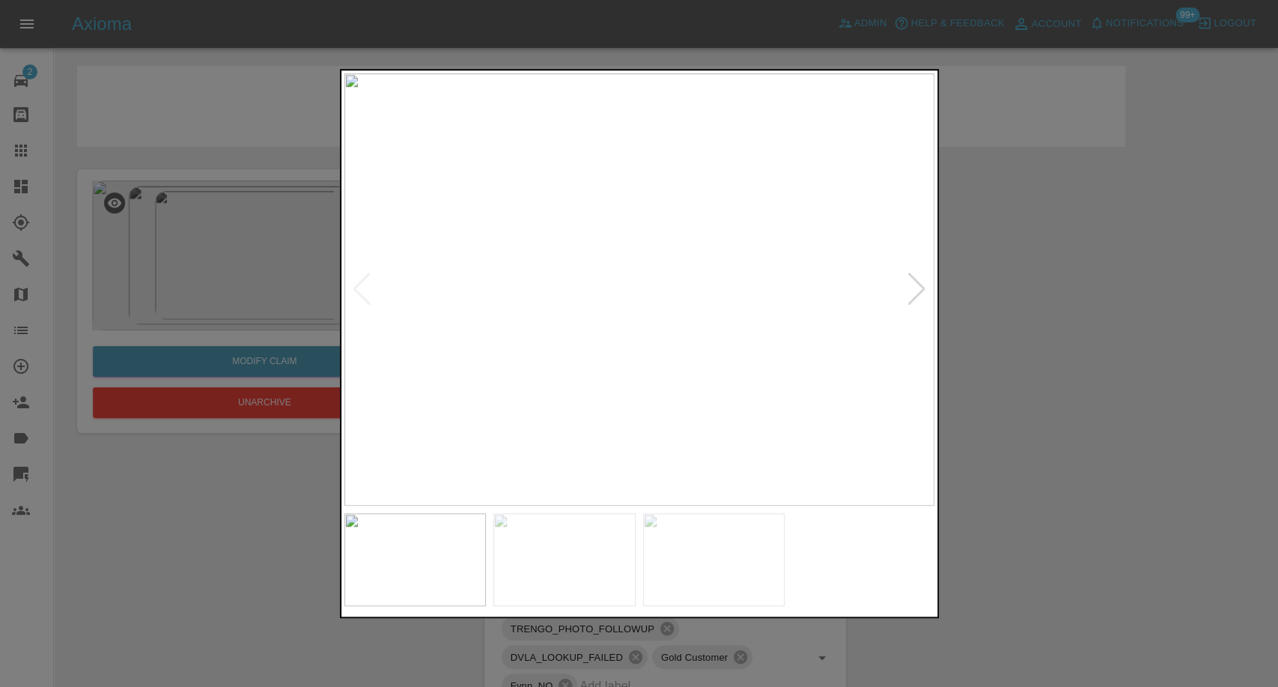
click at [551, 535] on img at bounding box center [564, 559] width 142 height 93
click at [757, 573] on img at bounding box center [714, 559] width 142 height 93
click at [576, 558] on img at bounding box center [564, 559] width 142 height 93
drag, startPoint x: 1005, startPoint y: 500, endPoint x: 952, endPoint y: 457, distance: 68.6
click at [1006, 500] on div at bounding box center [639, 343] width 1278 height 687
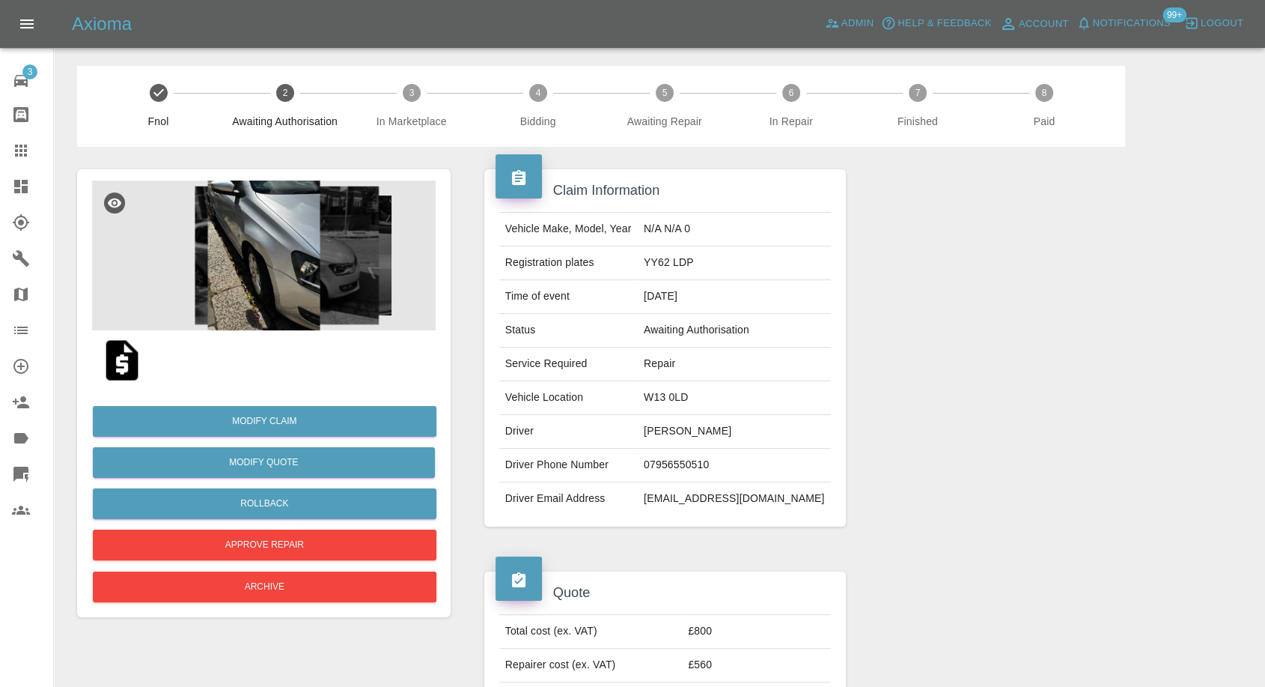
click at [132, 367] on img at bounding box center [122, 360] width 48 height 48
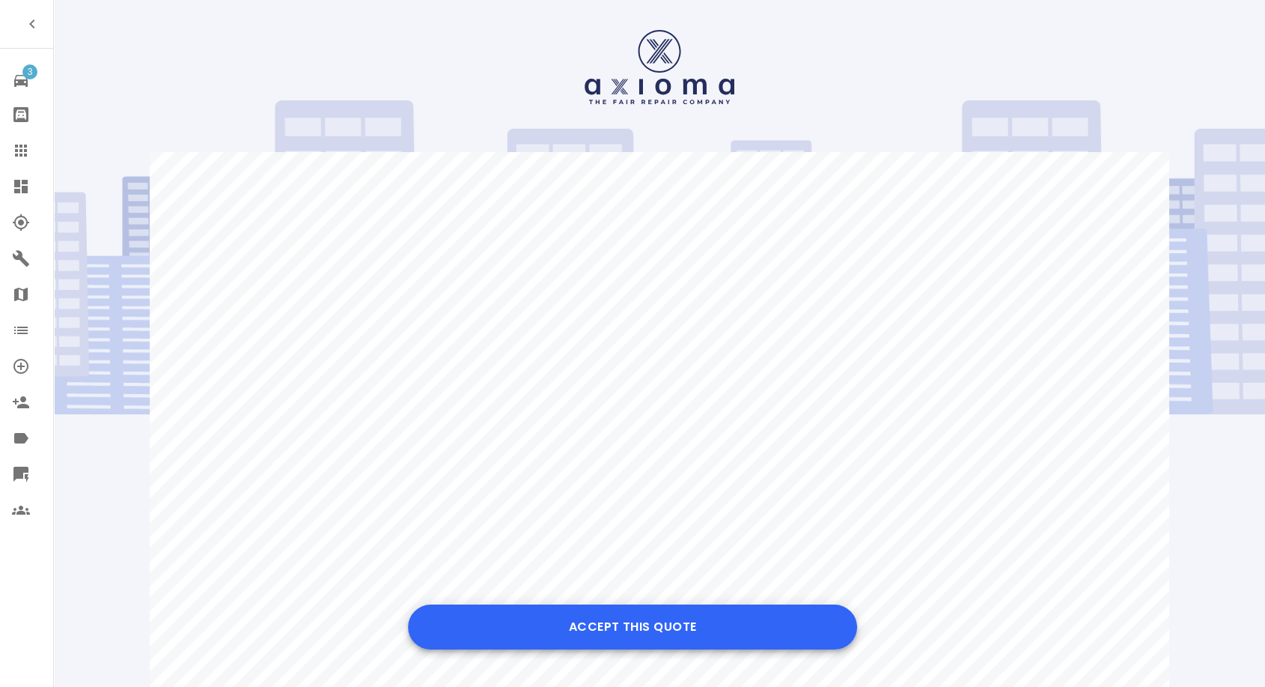
click at [601, 630] on button "Accept this Quote" at bounding box center [632, 626] width 449 height 45
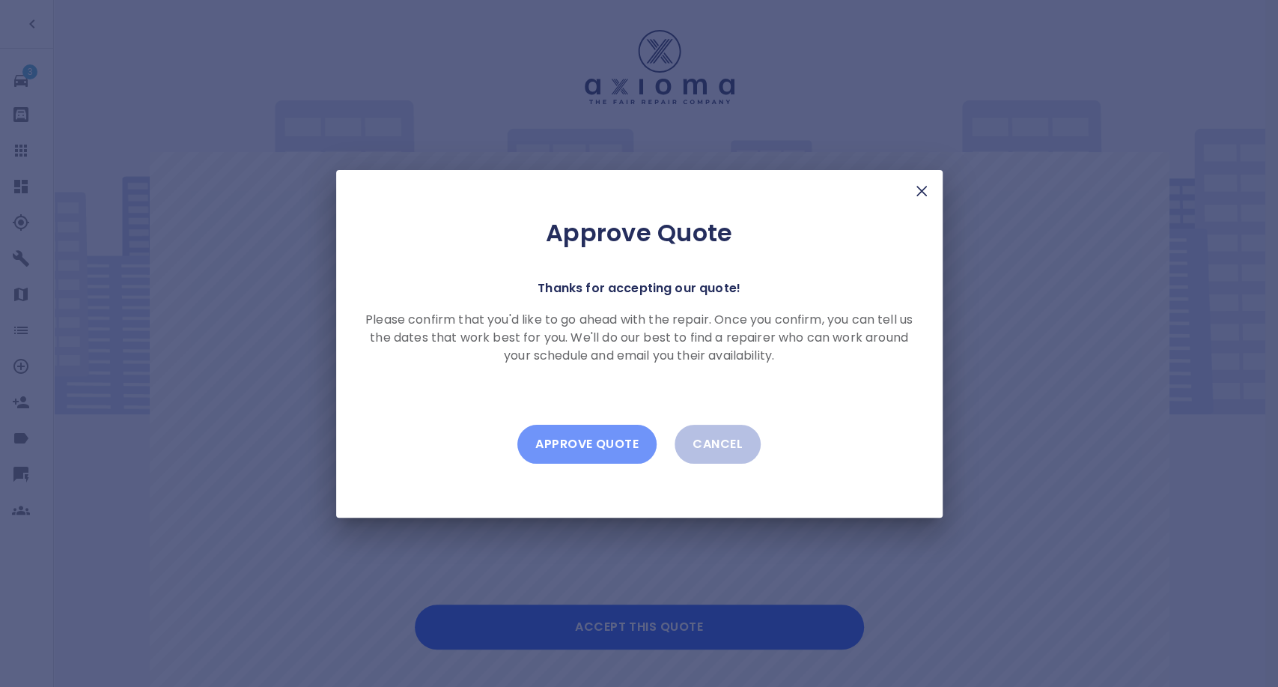
click at [605, 442] on button "Approve Quote" at bounding box center [586, 444] width 139 height 39
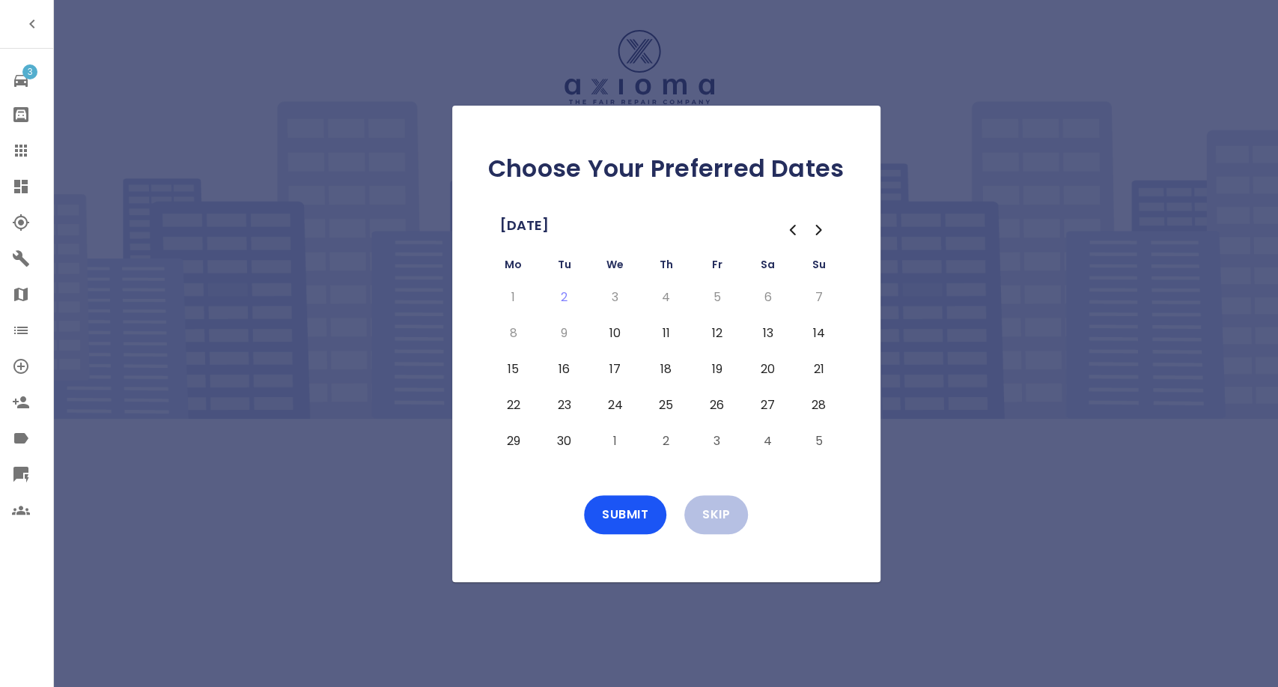
click at [616, 334] on button "10" at bounding box center [615, 333] width 27 height 24
click at [655, 333] on button "11" at bounding box center [666, 333] width 27 height 24
click at [710, 345] on td "12" at bounding box center [717, 333] width 51 height 36
click at [714, 341] on button "12" at bounding box center [717, 333] width 27 height 24
click at [647, 505] on button "Submit" at bounding box center [625, 514] width 82 height 39
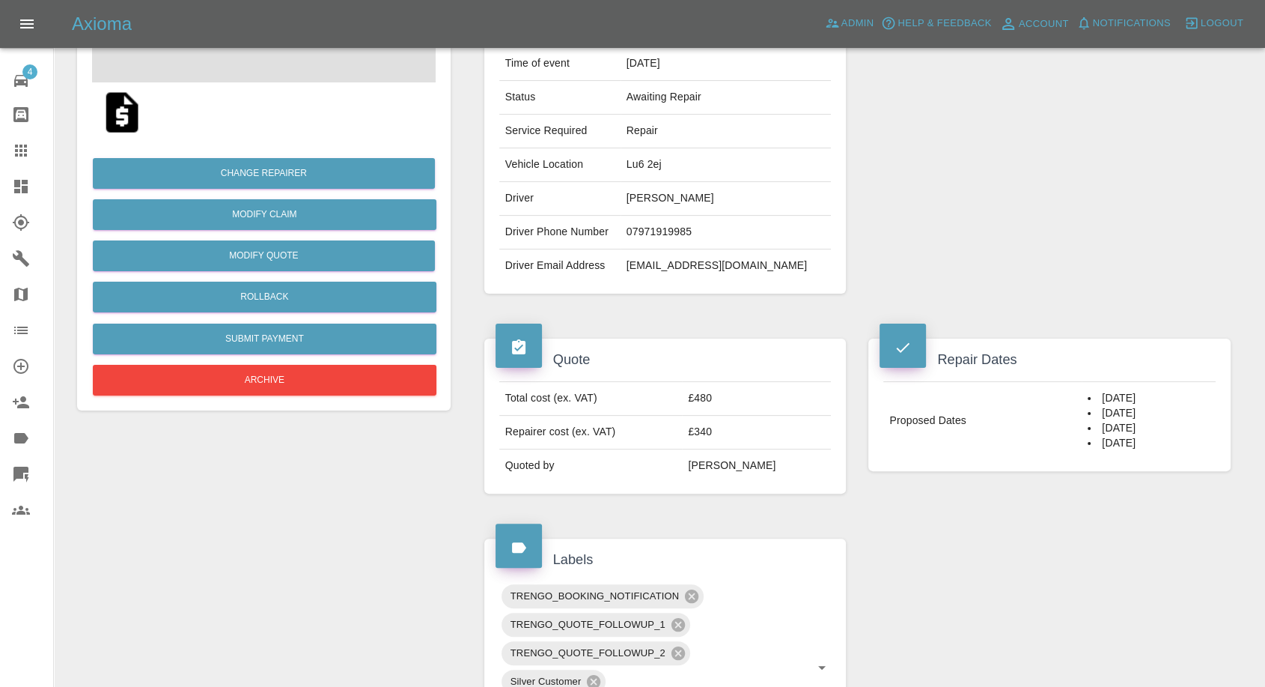
scroll to position [249, 0]
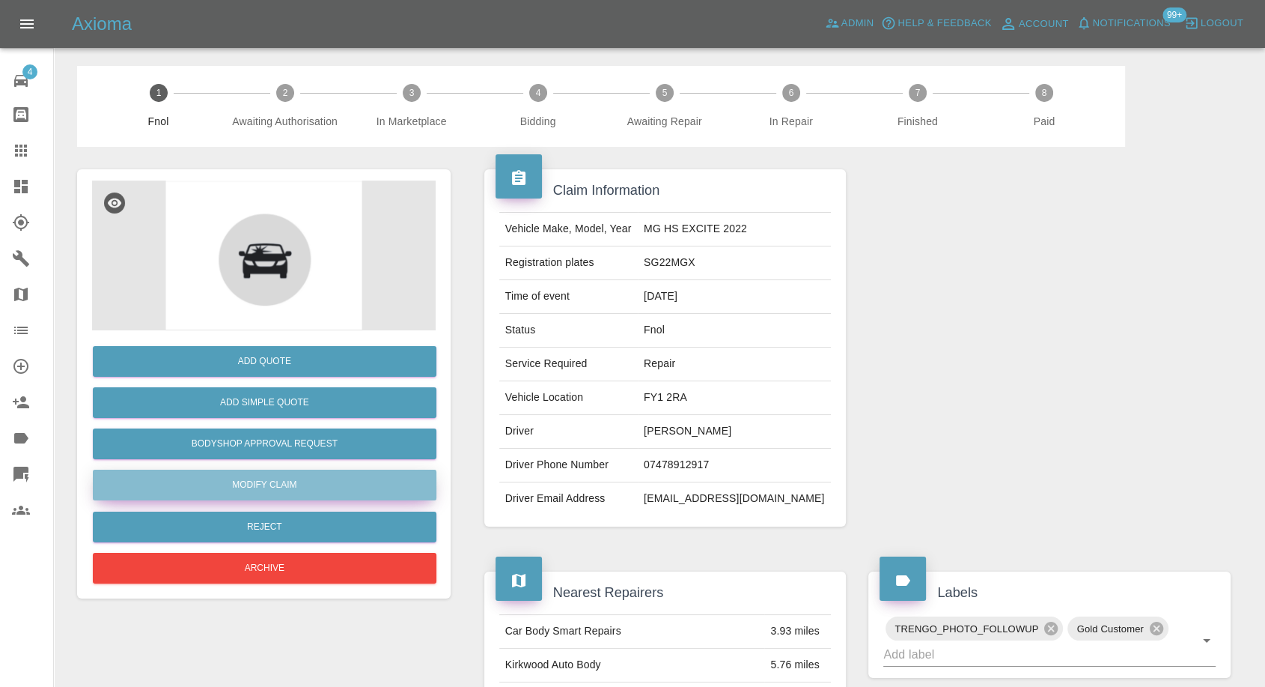
drag, startPoint x: 264, startPoint y: 491, endPoint x: 276, endPoint y: 490, distance: 12.0
click at [264, 491] on link "Modify Claim" at bounding box center [265, 484] width 344 height 31
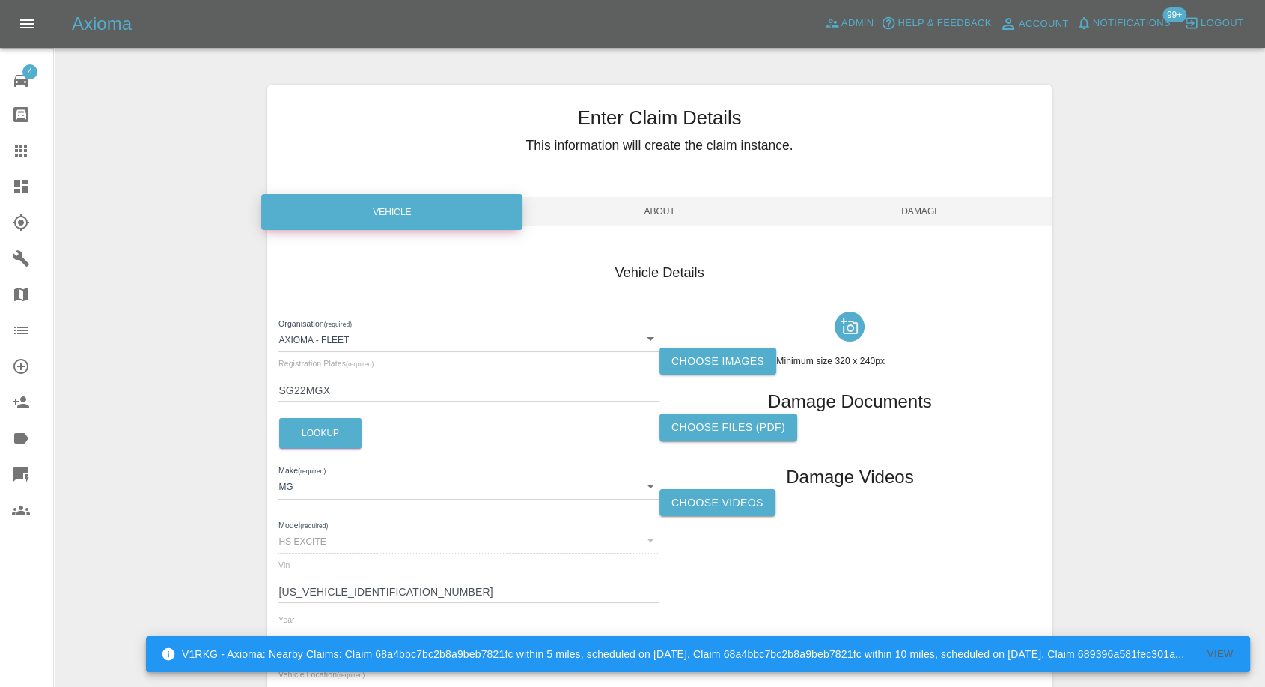
click at [701, 379] on div "Choose images Minimum size 320 x 240px Damage Documents Choose files (pdf) Dama…" at bounding box center [850, 514] width 381 height 419
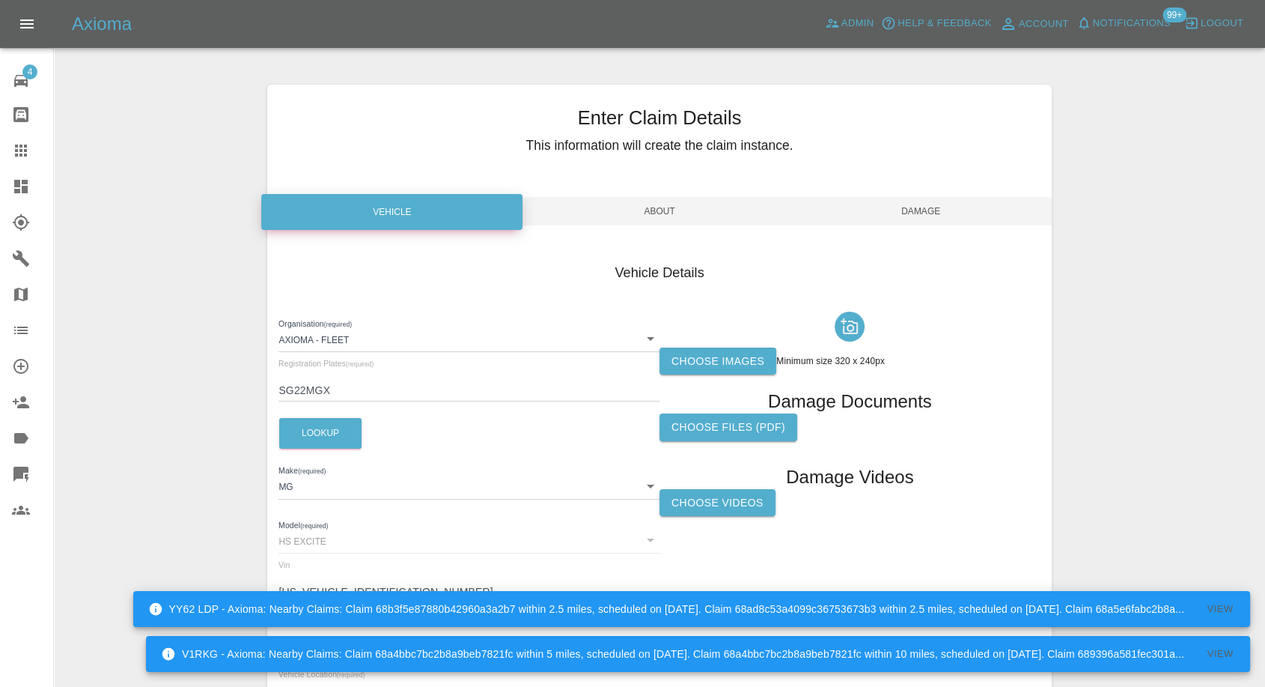
click at [712, 366] on label "Choose images" at bounding box center [718, 361] width 117 height 28
click at [0, 0] on input "Choose images" at bounding box center [0, 0] width 0 height 0
click at [683, 357] on label "Choose images" at bounding box center [718, 361] width 117 height 28
click at [0, 0] on input "Choose images" at bounding box center [0, 0] width 0 height 0
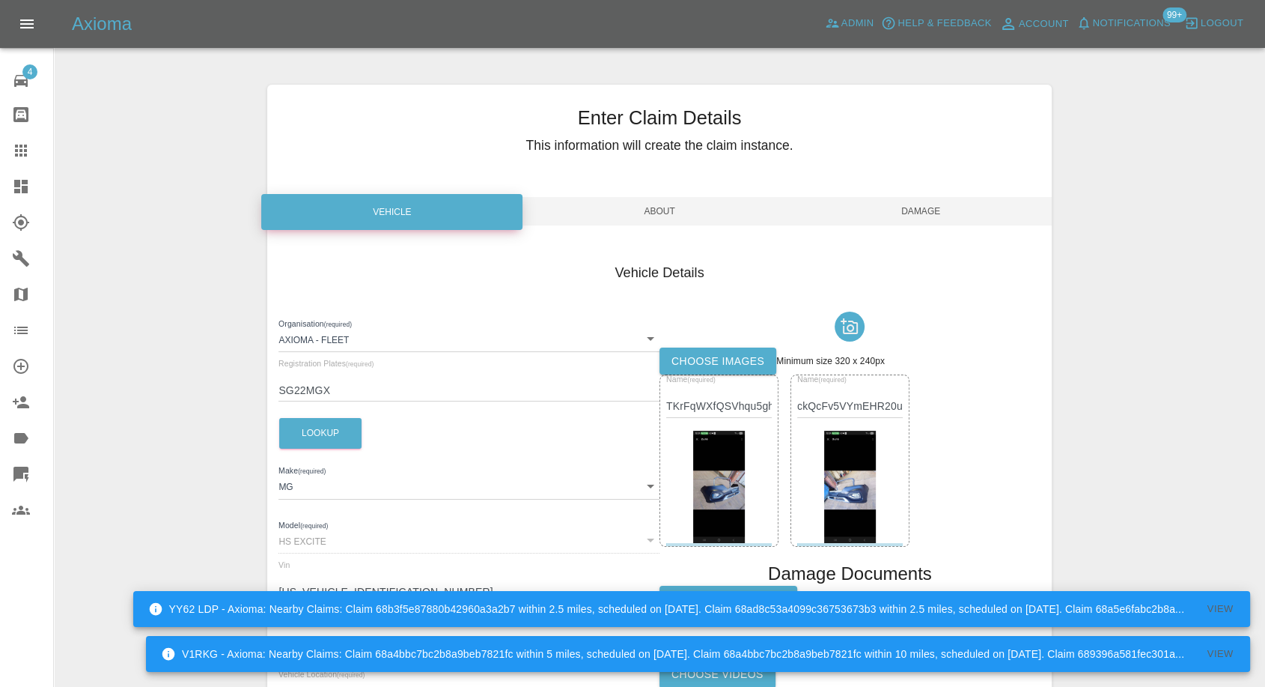
click at [914, 197] on span "Damage" at bounding box center [921, 211] width 261 height 28
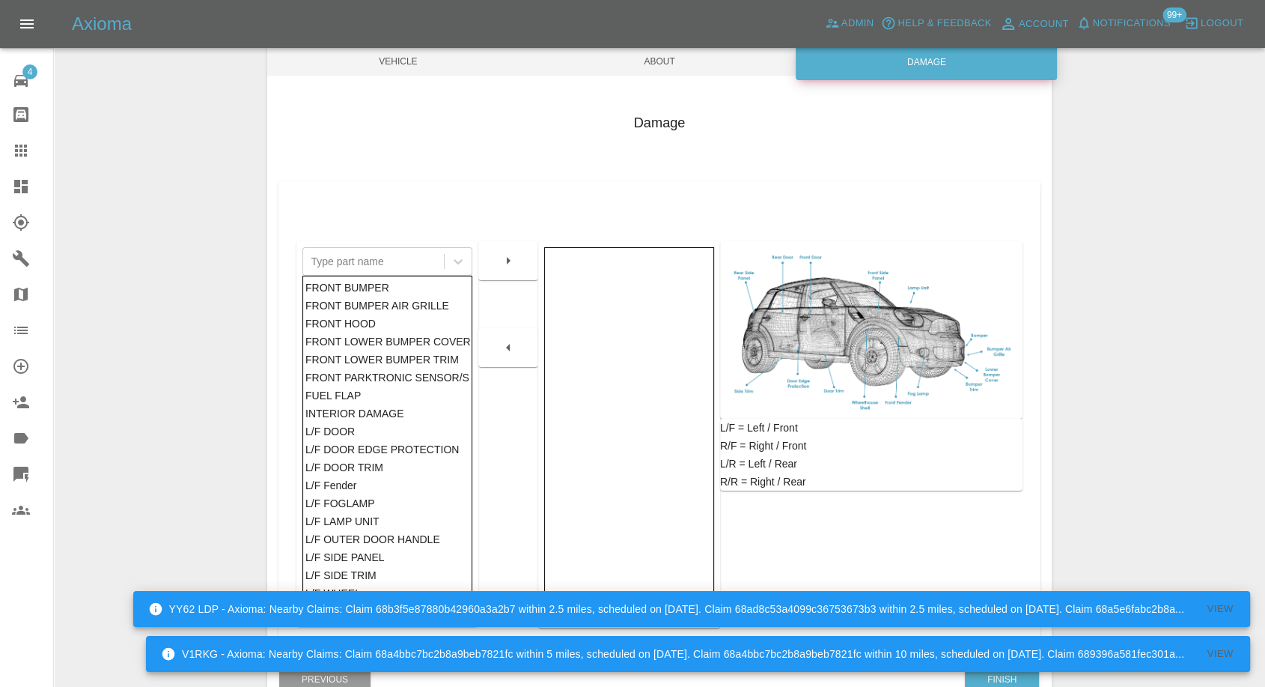
scroll to position [240, 0]
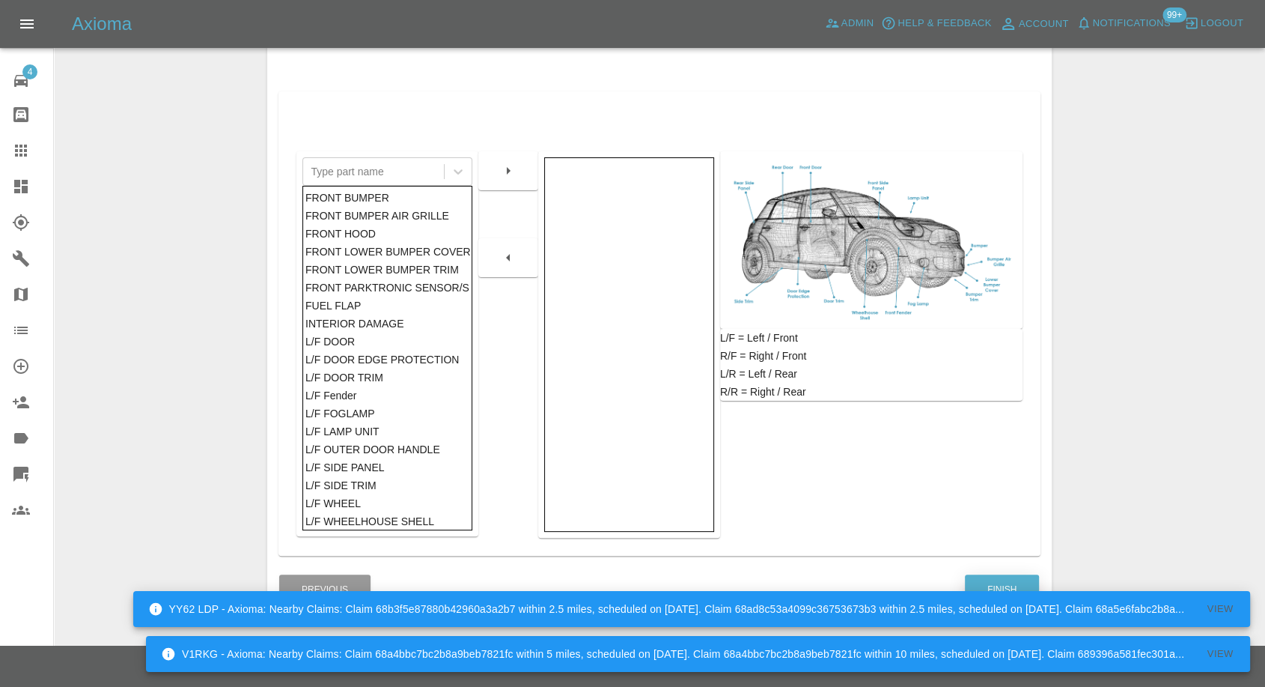
click at [1003, 581] on button "Finish" at bounding box center [1002, 589] width 74 height 31
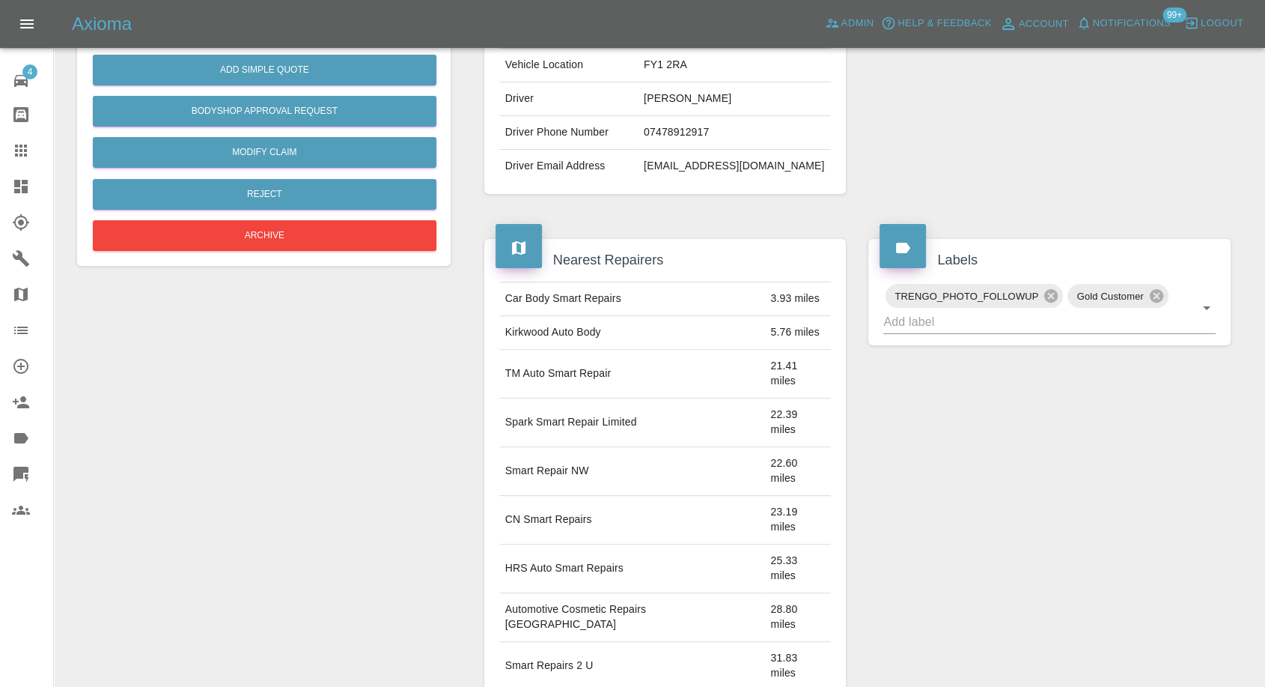
scroll to position [665, 0]
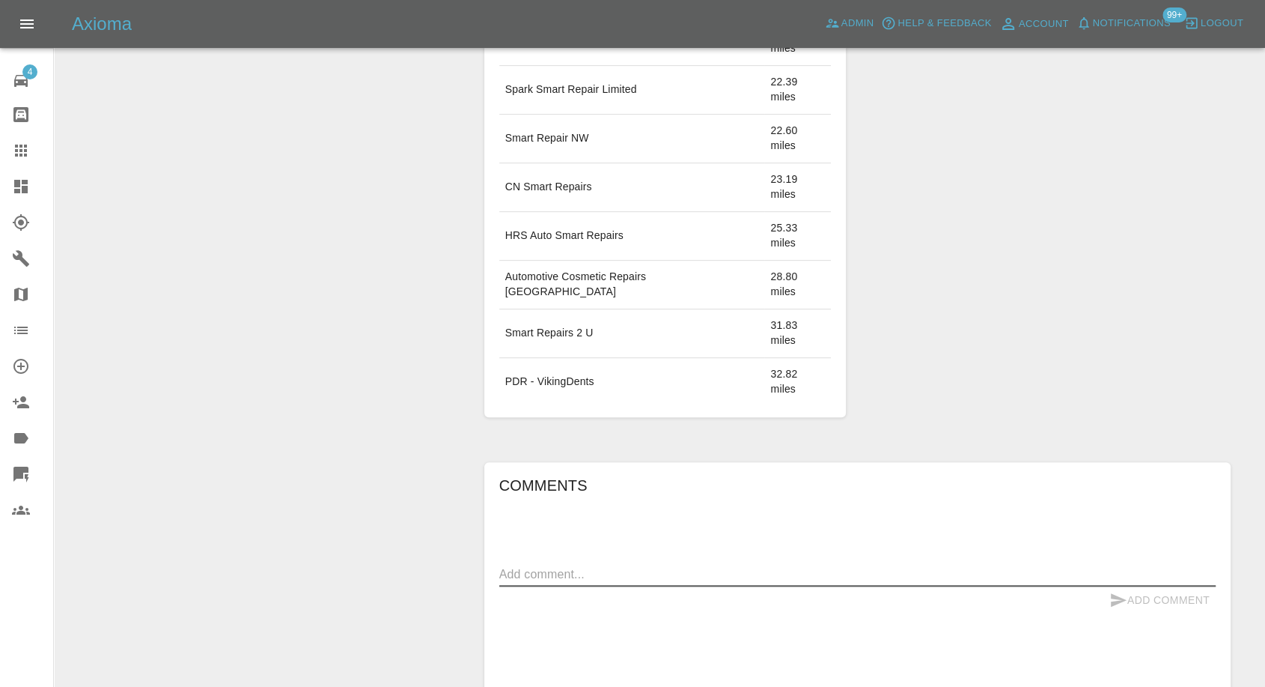
click at [636, 565] on textarea at bounding box center [857, 573] width 717 height 17
paste textarea "It's a brand new front bumper-primed need spraying"
type textarea "It's a brand new front bumper-primed need spraying"
drag, startPoint x: 1114, startPoint y: 473, endPoint x: 1084, endPoint y: 470, distance: 30.1
click at [1114, 593] on icon "submit" at bounding box center [1119, 599] width 16 height 13
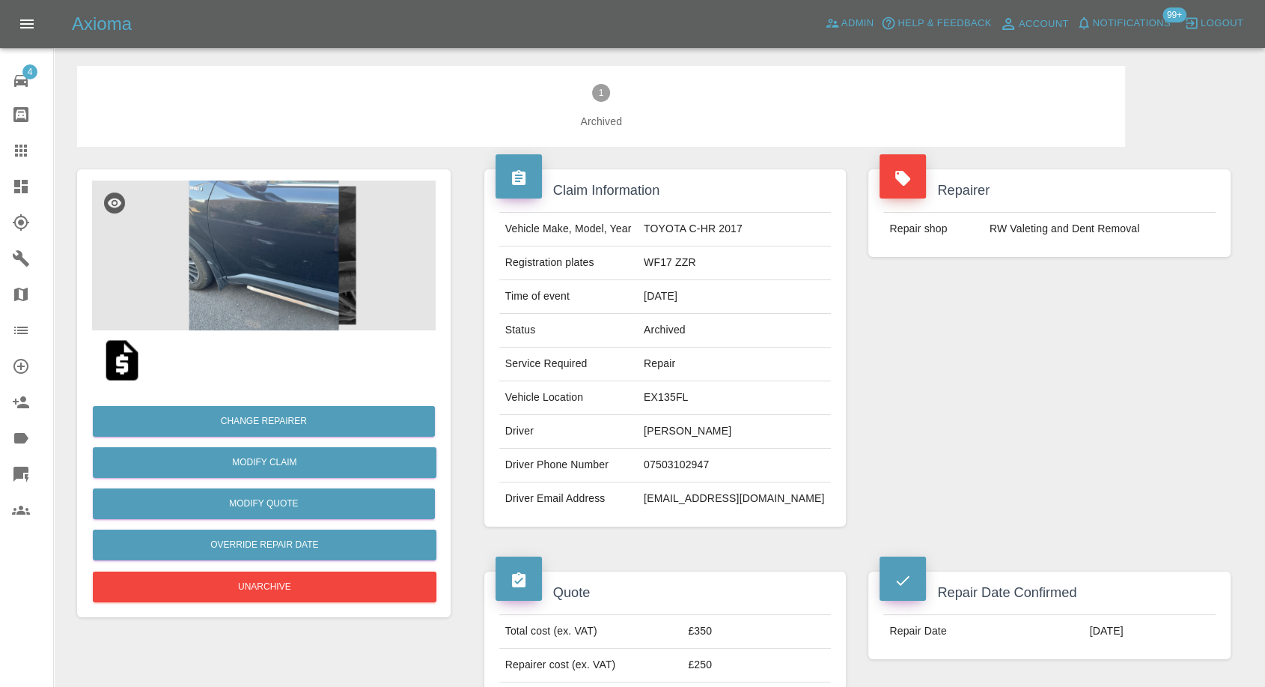
click at [676, 498] on td "jonandkarincox@hotmail.com" at bounding box center [734, 498] width 193 height 33
copy div "jonandkarincox@hotmail.com"
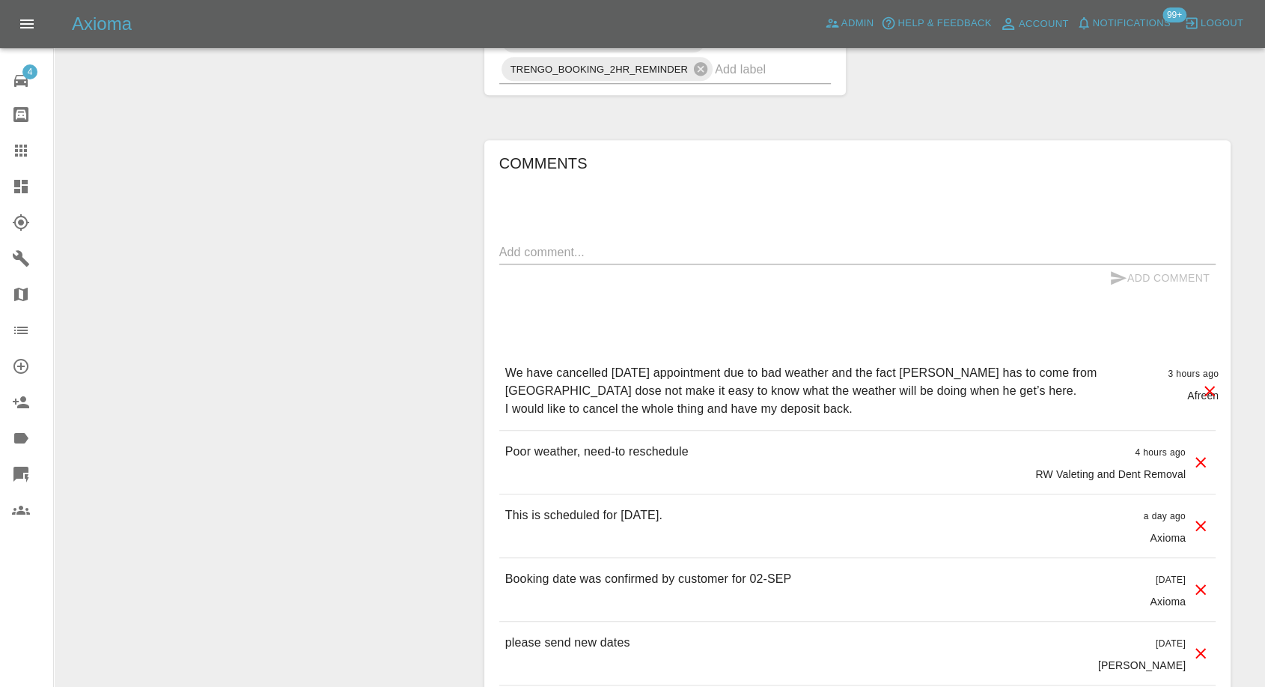
scroll to position [1330, 0]
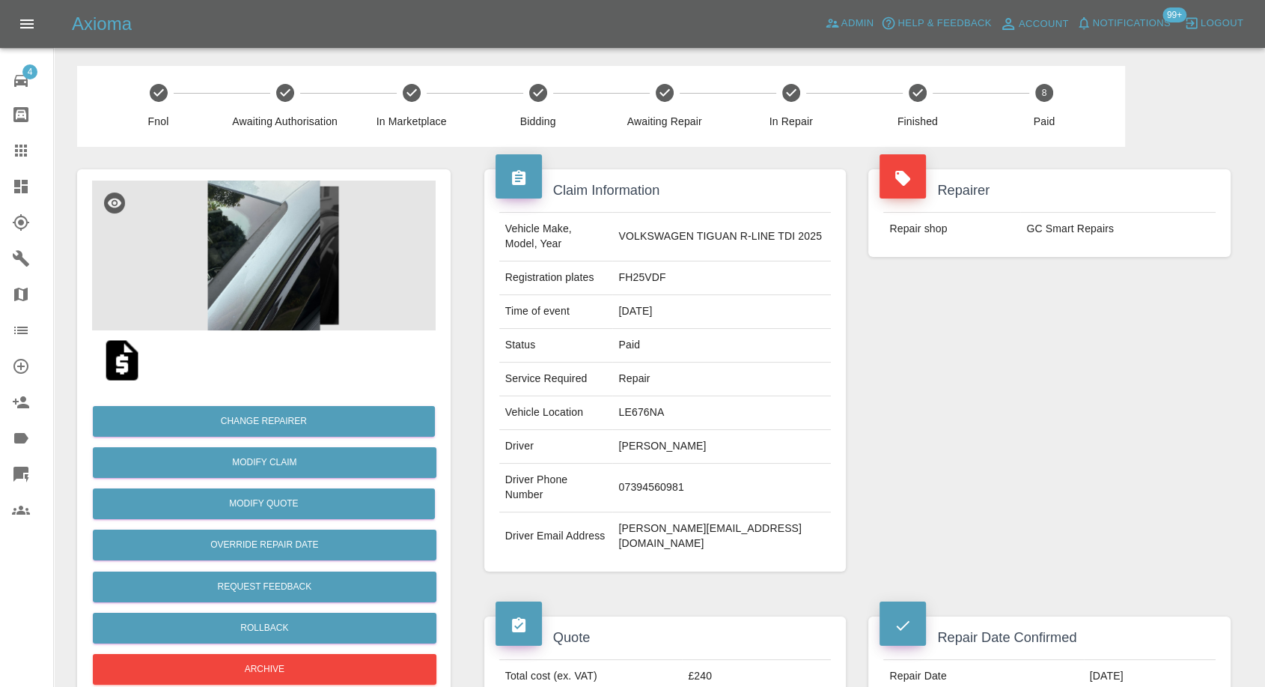
click at [692, 514] on td "[PERSON_NAME][EMAIL_ADDRESS][DOMAIN_NAME]" at bounding box center [721, 536] width 219 height 48
copy div "[PERSON_NAME][EMAIL_ADDRESS][DOMAIN_NAME]"
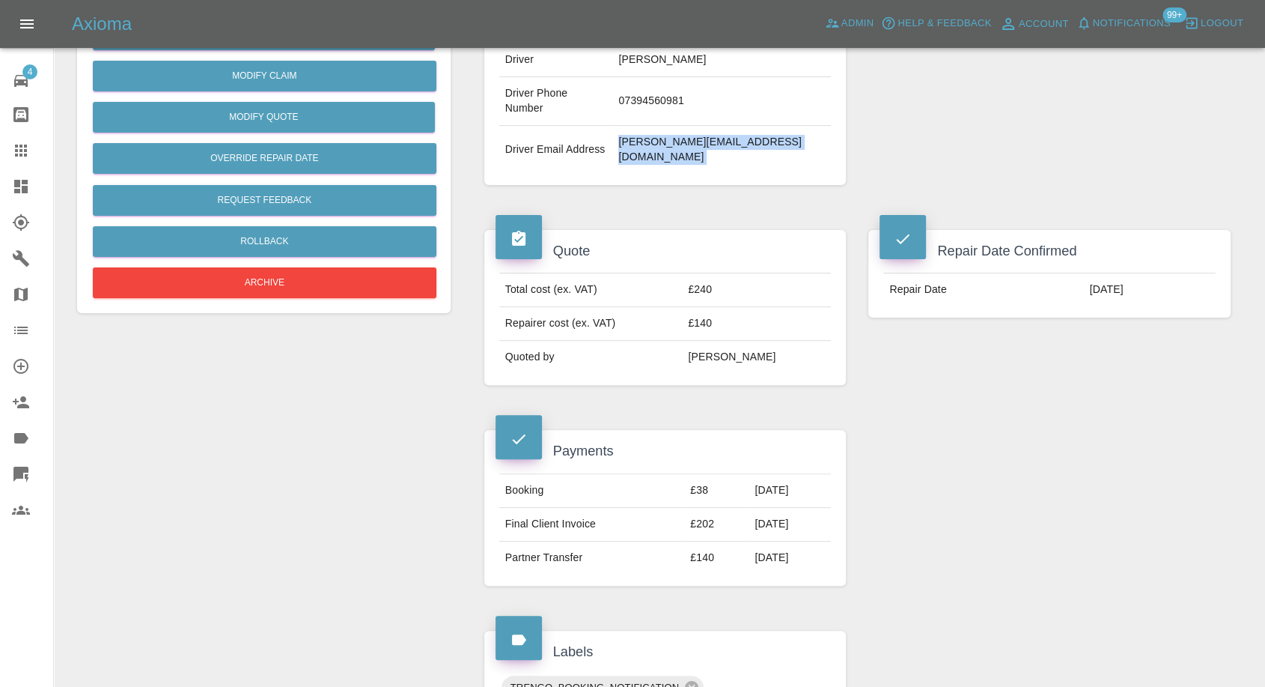
scroll to position [416, 0]
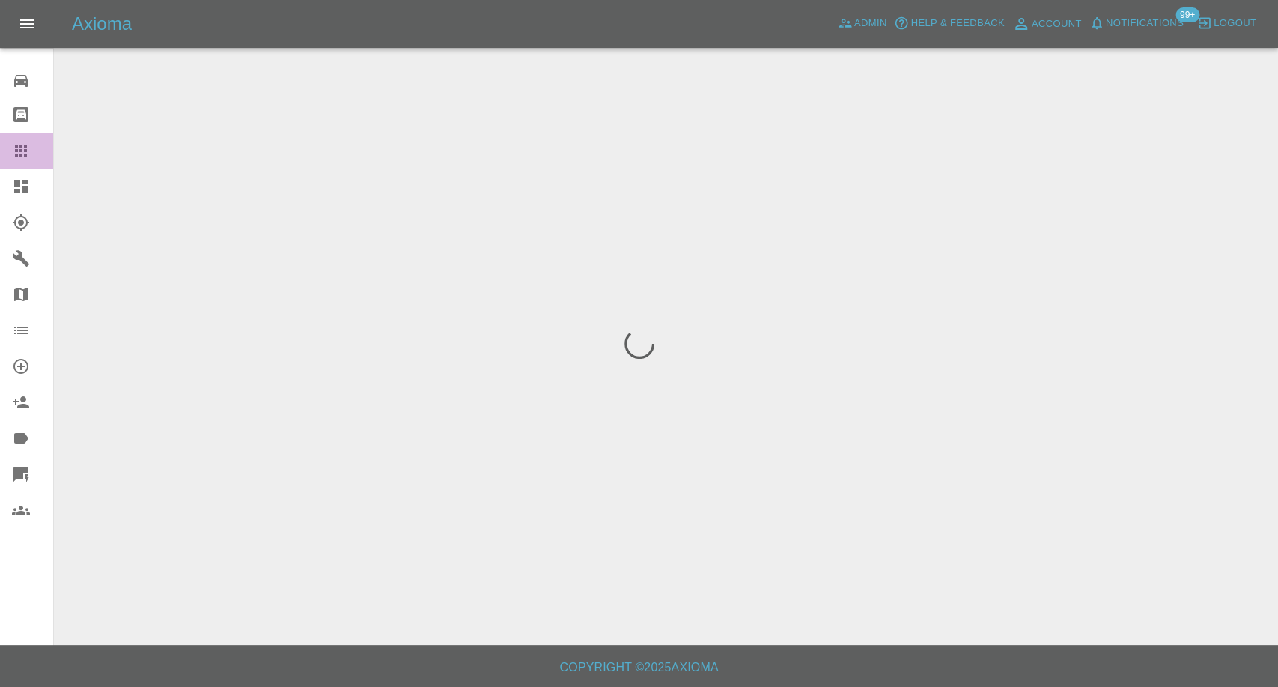
click at [24, 151] on icon at bounding box center [21, 151] width 12 height 12
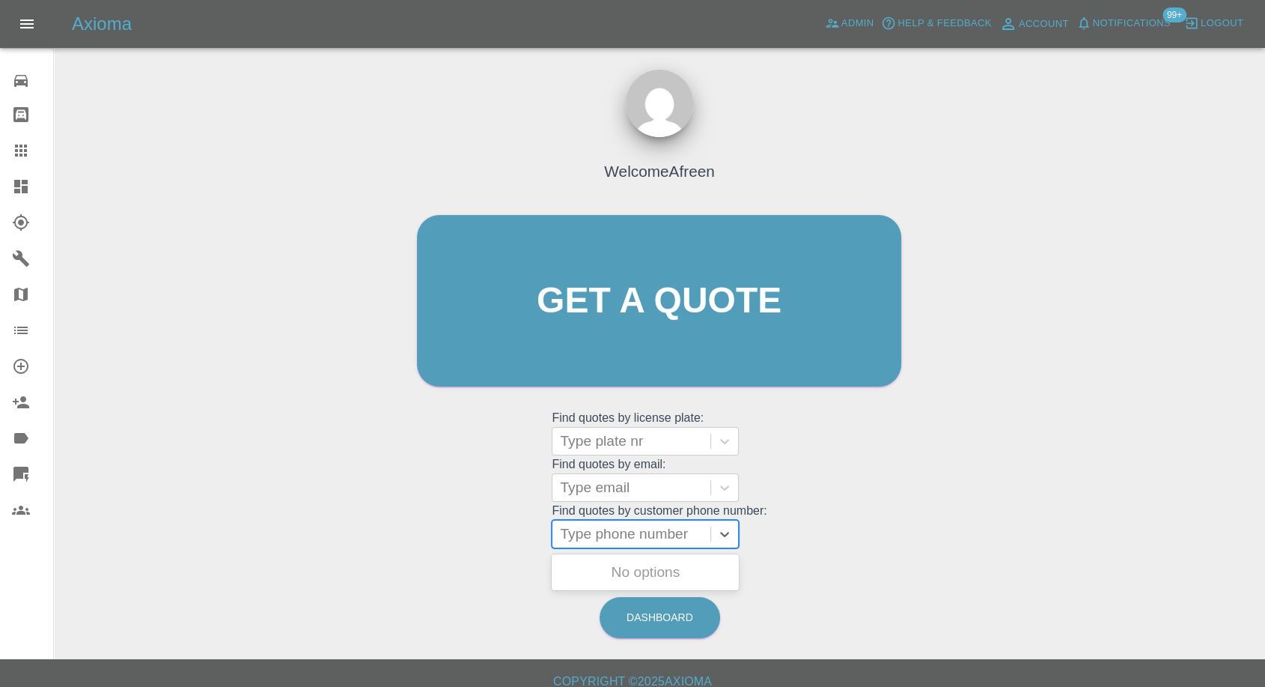
click at [627, 546] on div "Type phone number" at bounding box center [632, 533] width 158 height 27
paste input "+447486653509"
drag, startPoint x: 589, startPoint y: 535, endPoint x: 452, endPoint y: 544, distance: 137.3
click at [452, 544] on div "Welcome Afreen Get a quote Get a quote Find quotes by license plate: Type plate…" at bounding box center [659, 329] width 516 height 452
type input "7486653509"
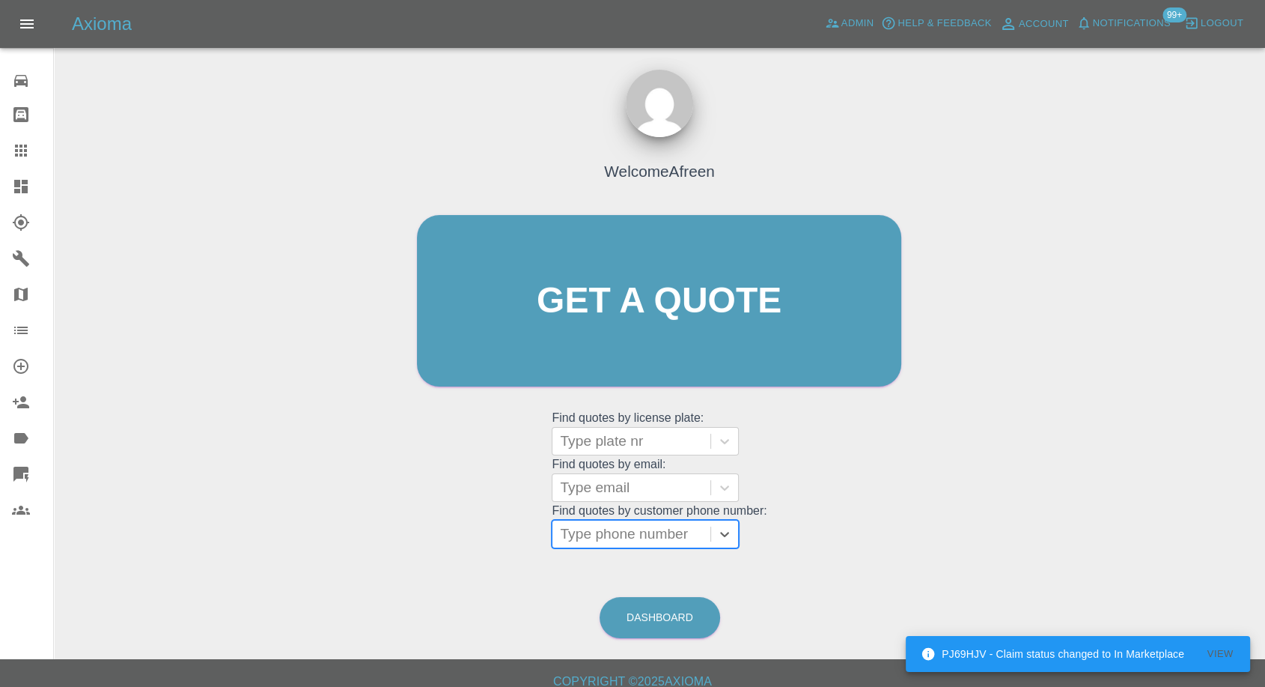
click at [612, 539] on div at bounding box center [631, 533] width 143 height 21
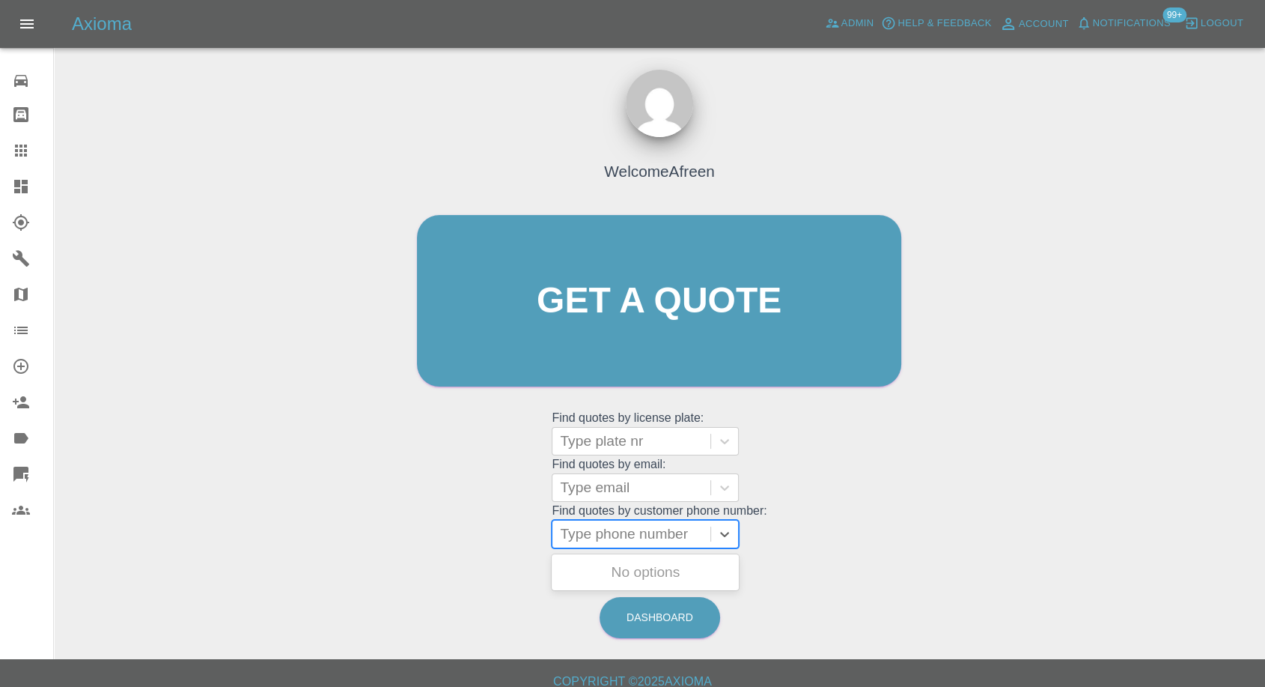
paste input "+447585312834"
drag, startPoint x: 588, startPoint y: 534, endPoint x: 371, endPoint y: 535, distance: 217.9
click at [375, 535] on div "Welcome Afreen Get a quote Get a quote Find quotes by license plate: Type plate…" at bounding box center [659, 372] width 1187 height 538
type input "07585312834"
click at [642, 576] on div "EY22AWO, Completed" at bounding box center [645, 572] width 187 height 30
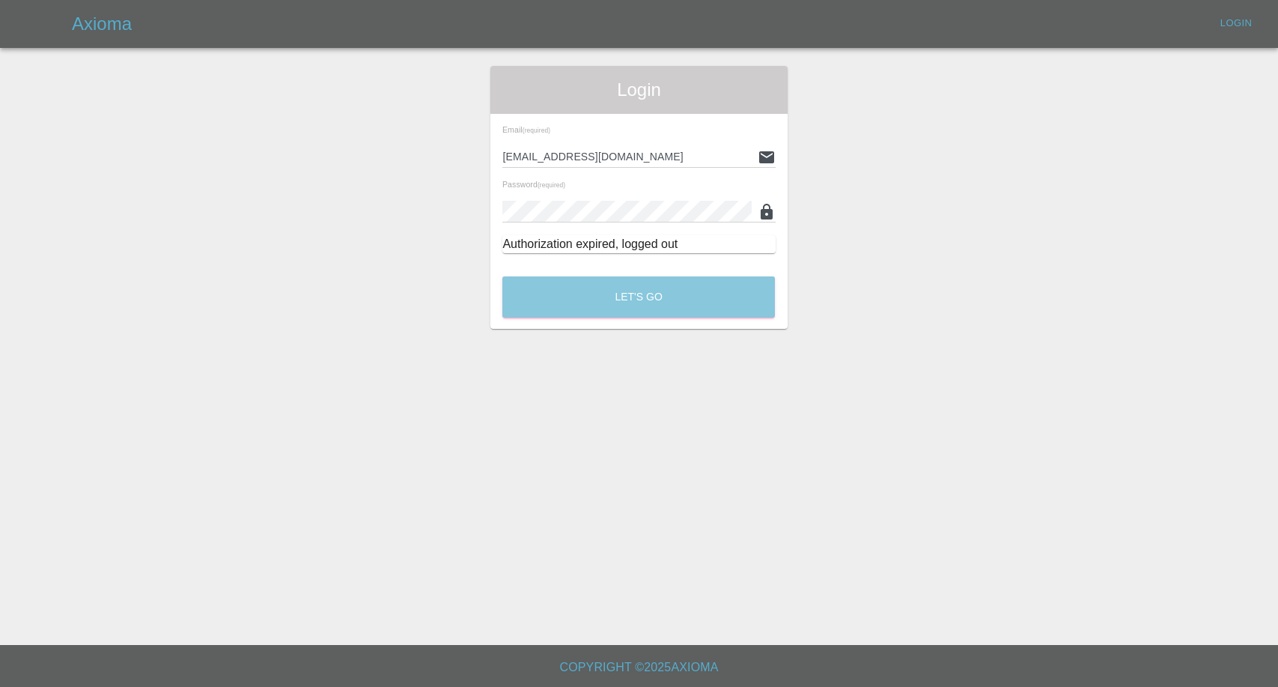
click at [575, 283] on button "Let's Go" at bounding box center [638, 296] width 273 height 41
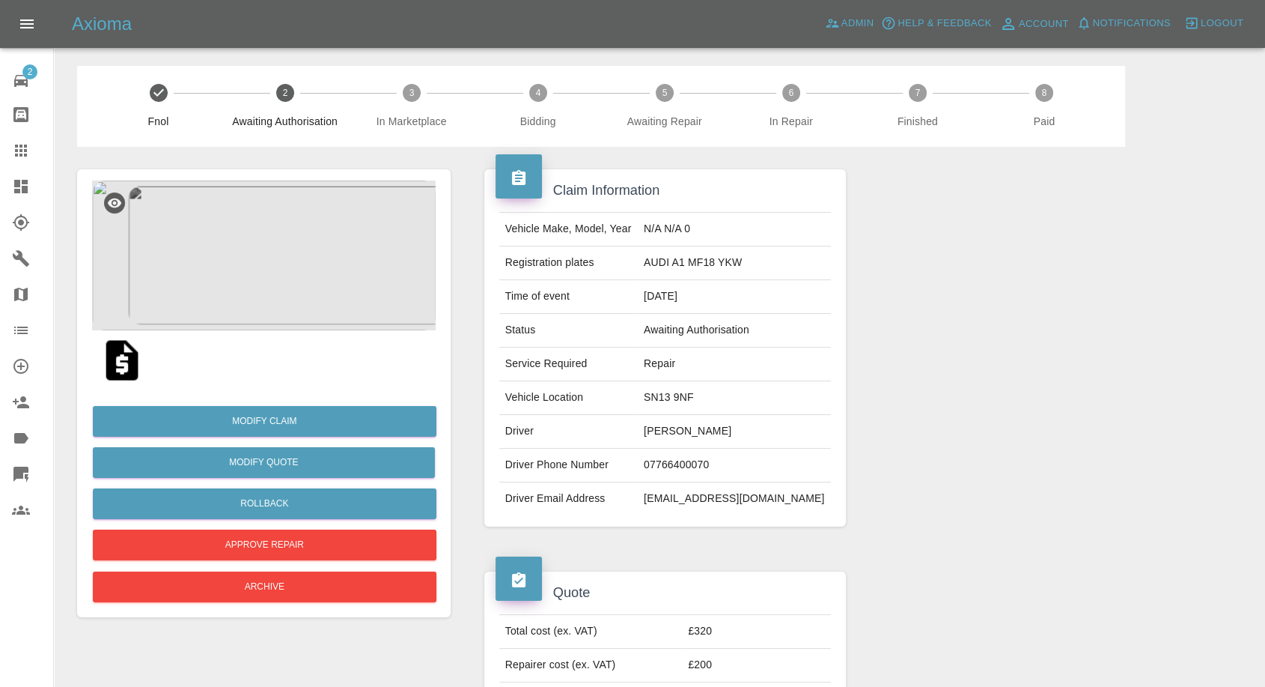
click at [690, 434] on td "[PERSON_NAME]" at bounding box center [734, 432] width 193 height 34
click at [690, 434] on td "Holly Curtis" at bounding box center [734, 432] width 193 height 34
copy td "Holly Curtis"
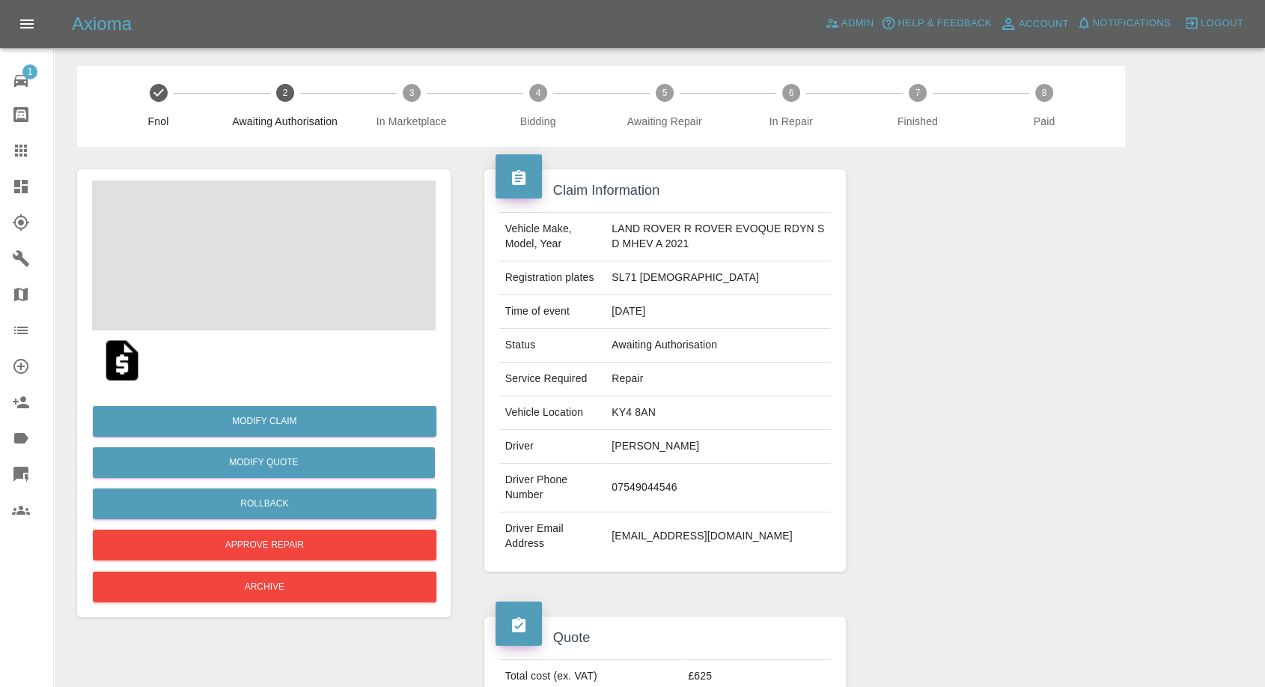
click at [636, 445] on td "[PERSON_NAME]" at bounding box center [718, 447] width 225 height 34
click at [636, 445] on td "Kirstin Barnes-Forgan" at bounding box center [718, 447] width 225 height 34
copy td "Kirstin Barnes-Forgan"
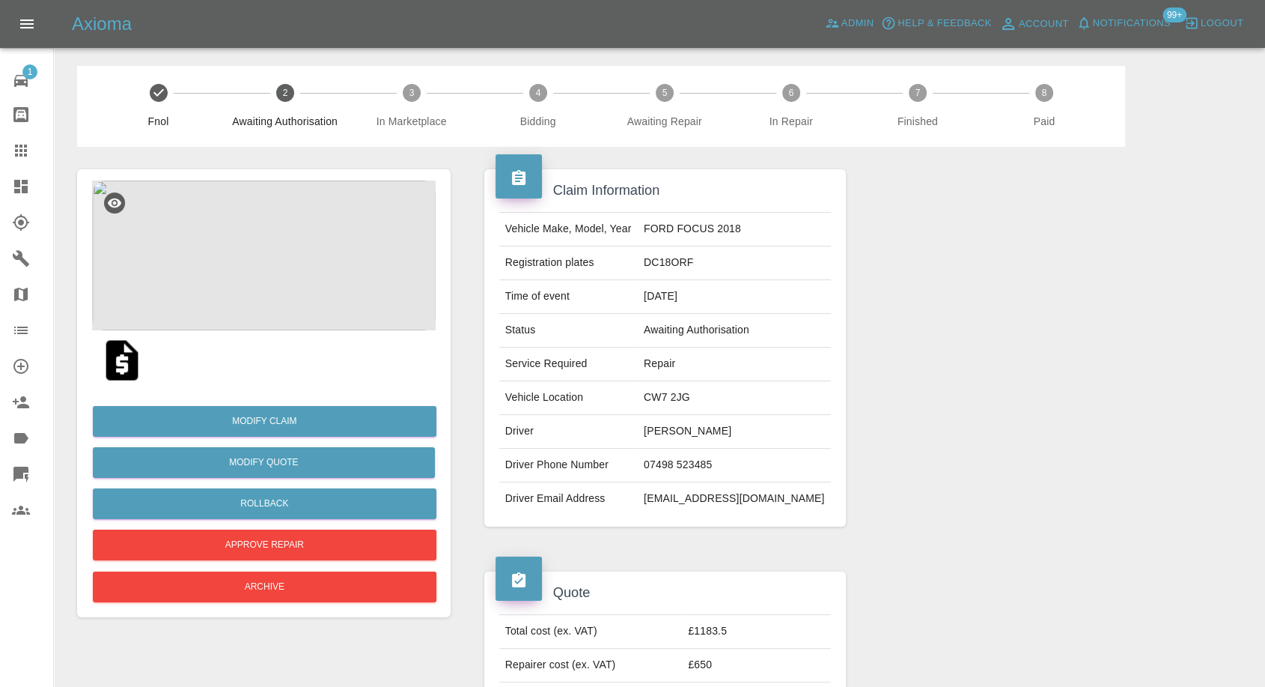
click at [229, 249] on img at bounding box center [264, 255] width 344 height 150
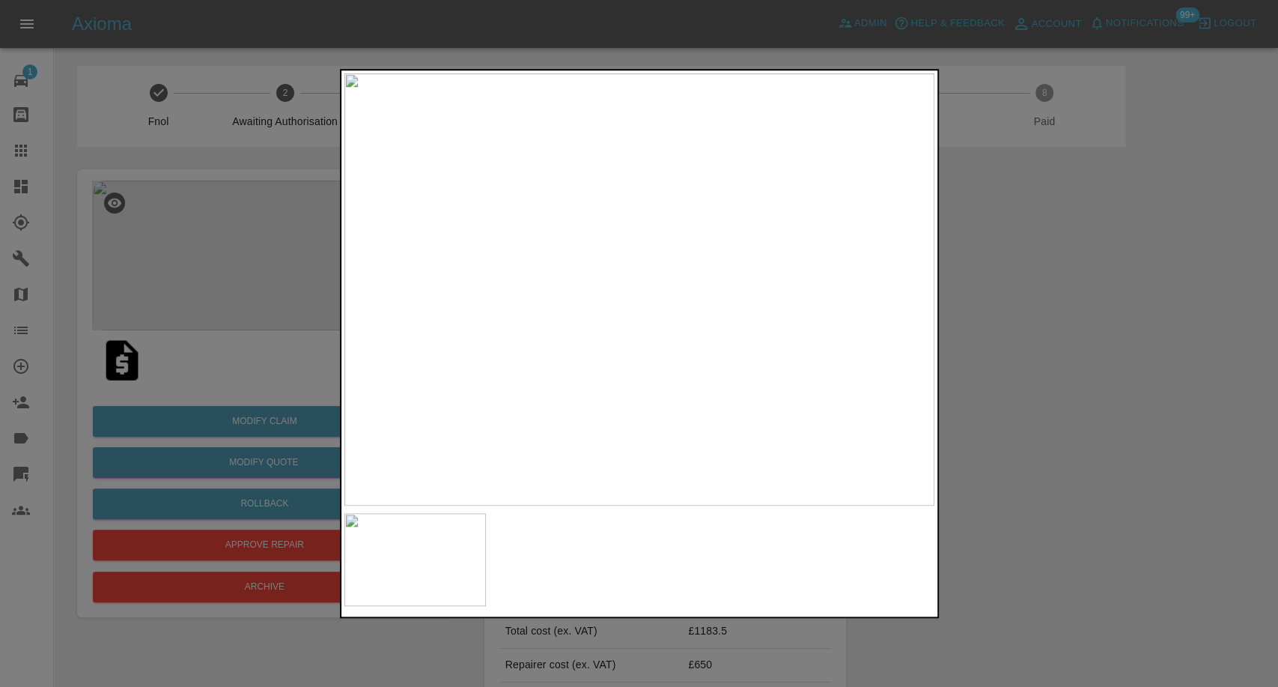
click at [606, 570] on div at bounding box center [639, 559] width 590 height 93
click at [1114, 479] on div at bounding box center [639, 343] width 1278 height 687
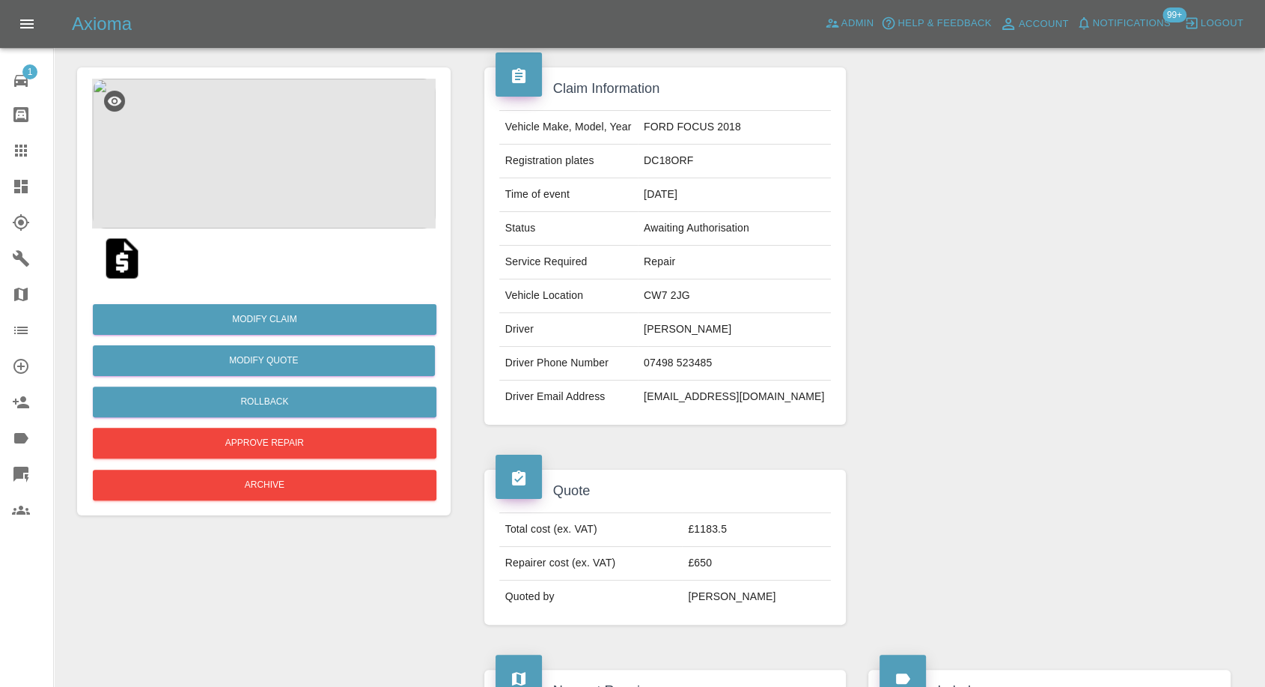
scroll to position [249, 0]
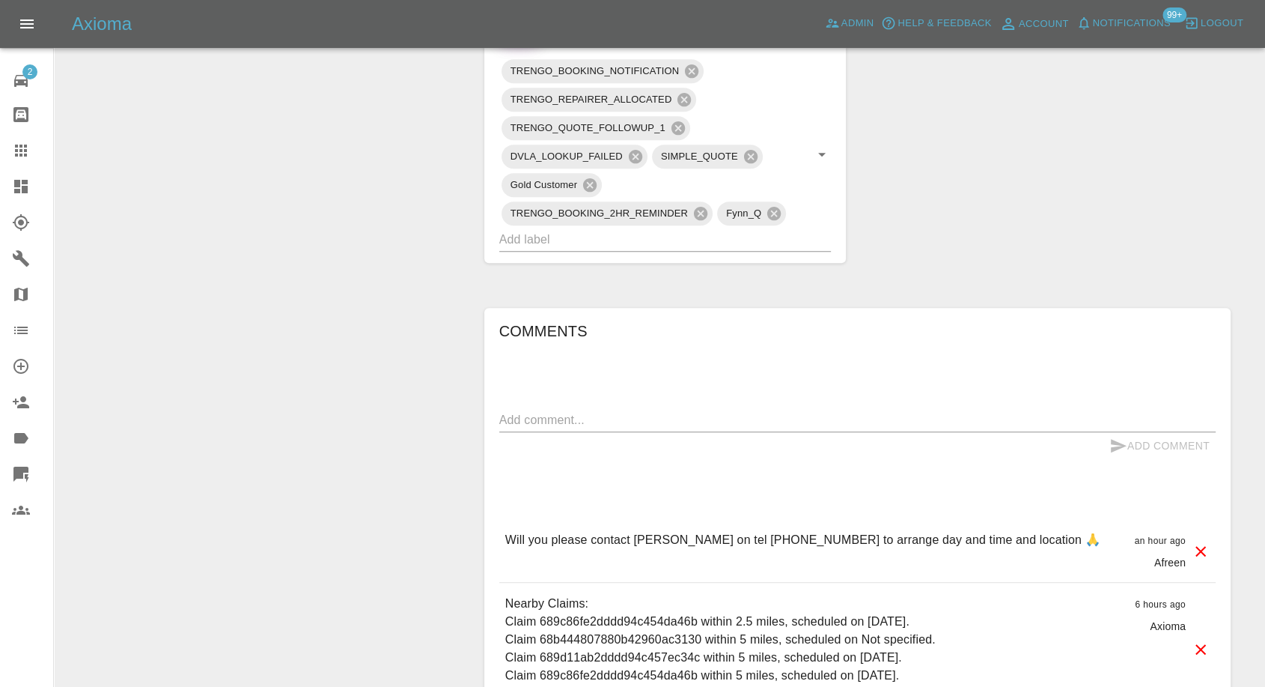
scroll to position [832, 0]
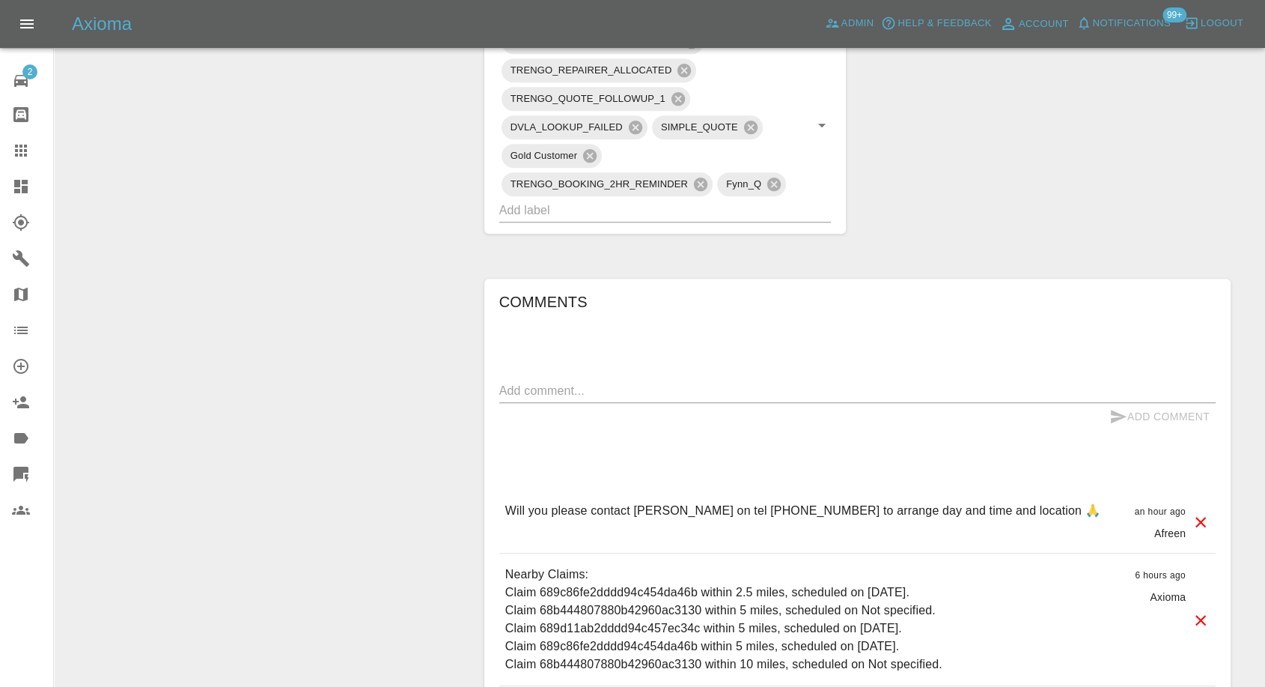
click at [721, 502] on p "Will you please contact James on tel 07977253605 to arrange day and time and lo…" at bounding box center [802, 511] width 595 height 18
copy p "07977253605"
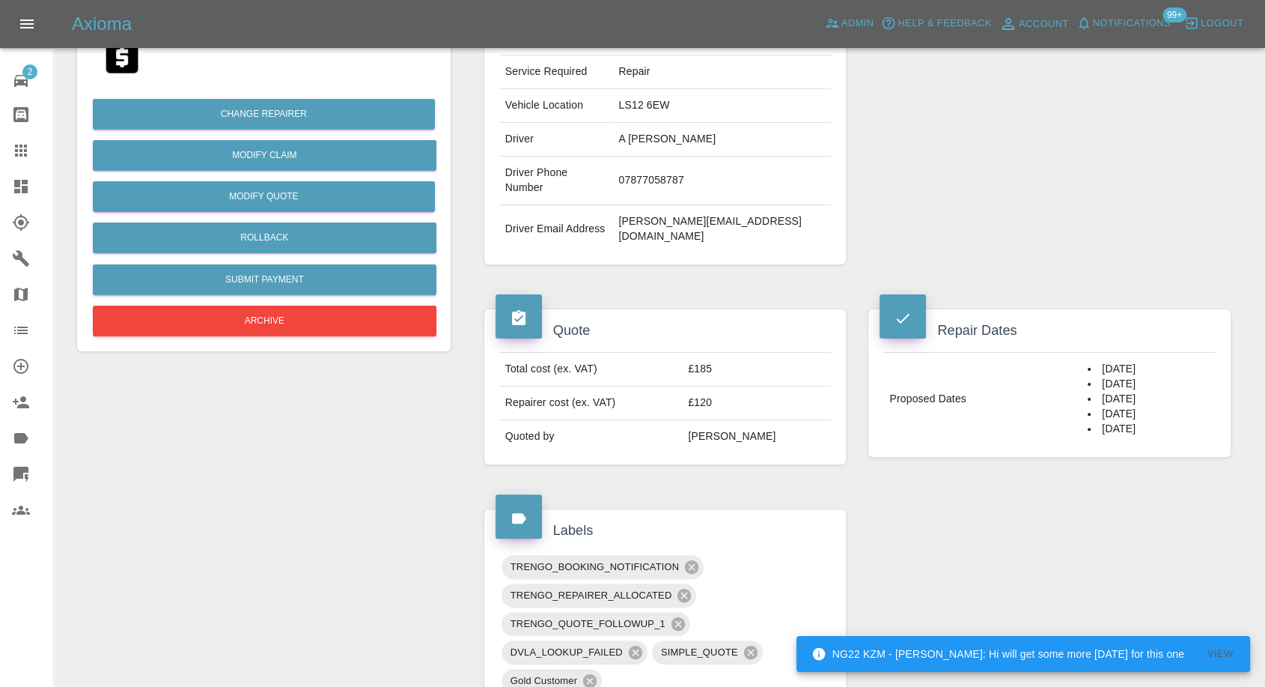
scroll to position [249, 0]
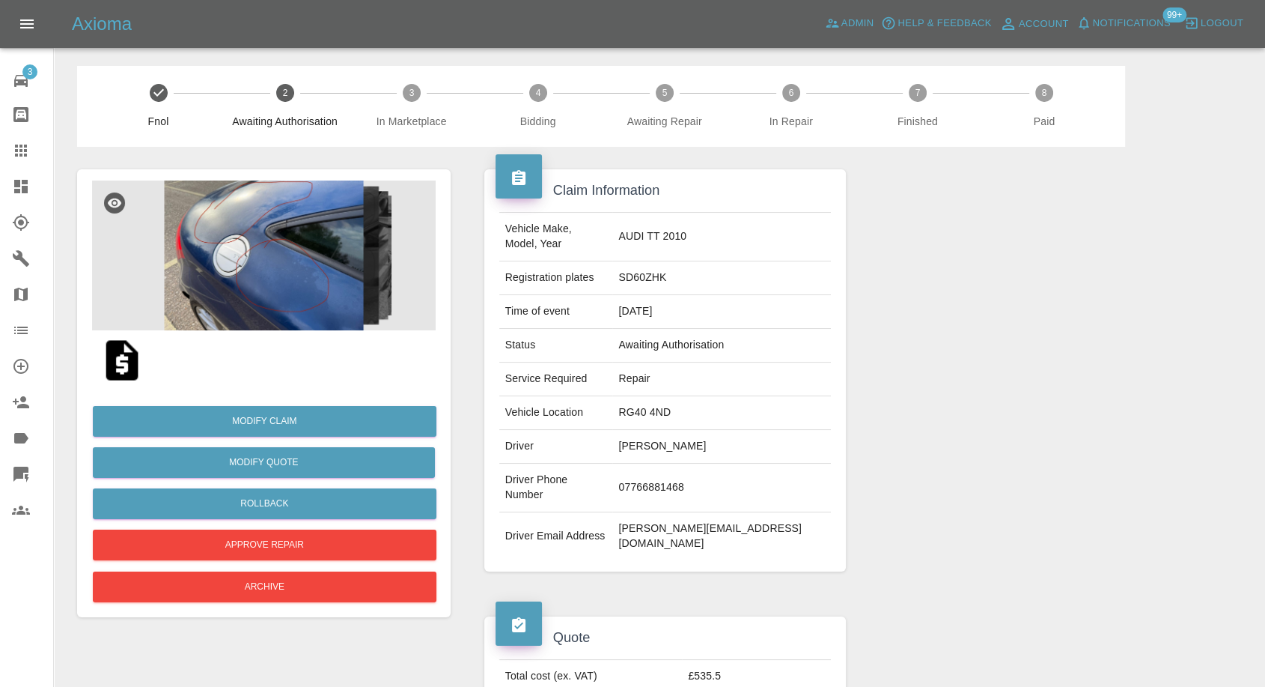
click at [772, 512] on td "shaunyendley@btinternet.com" at bounding box center [721, 536] width 219 height 48
copy td "shaunyendley@btinternet.com"
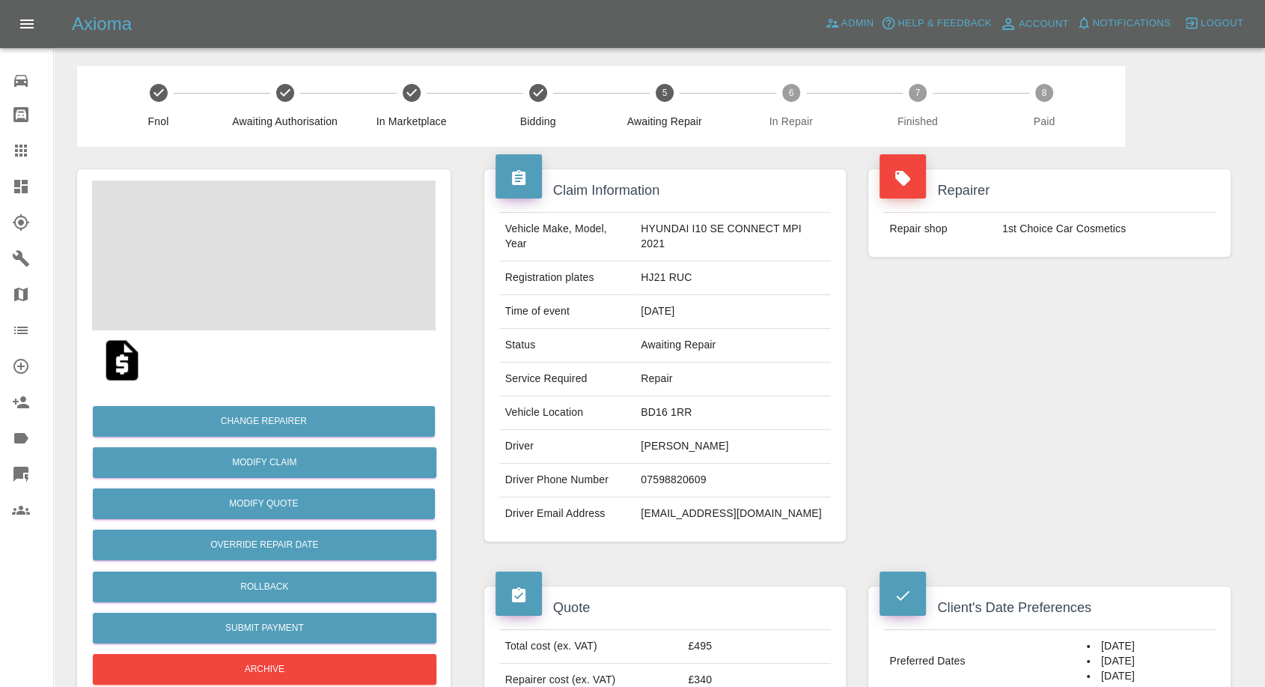
click at [671, 449] on td "Carley Grimshaw" at bounding box center [733, 447] width 196 height 34
copy td "Carley Grimshaw"
click at [663, 481] on td "07598820609" at bounding box center [733, 480] width 196 height 34
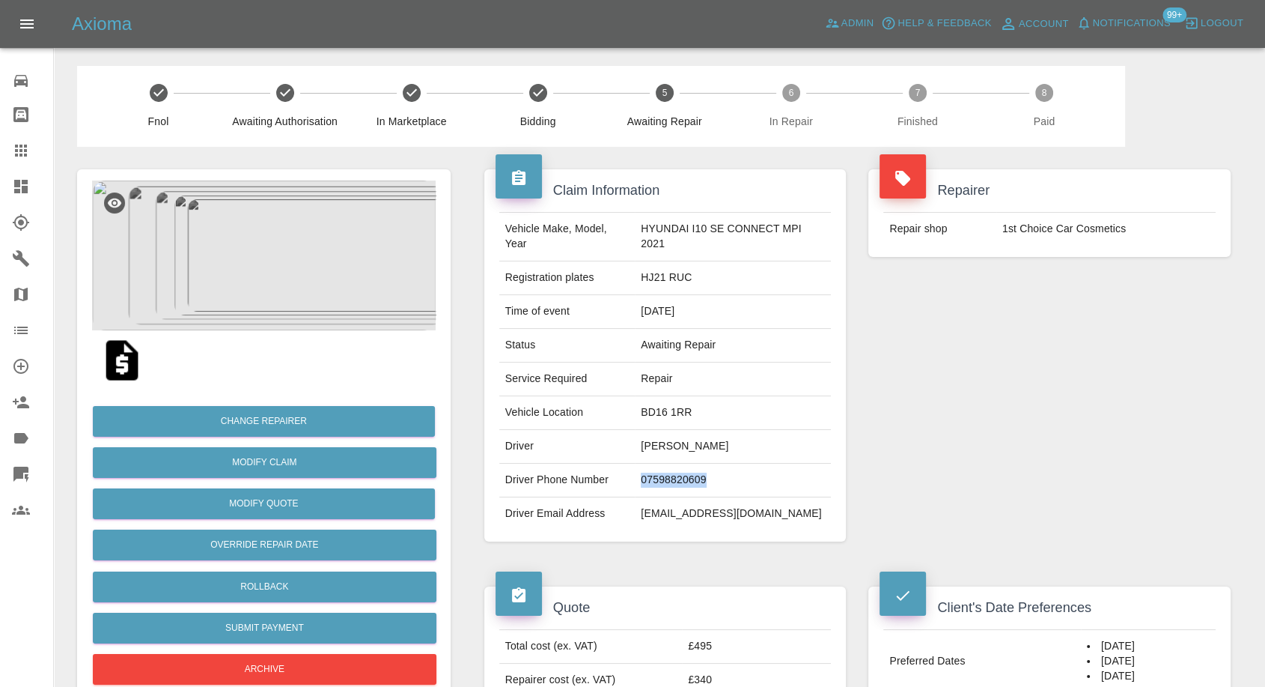
click at [663, 481] on td "07598820609" at bounding box center [733, 480] width 196 height 34
copy td "07598820609"
click at [914, 302] on div "Repairer Repair shop 1st Choice Car Cosmetics" at bounding box center [1049, 355] width 385 height 417
click at [648, 446] on td "Carley Grimshaw" at bounding box center [733, 447] width 196 height 34
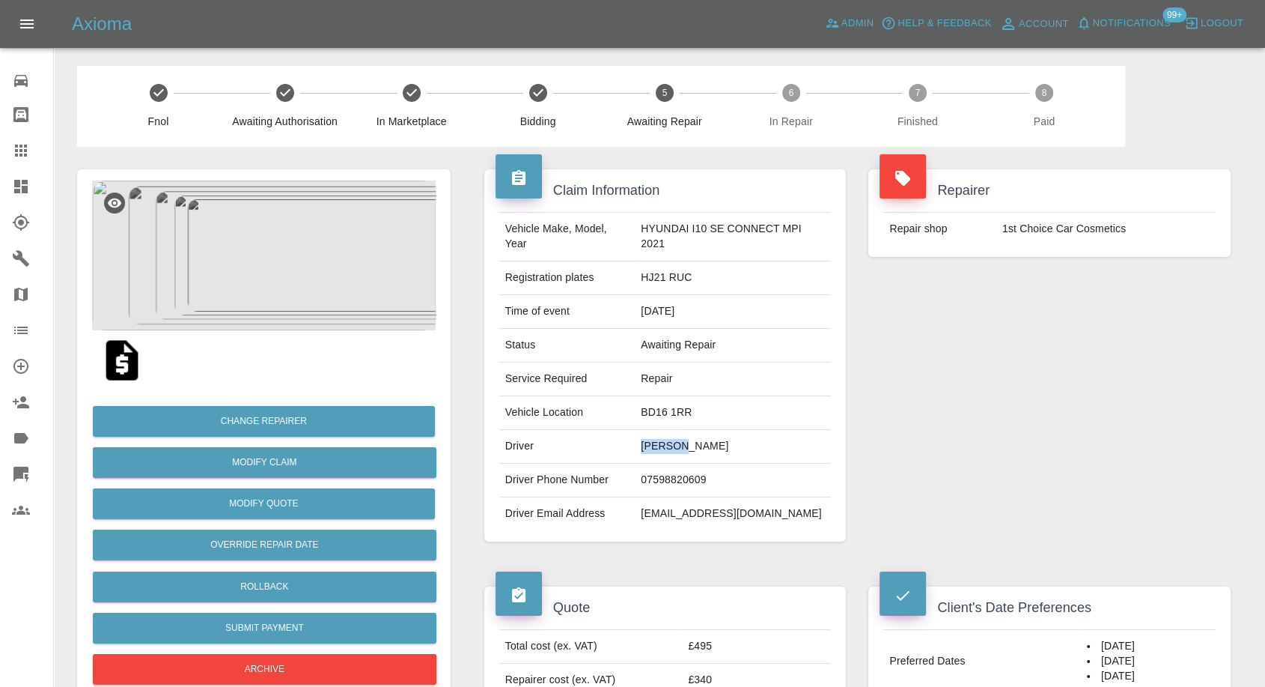
copy td "Carley"
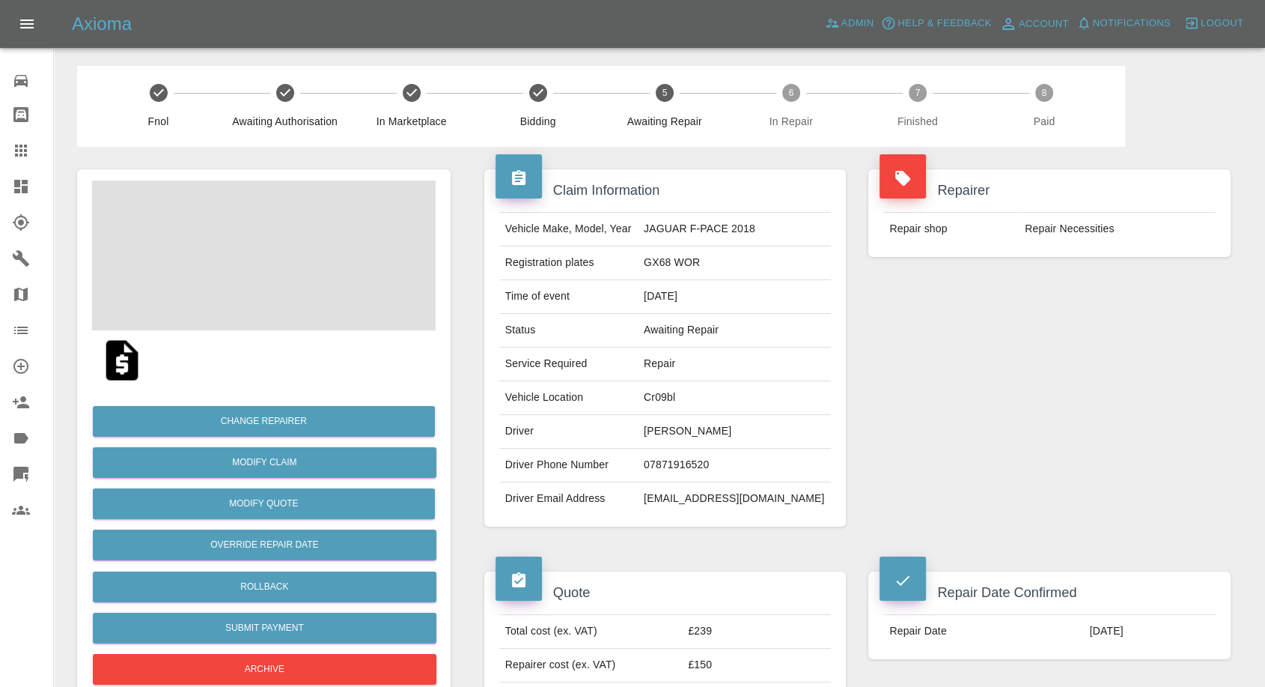
click at [686, 425] on td "[PERSON_NAME]" at bounding box center [734, 432] width 193 height 34
click at [686, 425] on td "Mila Miya" at bounding box center [734, 432] width 193 height 34
copy td "Mila Miya"
click at [697, 461] on td "07871916520" at bounding box center [734, 465] width 193 height 34
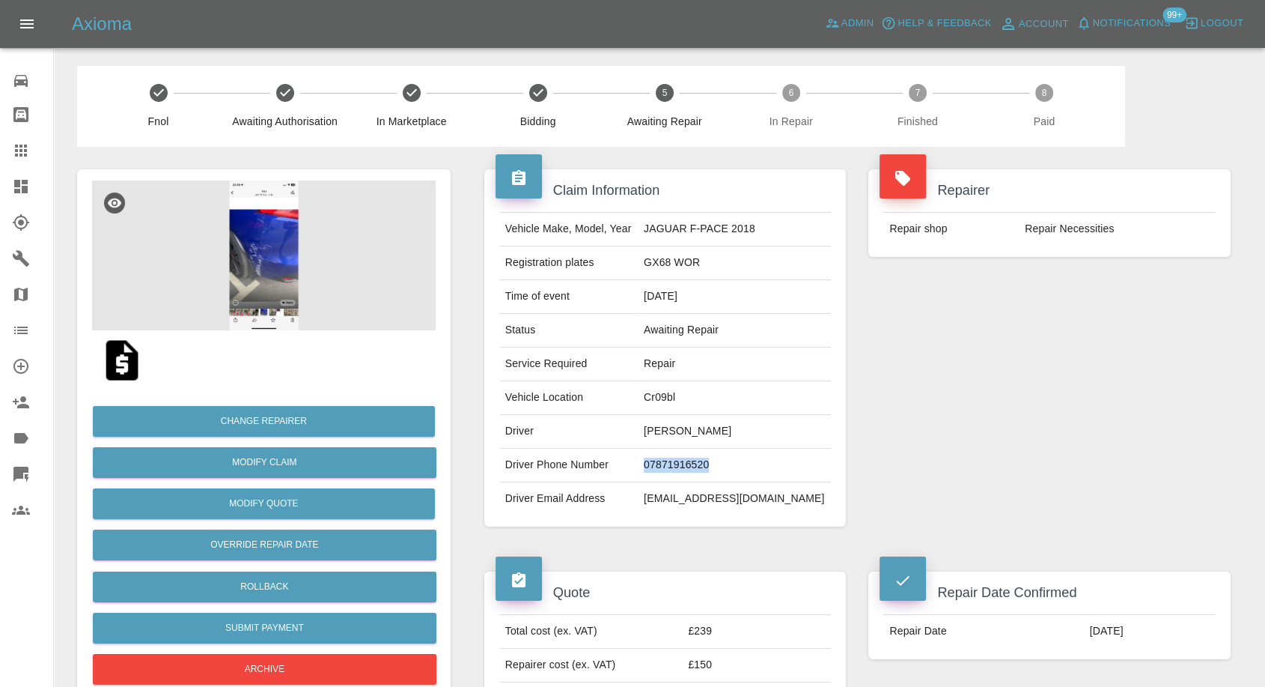
click at [697, 461] on td "07871916520" at bounding box center [734, 465] width 193 height 34
copy td "07871916520"
drag, startPoint x: 573, startPoint y: 421, endPoint x: 627, endPoint y: 426, distance: 54.9
click at [572, 421] on td "Driver" at bounding box center [568, 432] width 139 height 34
click at [679, 423] on td "Mila Miya" at bounding box center [734, 432] width 193 height 34
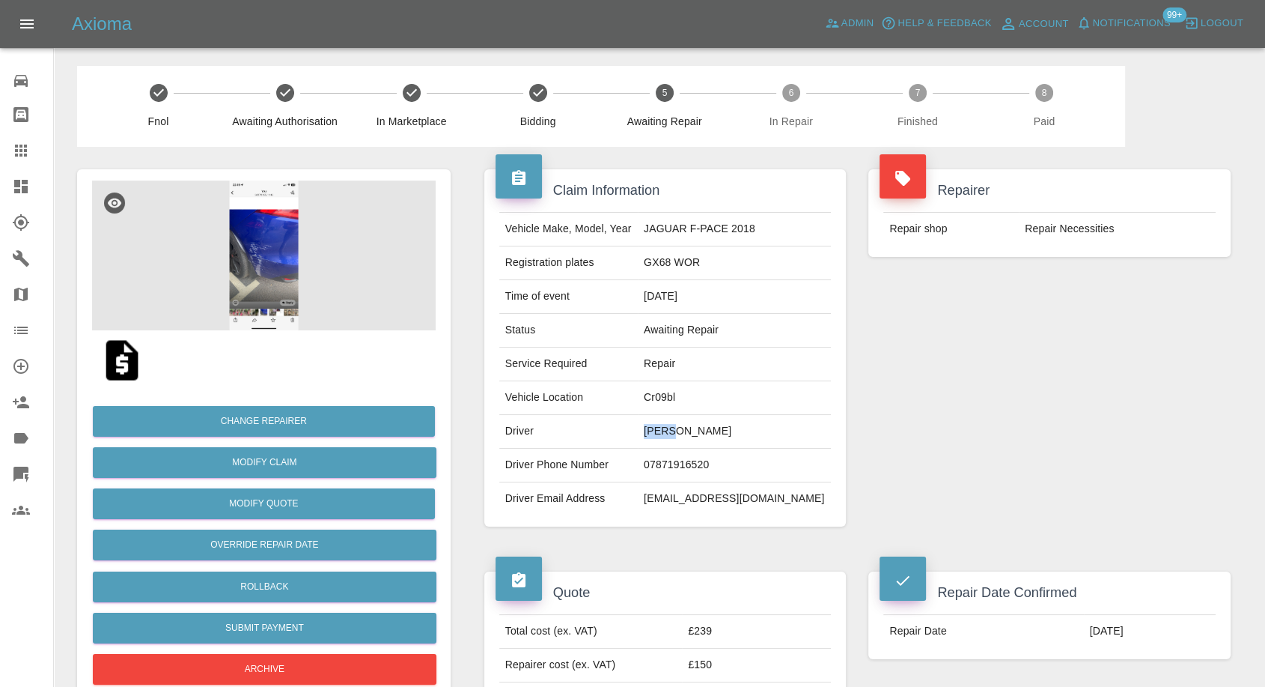
click at [679, 423] on td "Mila Miya" at bounding box center [734, 432] width 193 height 34
copy td "Mila"
click at [683, 395] on td "Cr09bl" at bounding box center [734, 398] width 193 height 34
copy td "Cr09bl"
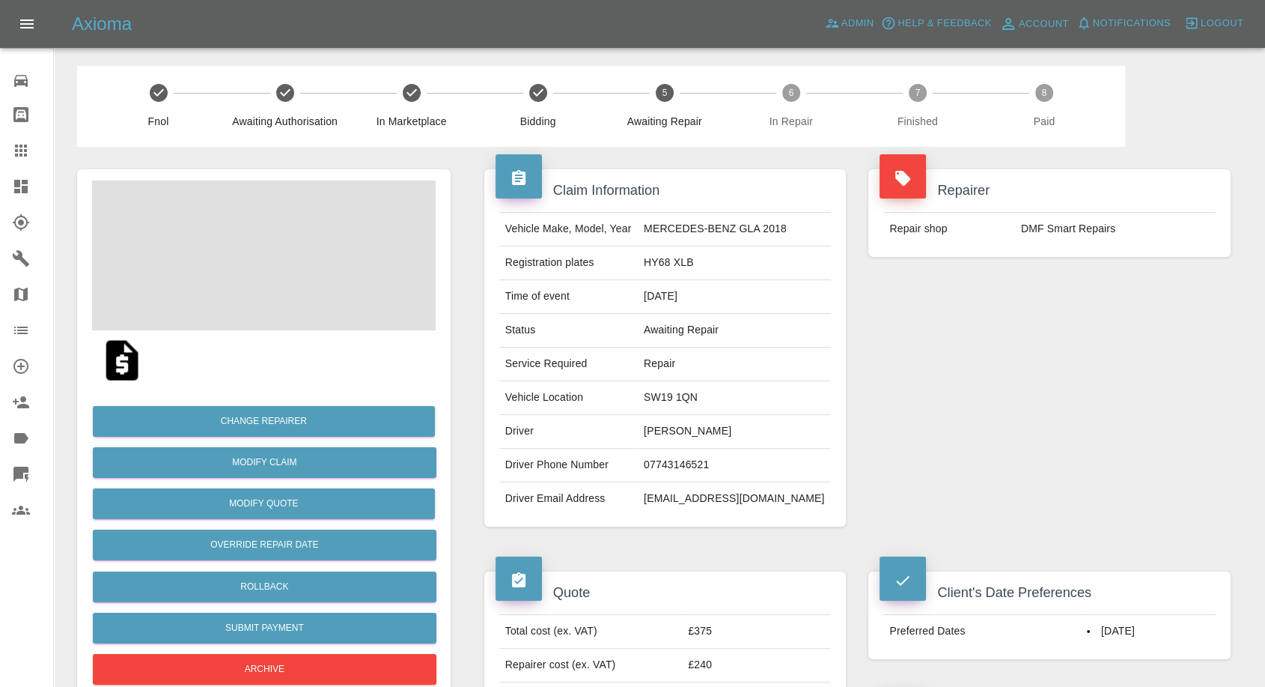
click at [680, 432] on td "[PERSON_NAME]" at bounding box center [734, 432] width 193 height 34
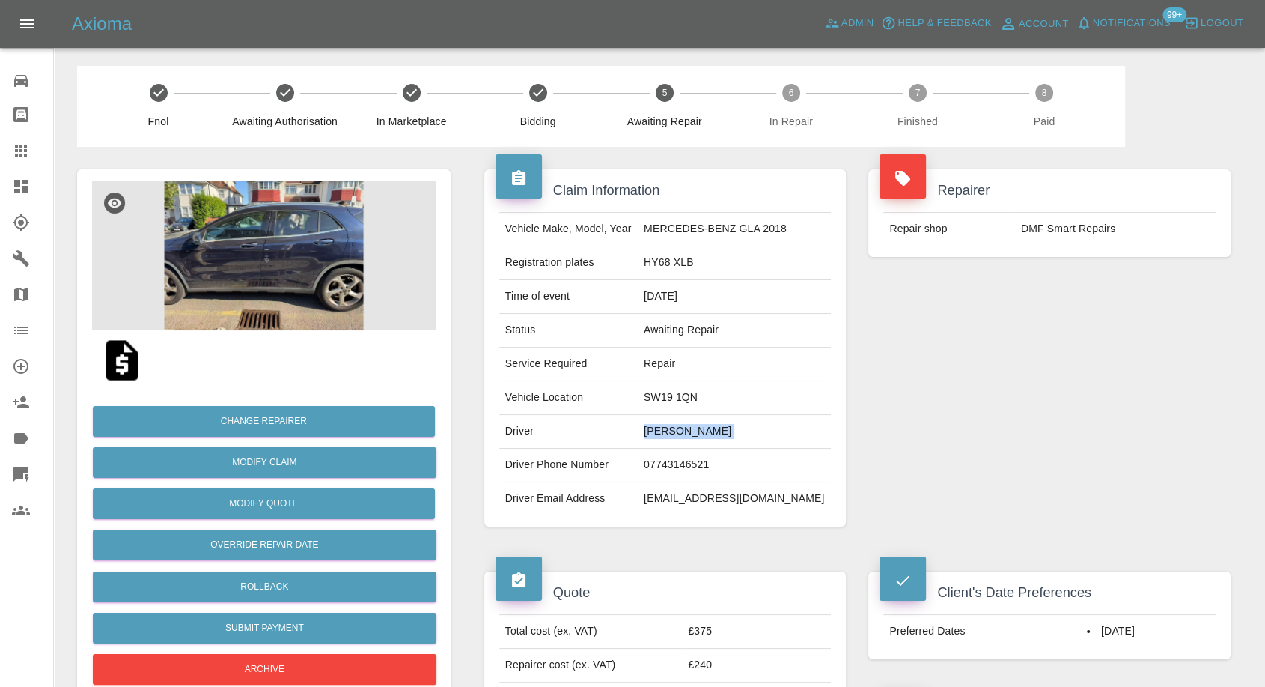
click at [678, 417] on td "[PERSON_NAME]" at bounding box center [734, 432] width 193 height 34
click at [694, 437] on td "[PERSON_NAME]" at bounding box center [734, 432] width 193 height 34
copy td "[PERSON_NAME]"
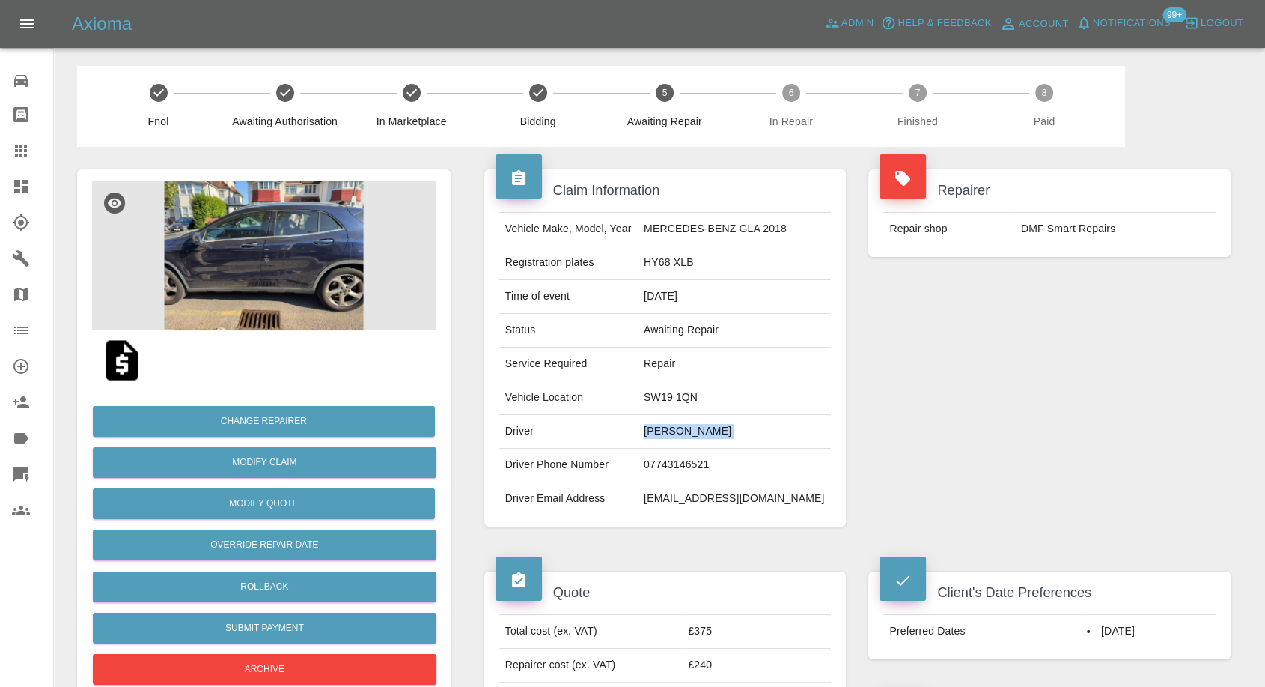
click at [687, 464] on td "07743146521" at bounding box center [734, 465] width 193 height 34
copy td "07743146521"
click at [637, 530] on div "Claim Information Vehicle Make, Model, Year MERCEDES-BENZ GLA 2018 Registration…" at bounding box center [665, 348] width 385 height 402
click at [669, 431] on td "[PERSON_NAME]" at bounding box center [734, 432] width 193 height 34
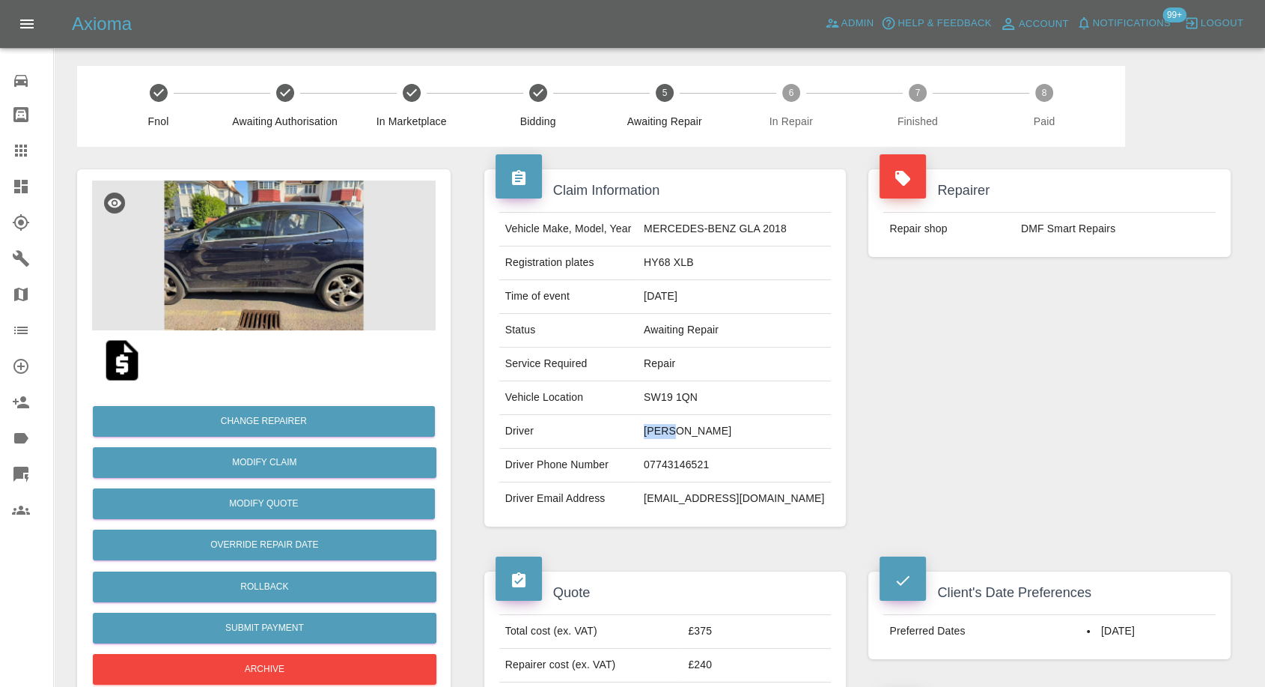
click at [669, 431] on td "[PERSON_NAME]" at bounding box center [734, 432] width 193 height 34
copy td "evie"
click at [695, 399] on td "SW19 1QN" at bounding box center [734, 398] width 193 height 34
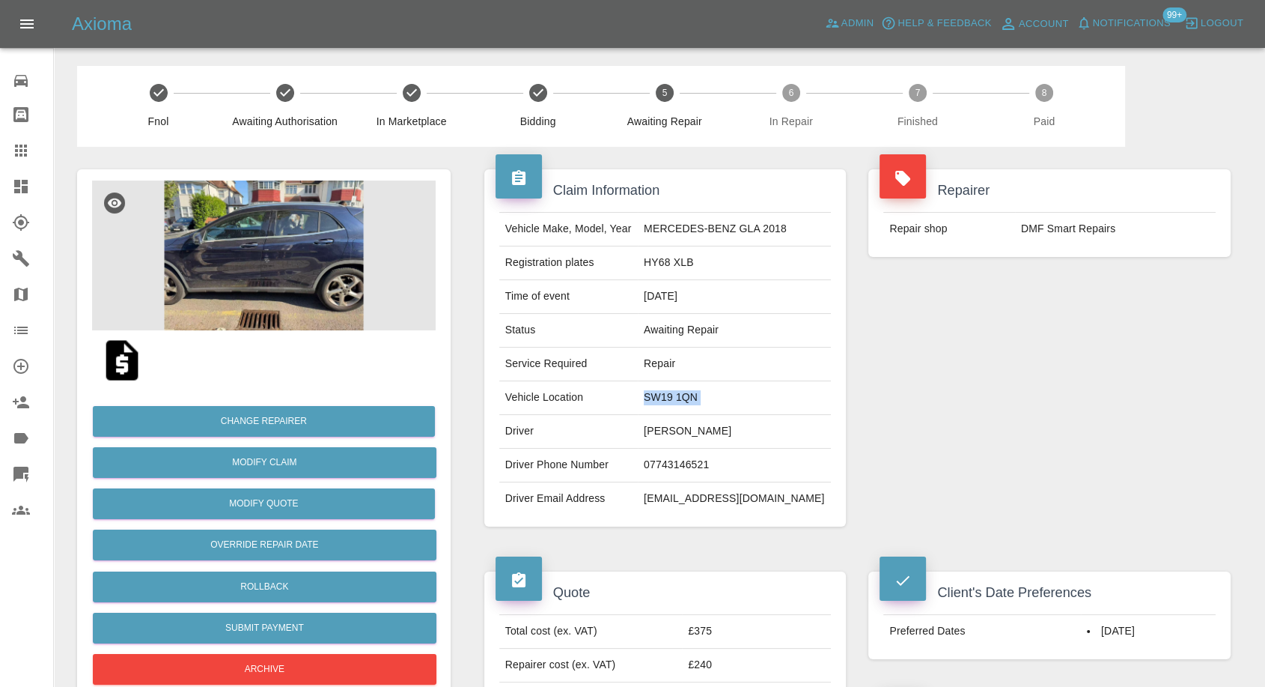
copy td "SW19 1QN"
